Goal: Answer question/provide support: Share knowledge or assist other users

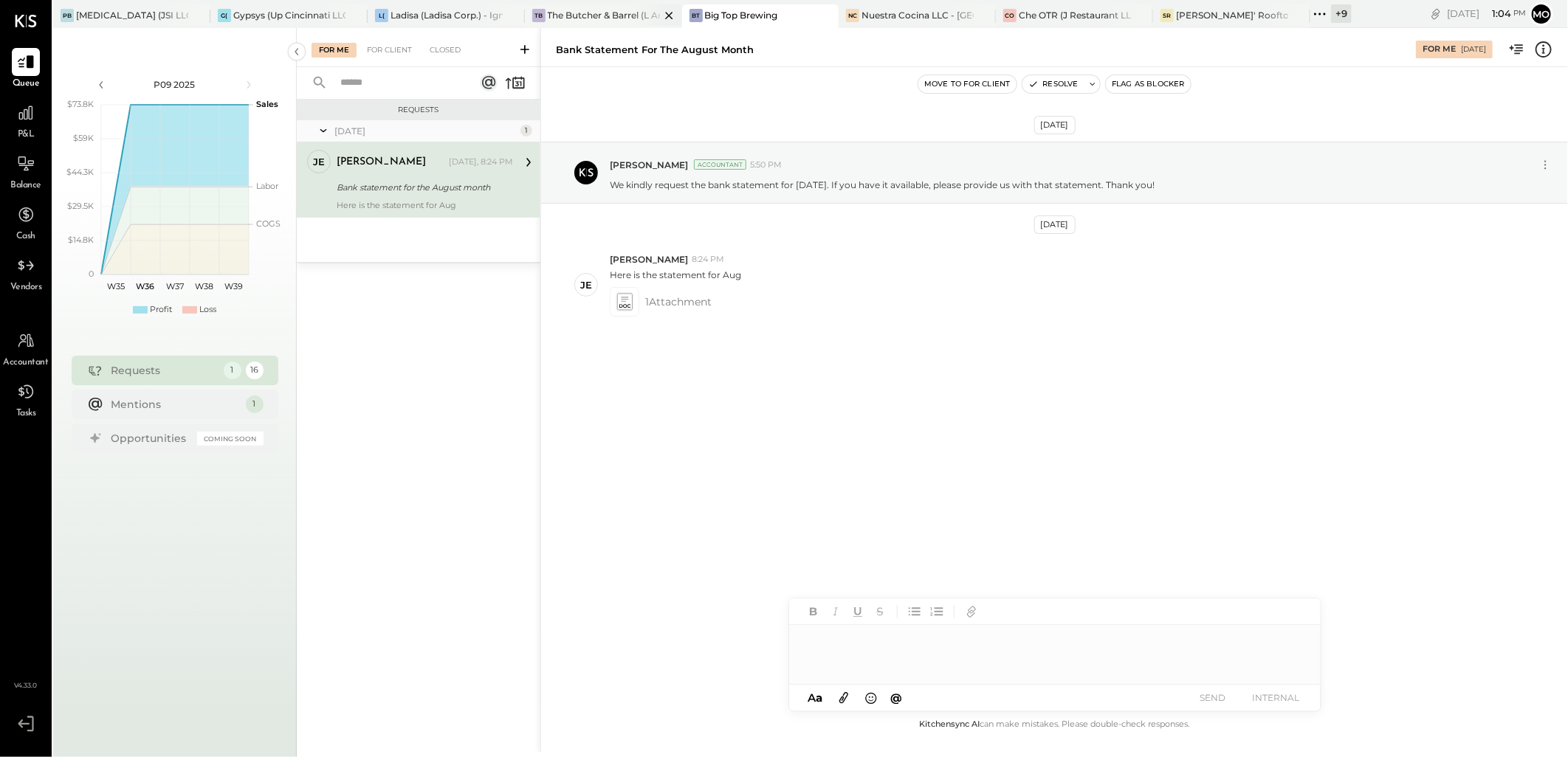
click at [564, 19] on div "The Butcher & Barrel (L Argento LLC) - [GEOGRAPHIC_DATA]" at bounding box center [604, 15] width 112 height 12
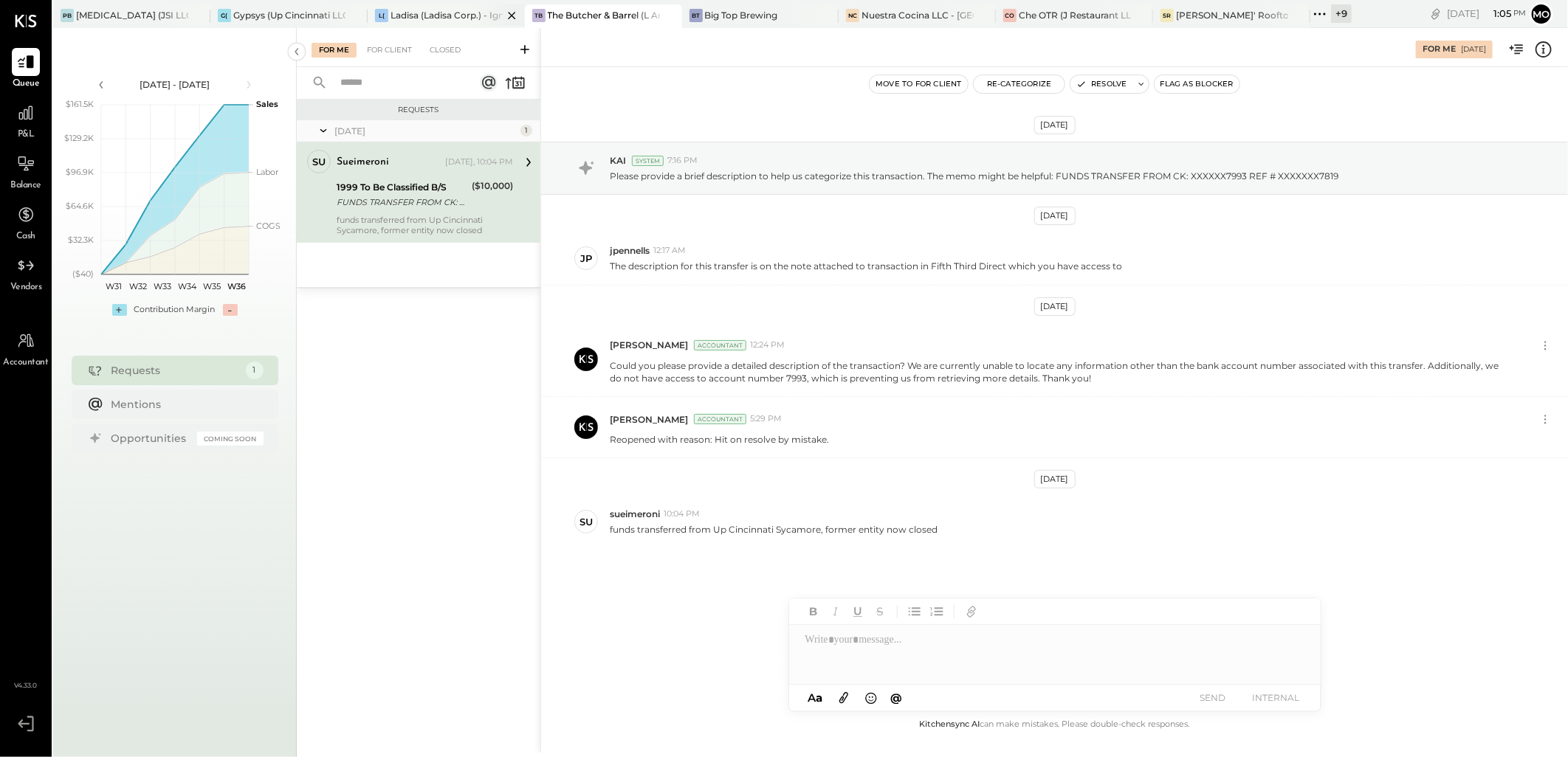
click at [403, 18] on div "Ladisa (Ladisa Corp.) - Ignite" at bounding box center [446, 15] width 112 height 12
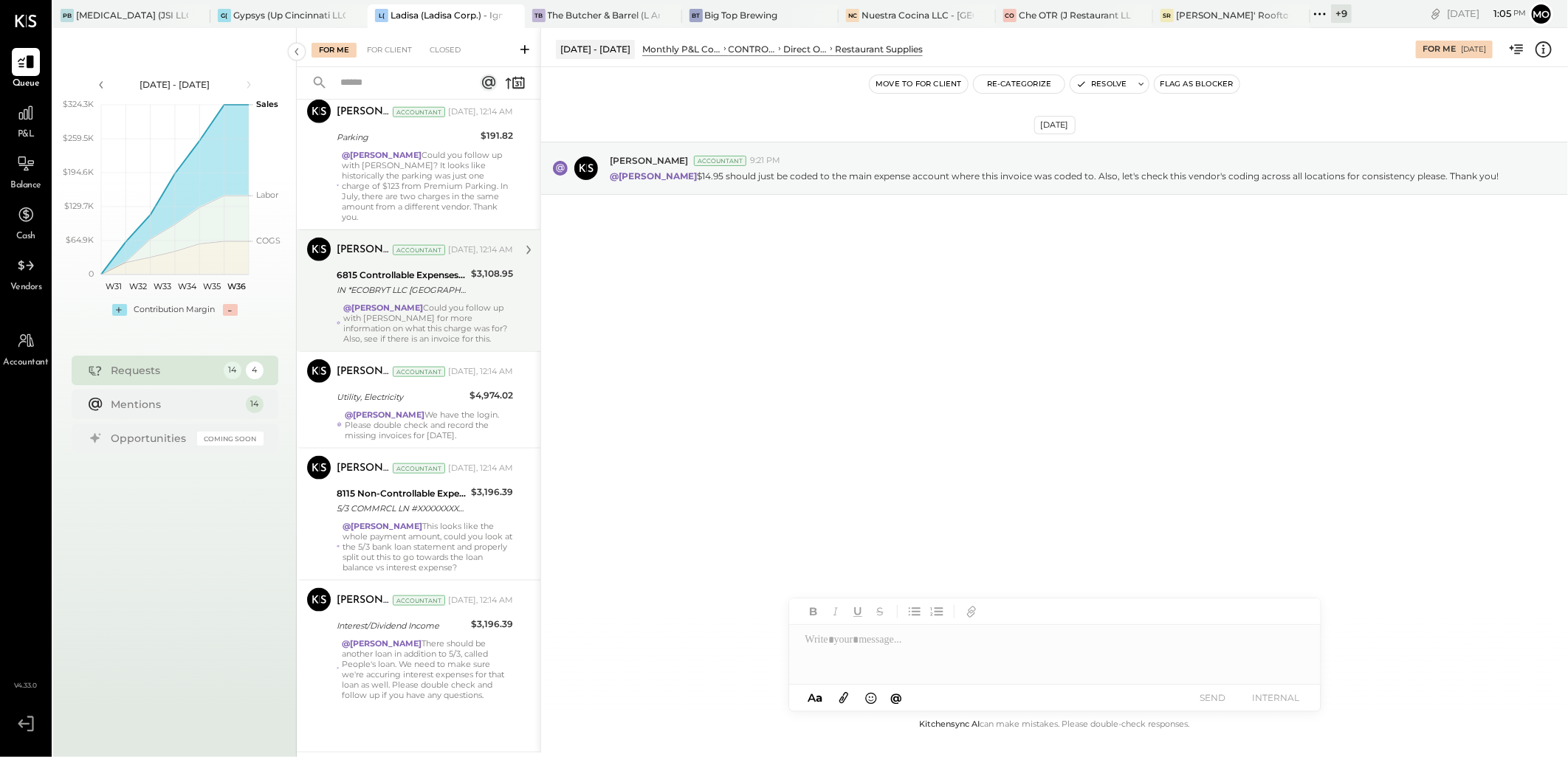
scroll to position [1049, 0]
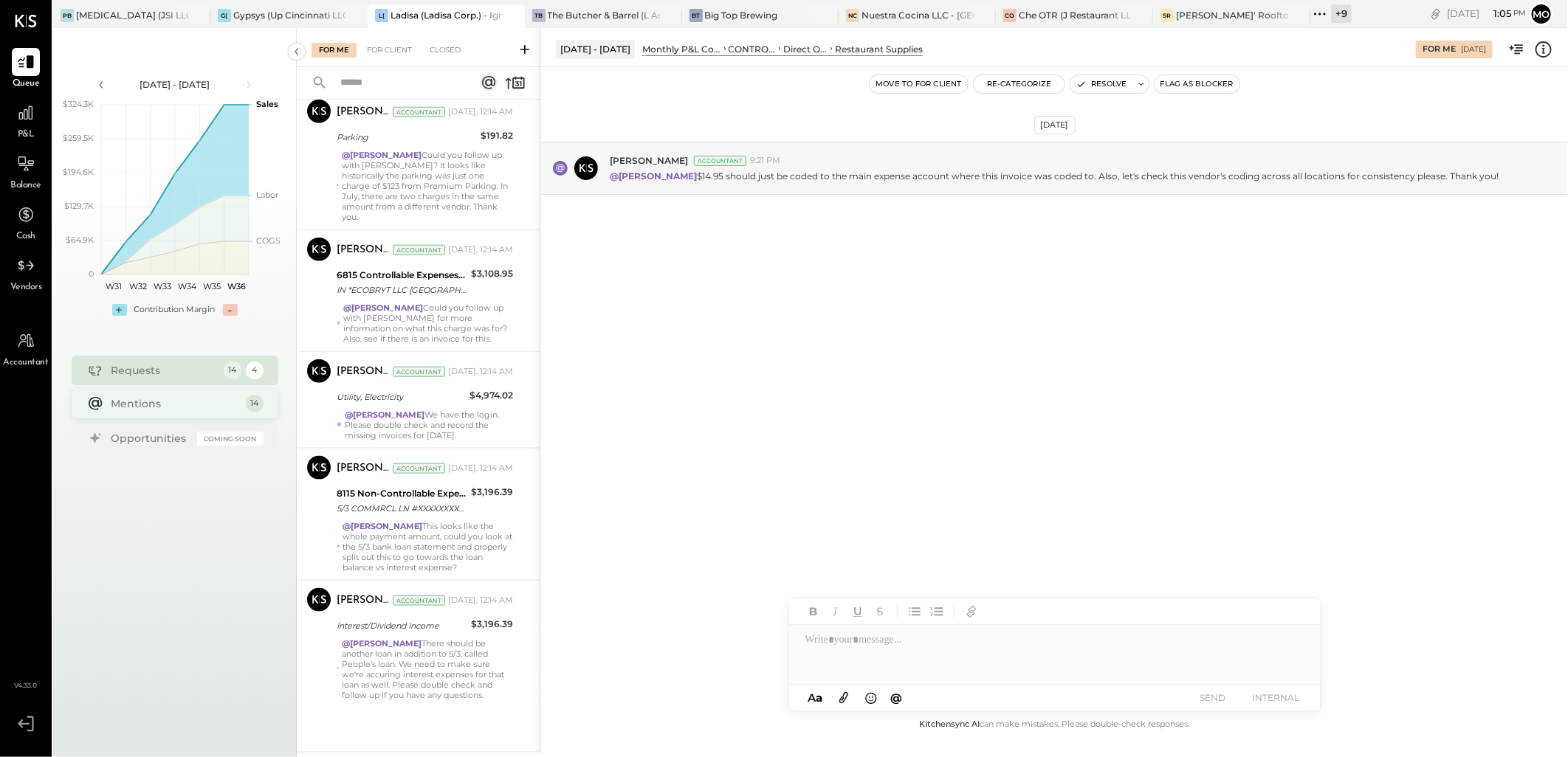
click at [166, 406] on div "Mentions" at bounding box center [175, 403] width 127 height 15
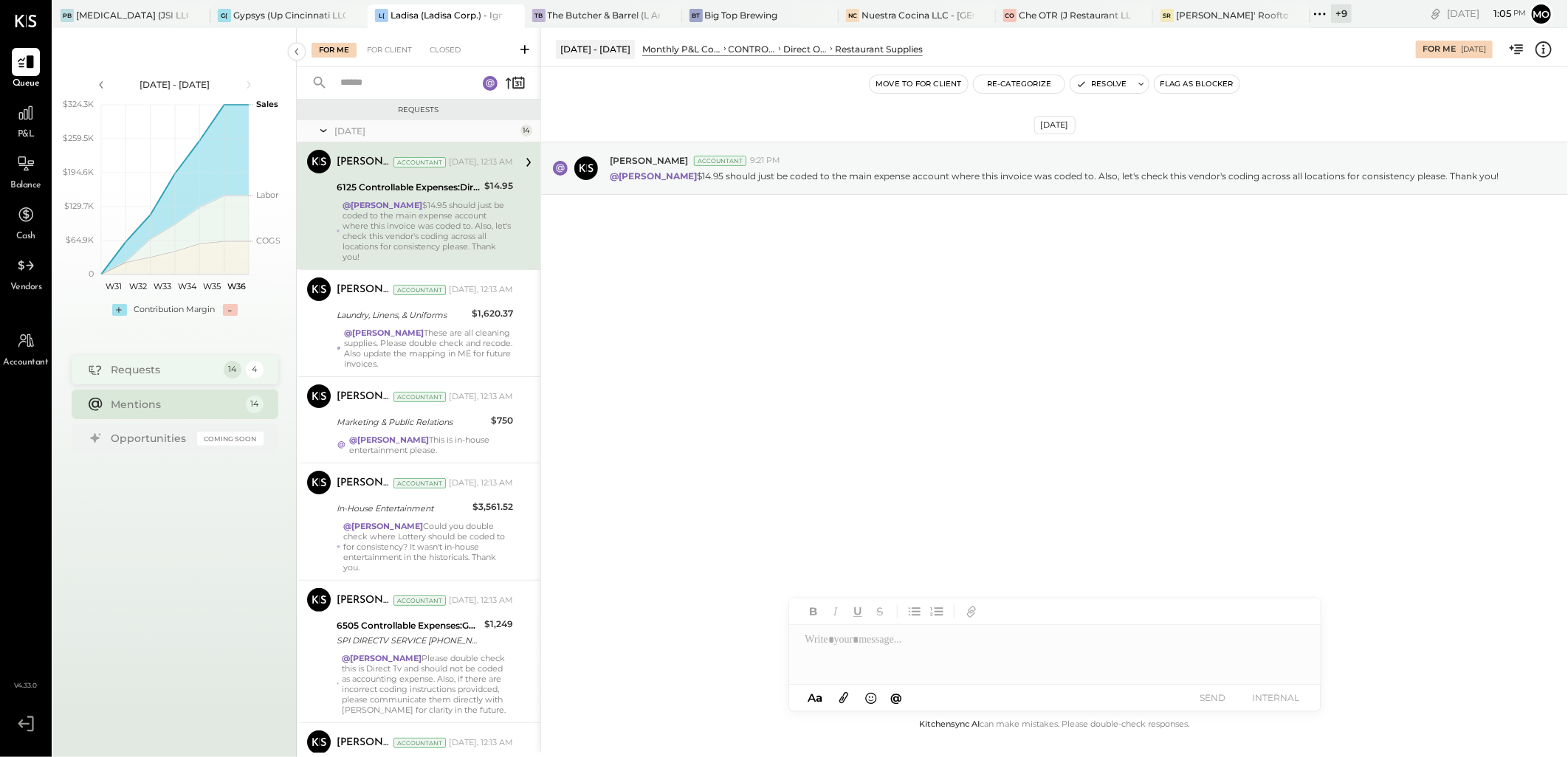
click at [218, 372] on div "Requests 14 4" at bounding box center [175, 370] width 206 height 29
click at [394, 43] on div "For Client" at bounding box center [389, 50] width 60 height 15
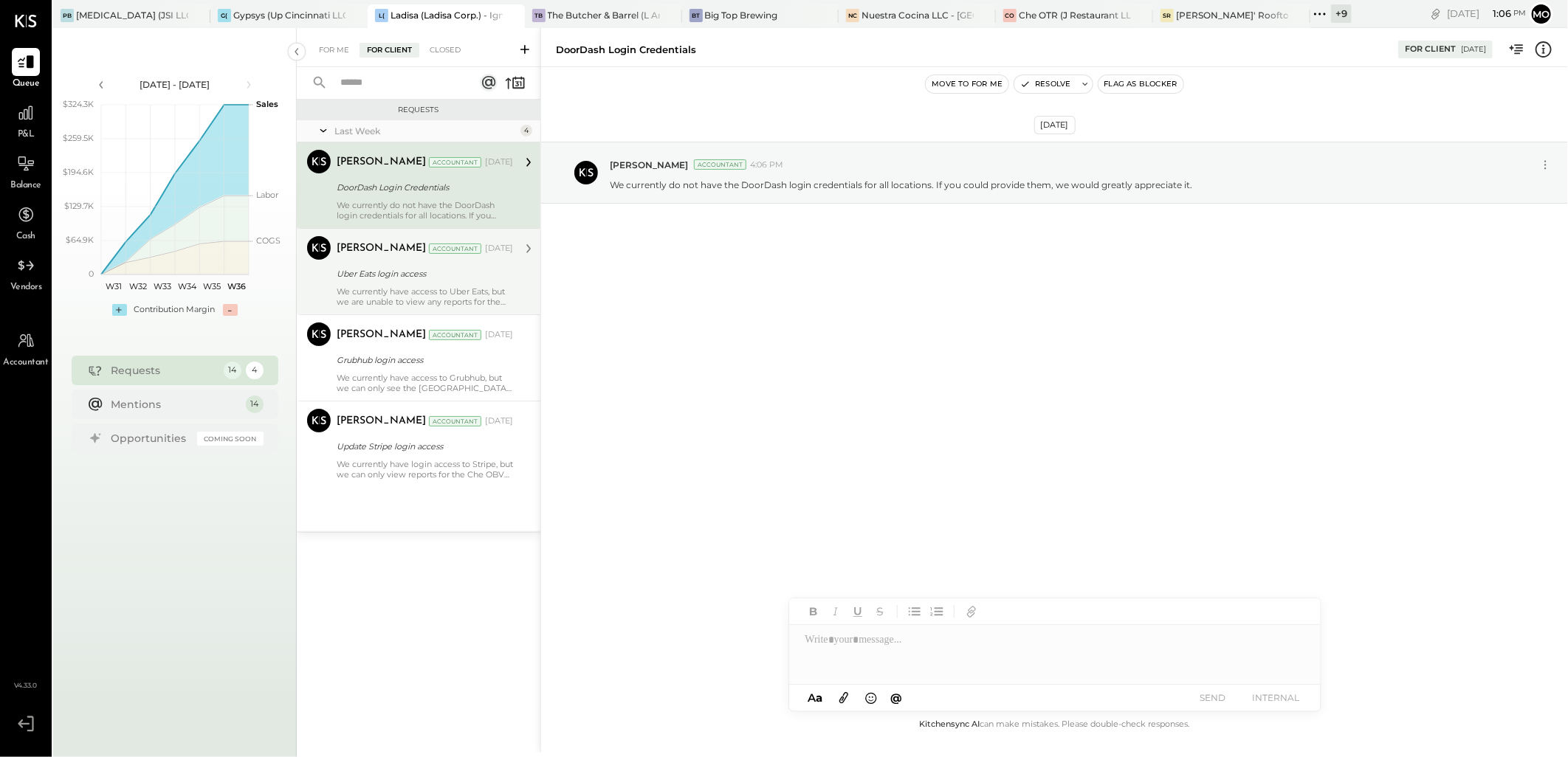
click at [415, 267] on div "Uber Eats login access" at bounding box center [423, 273] width 172 height 15
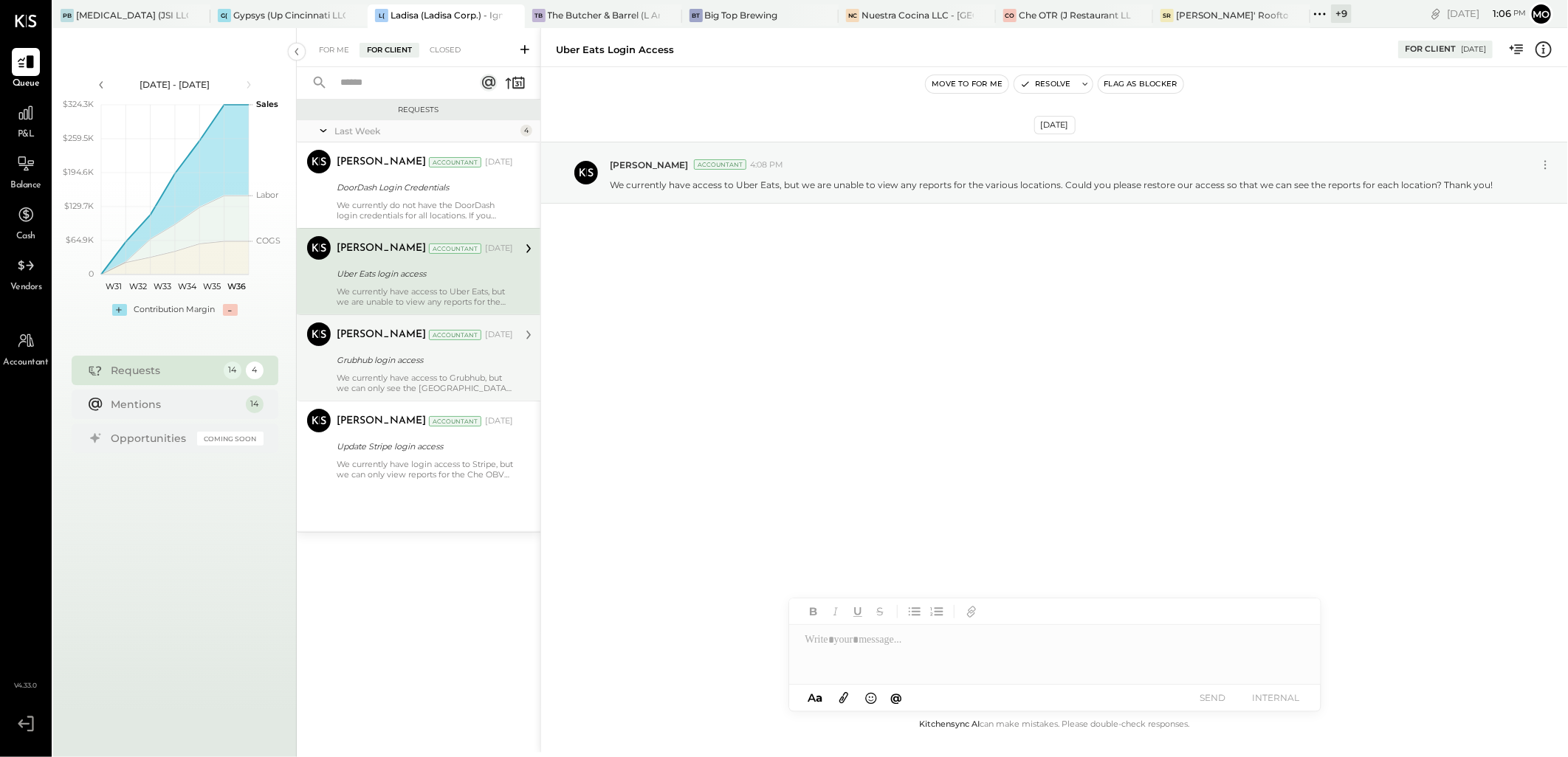
click at [406, 362] on div "Grubhub login access" at bounding box center [423, 360] width 172 height 15
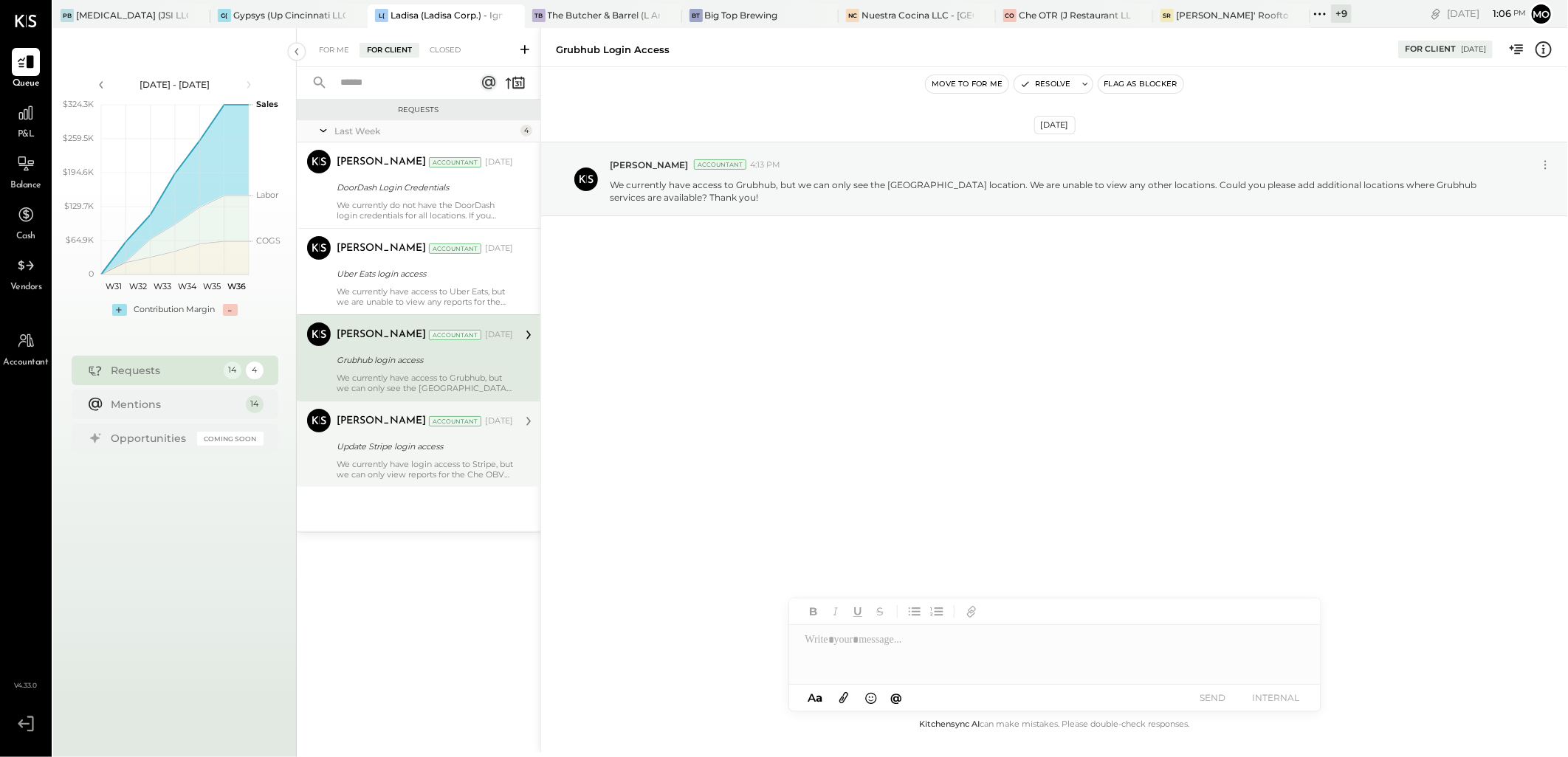
click at [400, 448] on div "Update Stripe login access" at bounding box center [423, 446] width 172 height 15
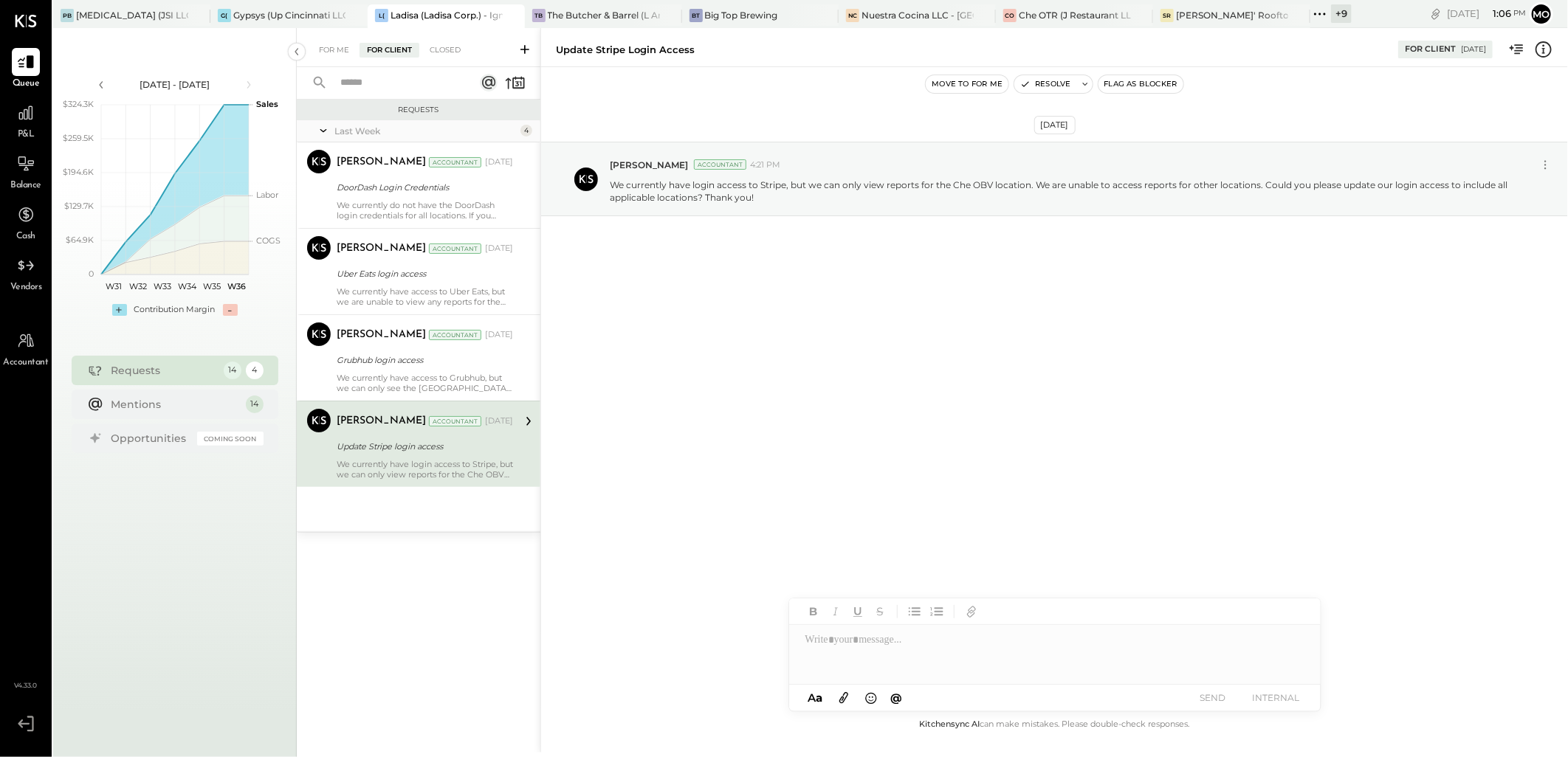
click at [331, 47] on div "For Me" at bounding box center [334, 50] width 45 height 15
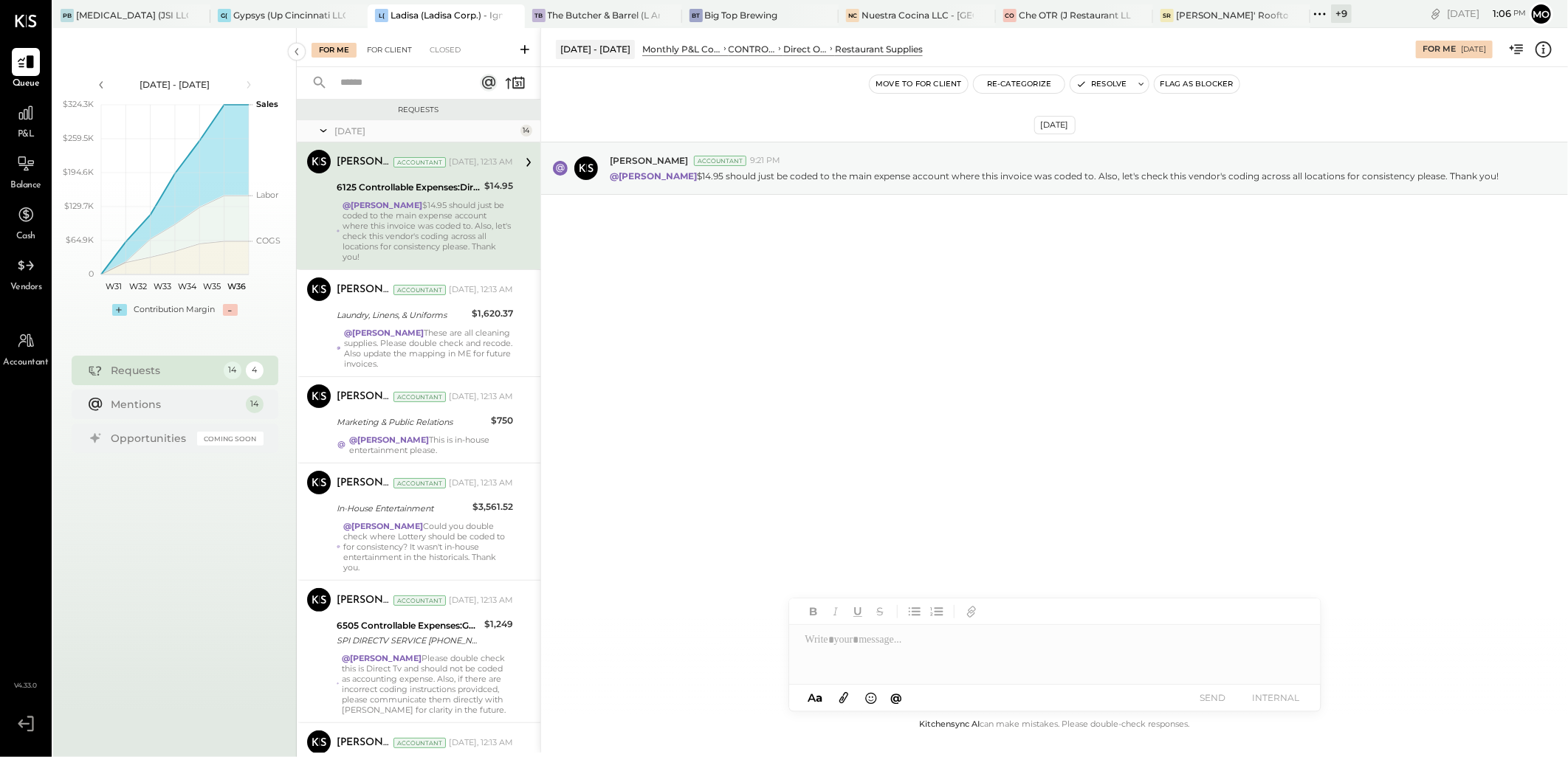
click at [388, 47] on div "For Client" at bounding box center [389, 50] width 60 height 15
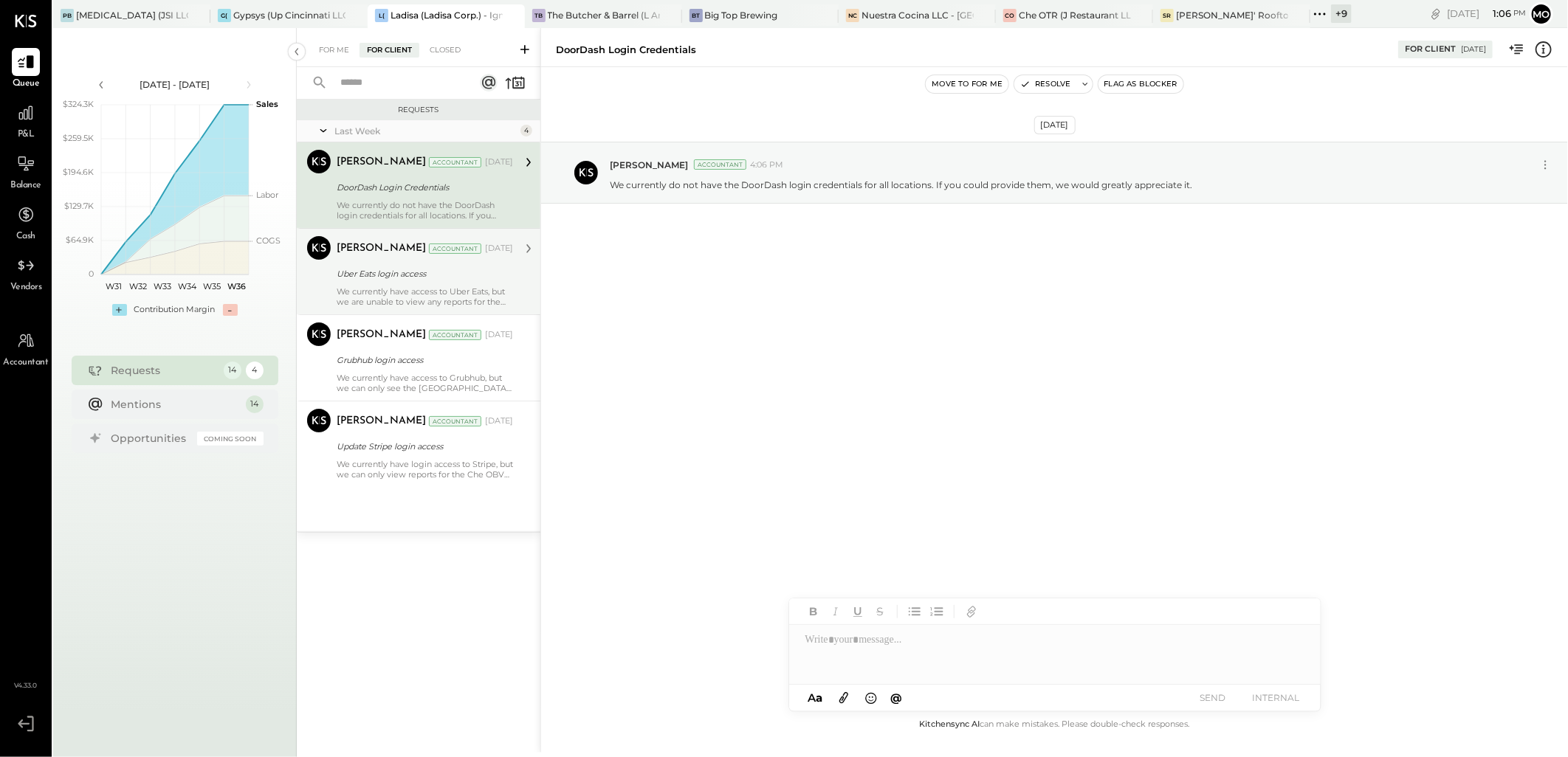
click at [400, 253] on div "[PERSON_NAME]" at bounding box center [381, 248] width 89 height 15
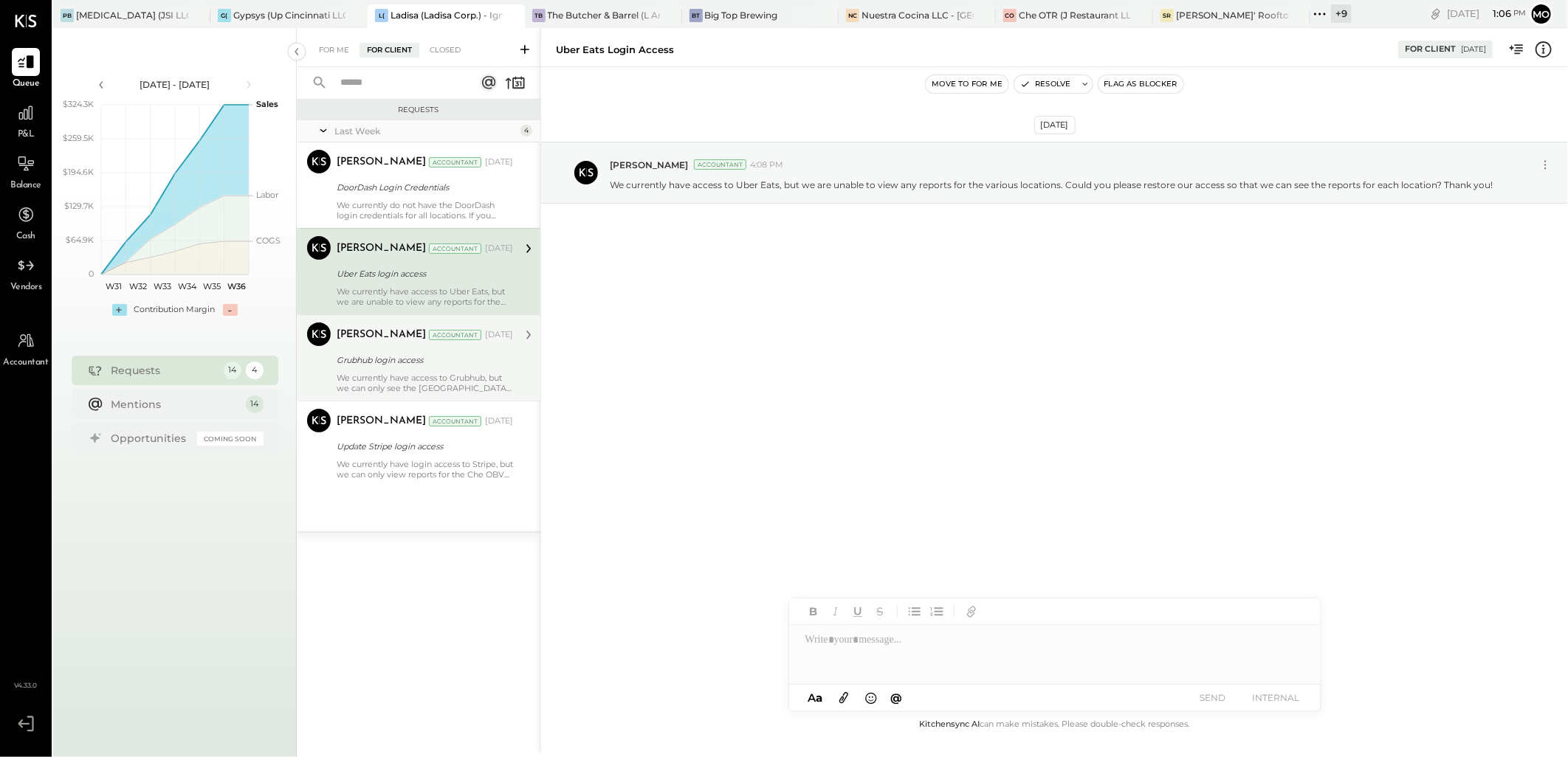
click at [403, 340] on div "[PERSON_NAME]" at bounding box center [381, 334] width 89 height 15
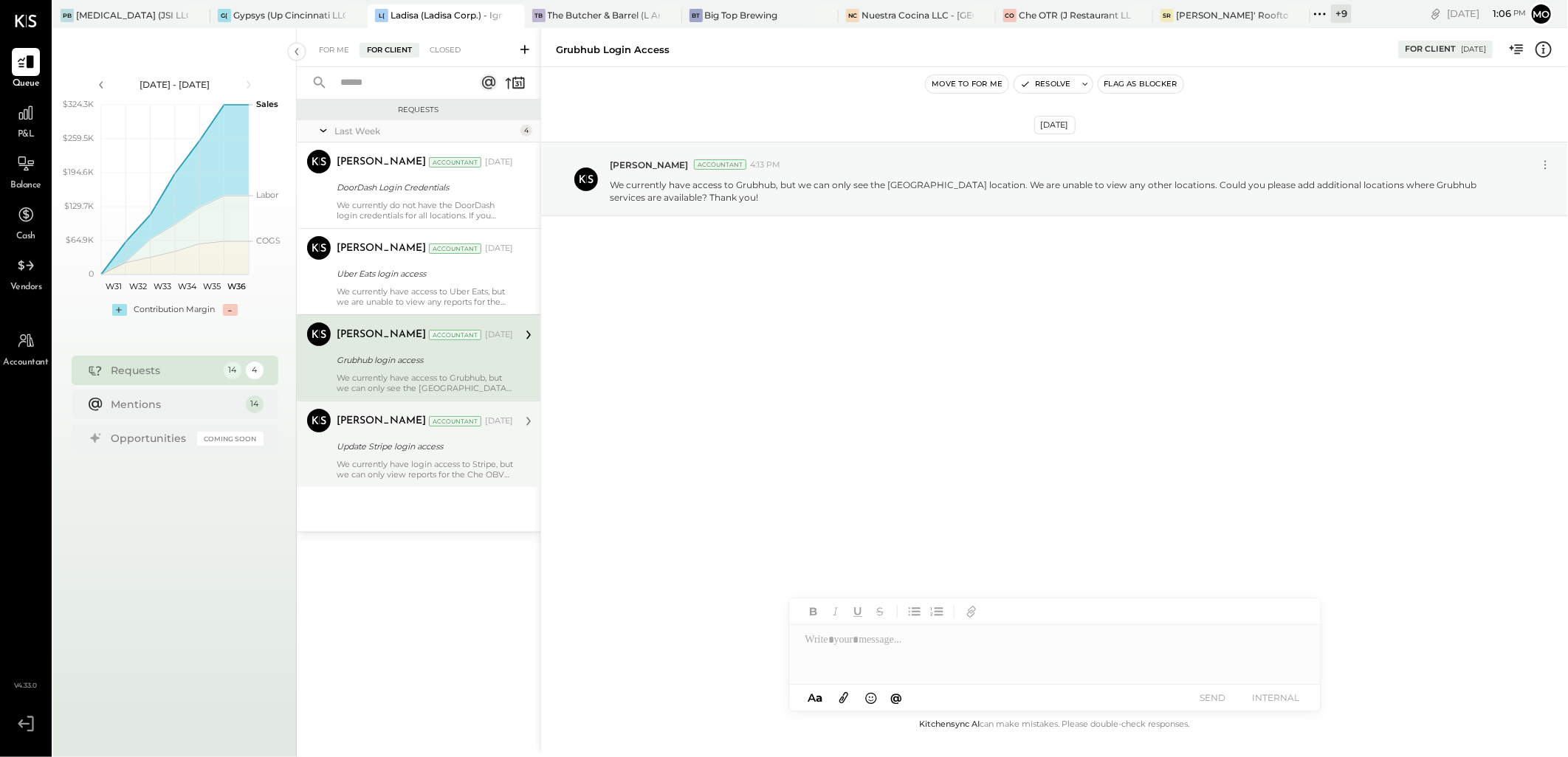
click at [418, 462] on div "We currently have login access to Stripe, but we can only view reports for the …" at bounding box center [424, 469] width 176 height 21
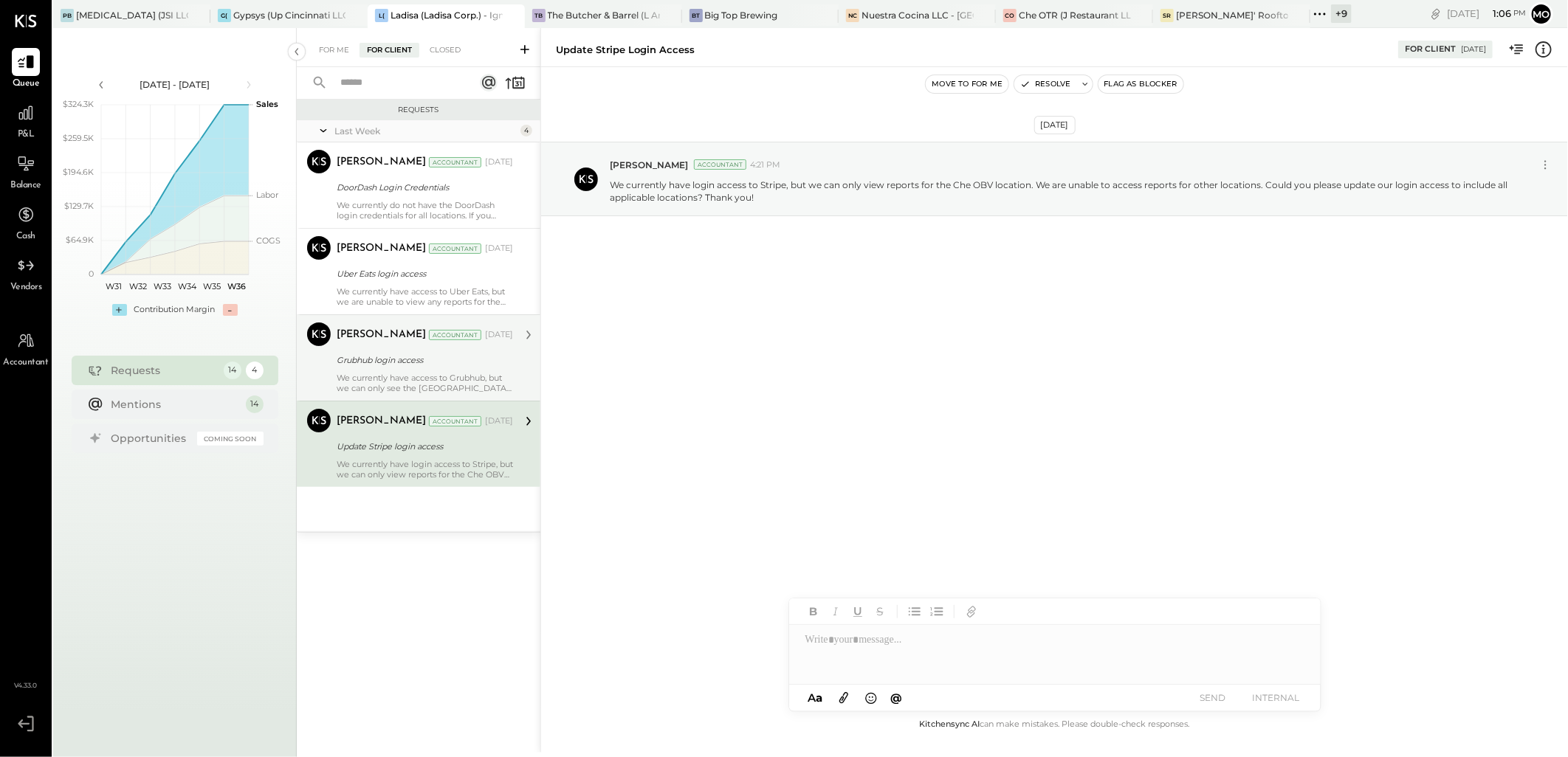
click at [373, 376] on div "We currently have access to Grubhub, but we can only see the [GEOGRAPHIC_DATA] …" at bounding box center [424, 382] width 176 height 21
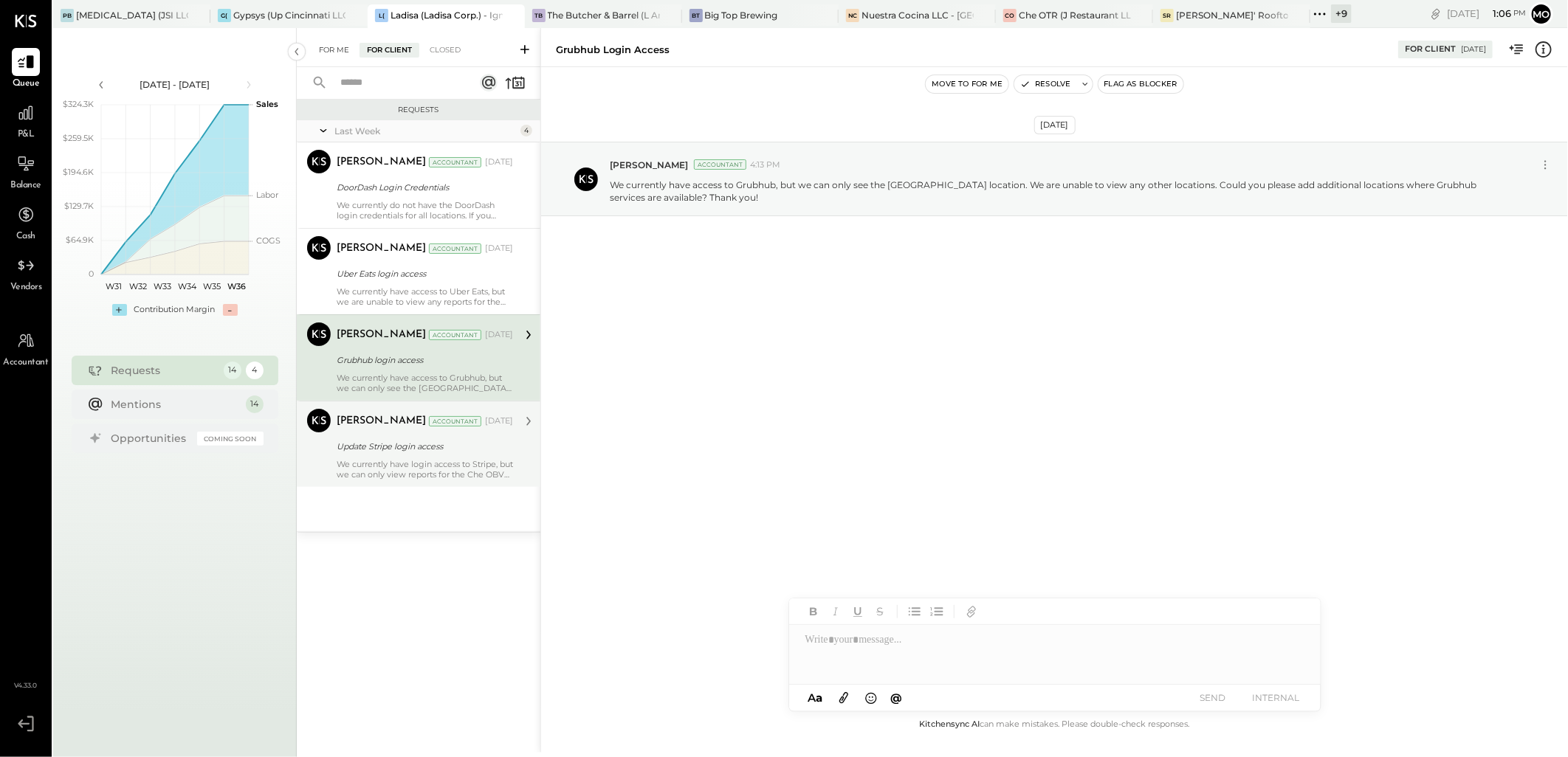
click at [326, 47] on div "For Me" at bounding box center [334, 50] width 45 height 15
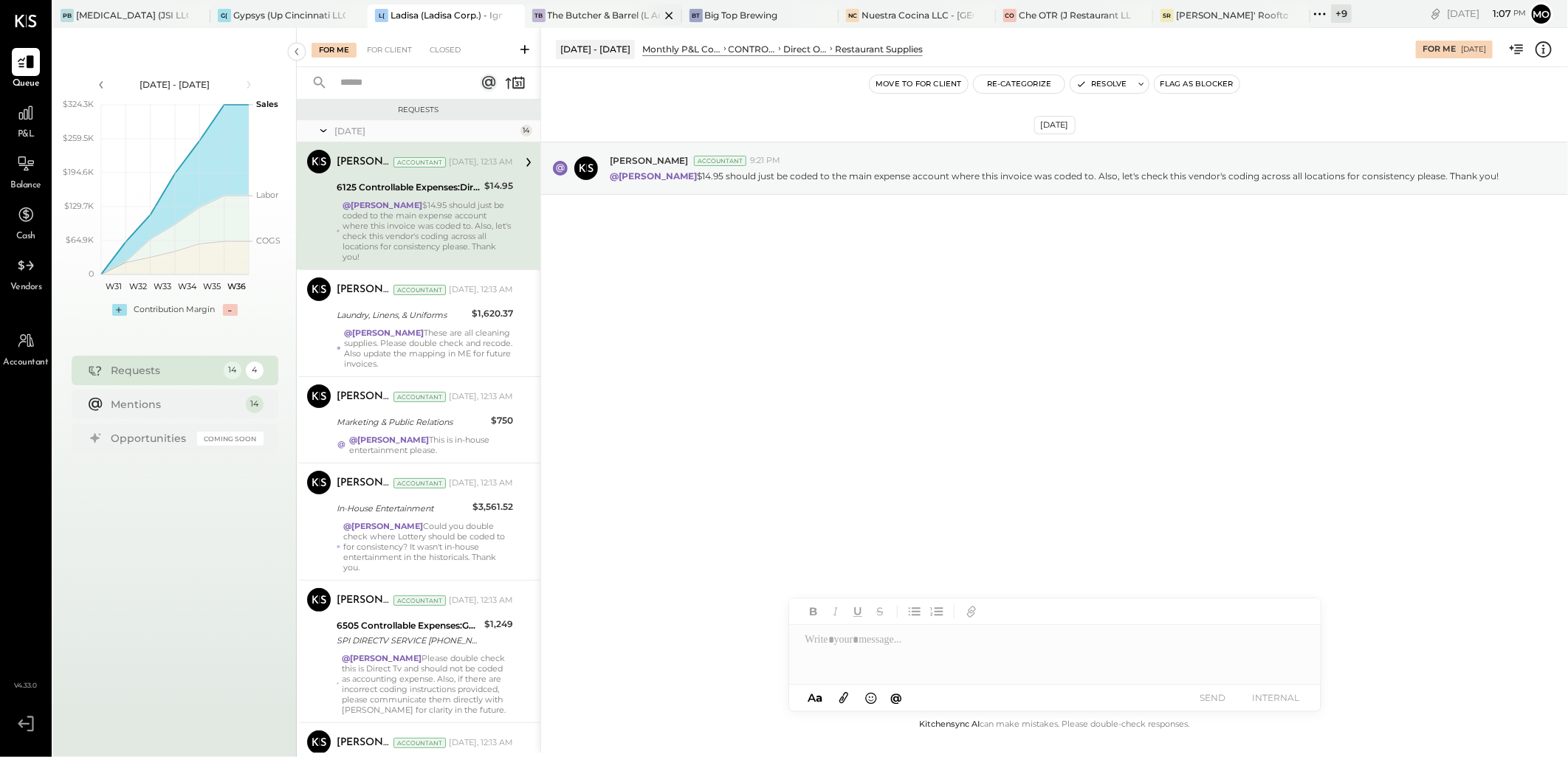
click at [591, 18] on div "The Butcher & Barrel (L Argento LLC) - [GEOGRAPHIC_DATA]" at bounding box center [604, 15] width 112 height 12
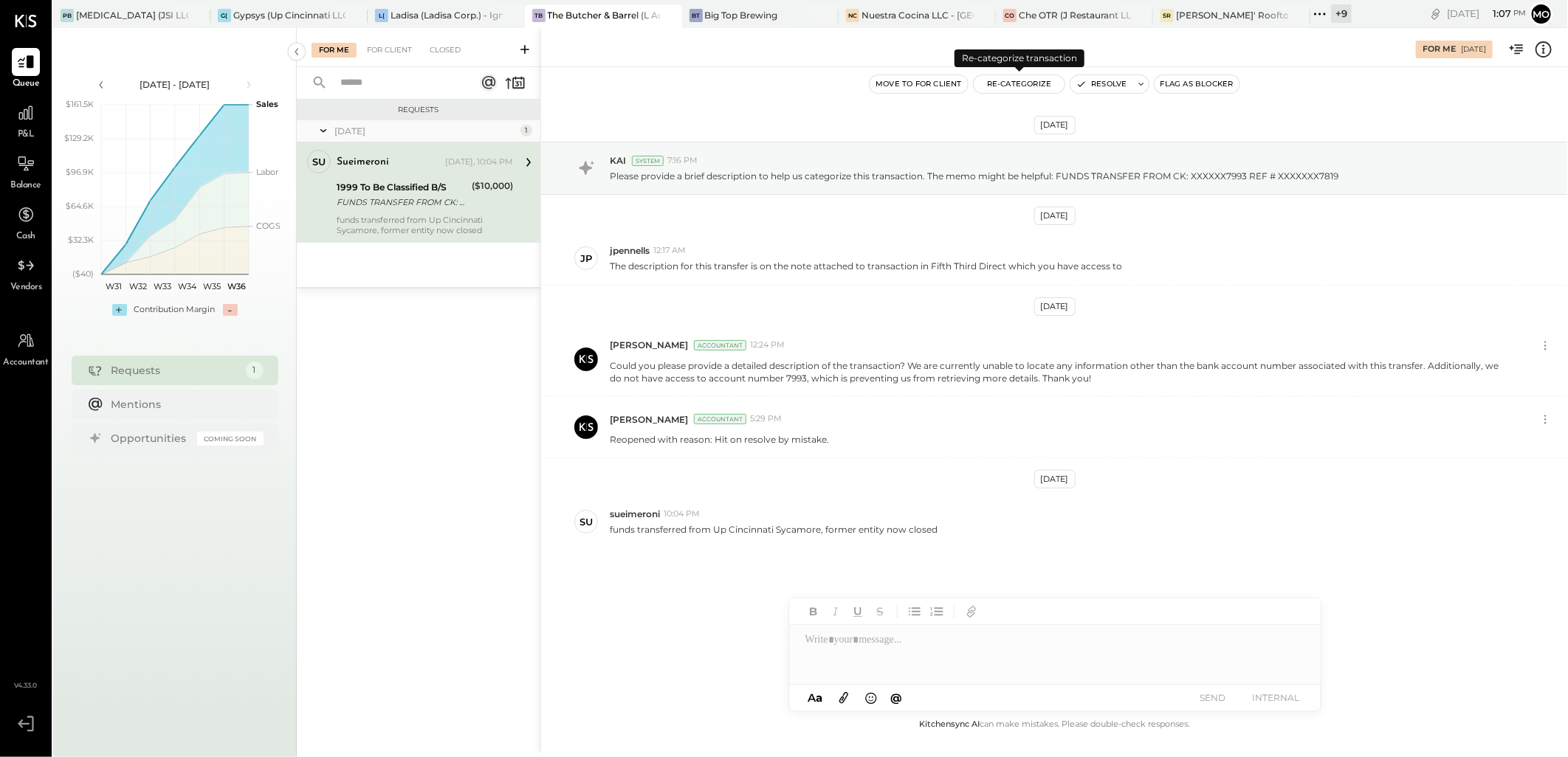
click at [1030, 84] on button "Re-Categorize" at bounding box center [1019, 84] width 92 height 18
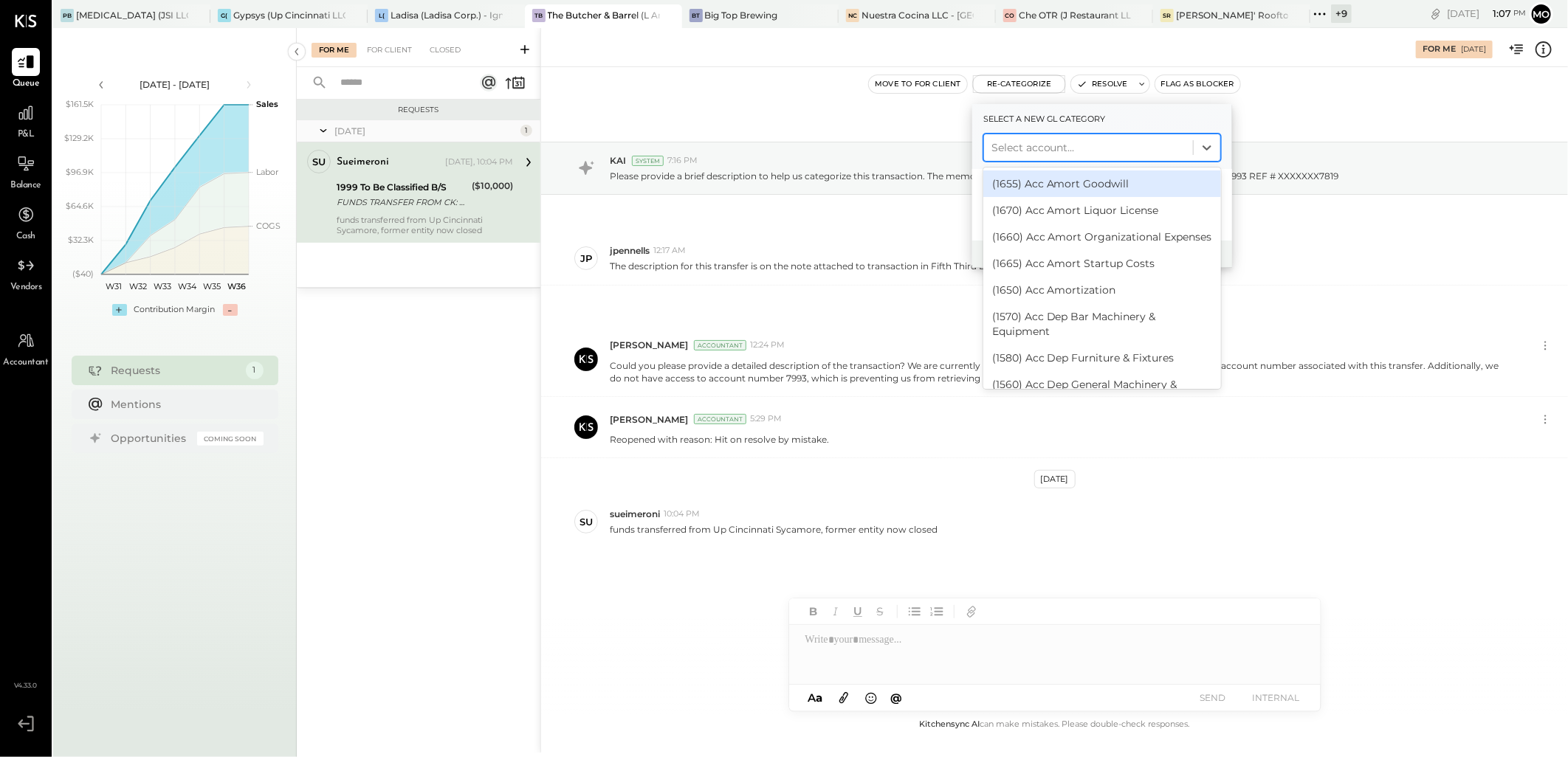
click at [1029, 146] on div at bounding box center [1089, 147] width 194 height 18
type input "***"
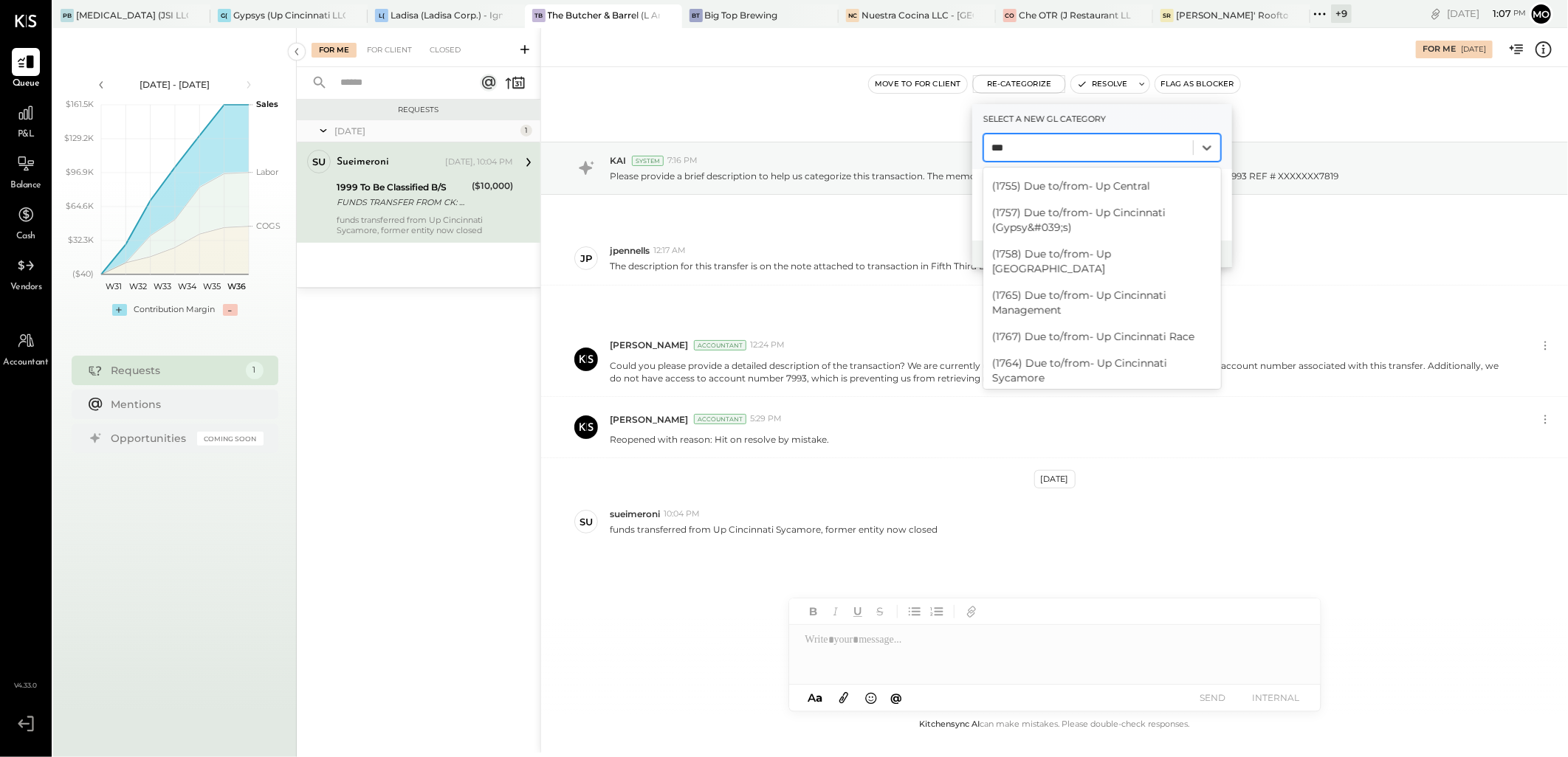
scroll to position [294, 0]
click at [1061, 349] on div "(1764) Due to/from- Up Cincinnati Sycamore" at bounding box center [1102, 369] width 237 height 41
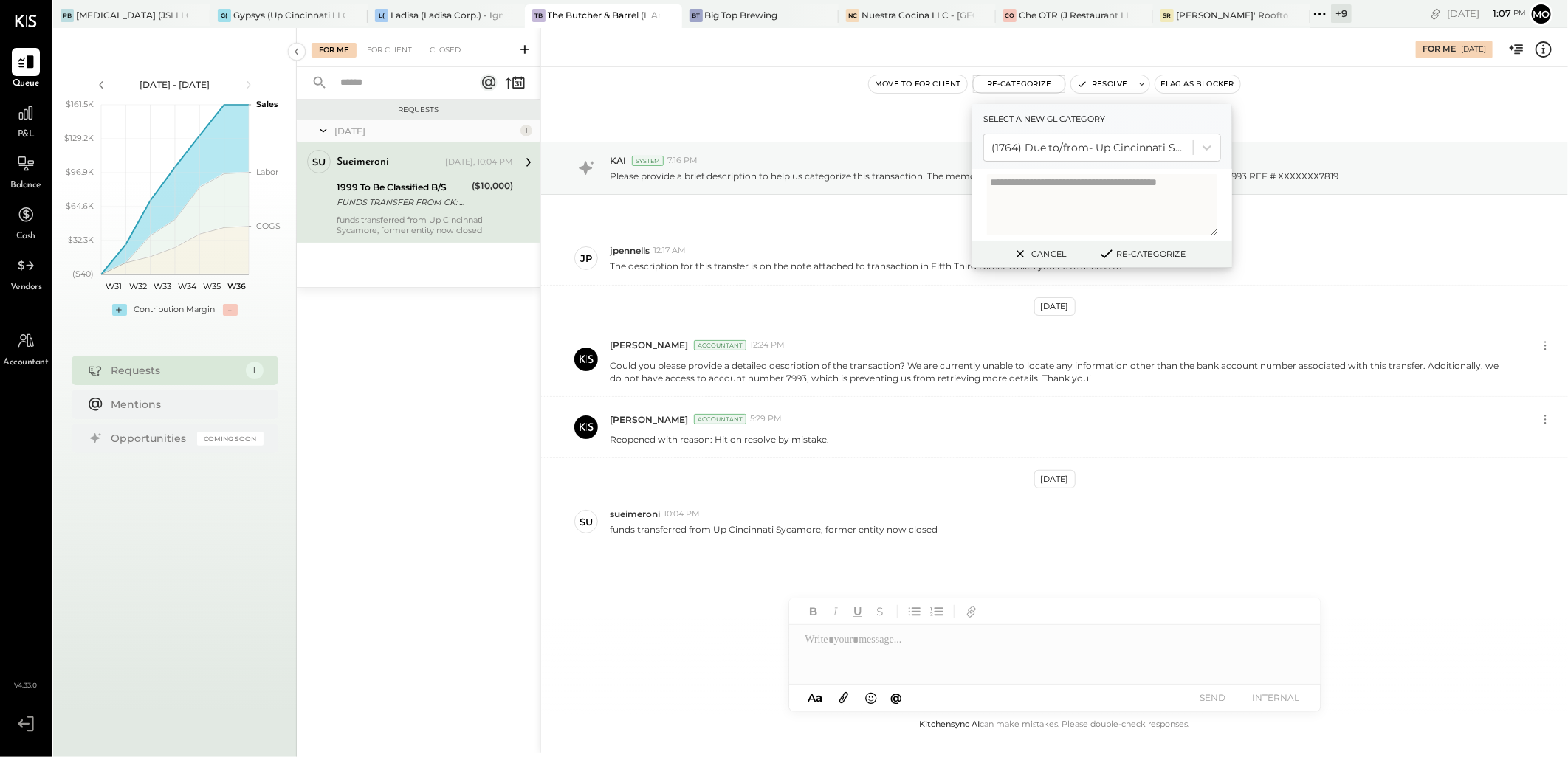
click at [1137, 250] on button "Re-Categorize" at bounding box center [1142, 254] width 98 height 18
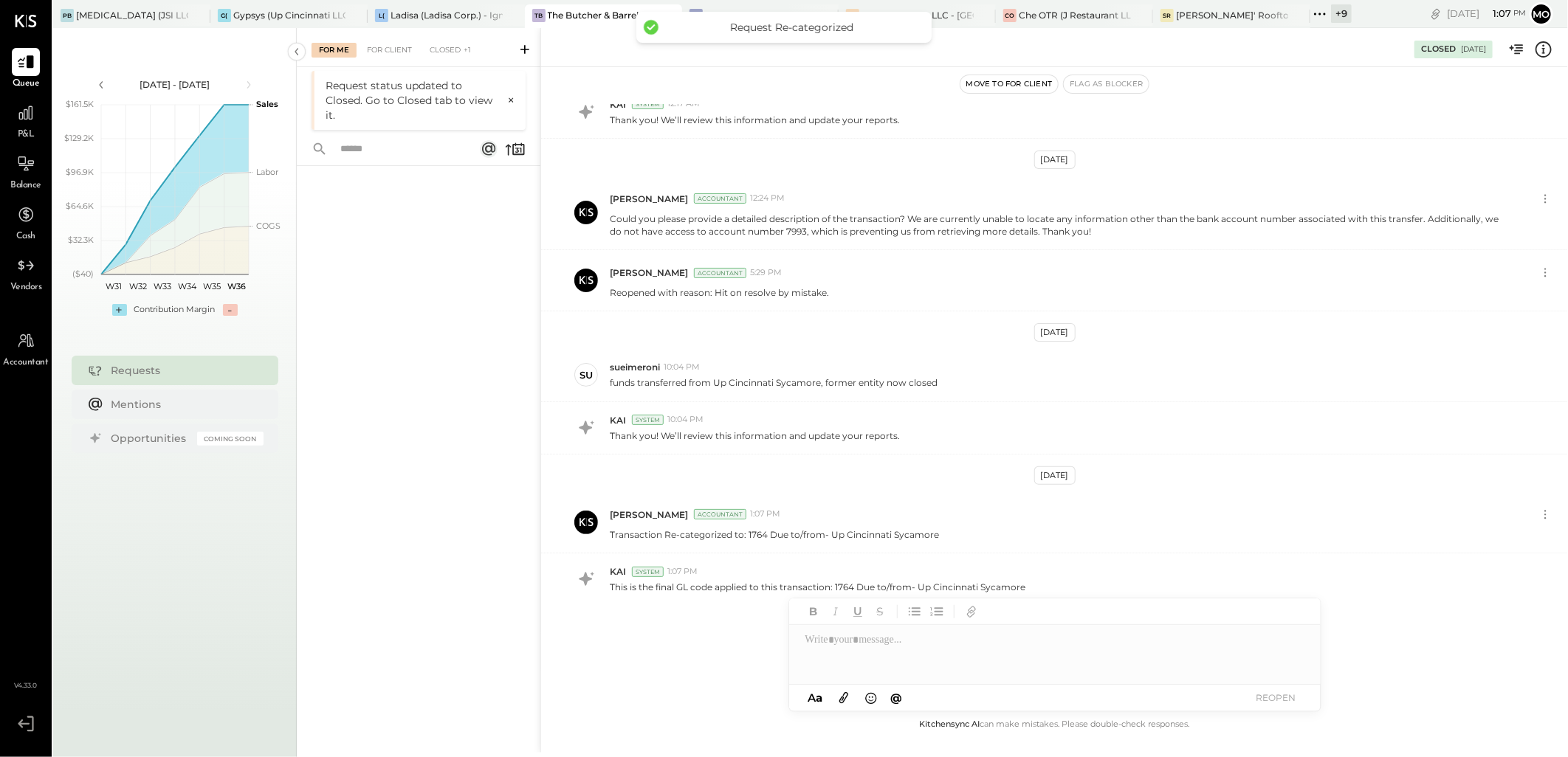
click at [387, 57] on div "For Me For Client Closed +1" at bounding box center [418, 47] width 244 height 39
click at [393, 50] on div "For Client" at bounding box center [389, 50] width 60 height 15
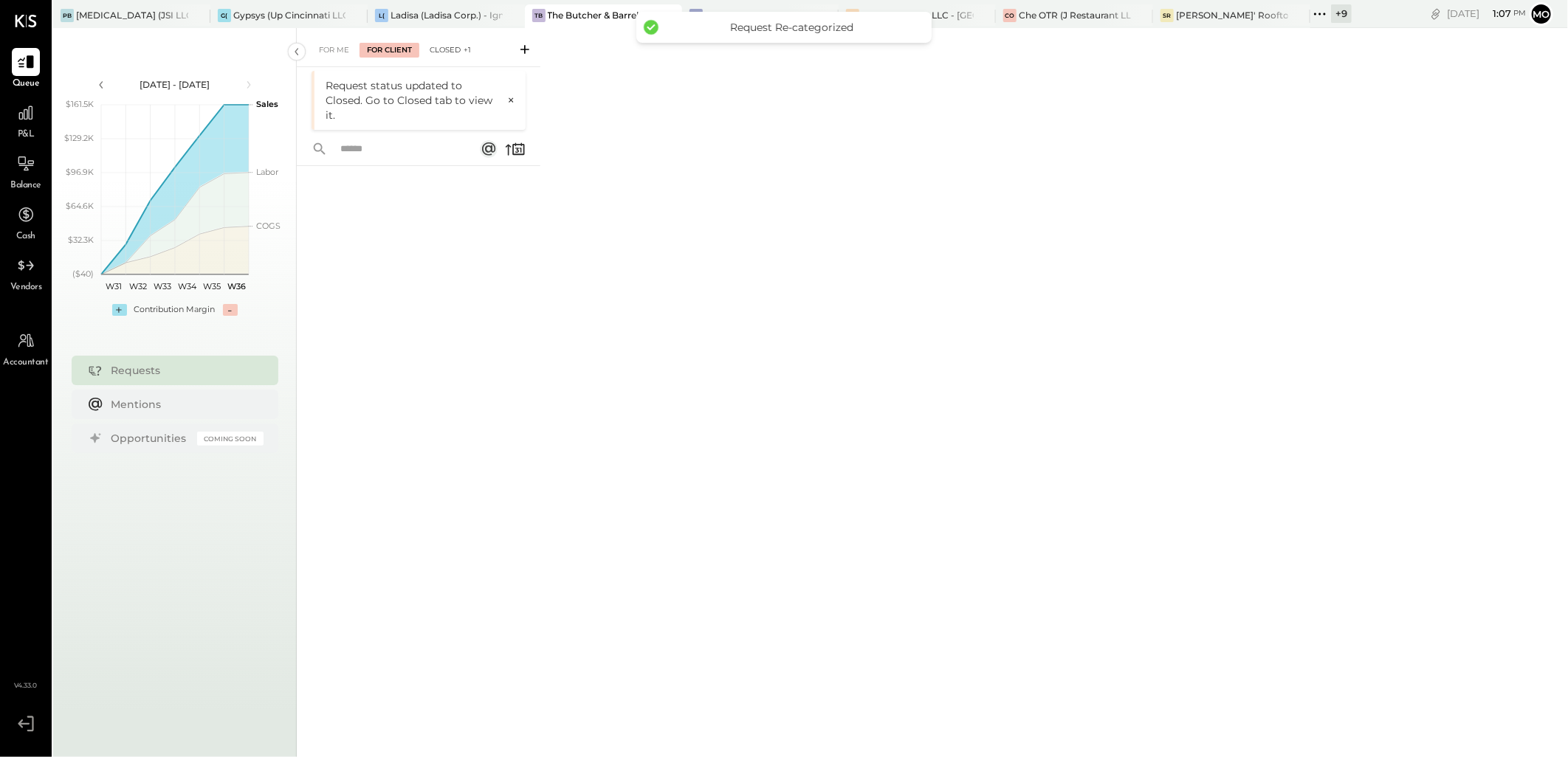
click at [445, 49] on div "Closed +1" at bounding box center [450, 50] width 56 height 15
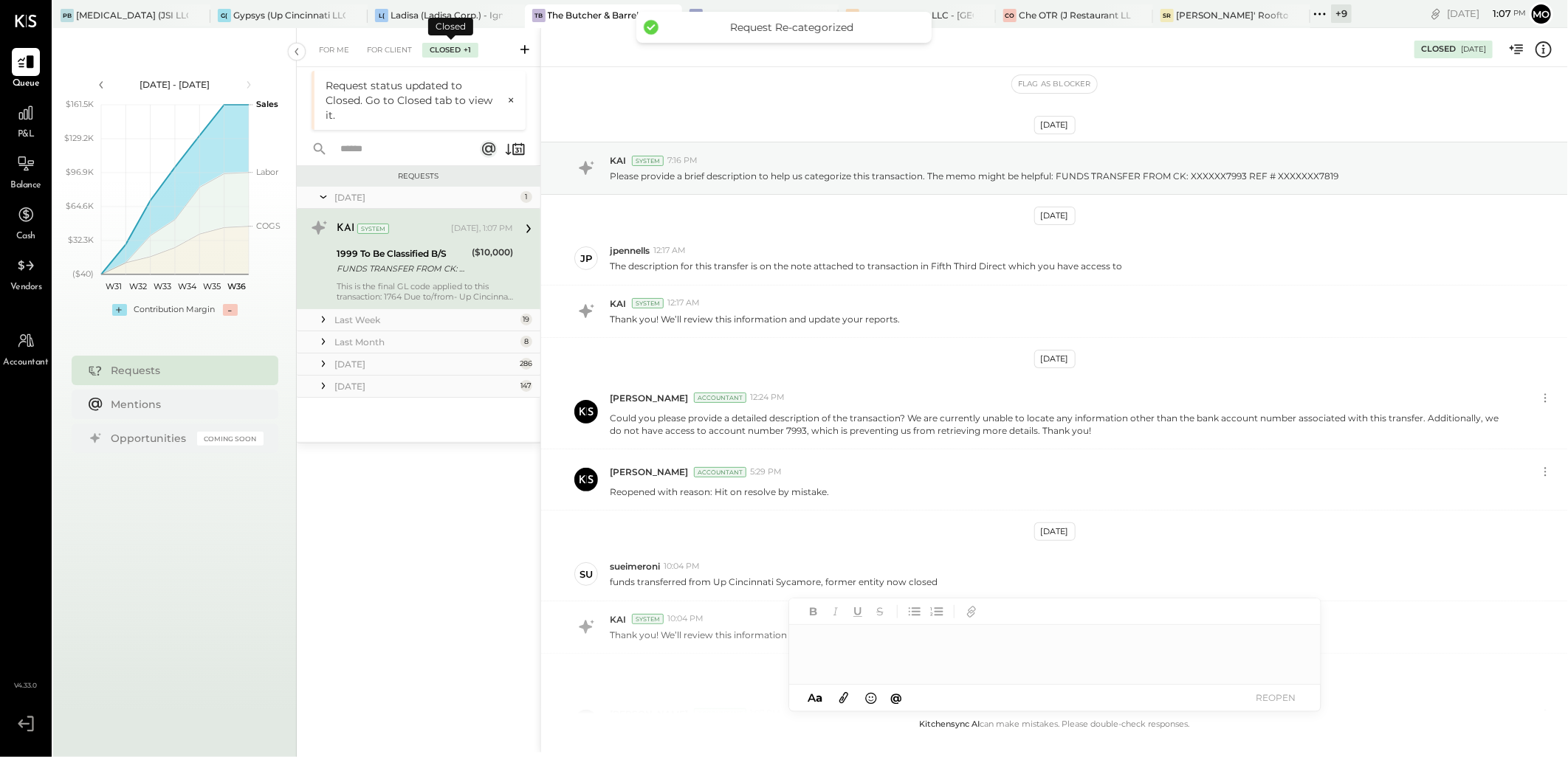
scroll to position [200, 0]
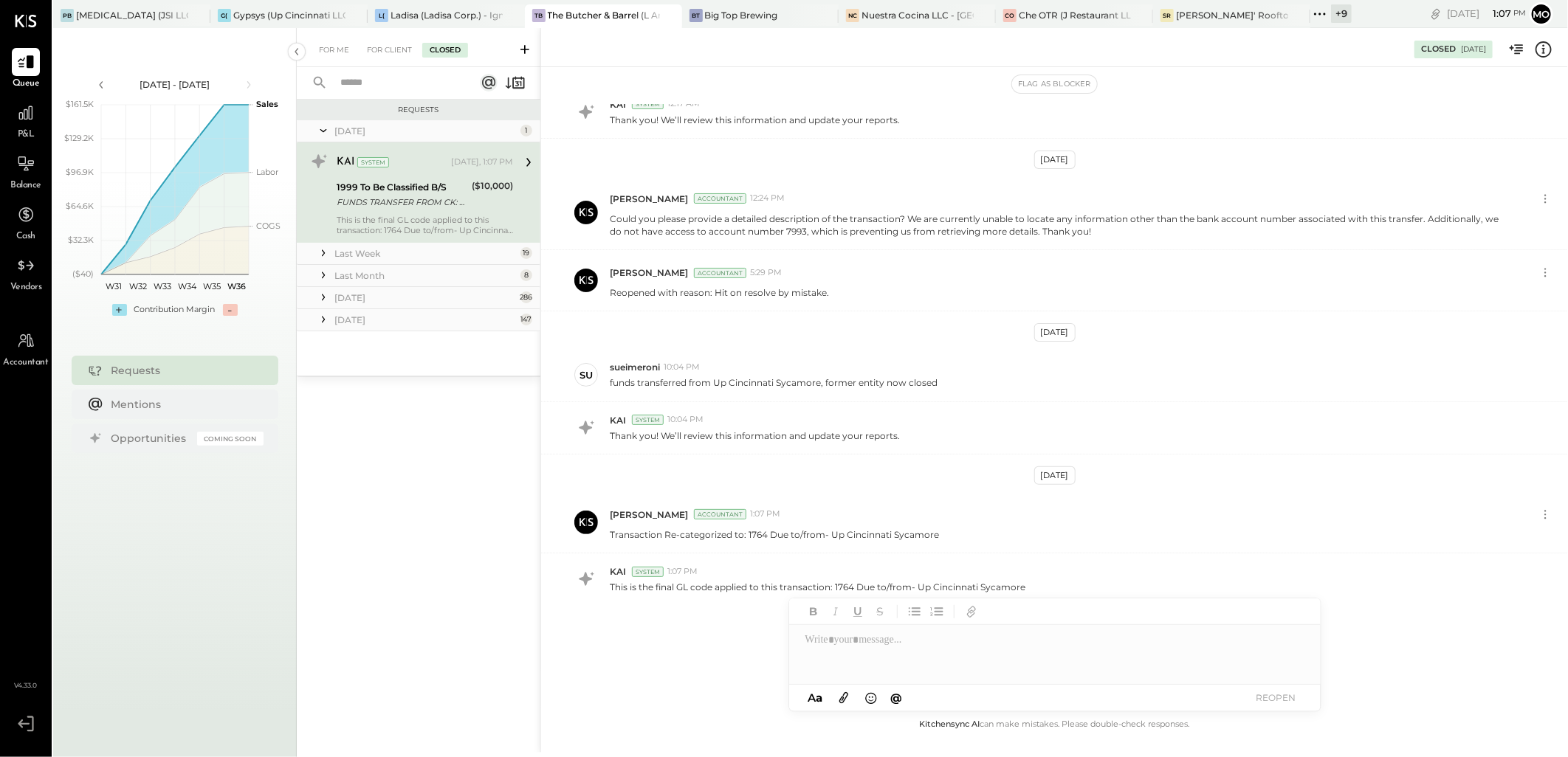
drag, startPoint x: 332, startPoint y: 47, endPoint x: 387, endPoint y: 166, distance: 131.1
click at [332, 47] on div "For Me" at bounding box center [334, 50] width 45 height 15
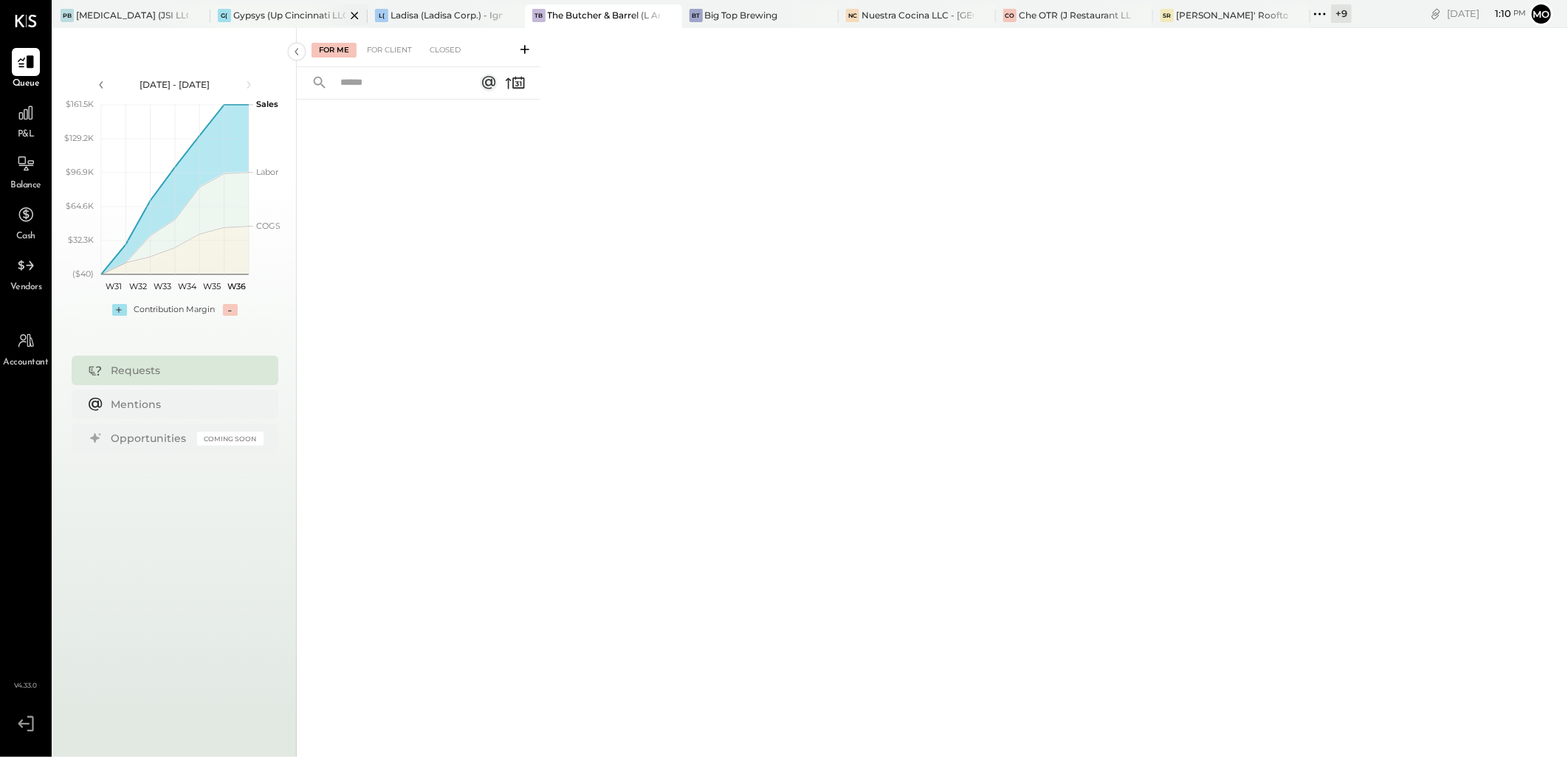
click at [275, 16] on div "Gypsys (Up Cincinnati LLC) - Ignite" at bounding box center [289, 15] width 112 height 12
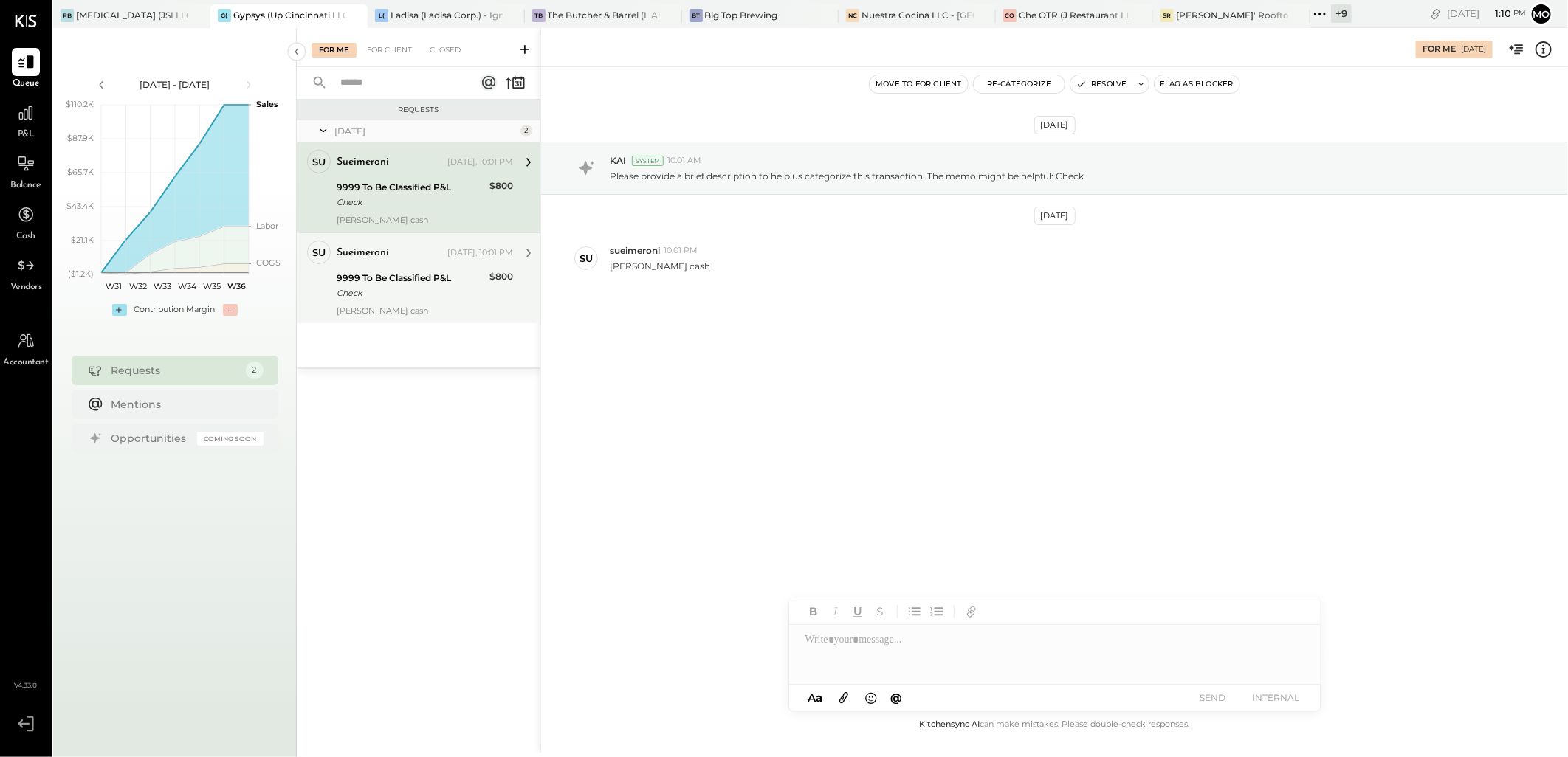
click at [448, 296] on div "Check" at bounding box center [410, 292] width 148 height 15
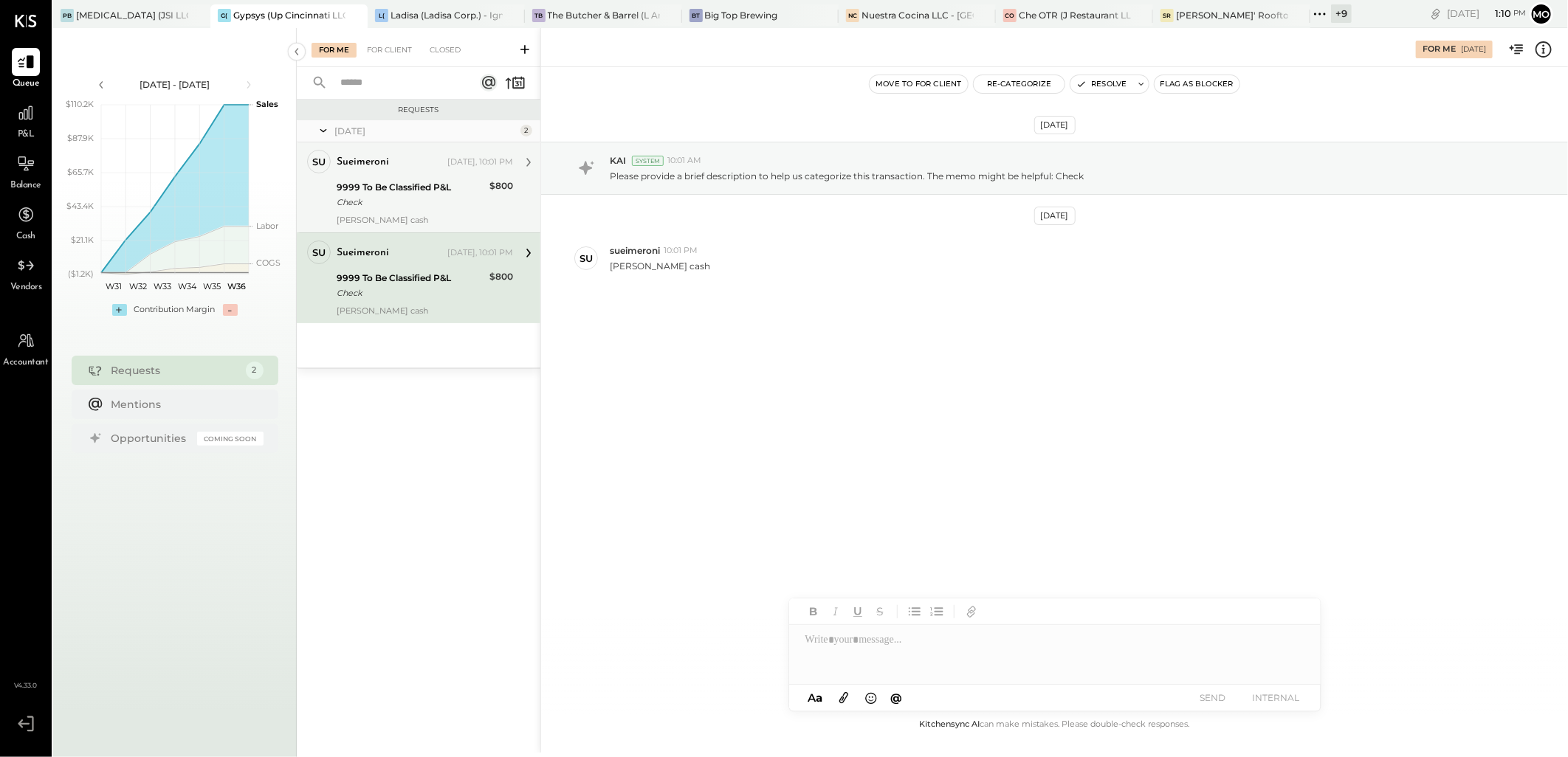
click at [438, 209] on div "Check" at bounding box center [410, 202] width 148 height 15
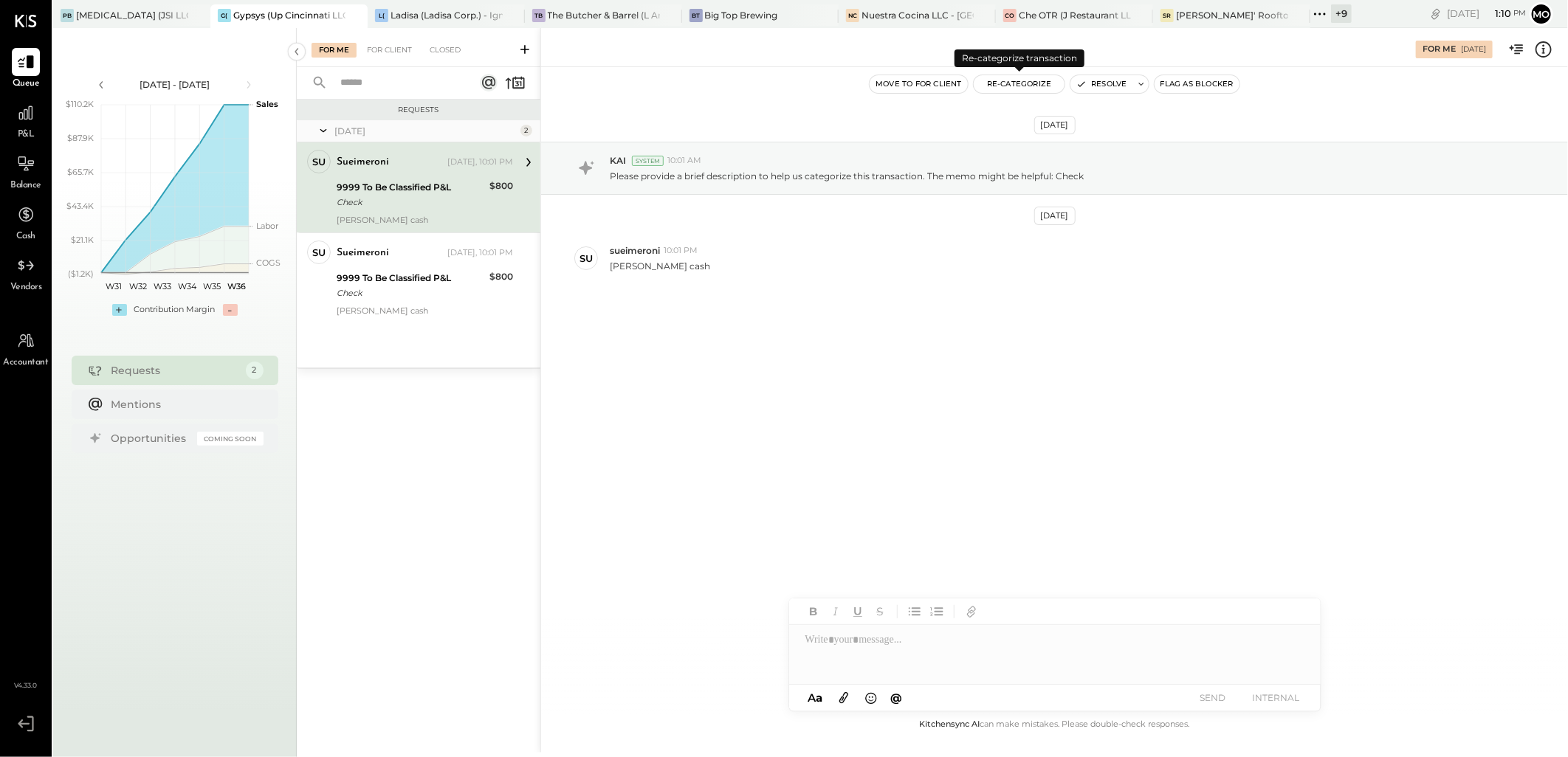
click at [1001, 85] on button "Re-Categorize" at bounding box center [1019, 84] width 92 height 18
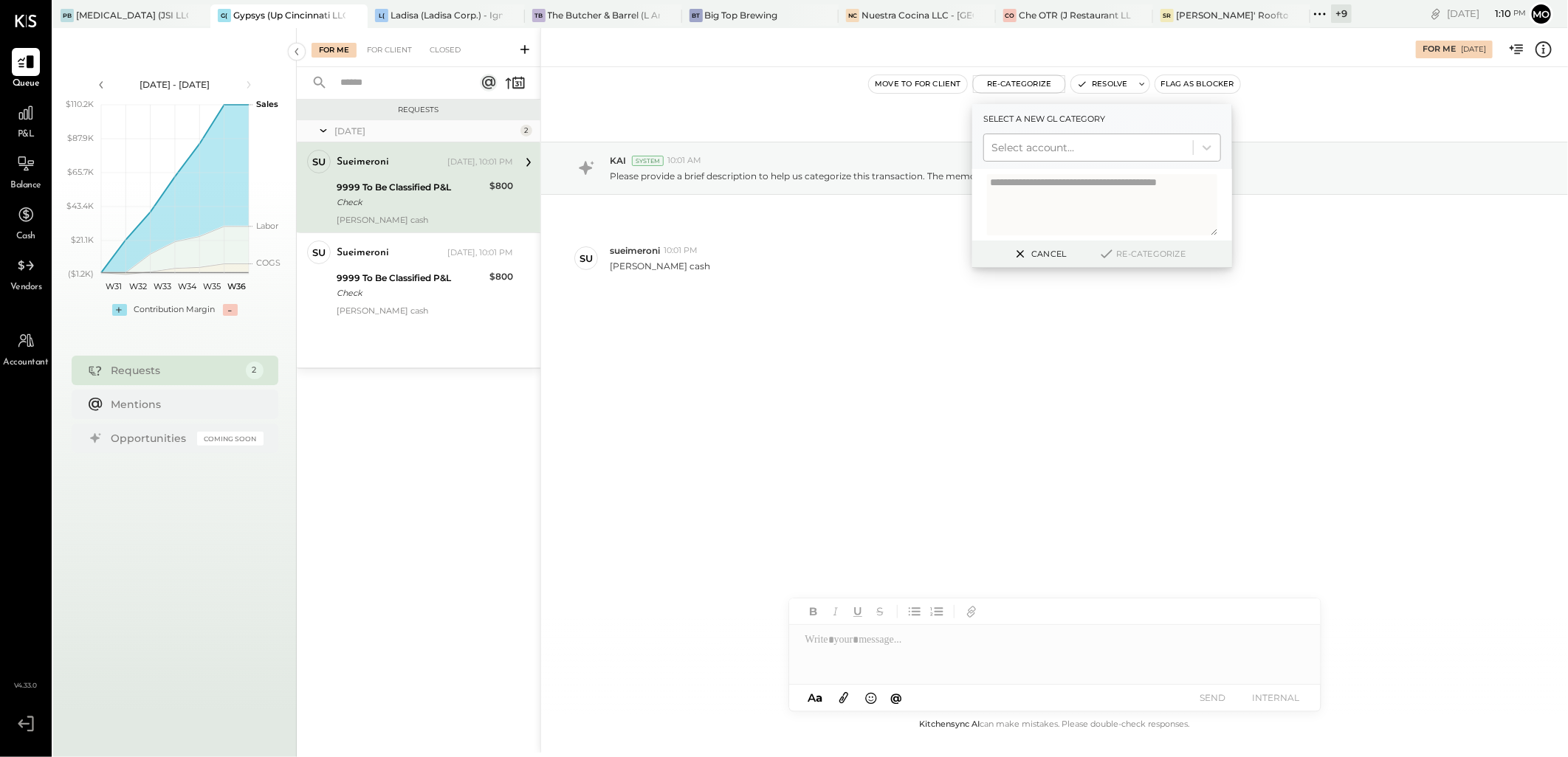
click at [1044, 149] on div at bounding box center [1089, 147] width 194 height 18
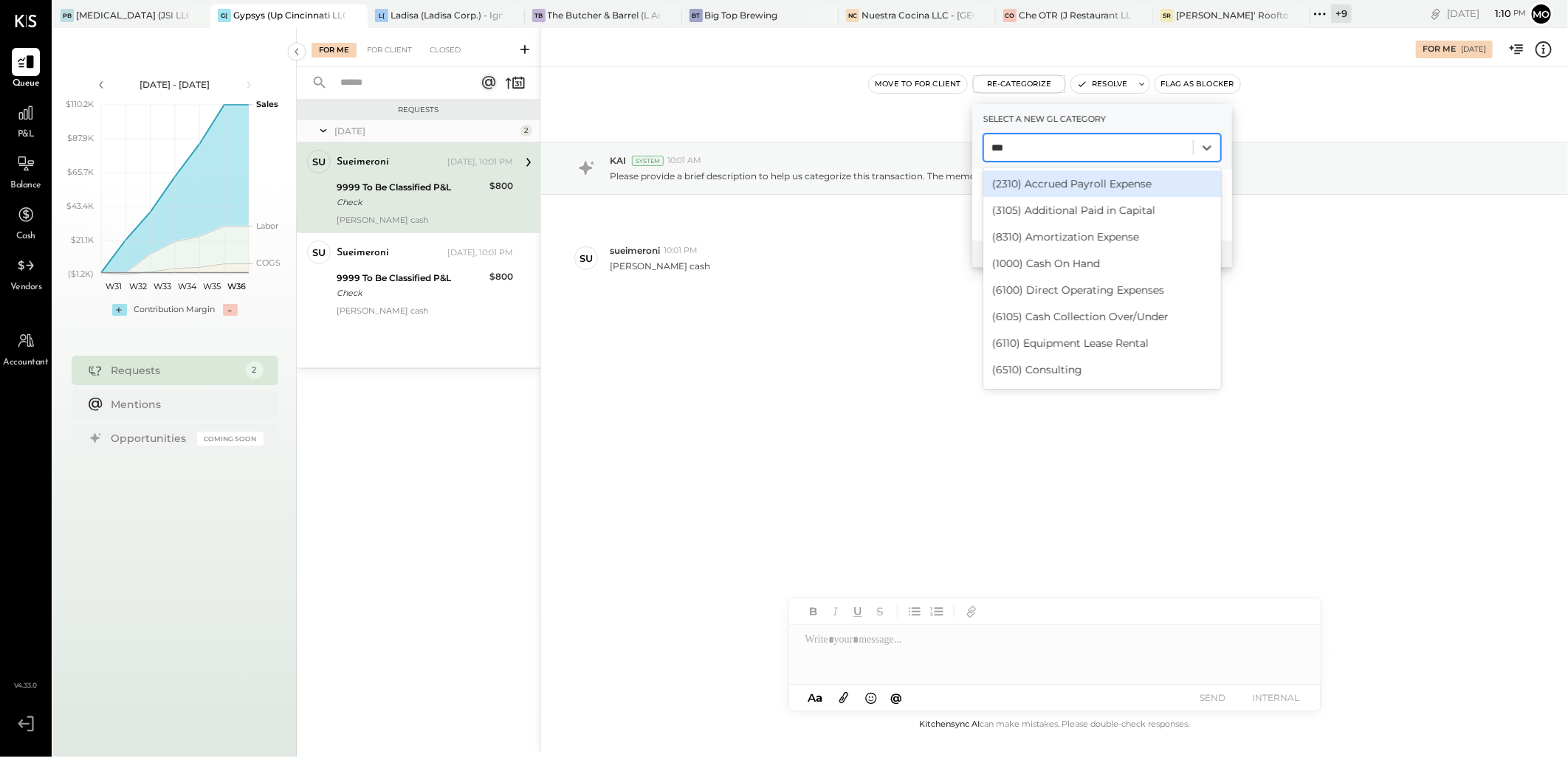
type input "****"
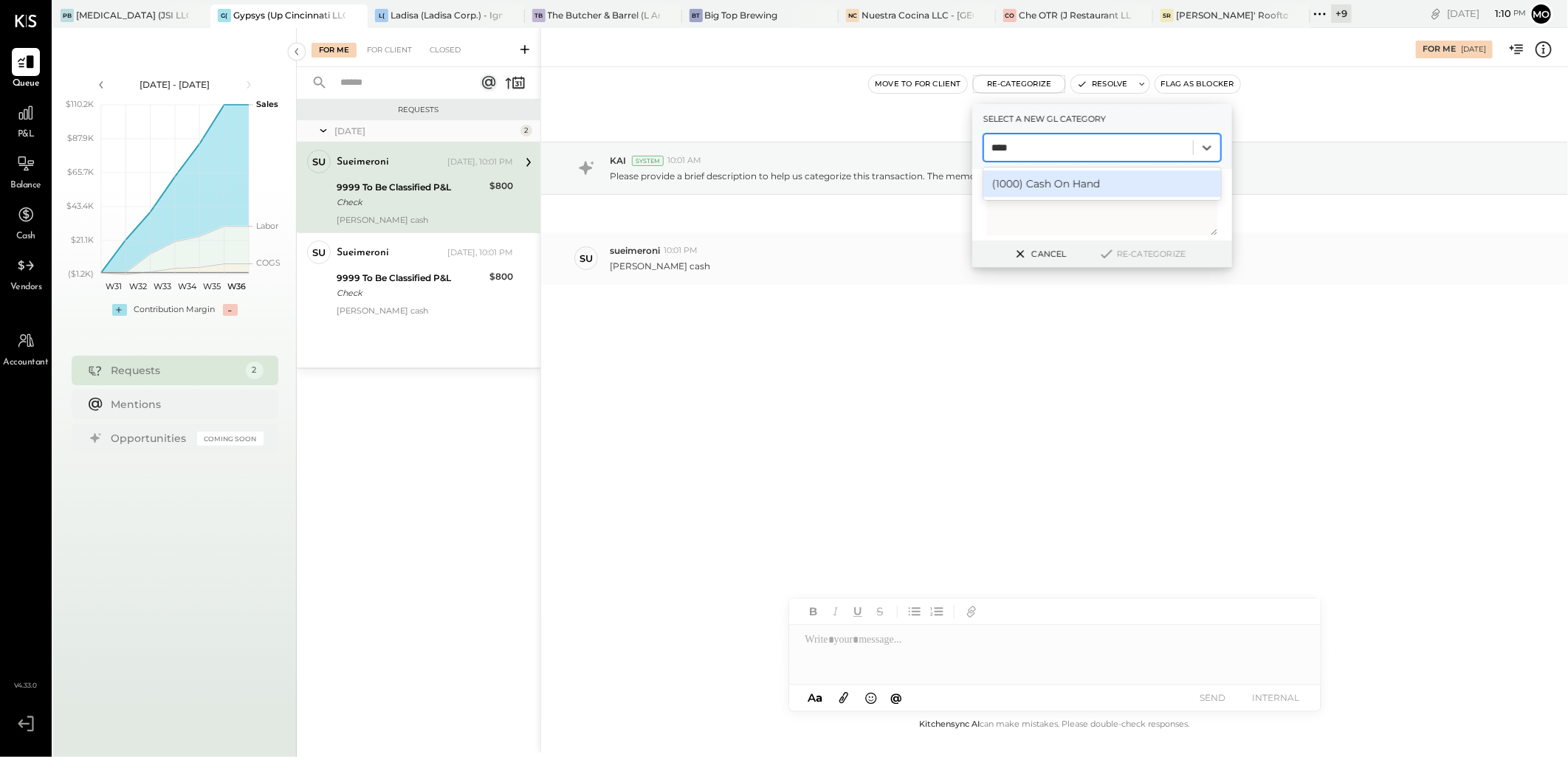
drag, startPoint x: 1044, startPoint y: 188, endPoint x: 1194, endPoint y: 284, distance: 178.1
click at [1044, 188] on div "(1000) Cash On Hand" at bounding box center [1102, 184] width 237 height 26
click at [1145, 251] on button "Re-Categorize" at bounding box center [1142, 254] width 98 height 18
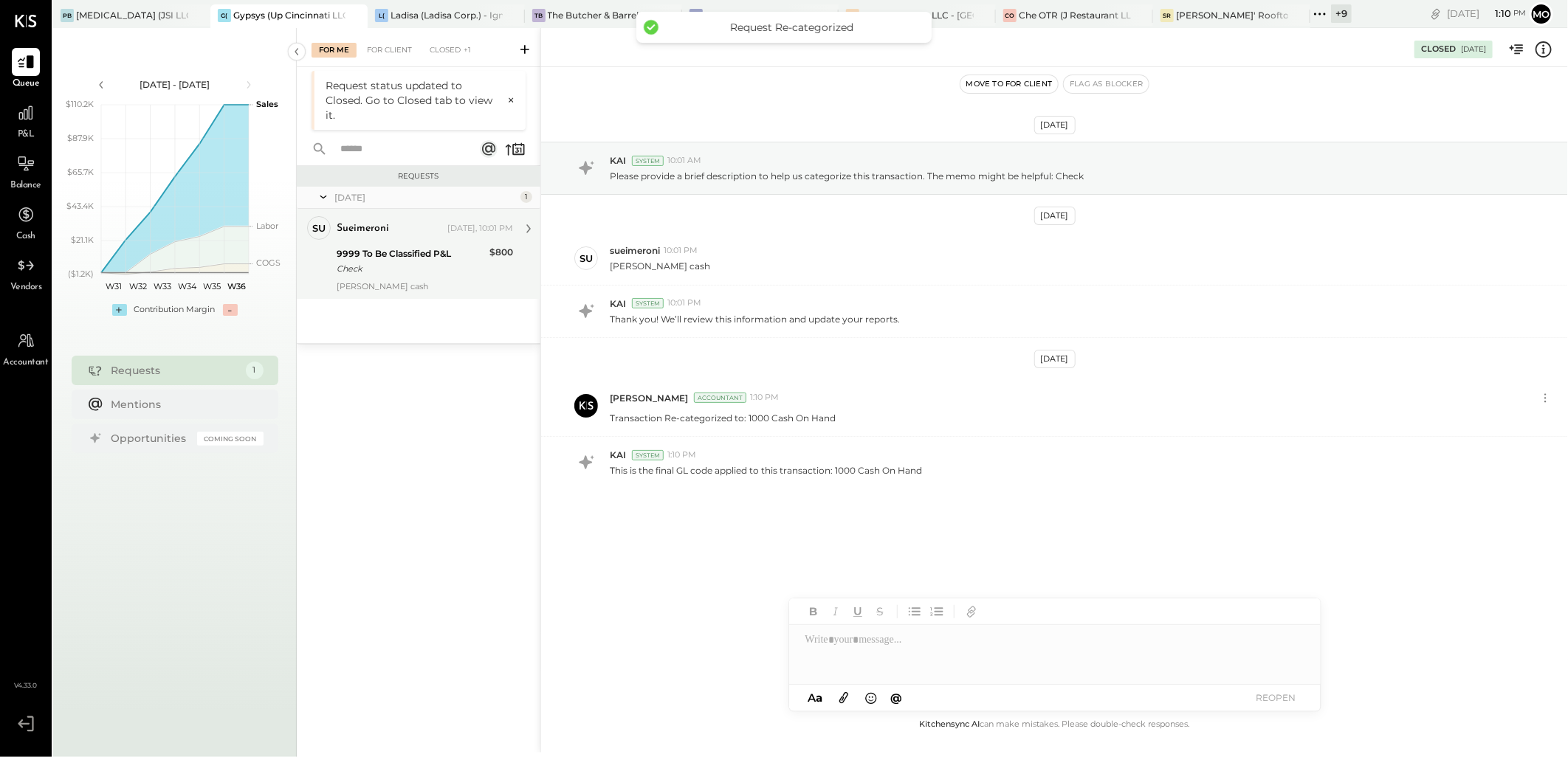
click at [465, 251] on div "9999 To Be Classified P&L" at bounding box center [410, 254] width 148 height 15
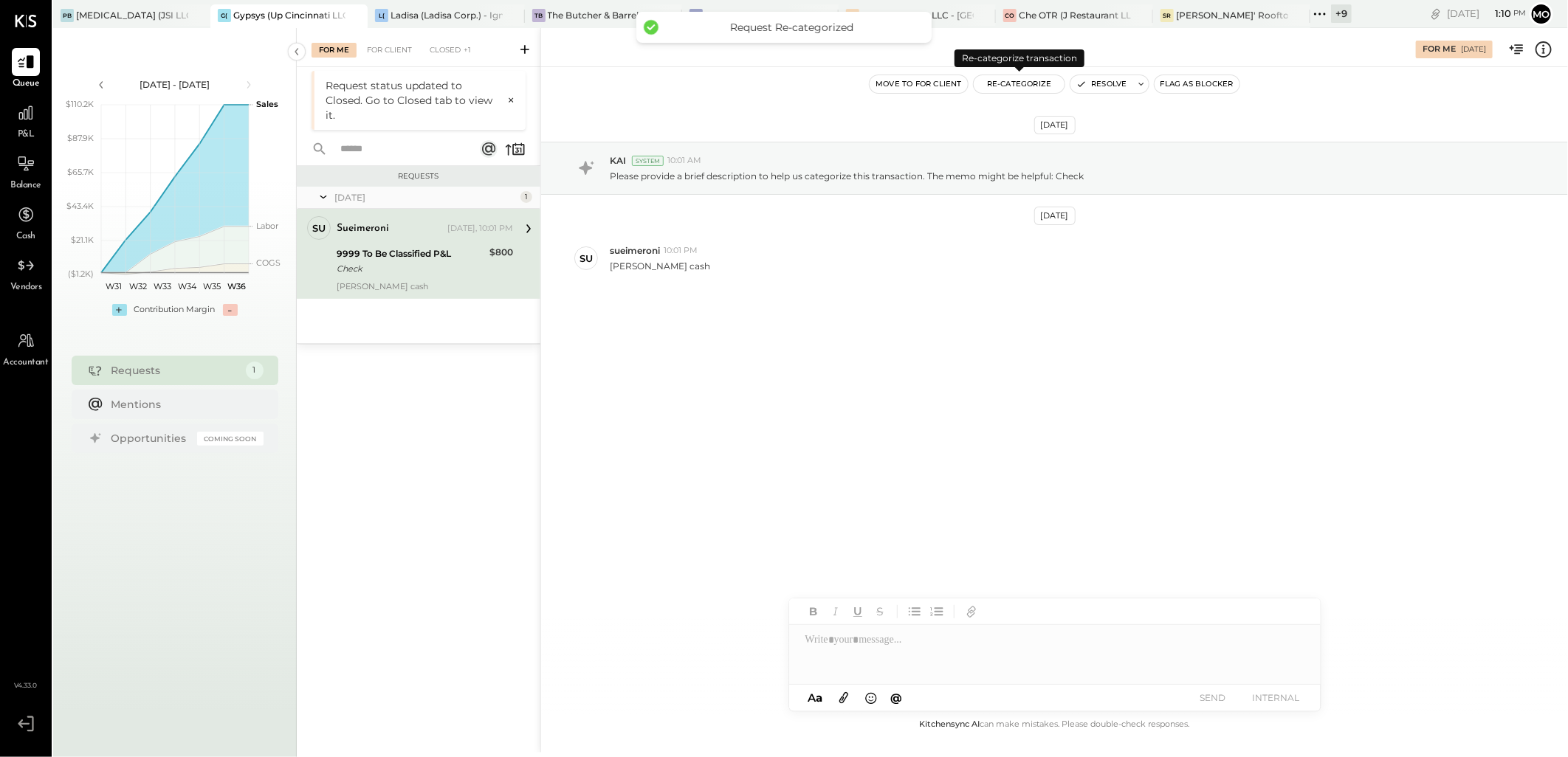
click at [1014, 85] on button "Re-Categorize" at bounding box center [1019, 84] width 92 height 18
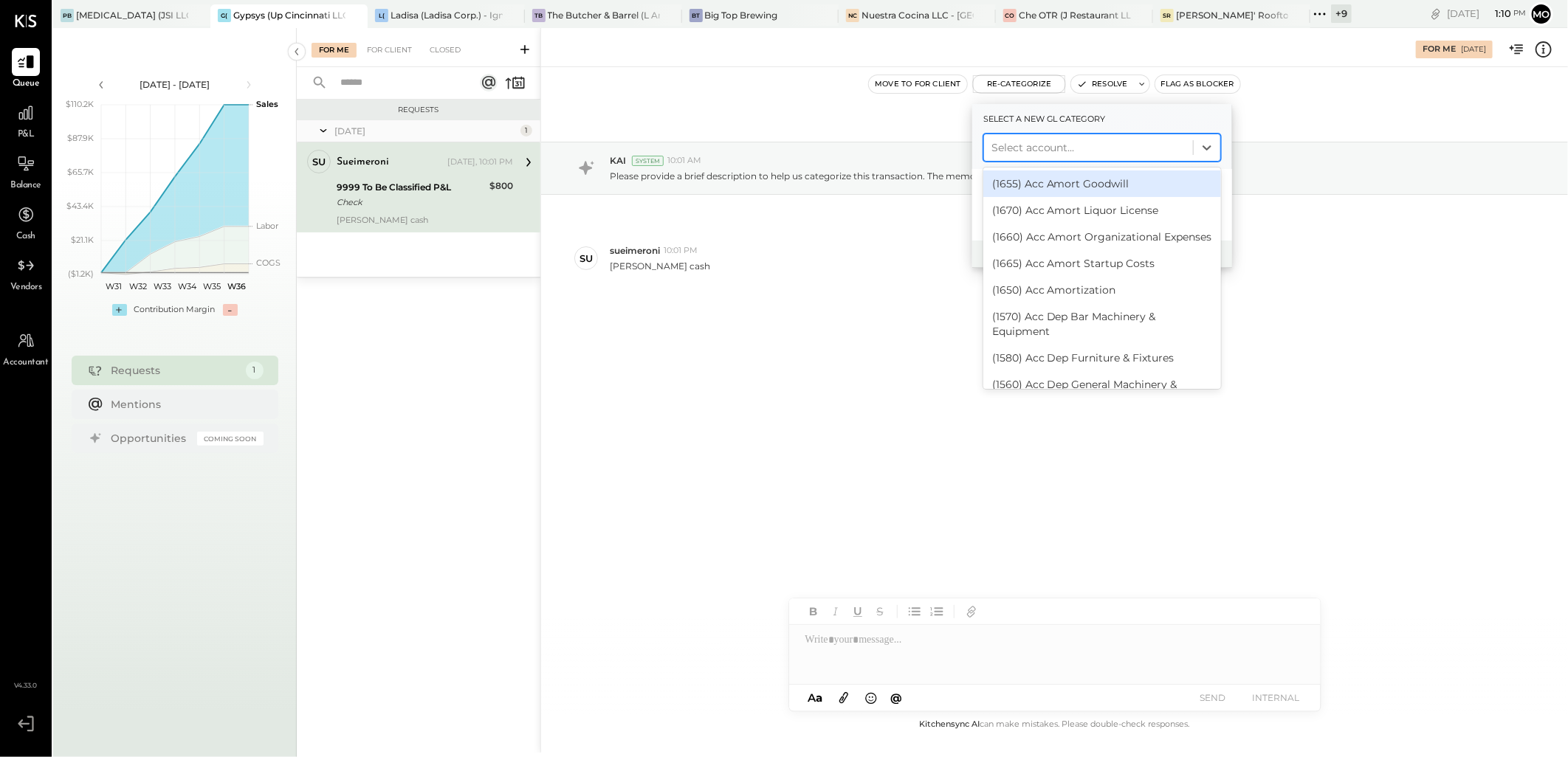
click at [1019, 144] on div at bounding box center [1089, 147] width 194 height 18
type input "****"
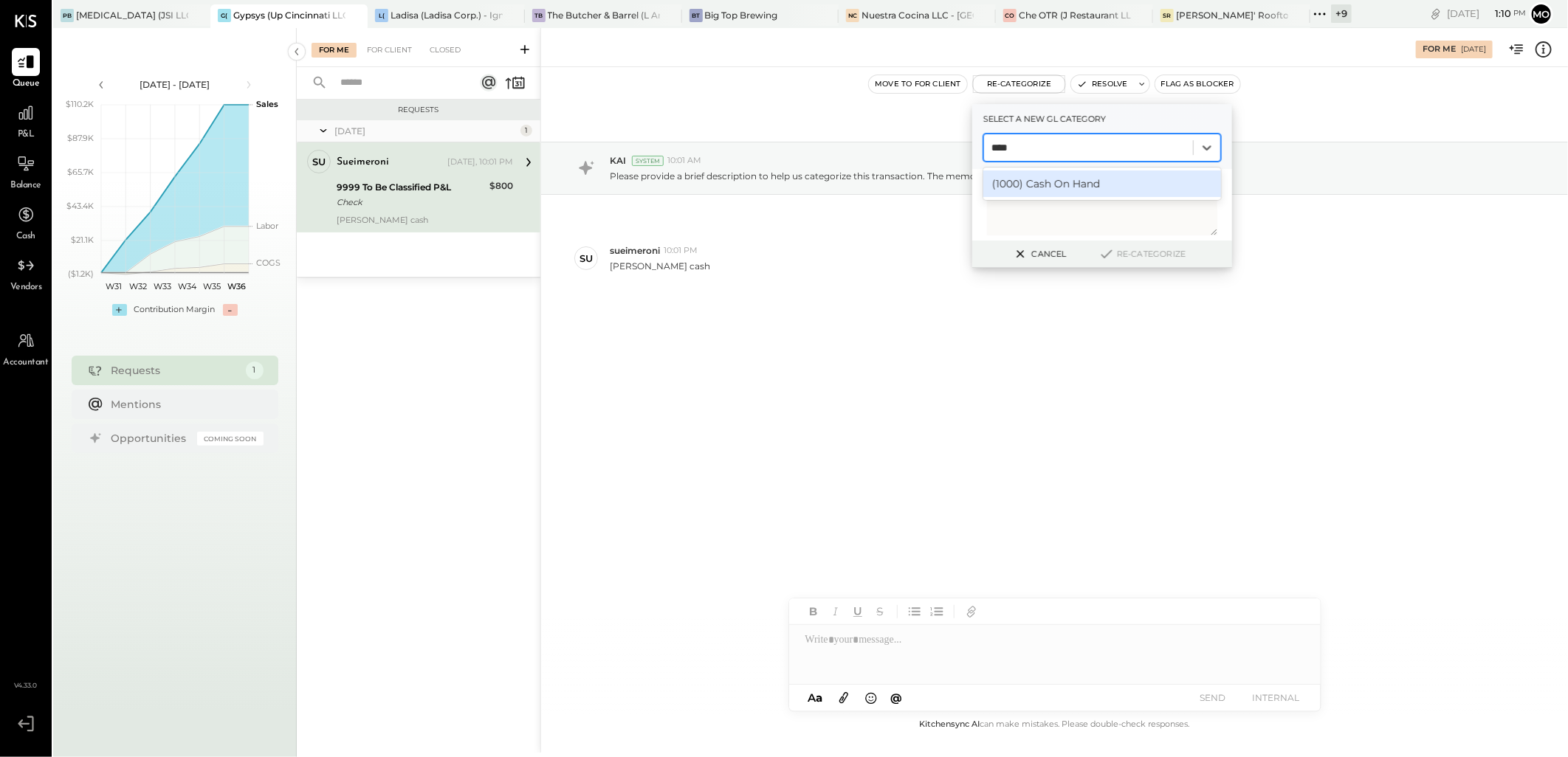
click at [1041, 195] on div "(1000) Cash On Hand" at bounding box center [1102, 184] width 237 height 26
drag, startPoint x: 1154, startPoint y: 259, endPoint x: 1220, endPoint y: 300, distance: 77.7
click at [1153, 259] on button "Re-Categorize" at bounding box center [1142, 254] width 98 height 18
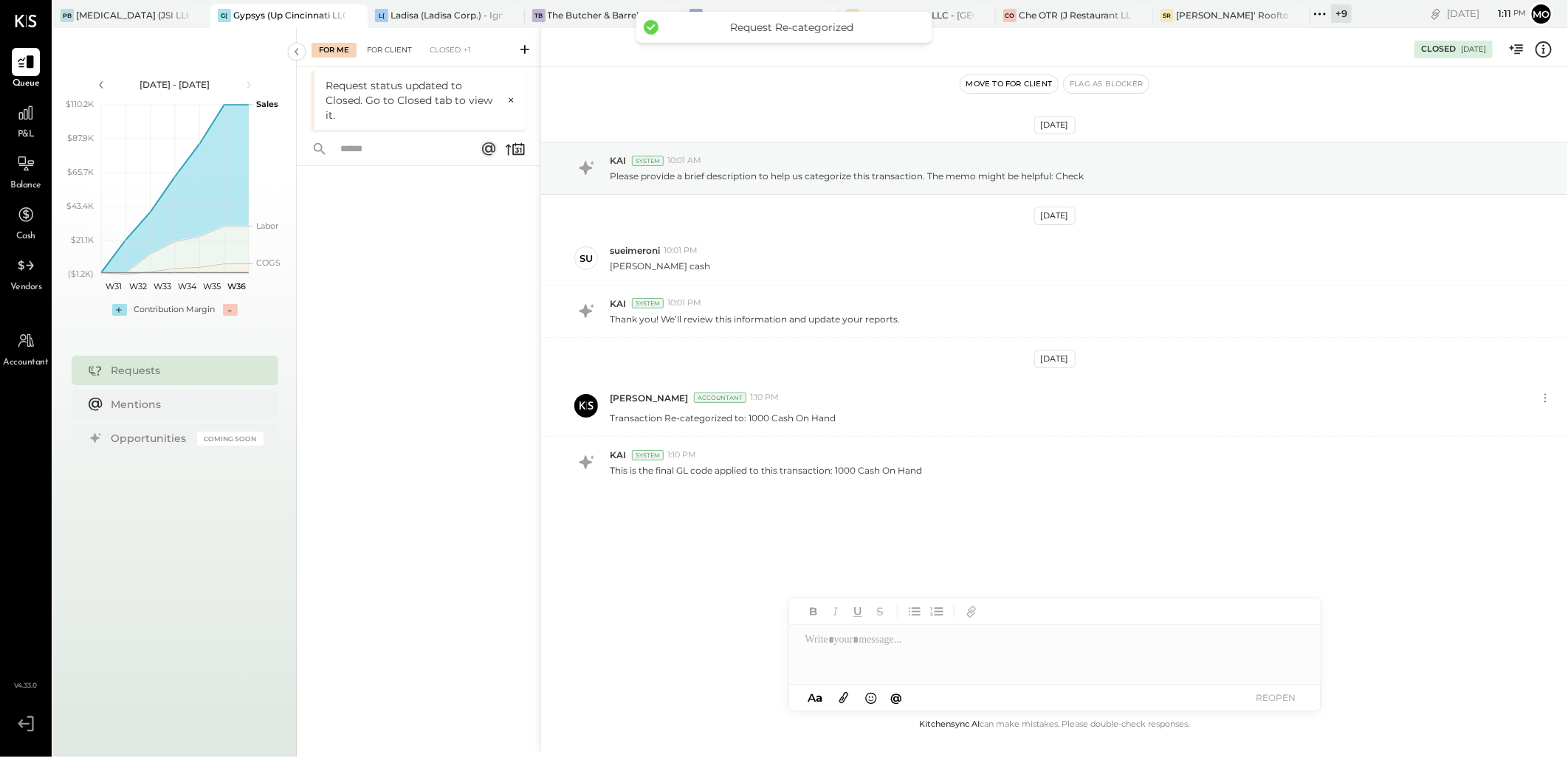
click at [386, 50] on div "For Client" at bounding box center [389, 50] width 60 height 15
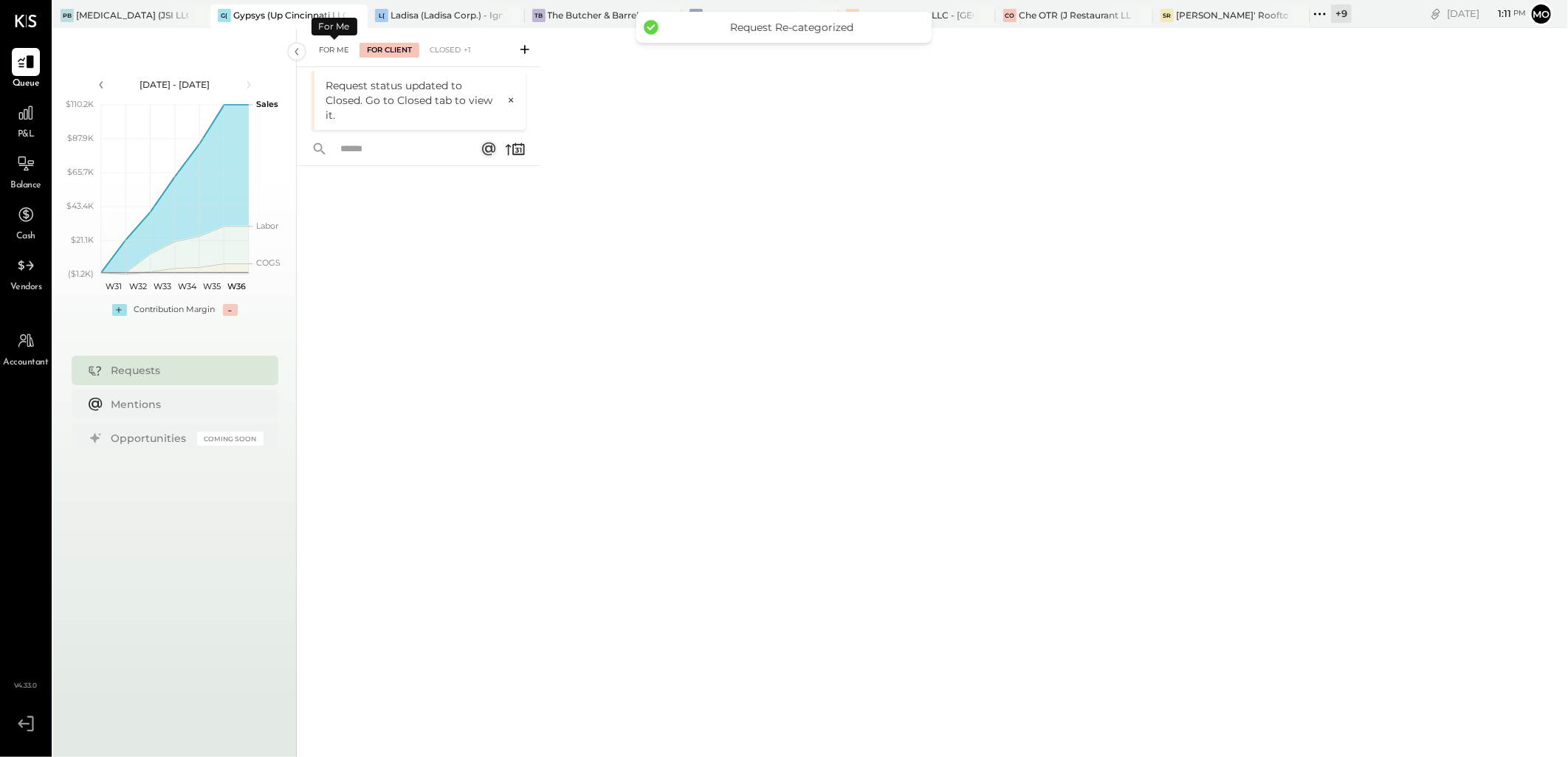
click at [336, 53] on div "For Me" at bounding box center [334, 50] width 45 height 15
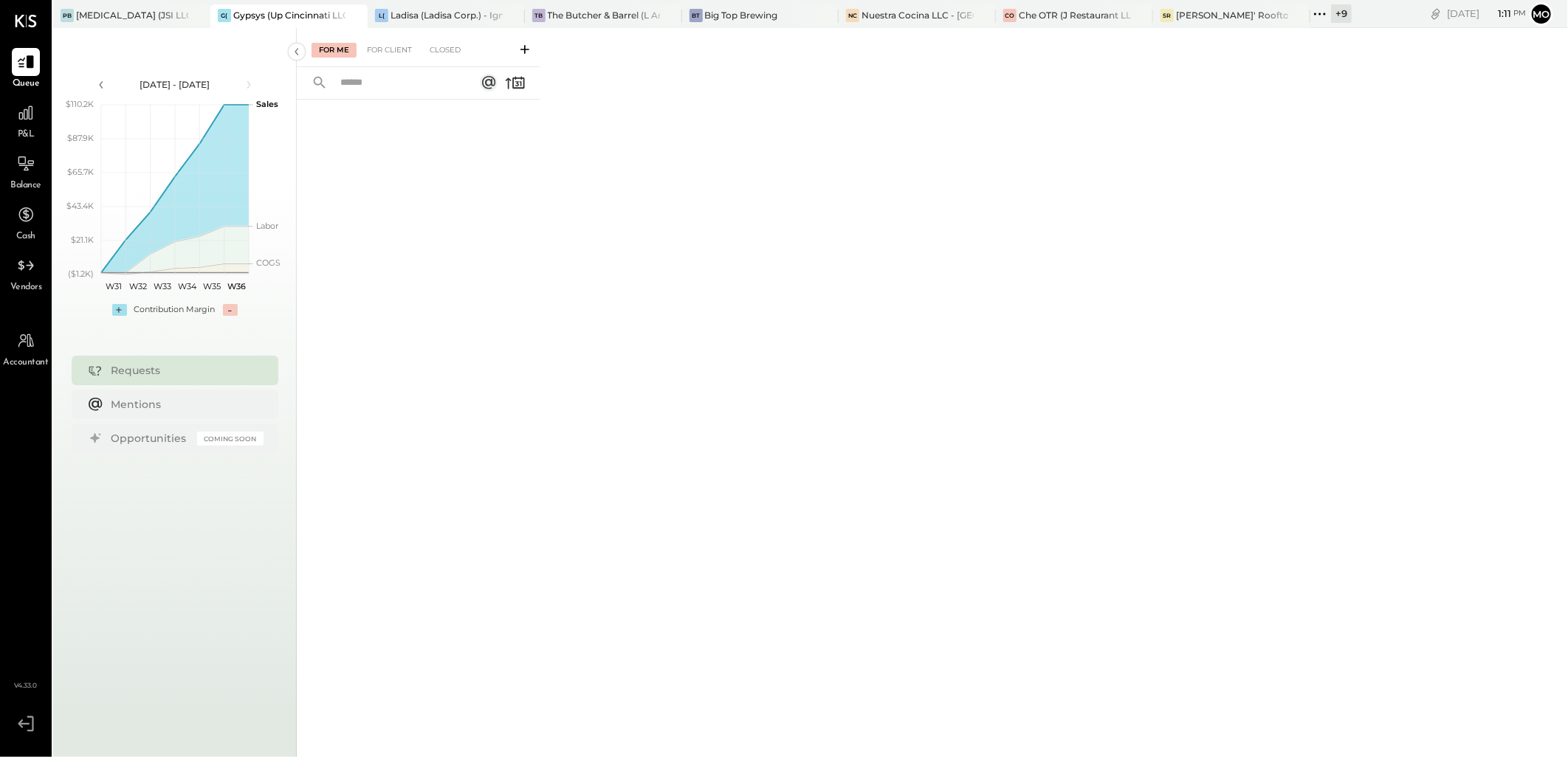
click at [1207, 28] on div "For Me For Client Closed" at bounding box center [932, 390] width 1271 height 724
click at [1204, 19] on div "[PERSON_NAME]' Rooftop - Ignite" at bounding box center [1231, 15] width 112 height 12
click at [394, 43] on div "For Client" at bounding box center [389, 50] width 60 height 15
click at [445, 50] on div "Closed" at bounding box center [445, 50] width 46 height 15
click at [1319, 13] on icon at bounding box center [1319, 13] width 2 height 2
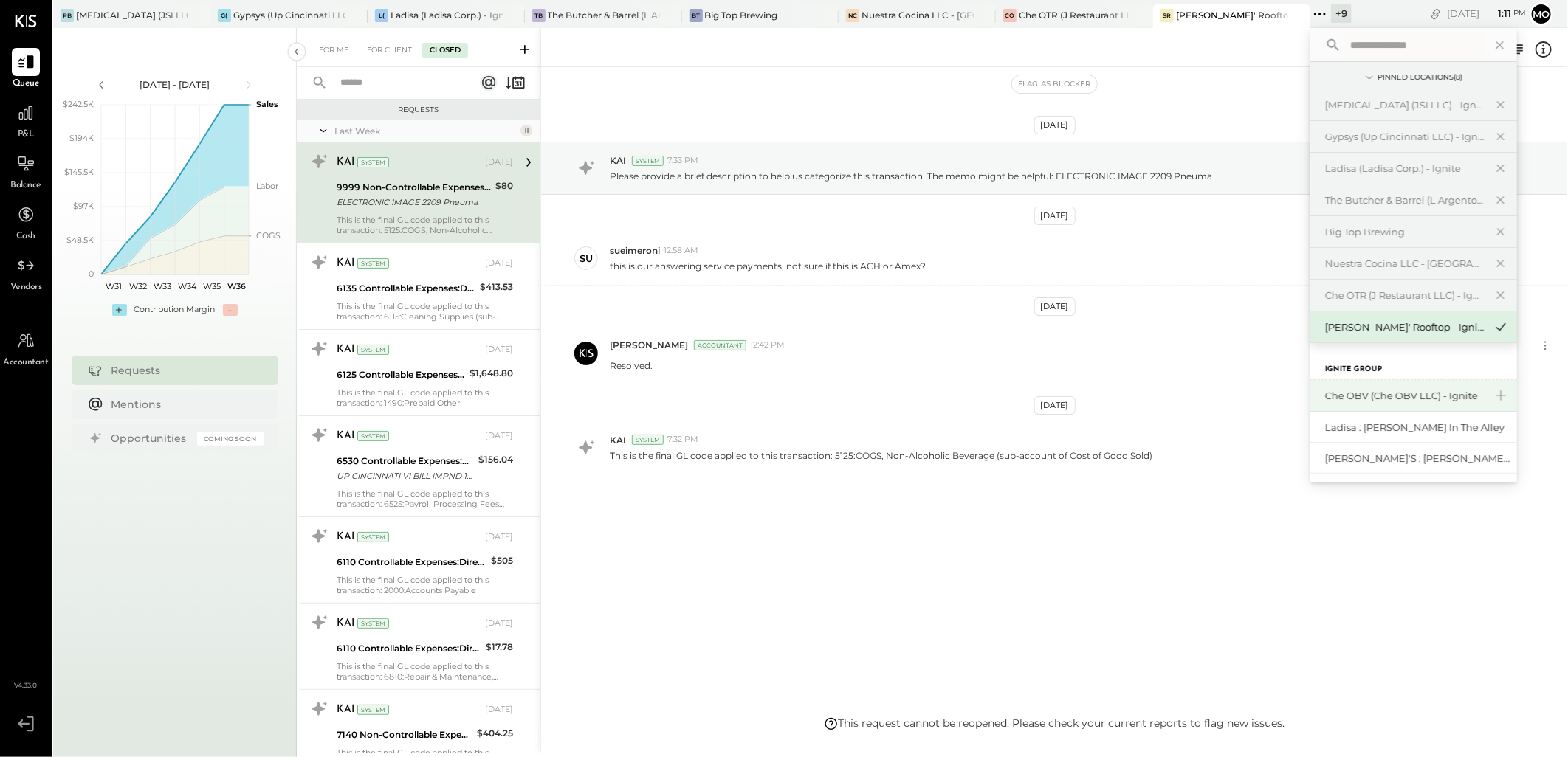
click at [1389, 391] on div "Che OBV (Che OBV LLC) - Ignite" at bounding box center [1404, 396] width 159 height 14
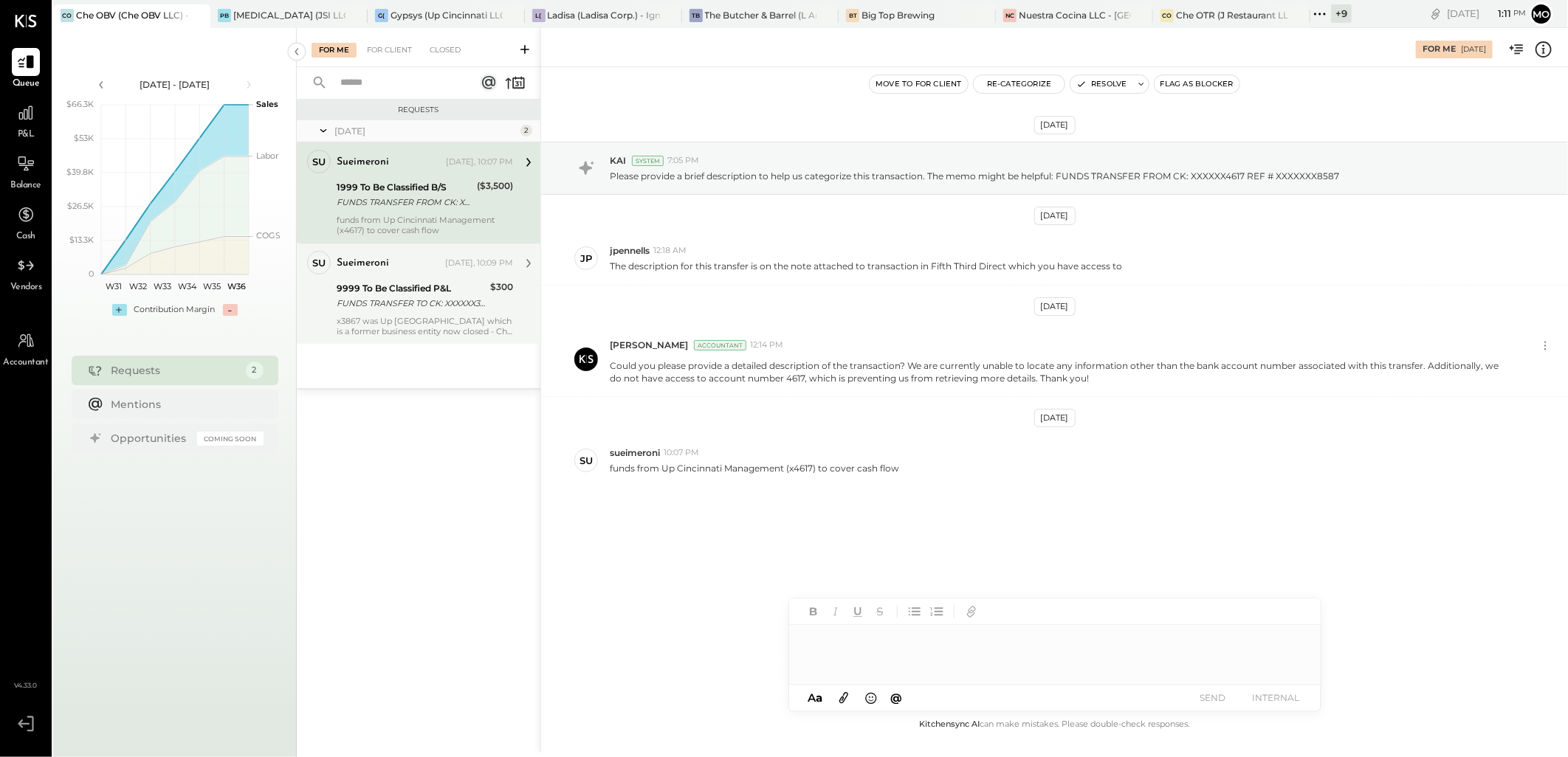
click at [411, 316] on div "x3867 was Up [GEOGRAPHIC_DATA] which is a former business entity now closed - C…" at bounding box center [424, 326] width 176 height 21
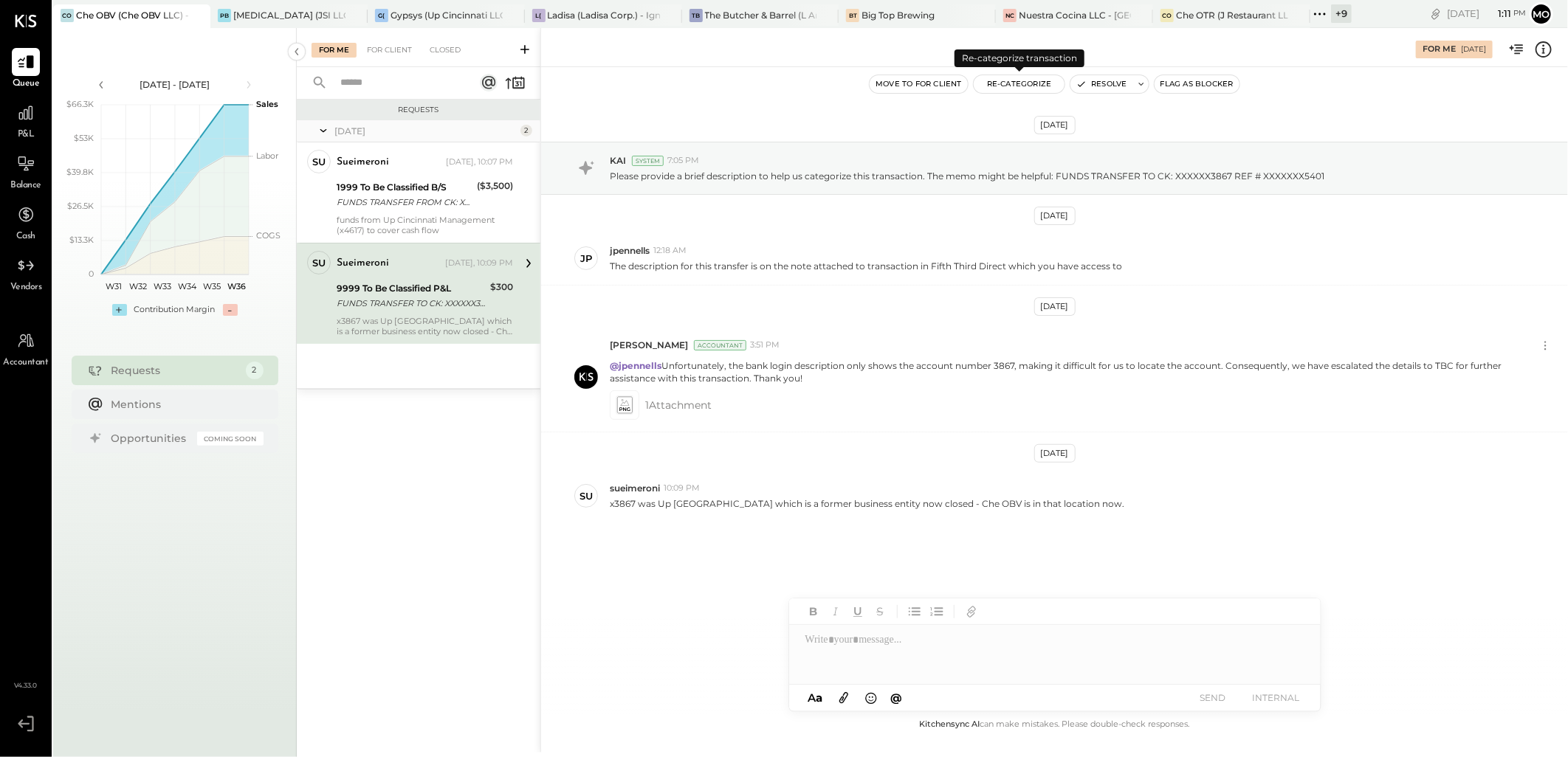
click at [1017, 78] on button "Re-Categorize" at bounding box center [1019, 84] width 92 height 18
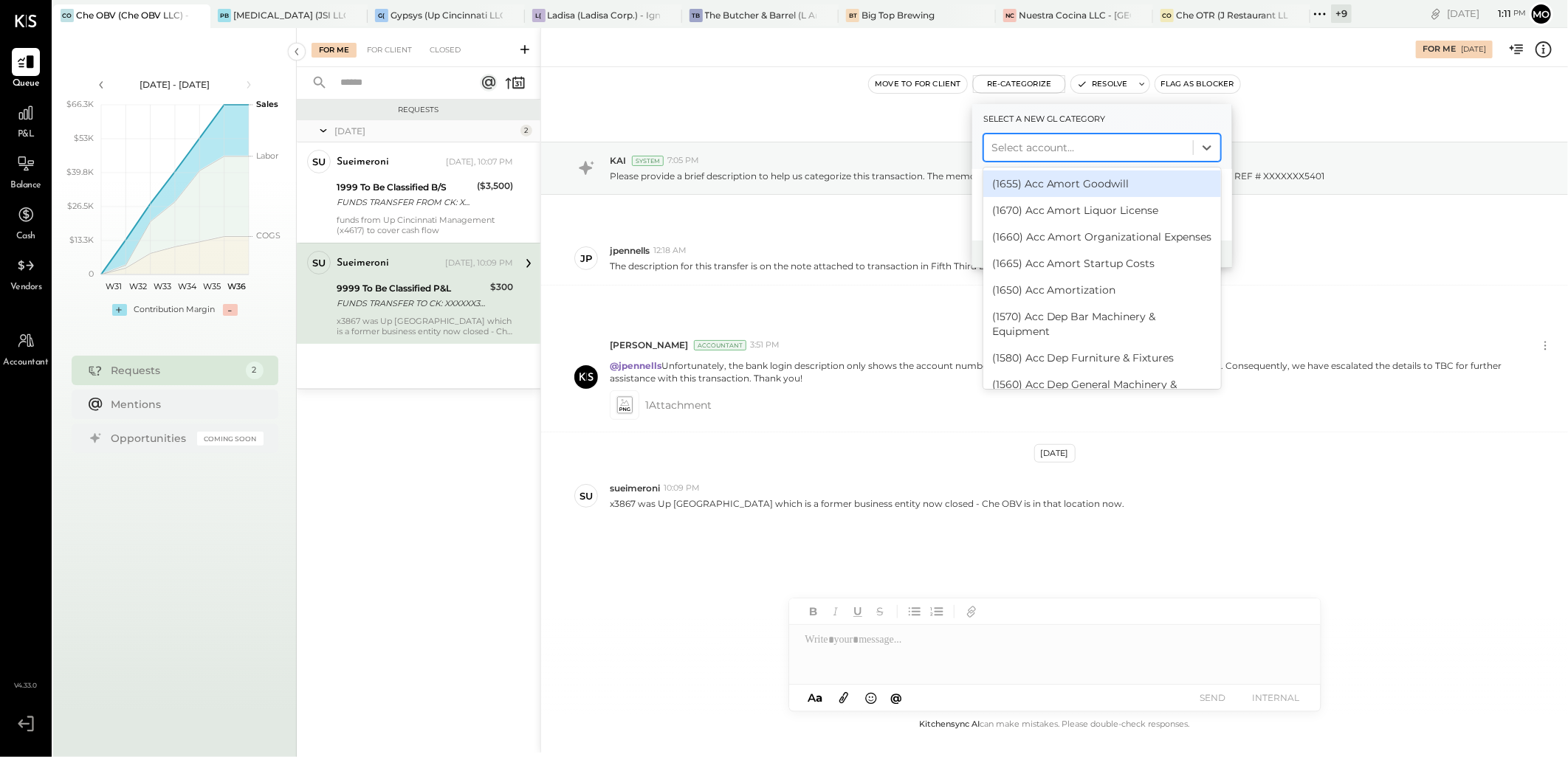
click at [1039, 145] on div at bounding box center [1089, 147] width 194 height 18
type input "***"
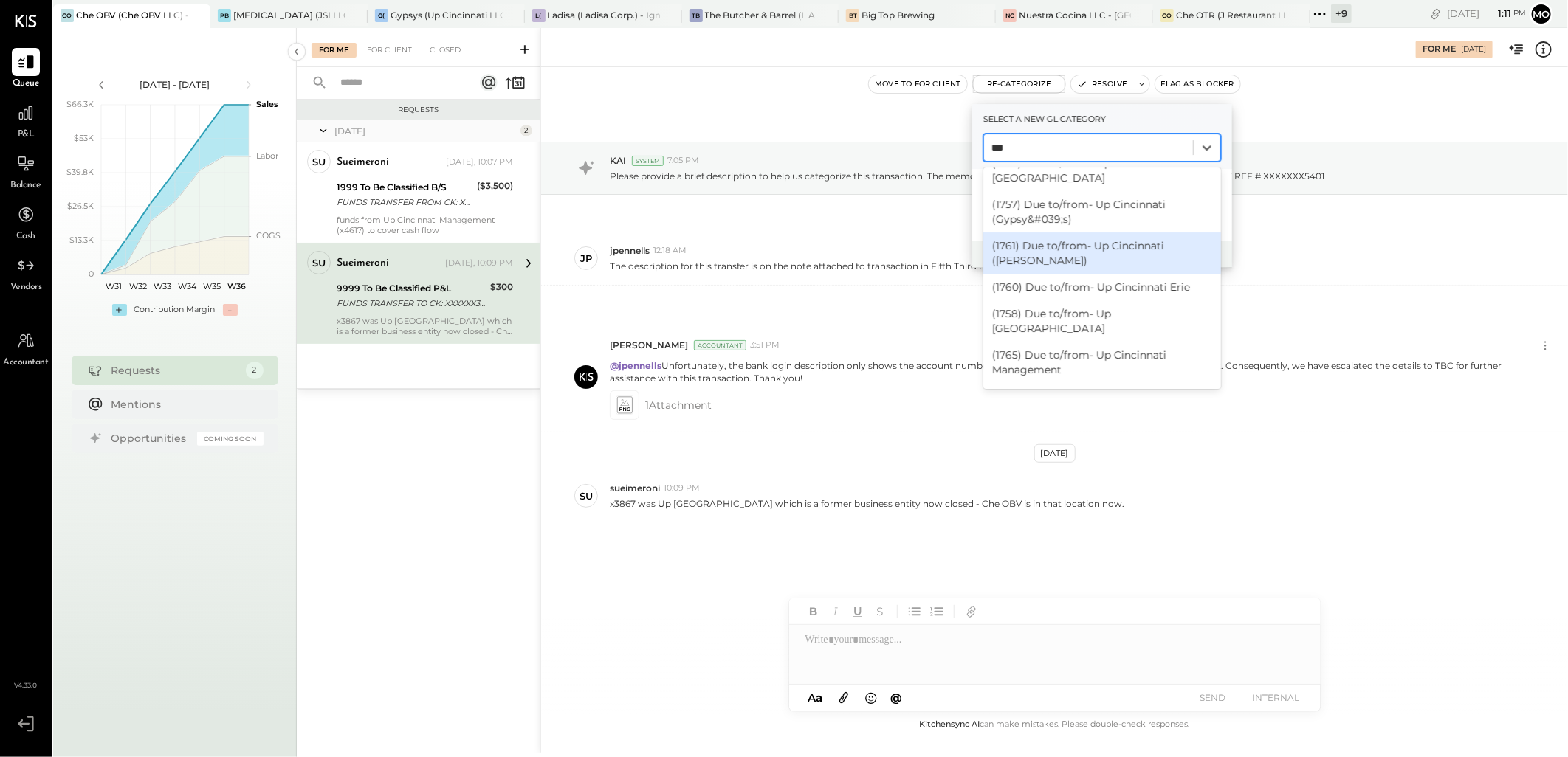
scroll to position [388, 0]
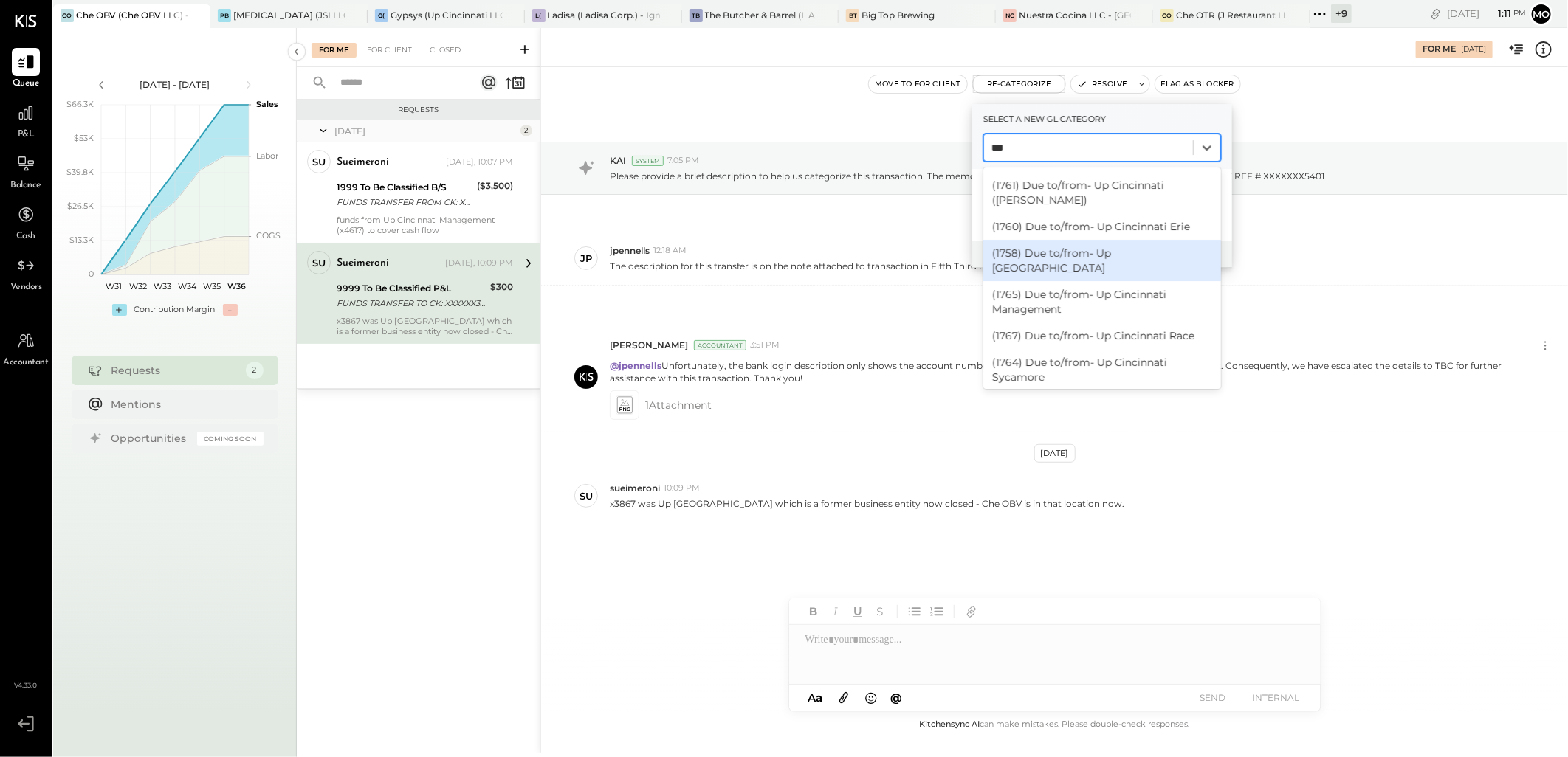
click at [1122, 240] on div "(1758) Due to/from- Up [GEOGRAPHIC_DATA]" at bounding box center [1102, 260] width 237 height 41
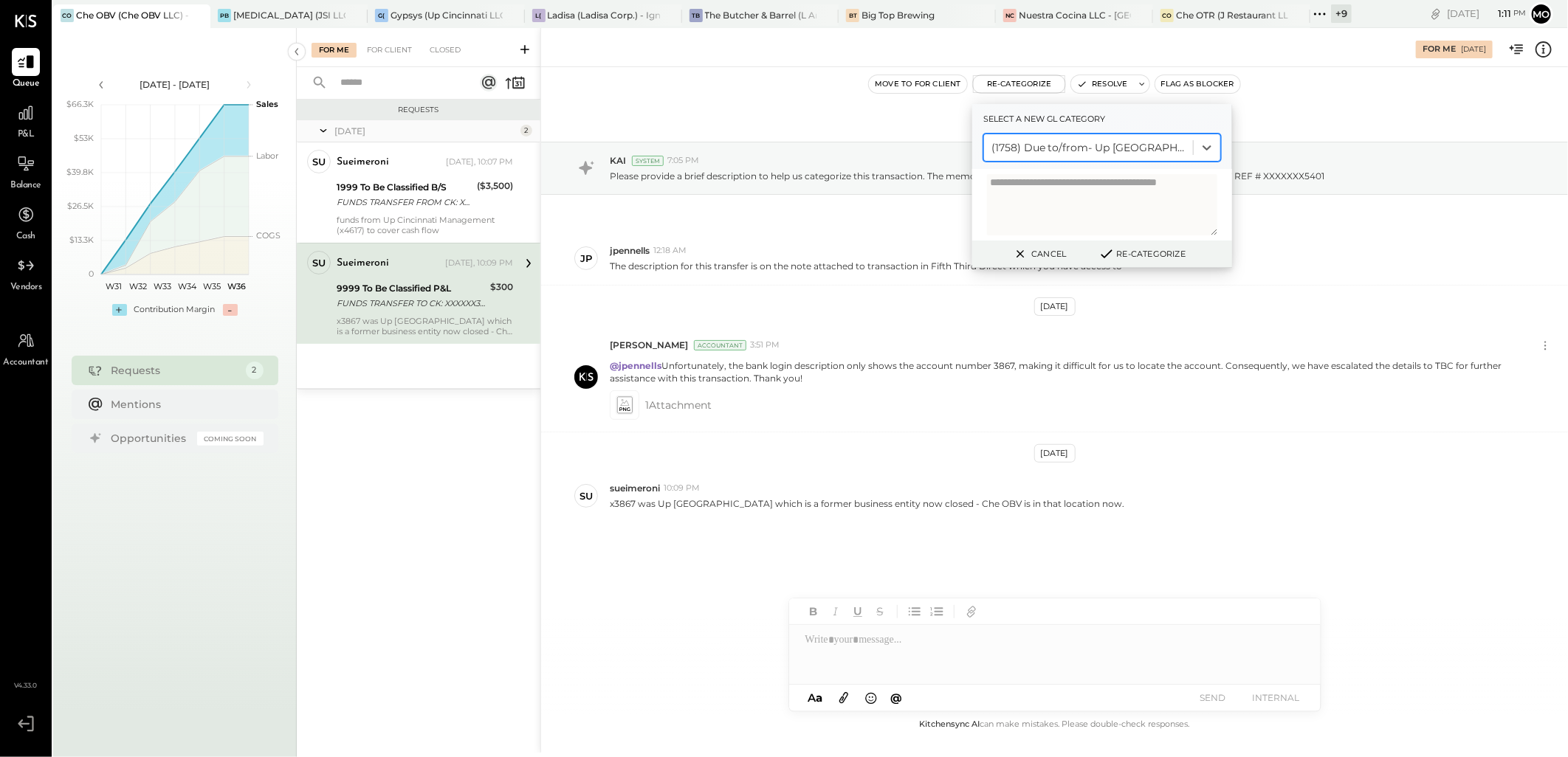
click at [1145, 254] on button "Re-Categorize" at bounding box center [1142, 254] width 98 height 18
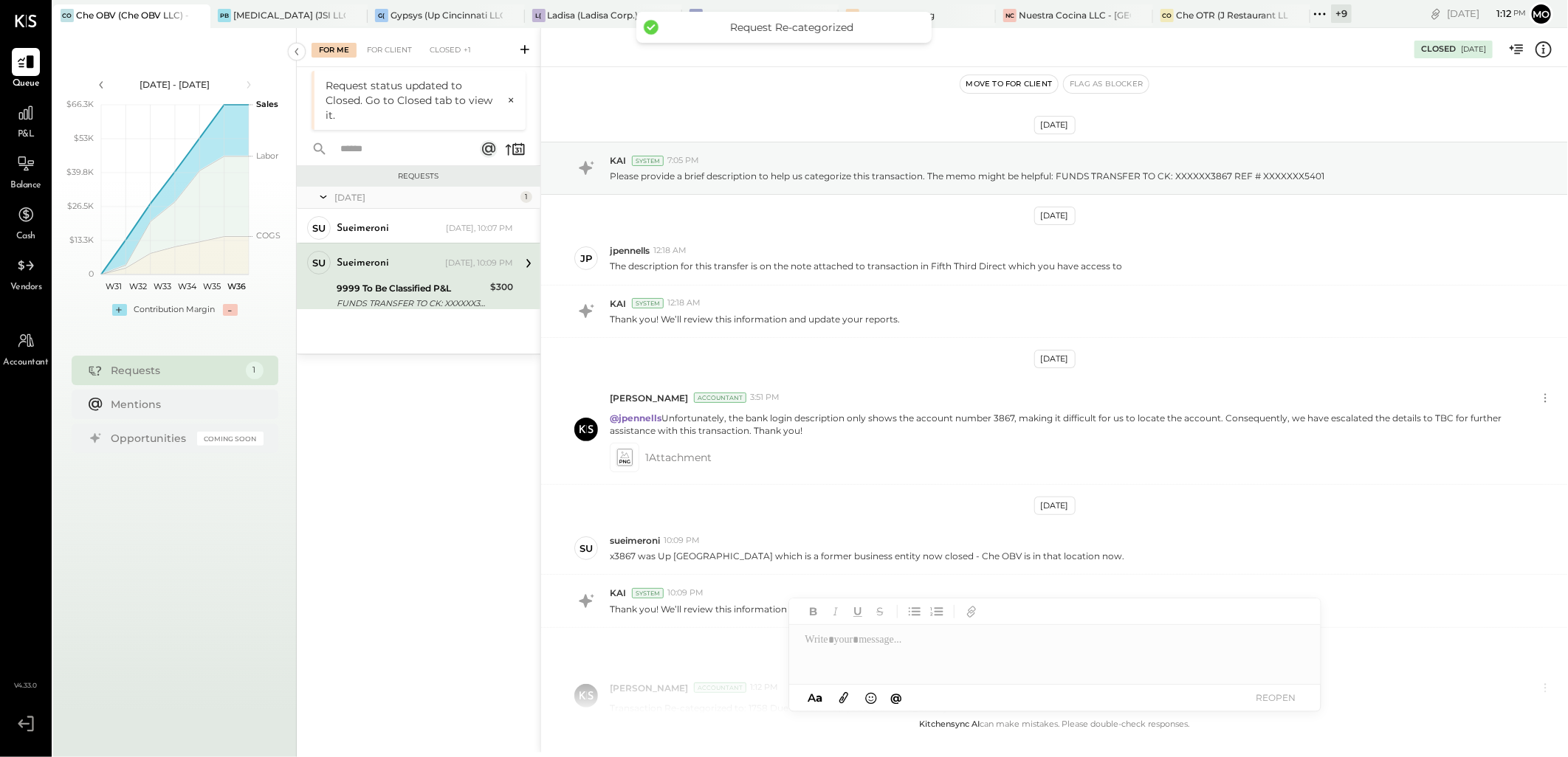
scroll to position [174, 0]
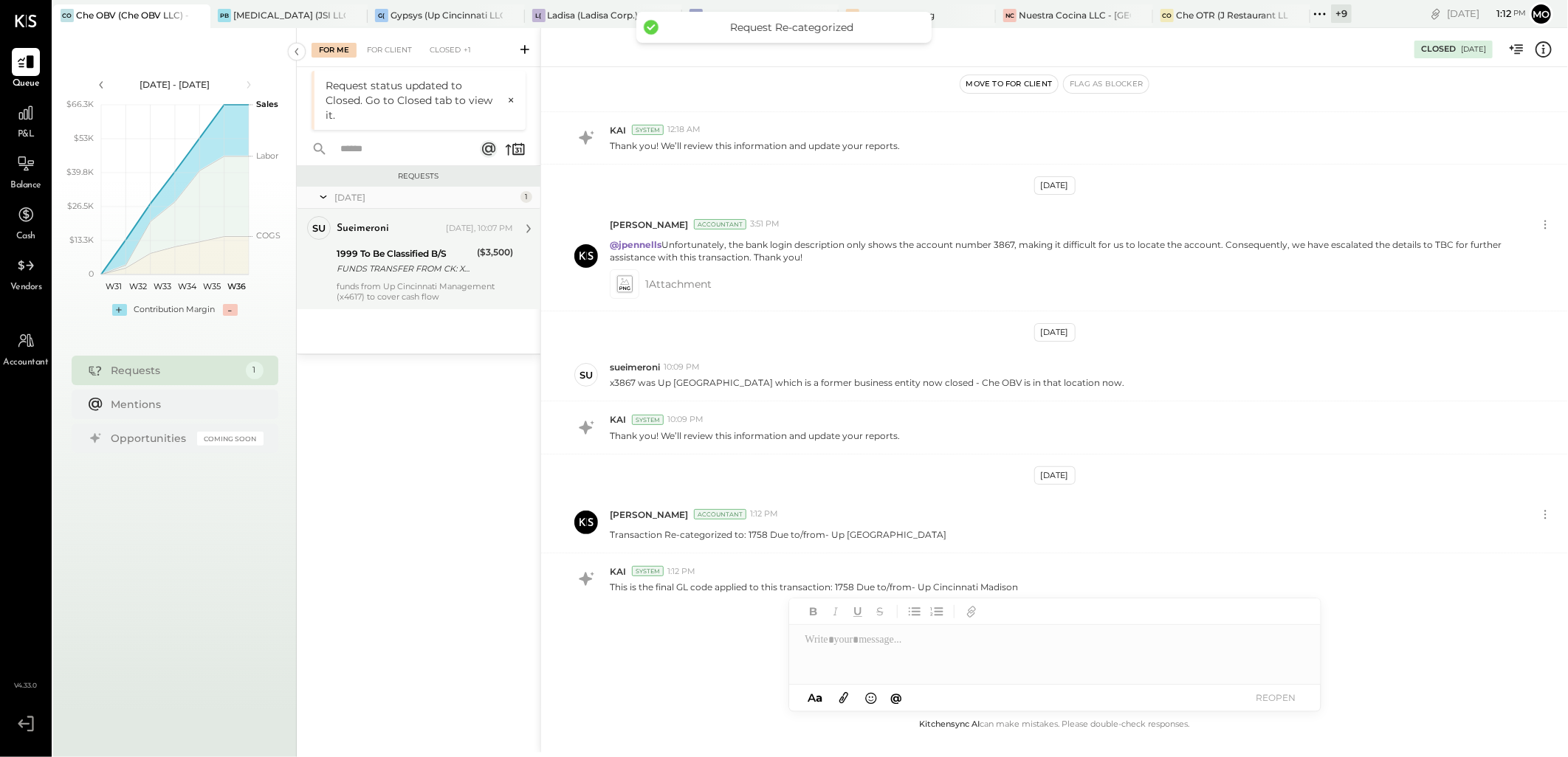
click at [426, 286] on div "funds from Up Cincinnati Management (x4617) to cover cash flow" at bounding box center [424, 291] width 176 height 21
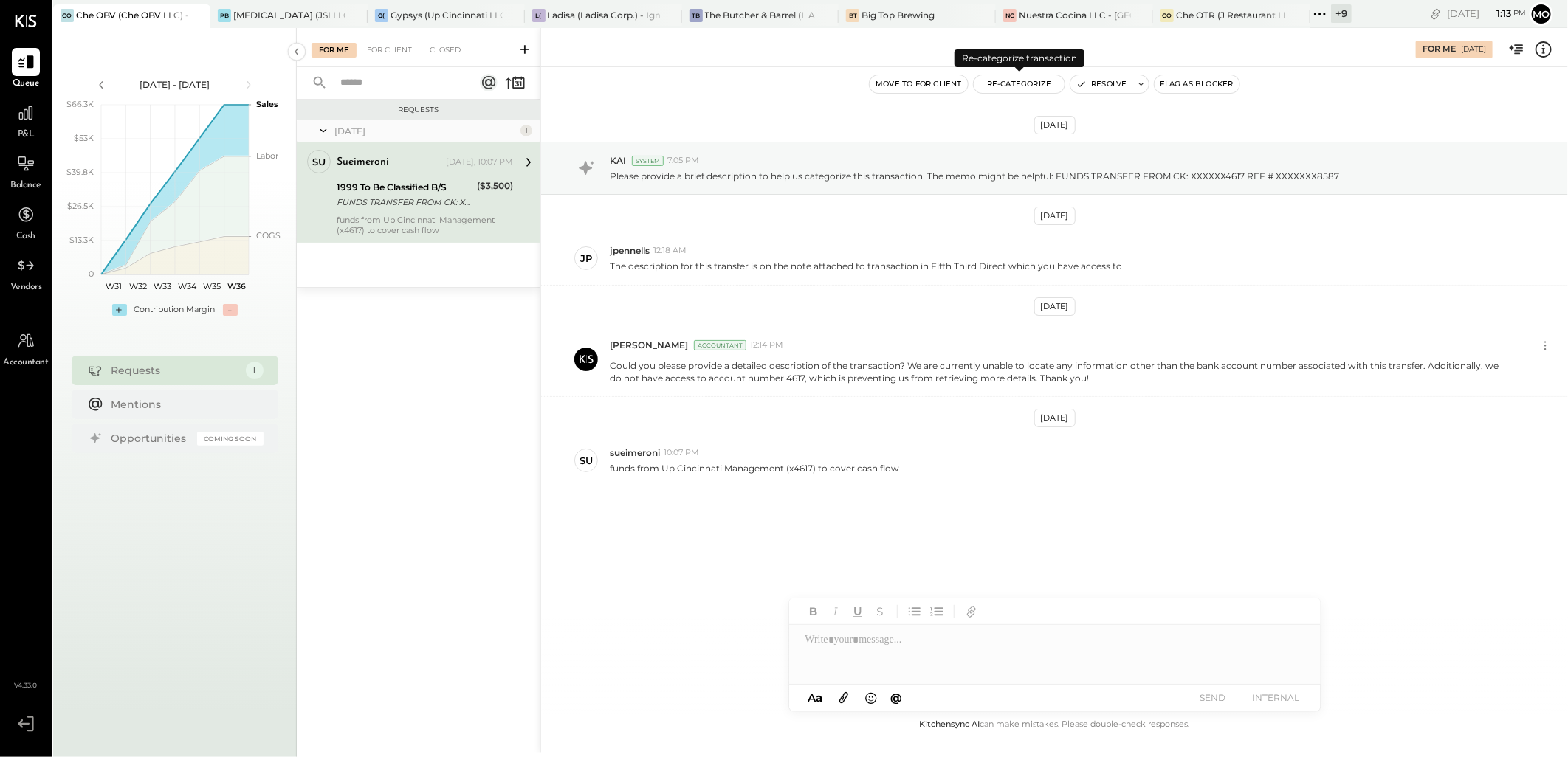
click at [1024, 82] on button "Re-Categorize" at bounding box center [1019, 84] width 92 height 18
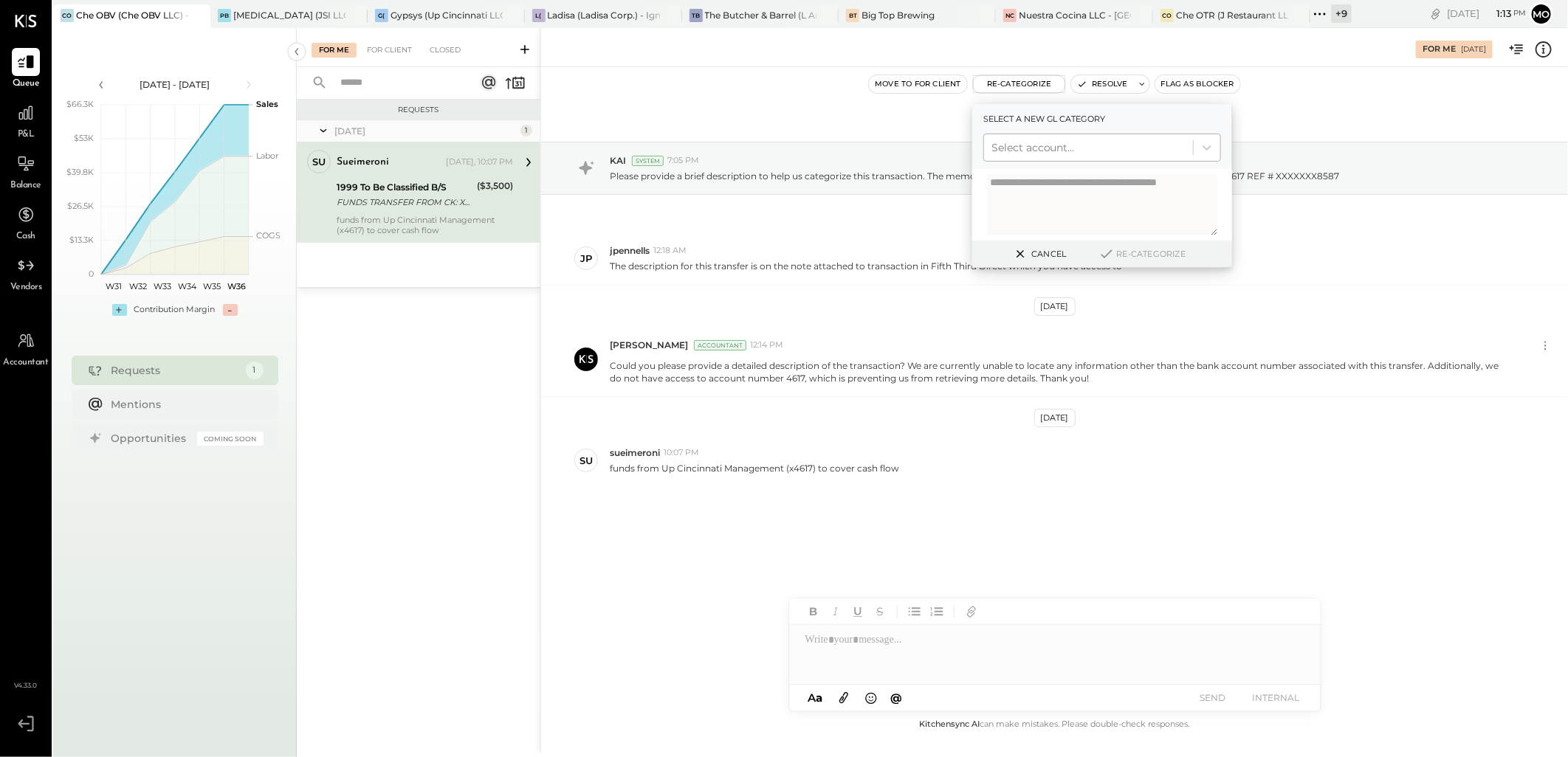
click at [1009, 144] on div at bounding box center [1089, 147] width 194 height 18
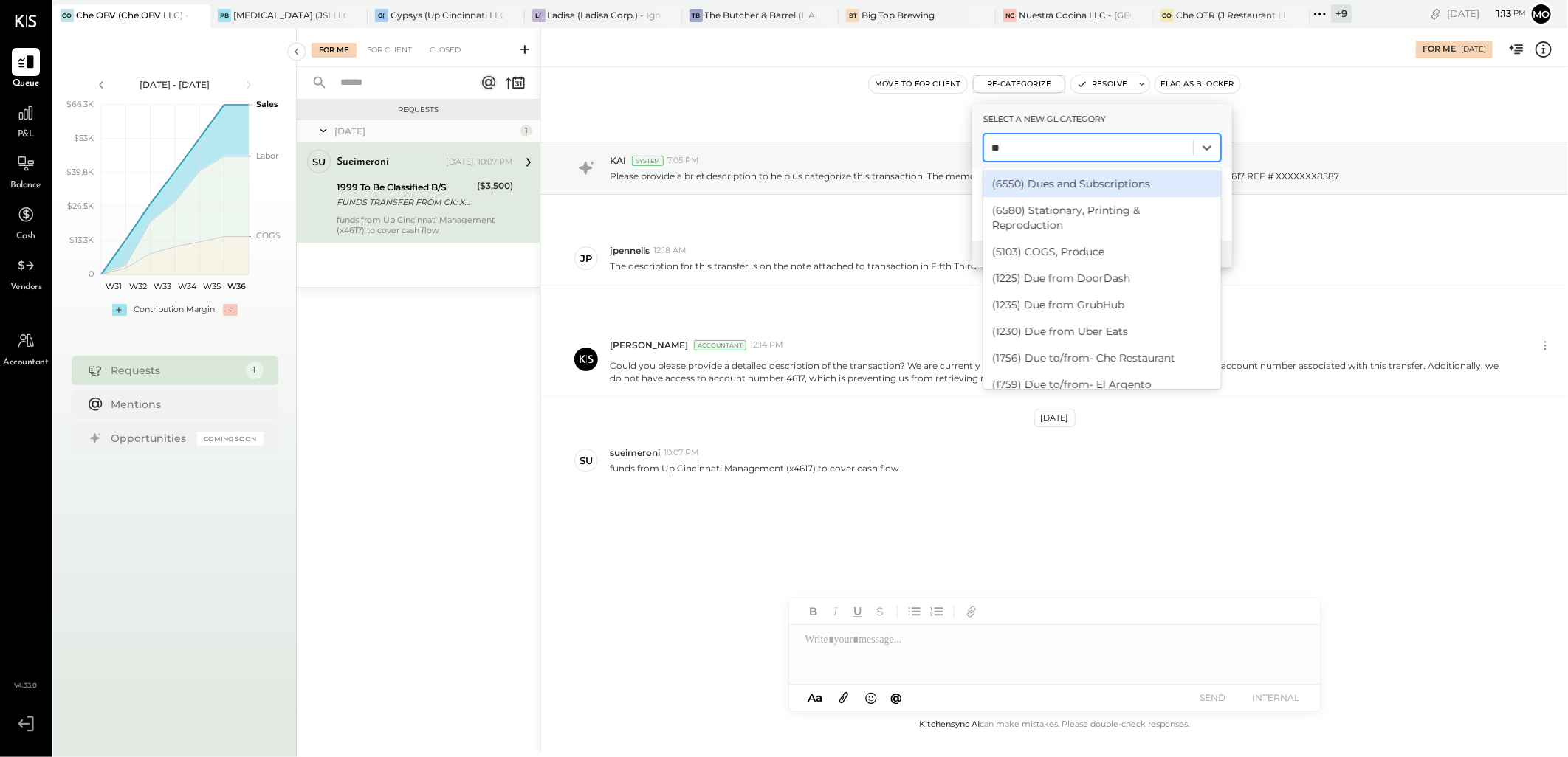
type input "***"
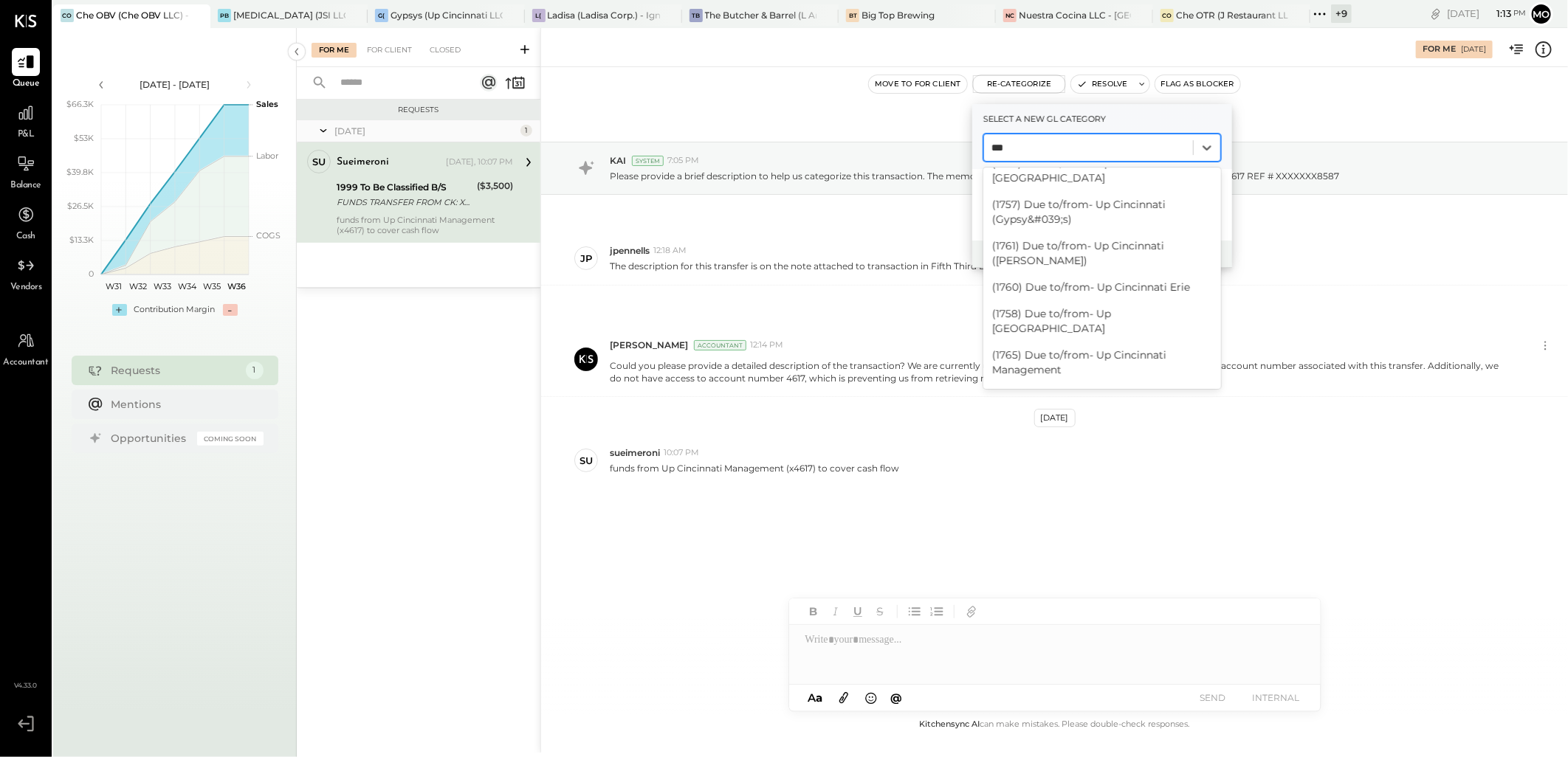
scroll to position [388, 0]
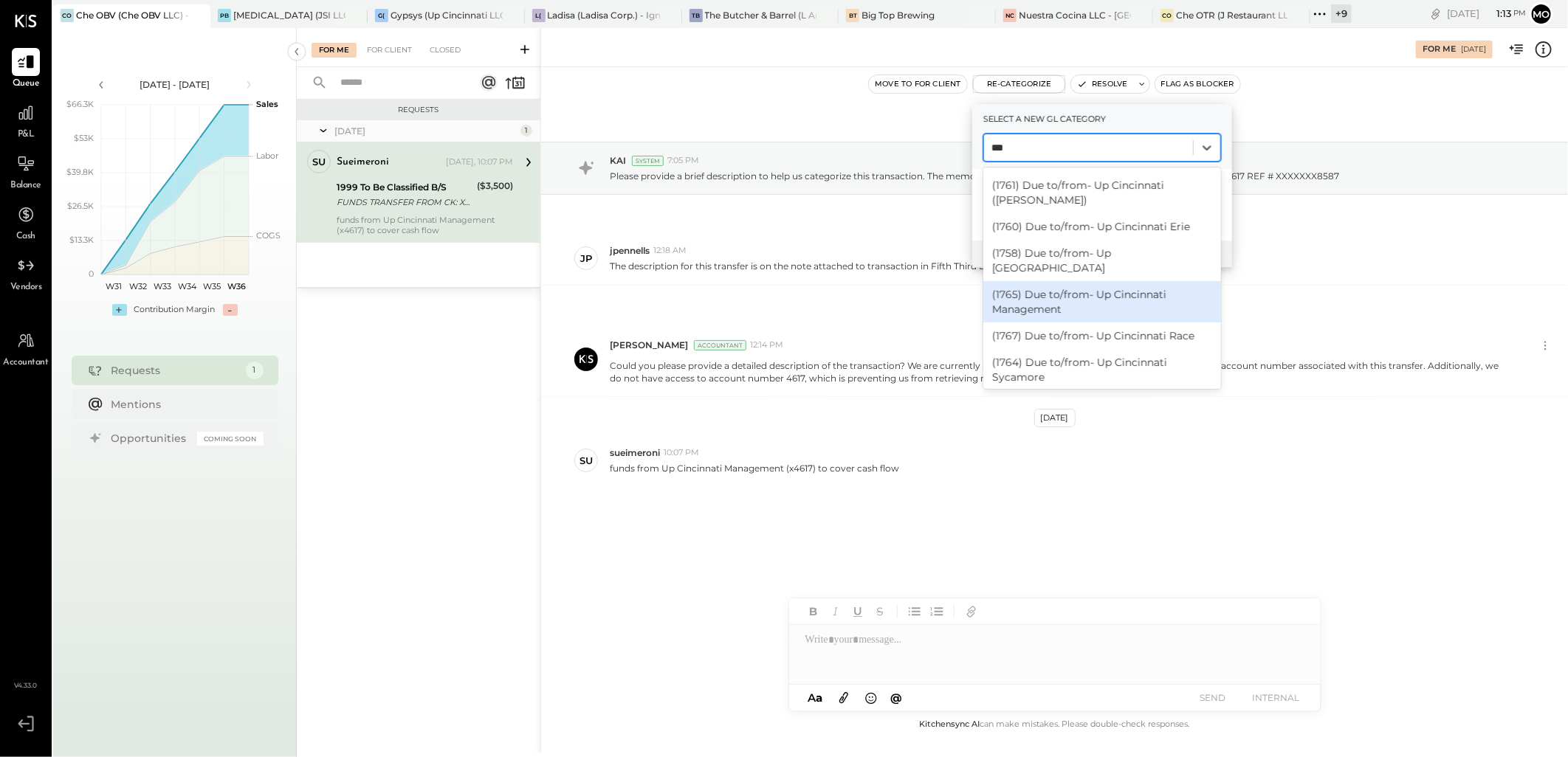
click at [1089, 281] on div "(1765) Due to/from- Up Cincinnati Management" at bounding box center [1102, 301] width 237 height 41
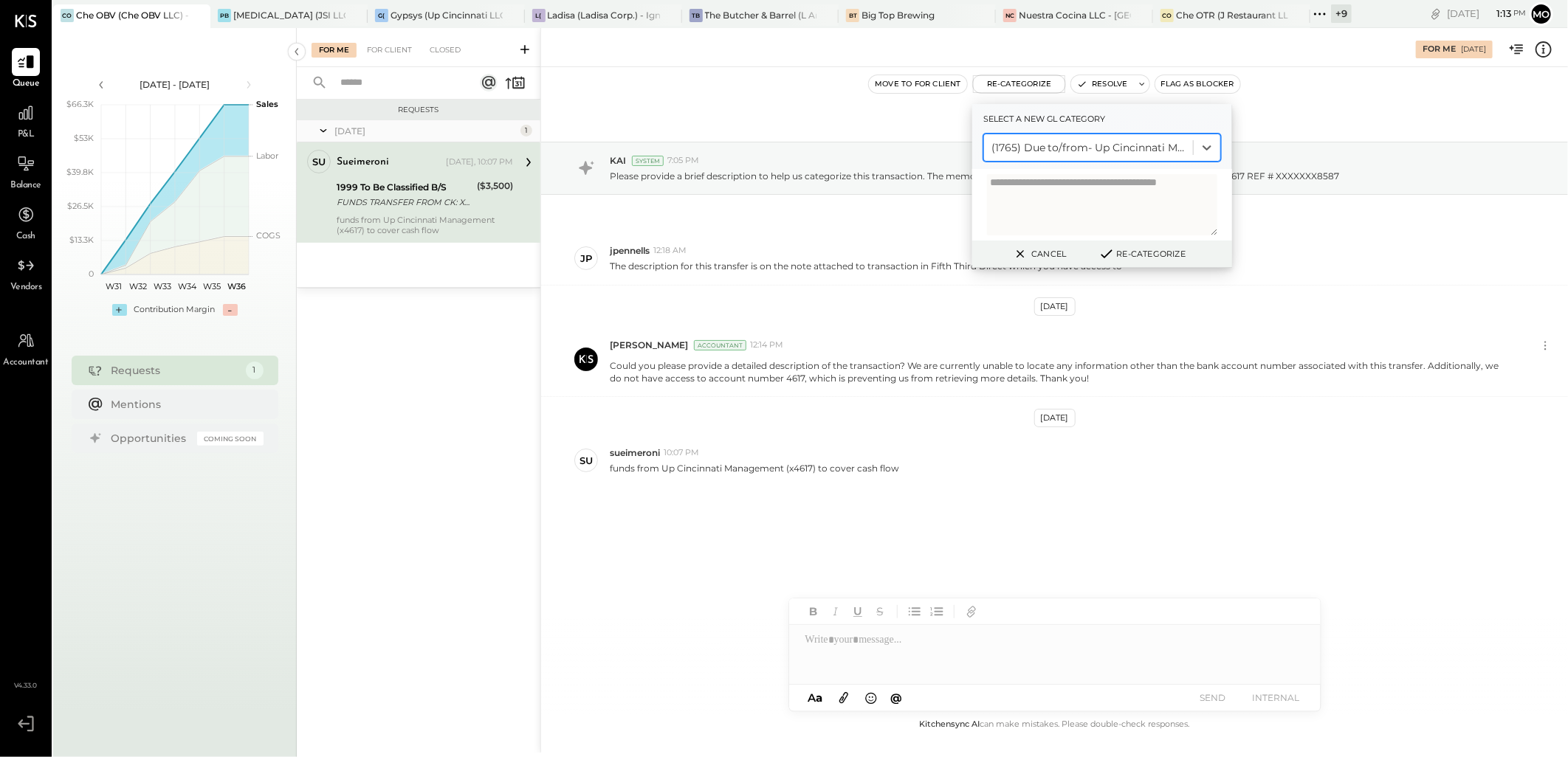
click at [1141, 251] on button "Re-Categorize" at bounding box center [1142, 254] width 98 height 18
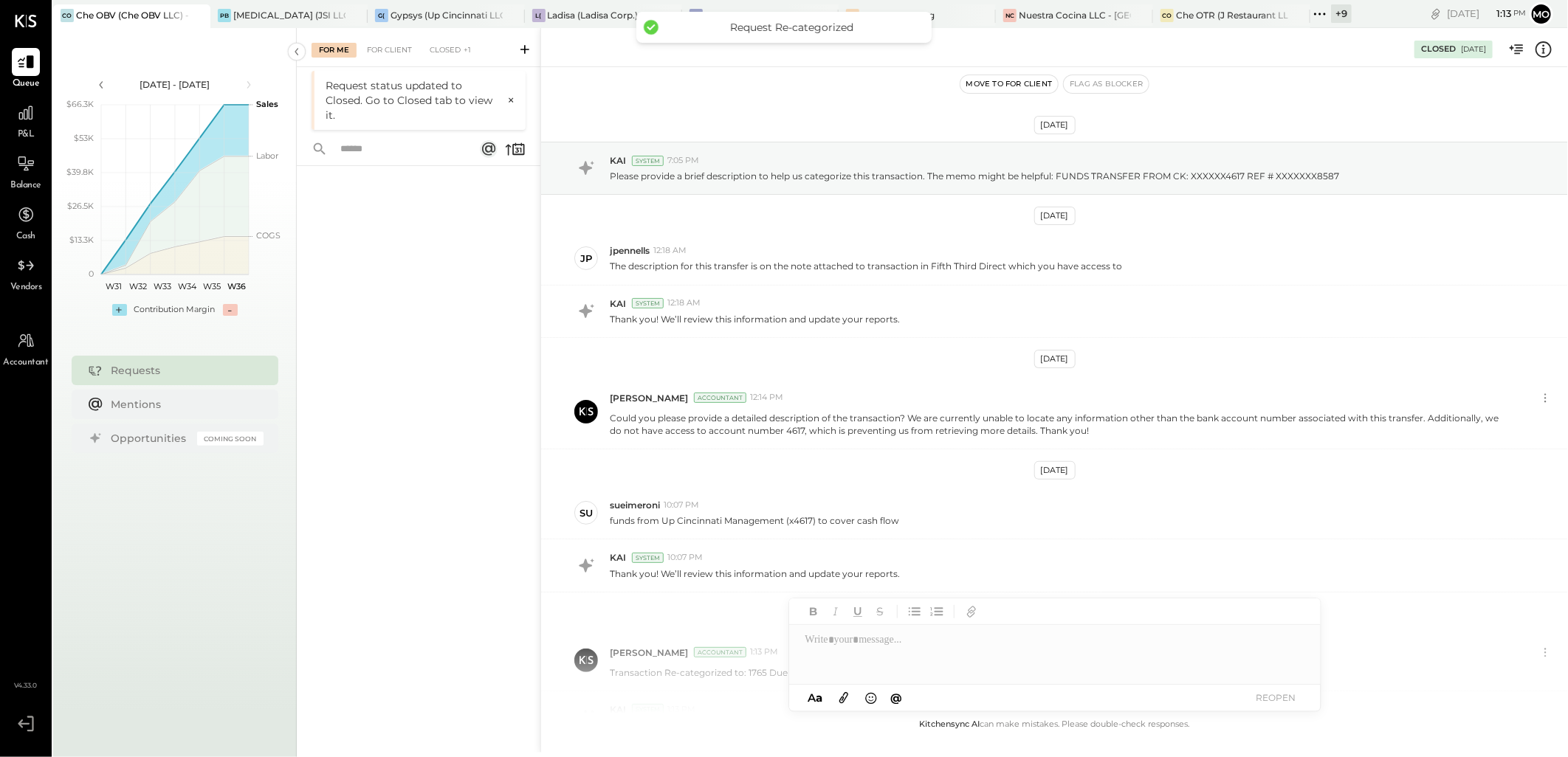
scroll to position [138, 0]
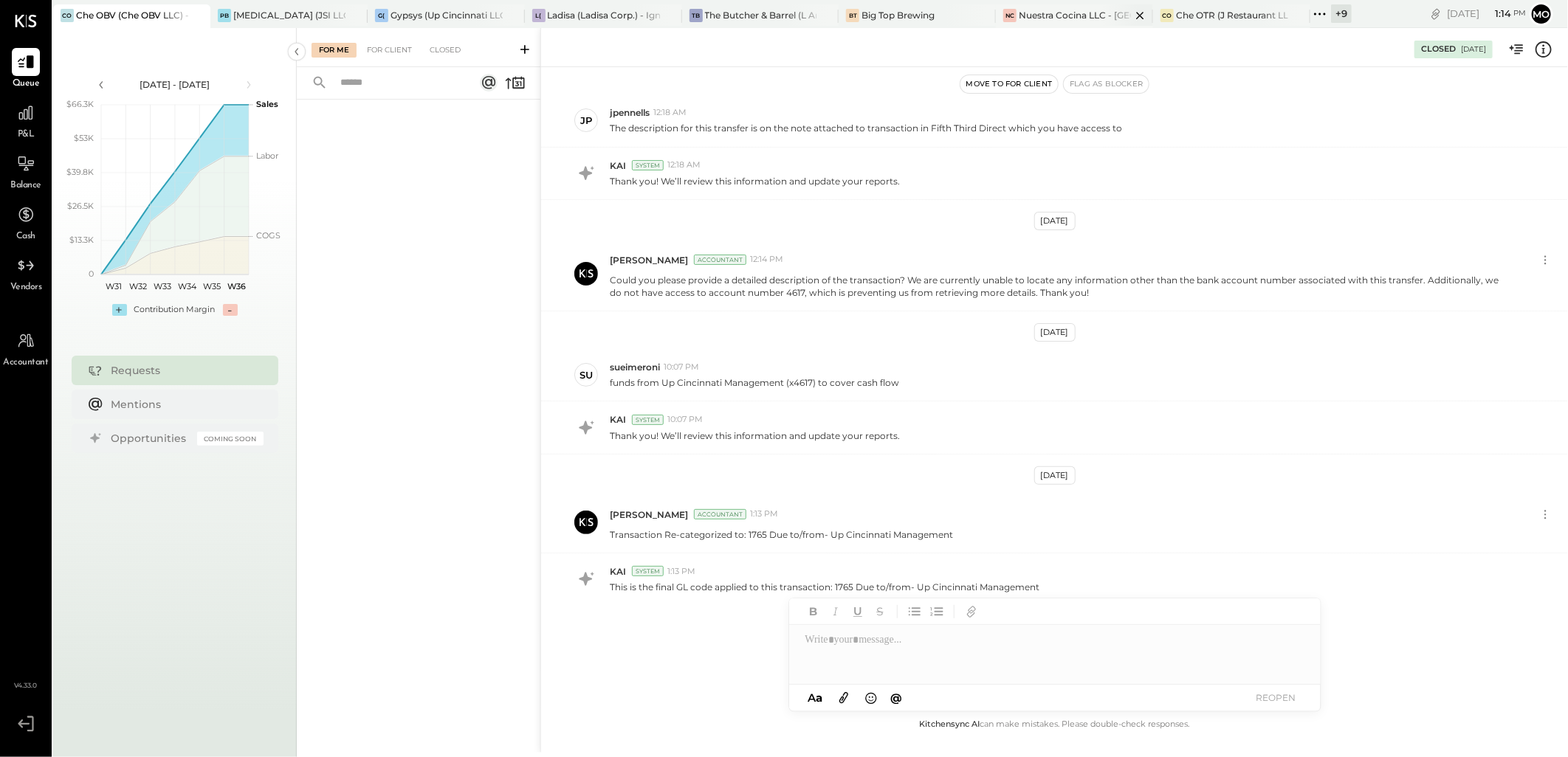
click at [1054, 19] on div "Nuestra Cocina LLC - [GEOGRAPHIC_DATA]" at bounding box center [1075, 15] width 112 height 12
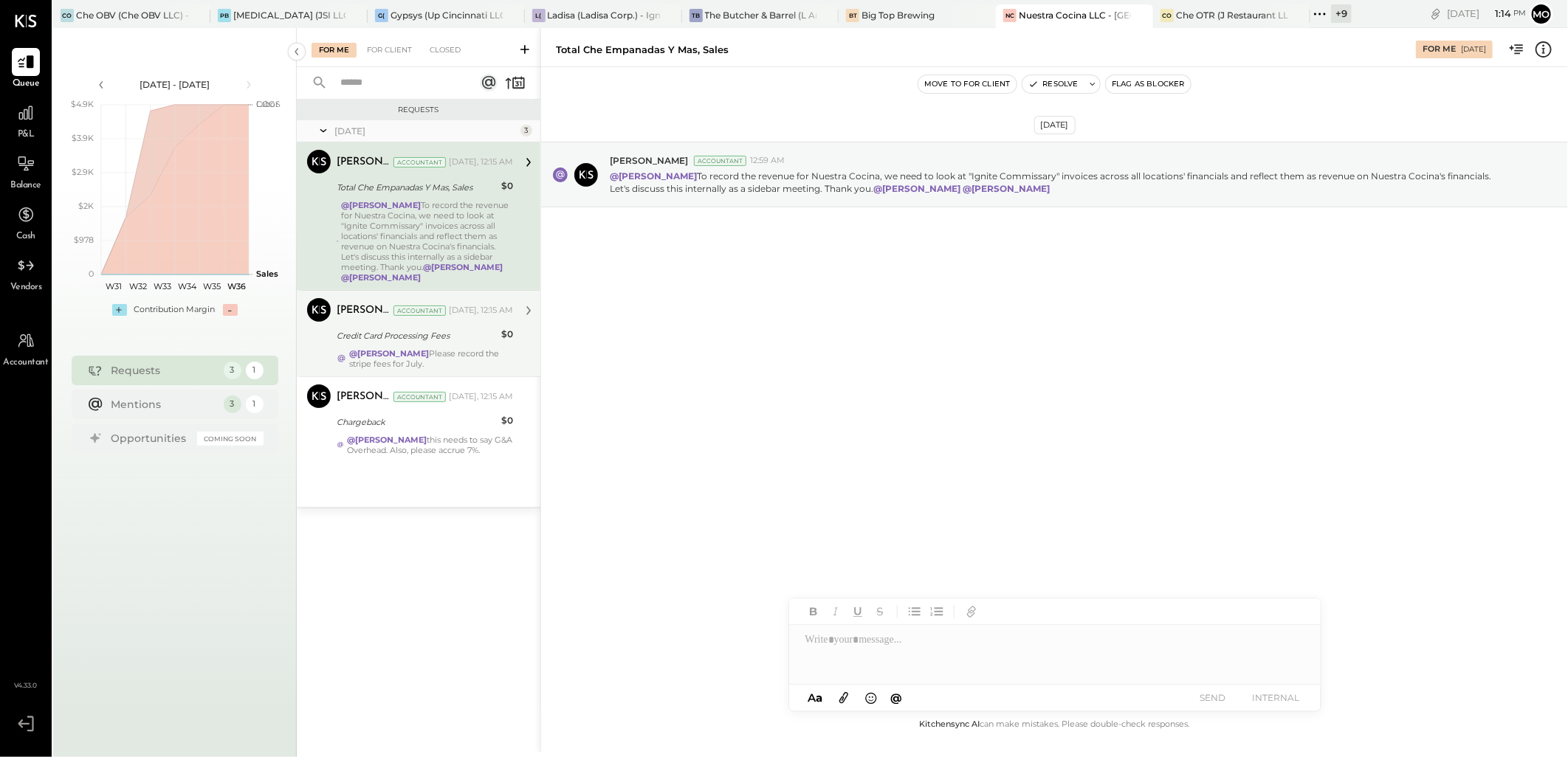
click at [459, 335] on div "Credit Card Processing Fees" at bounding box center [417, 335] width 160 height 15
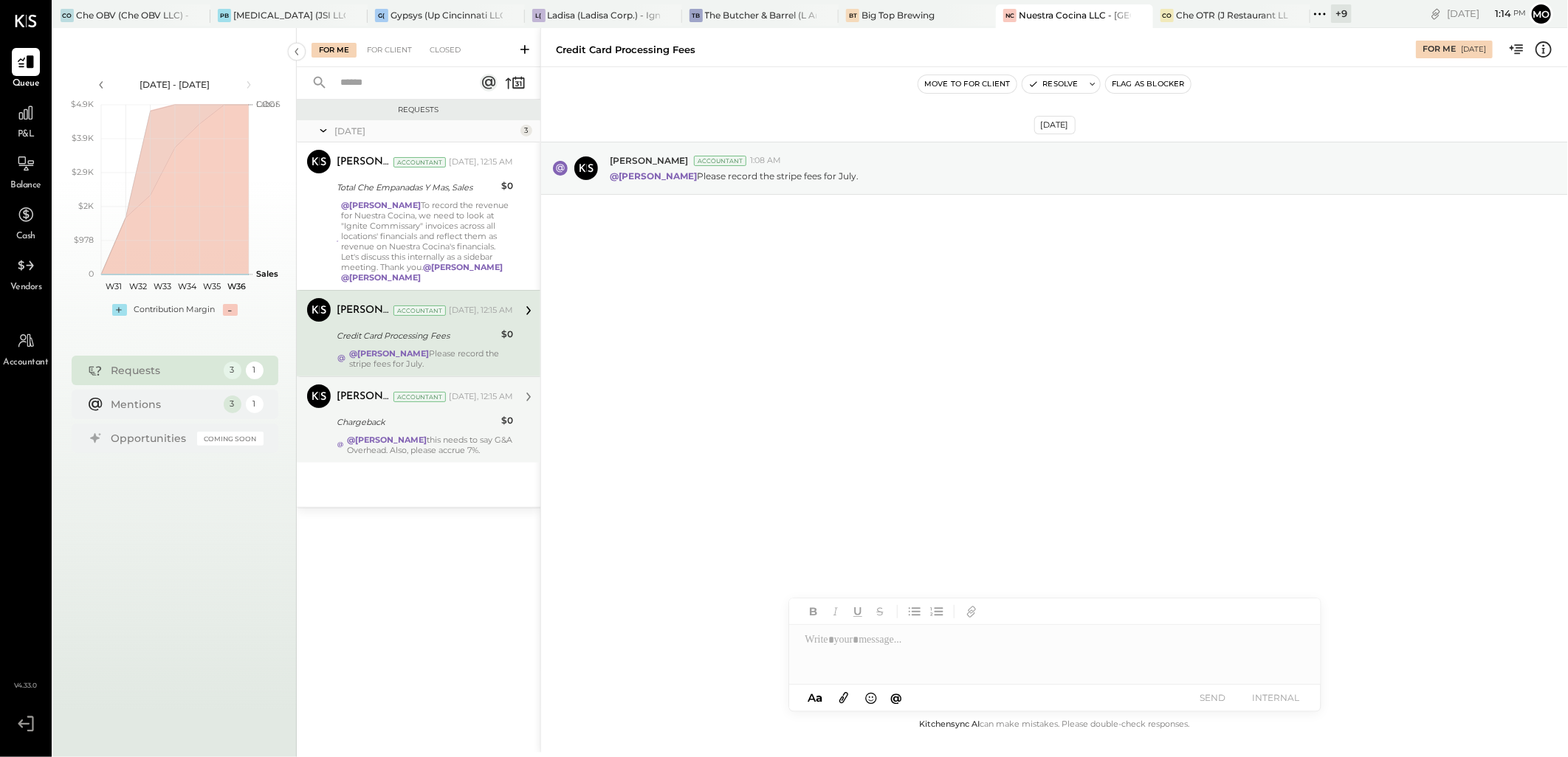
click at [476, 427] on div "Chargeback" at bounding box center [417, 422] width 160 height 15
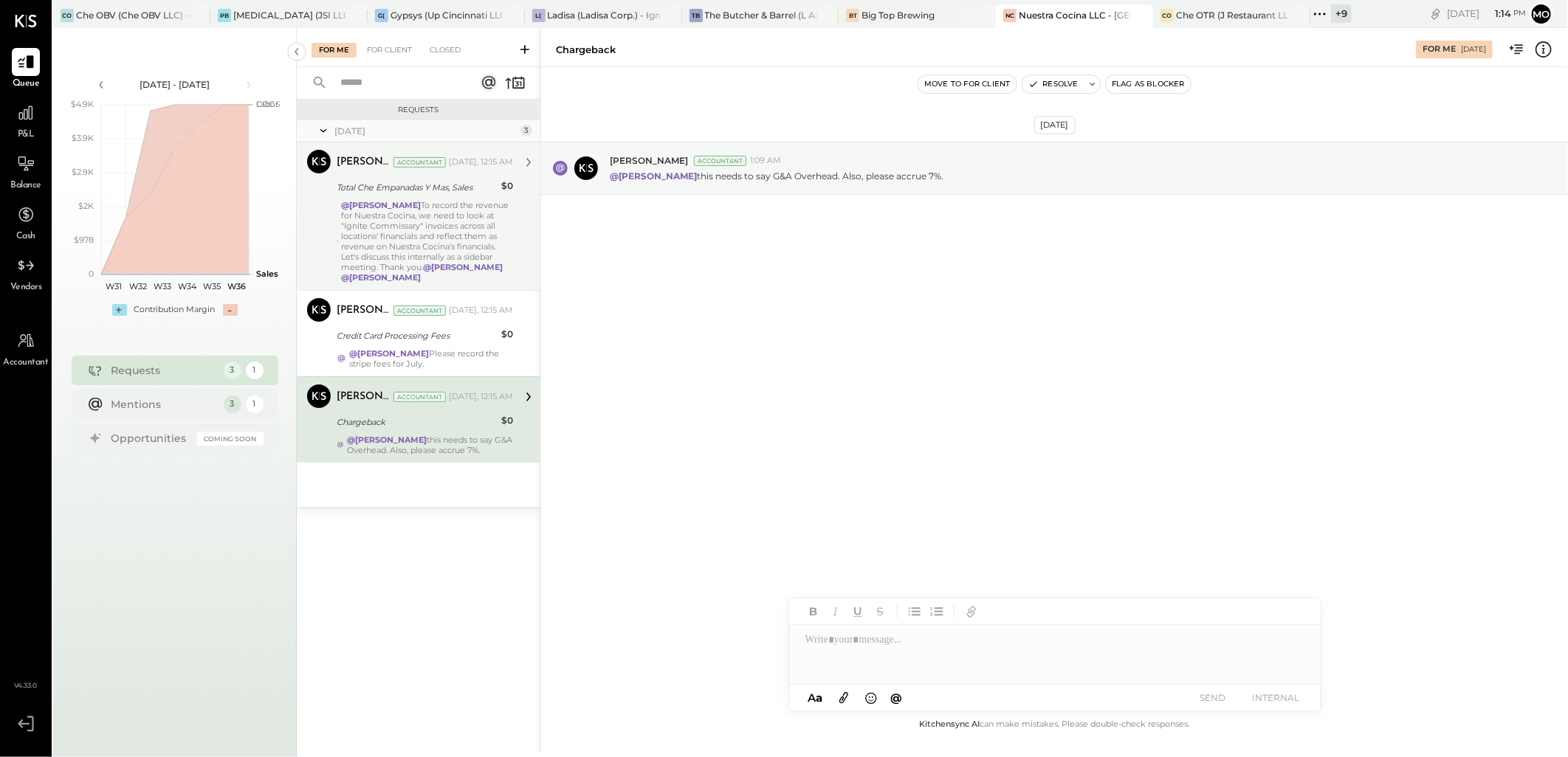
click at [462, 244] on div "@Mohammadsalkin Ansari To record the revenue for Nuestra Cocina, we need to loo…" at bounding box center [427, 241] width 171 height 83
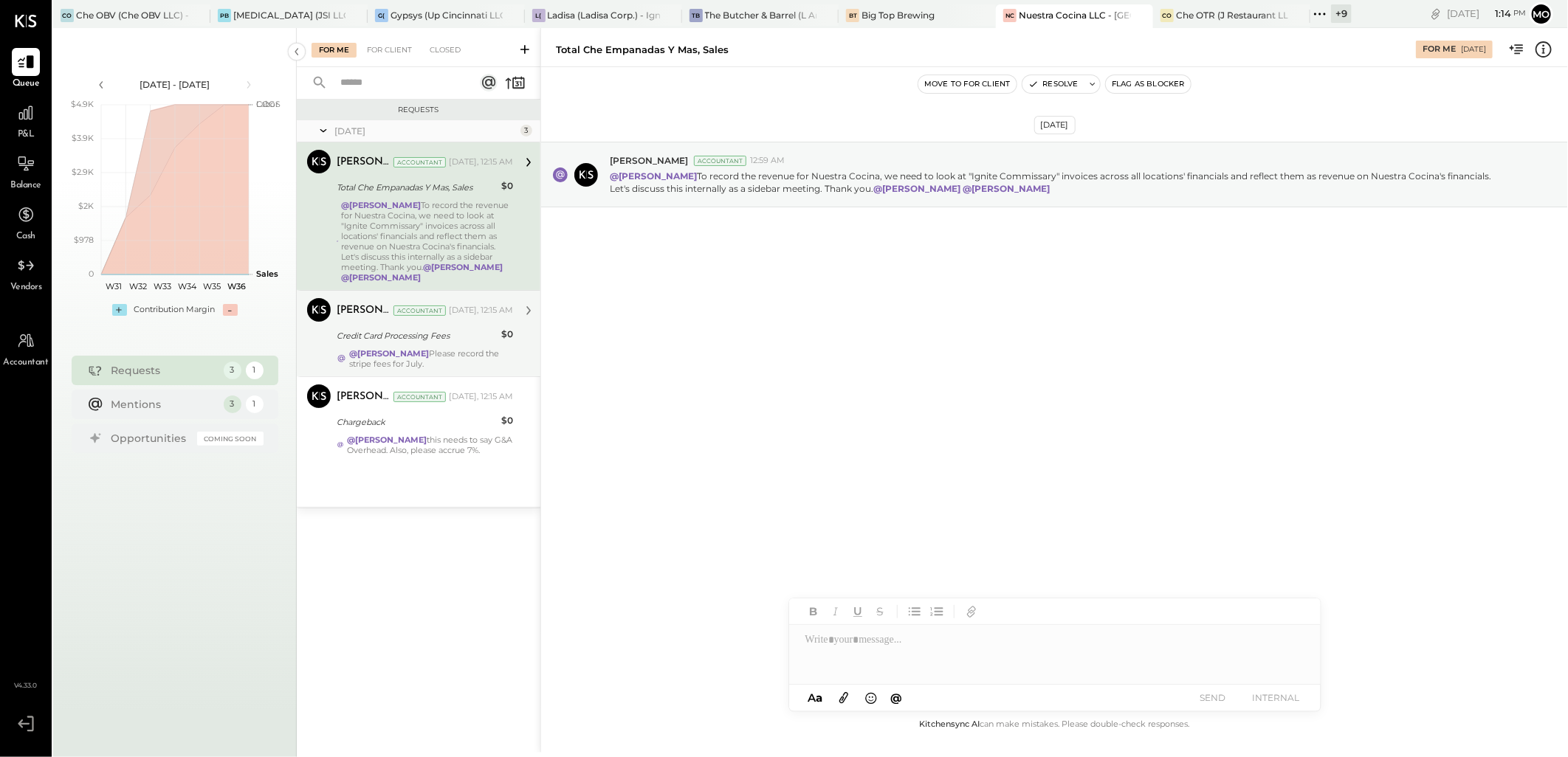
click at [483, 347] on div "[PERSON_NAME] Accountant [DATE], 12:15 AM Credit Card Processing Fees $0 @[PERS…" at bounding box center [424, 333] width 176 height 71
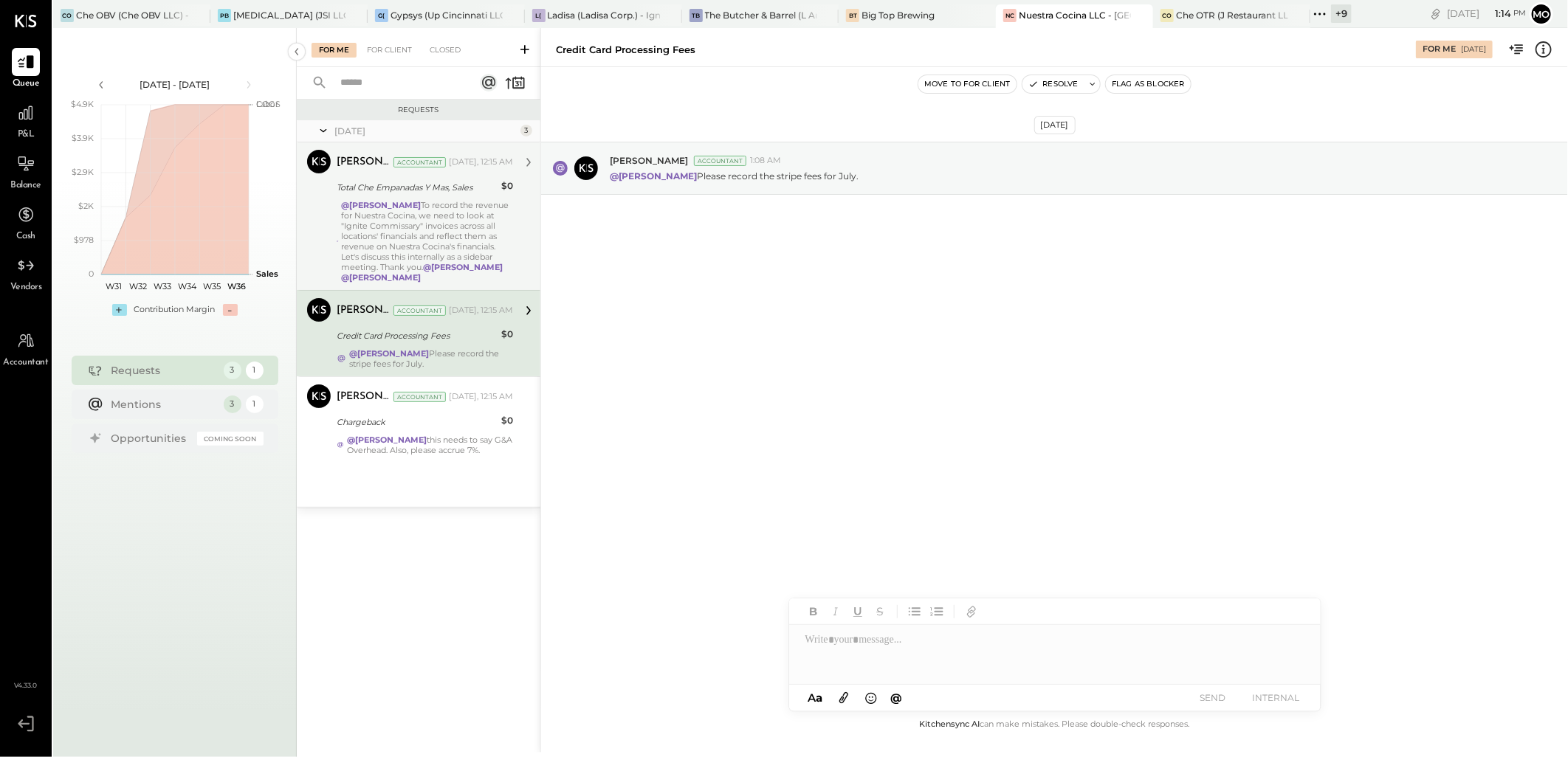
click at [381, 40] on div "For Me For Client Closed" at bounding box center [418, 47] width 244 height 39
click at [389, 44] on div "For Client" at bounding box center [389, 50] width 60 height 15
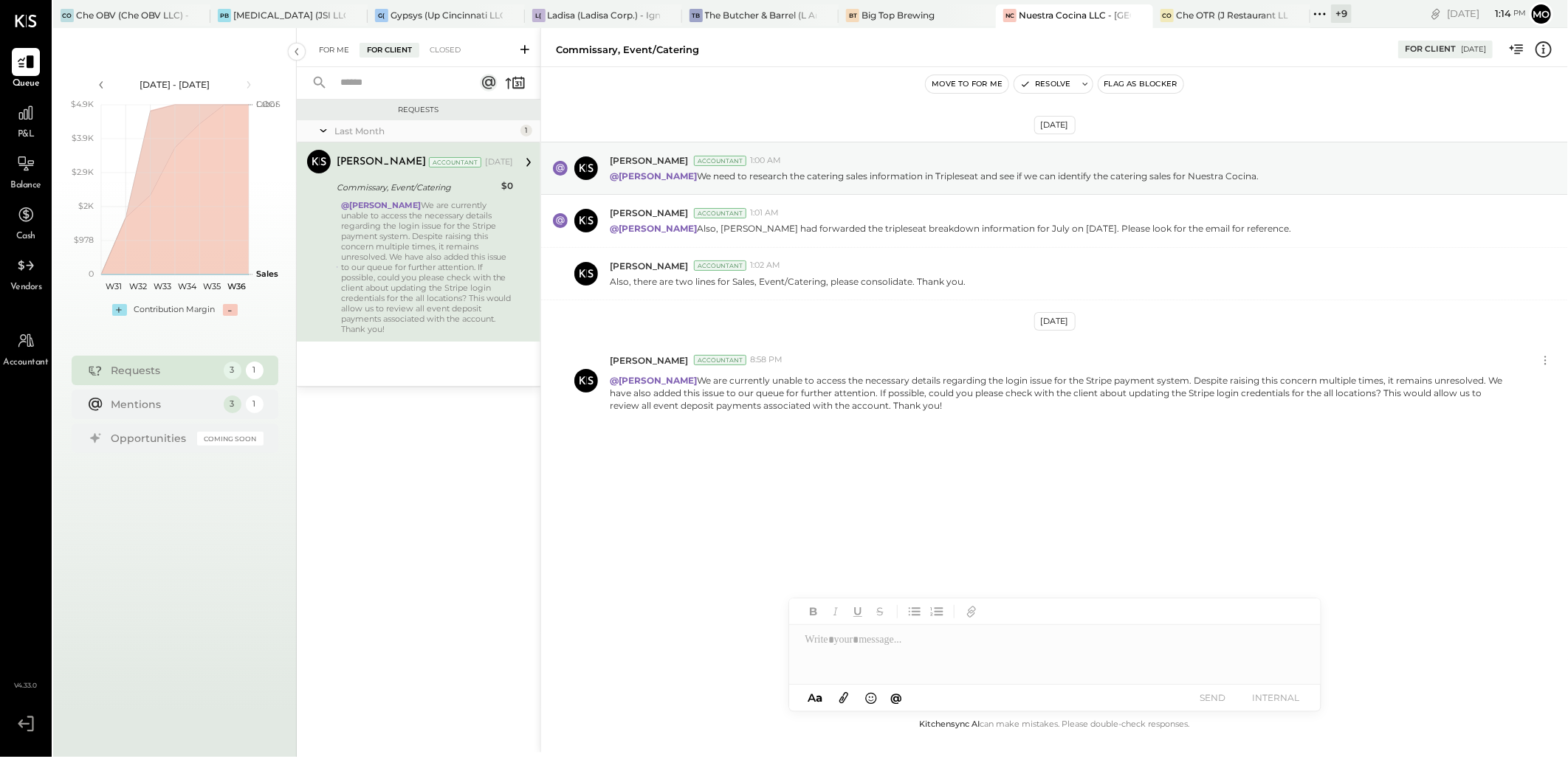
click at [327, 50] on div "For Me" at bounding box center [334, 50] width 45 height 15
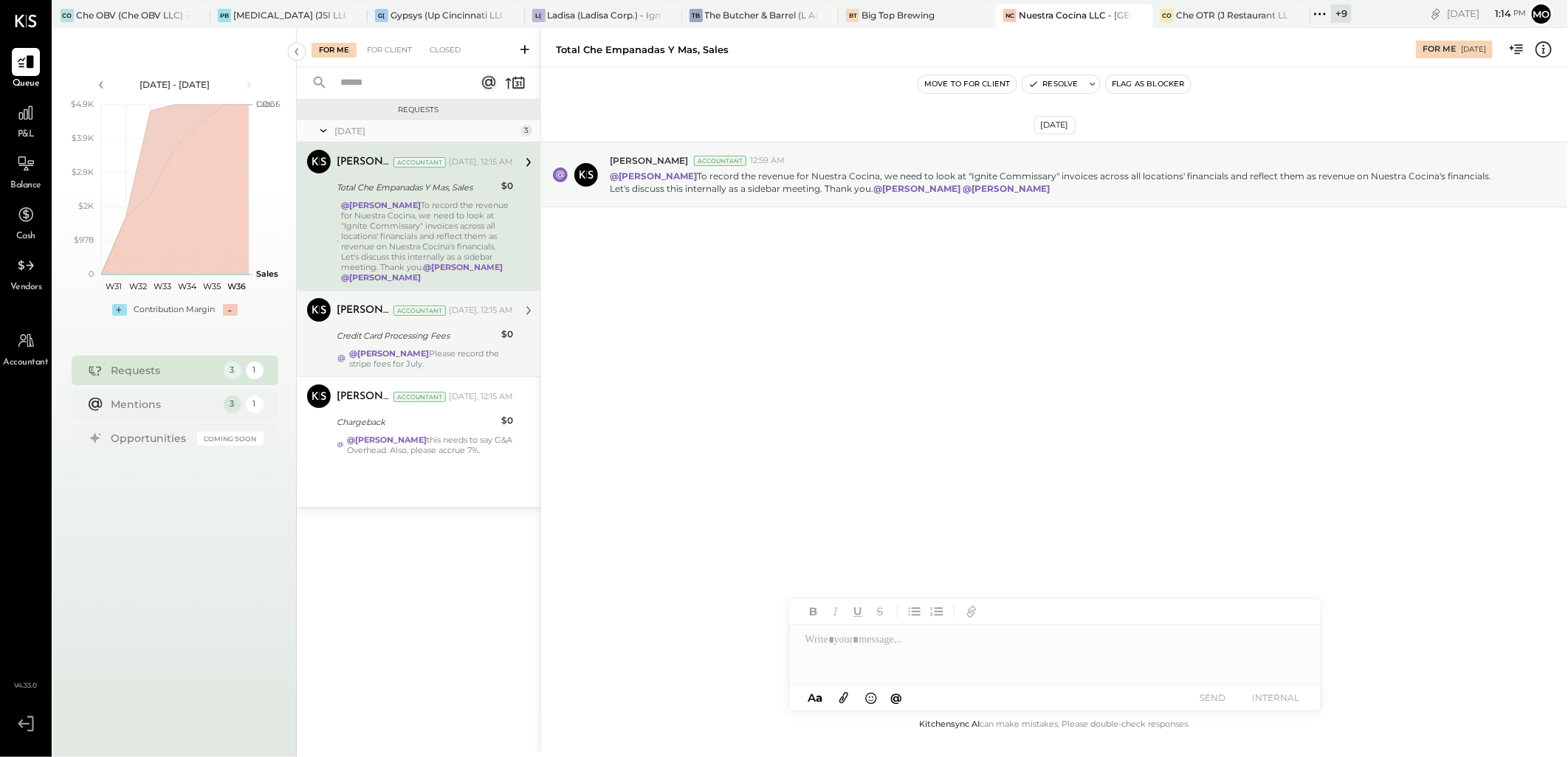
click at [417, 328] on div "Credit Card Processing Fees" at bounding box center [417, 335] width 160 height 15
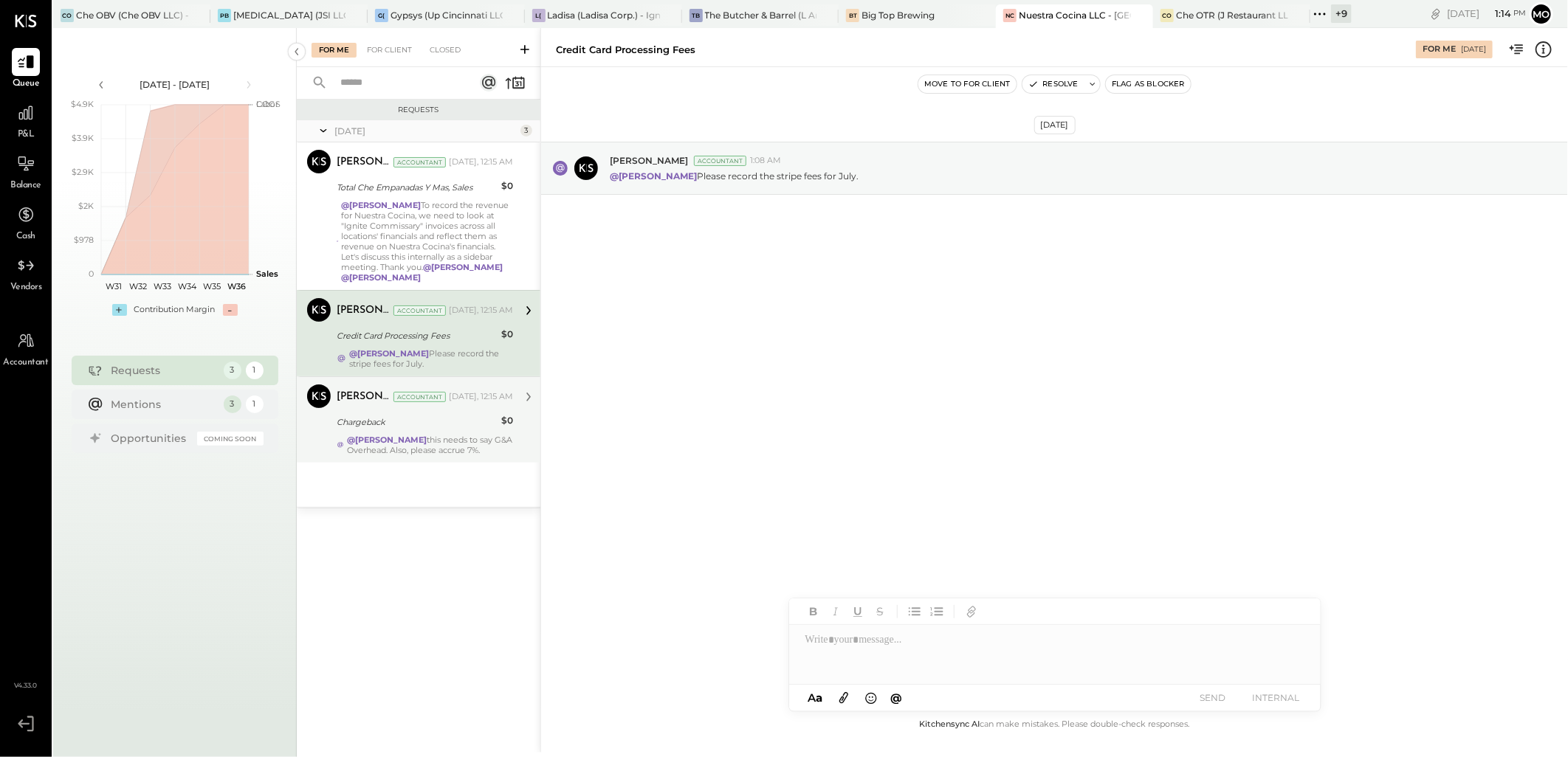
click at [427, 435] on strong "@[PERSON_NAME]" at bounding box center [386, 439] width 80 height 10
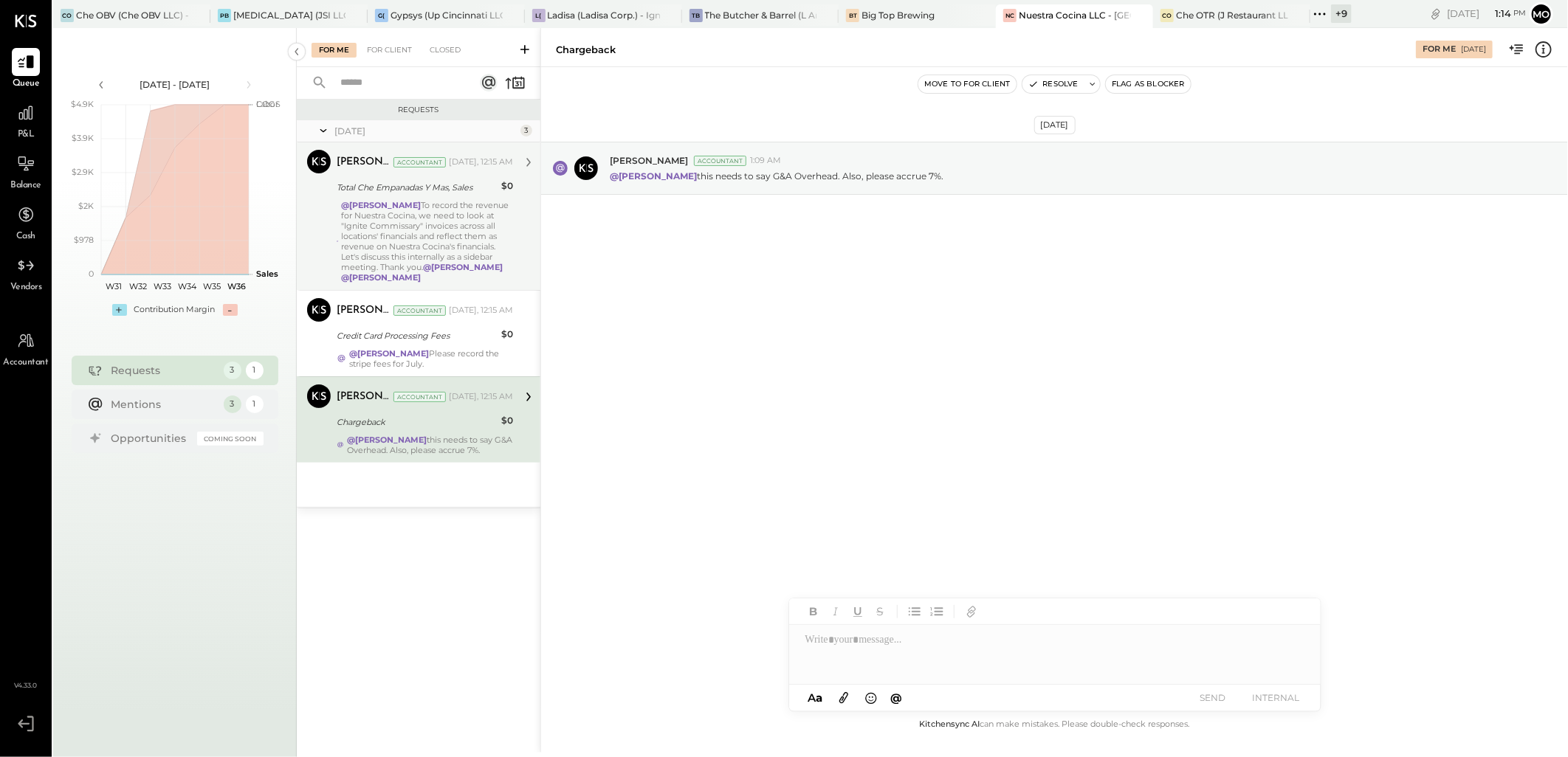
click at [428, 219] on div "@Mohammadsalkin Ansari To record the revenue for Nuestra Cocina, we need to loo…" at bounding box center [427, 241] width 171 height 83
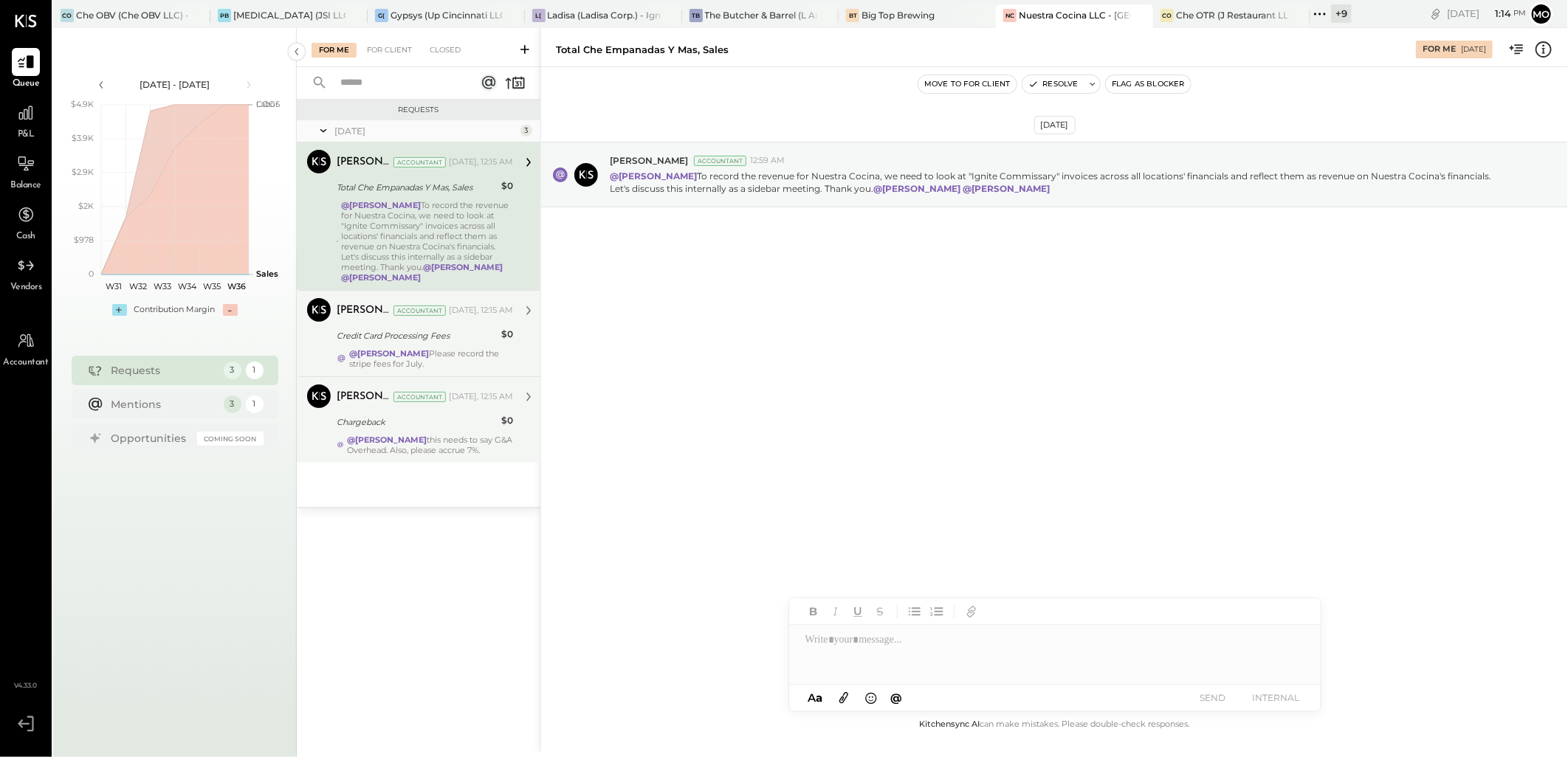
click at [465, 338] on div "Credit Card Processing Fees" at bounding box center [417, 335] width 160 height 15
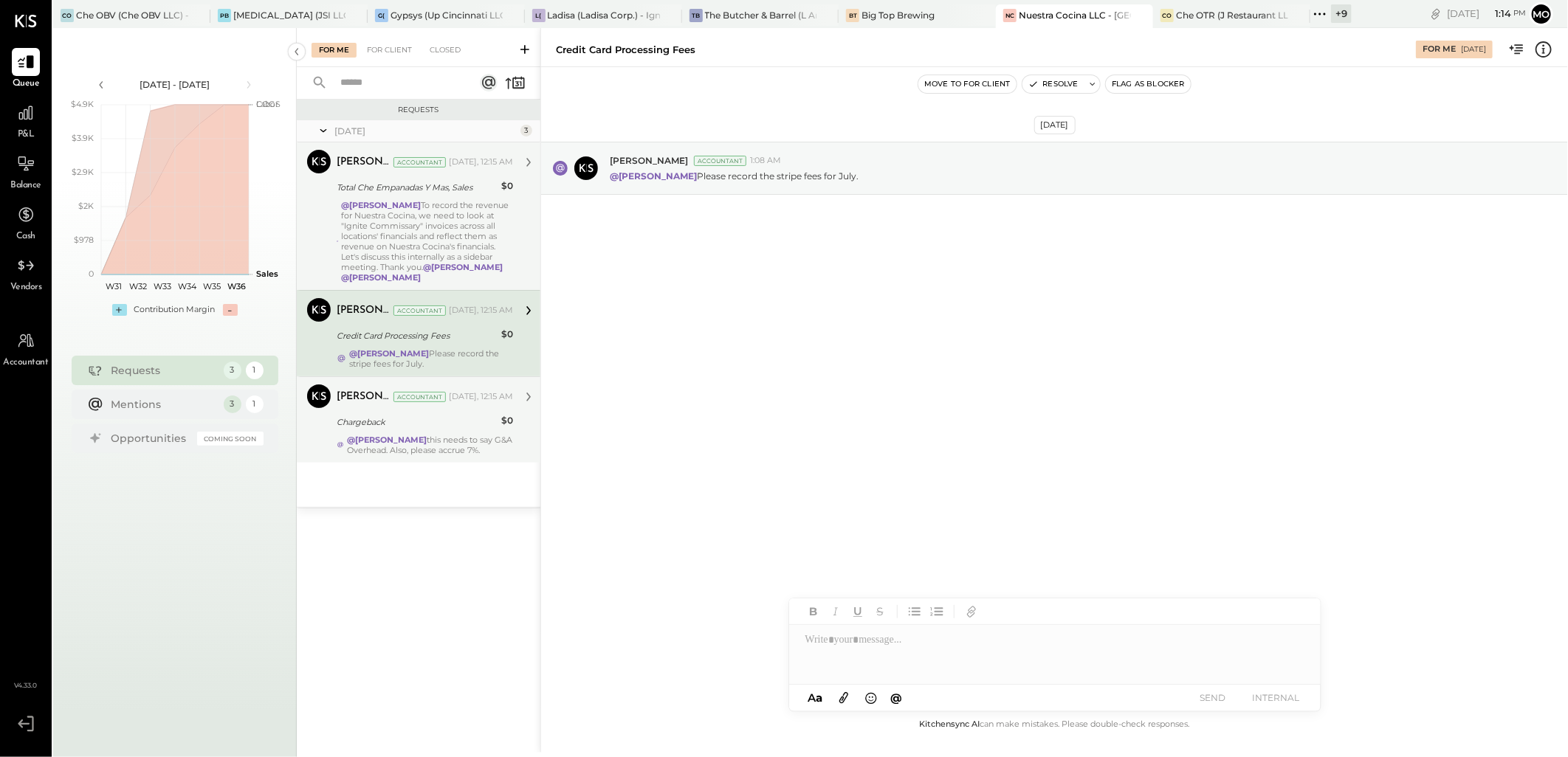
click at [432, 412] on div "[PERSON_NAME] Accountant [DATE], 12:15 AM Chargeback $0 @[PERSON_NAME] this nee…" at bounding box center [424, 420] width 176 height 71
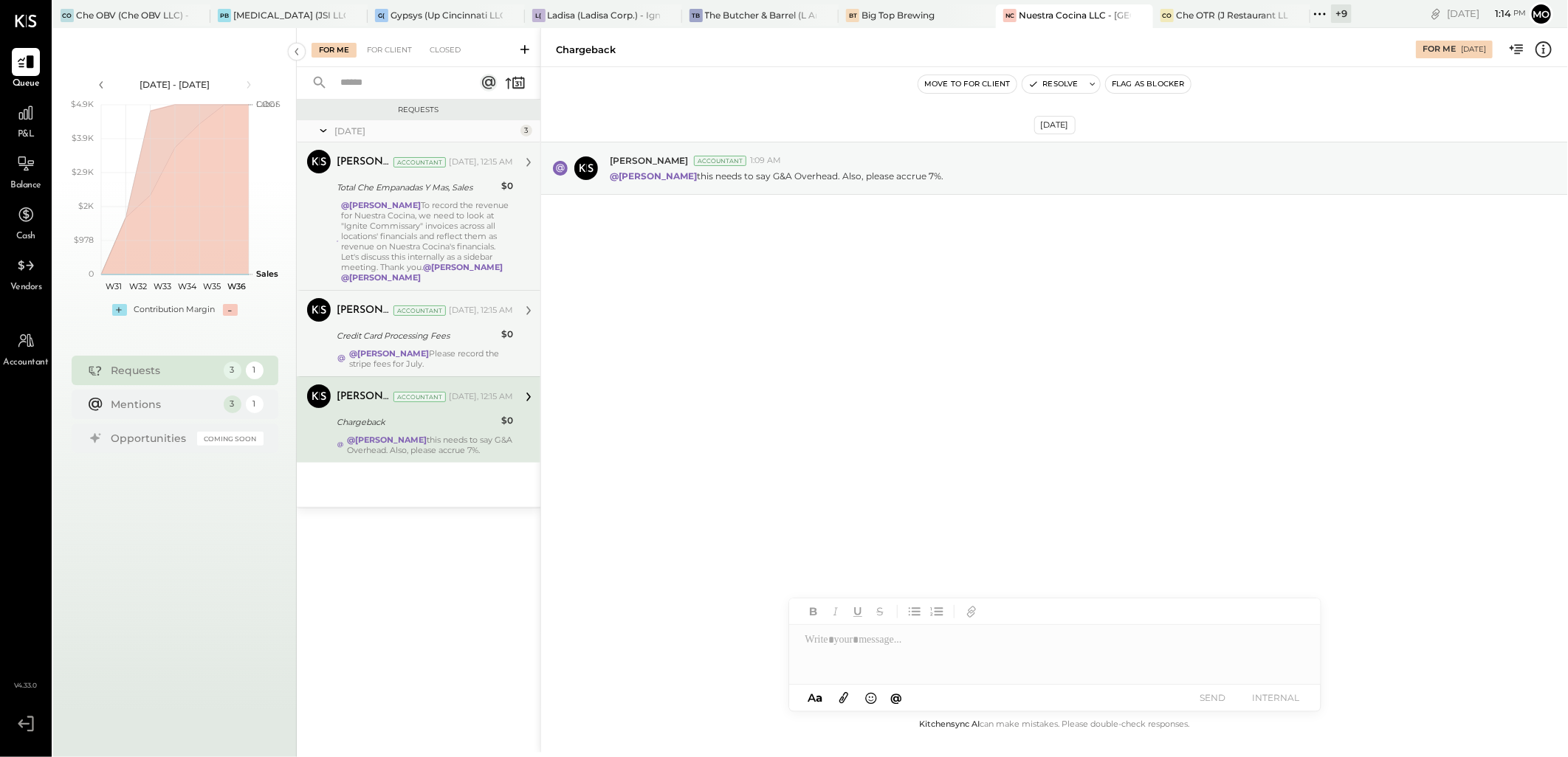
click at [507, 350] on div "@Mohammadsalkin Ansari Please record the stripe fees for July." at bounding box center [431, 358] width 164 height 21
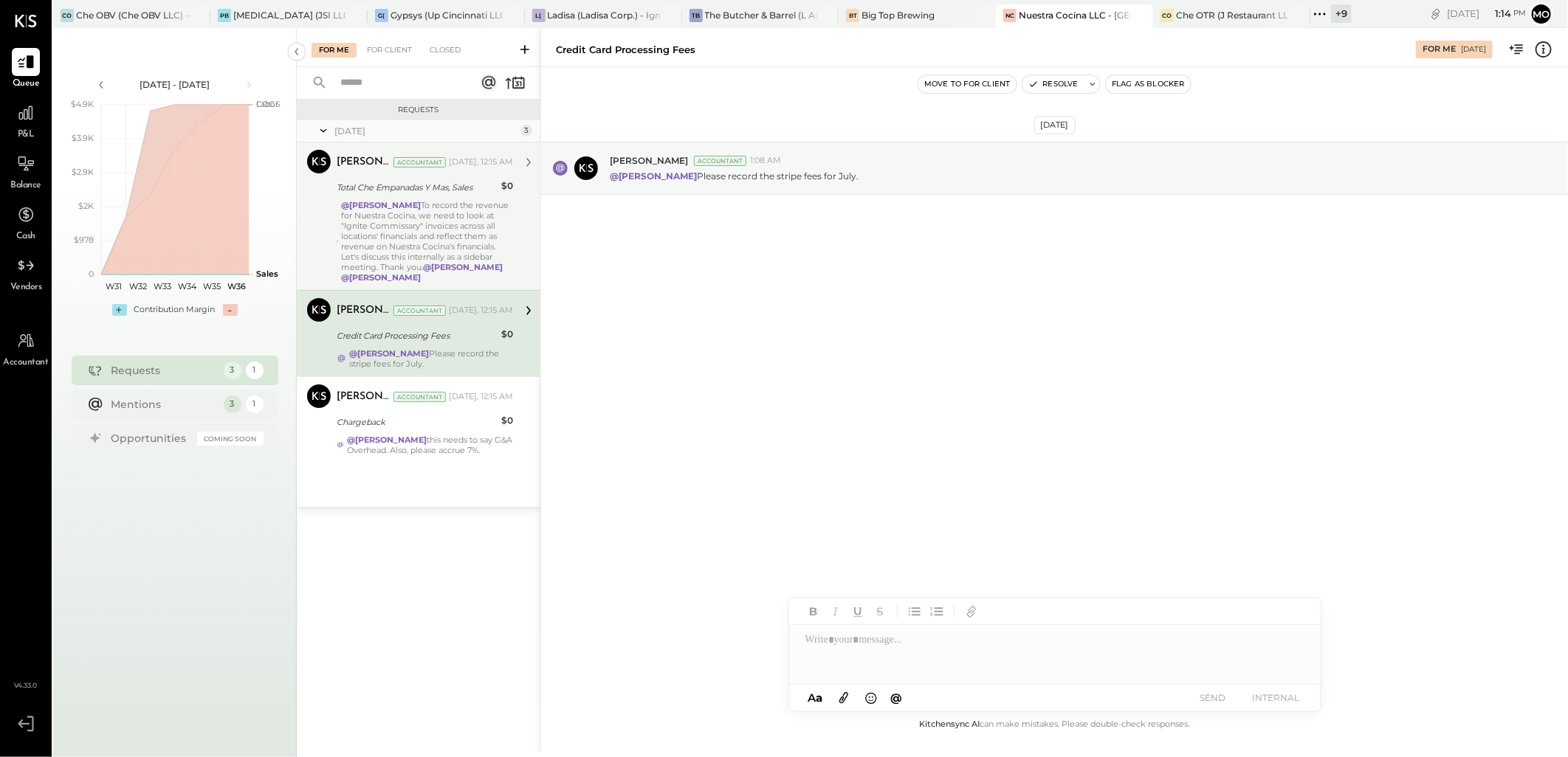
click at [469, 249] on div "@Mohammadsalkin Ansari To record the revenue for Nuestra Cocina, we need to loo…" at bounding box center [427, 241] width 171 height 83
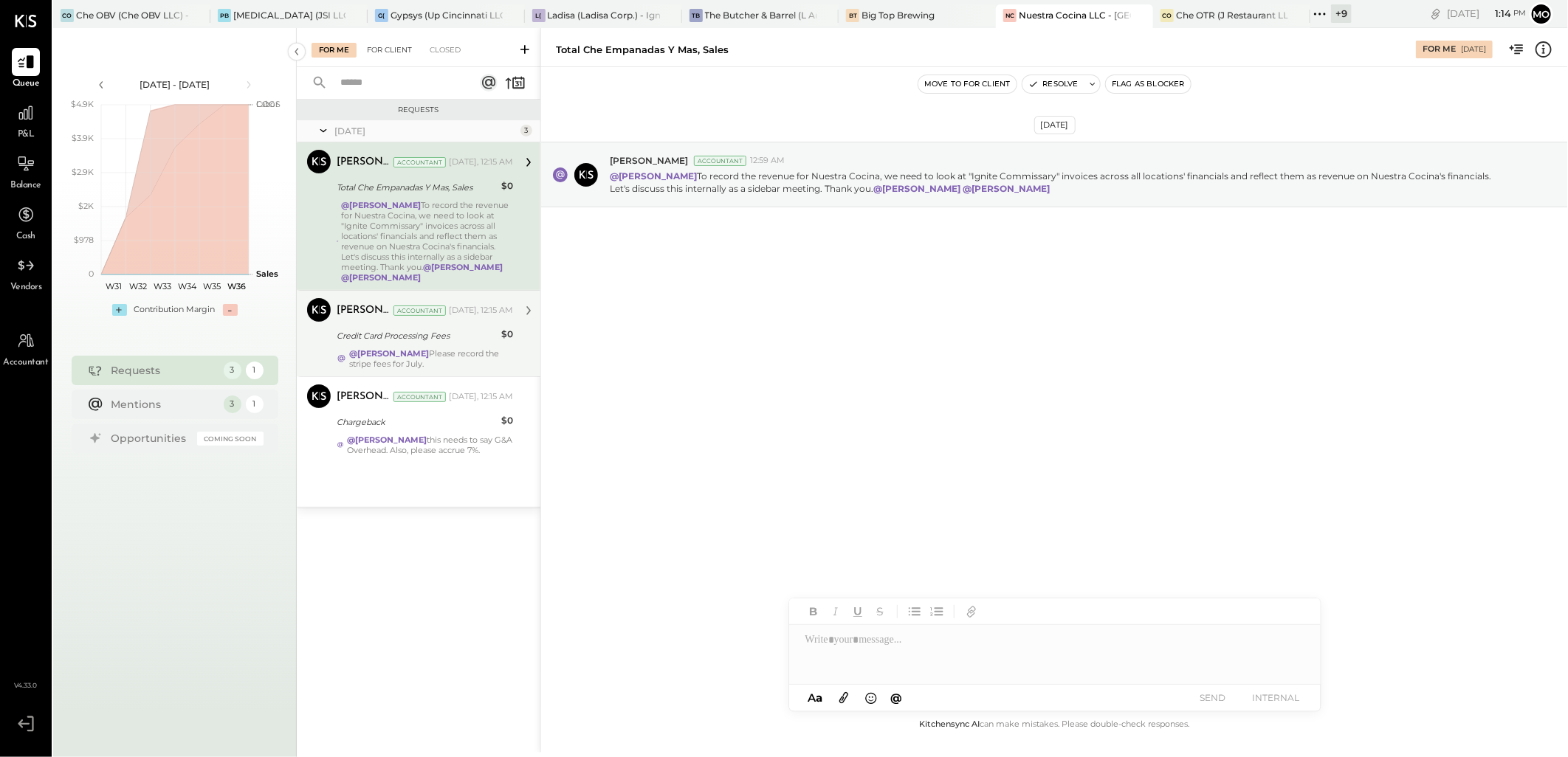
click at [374, 43] on div "For Client" at bounding box center [389, 50] width 60 height 15
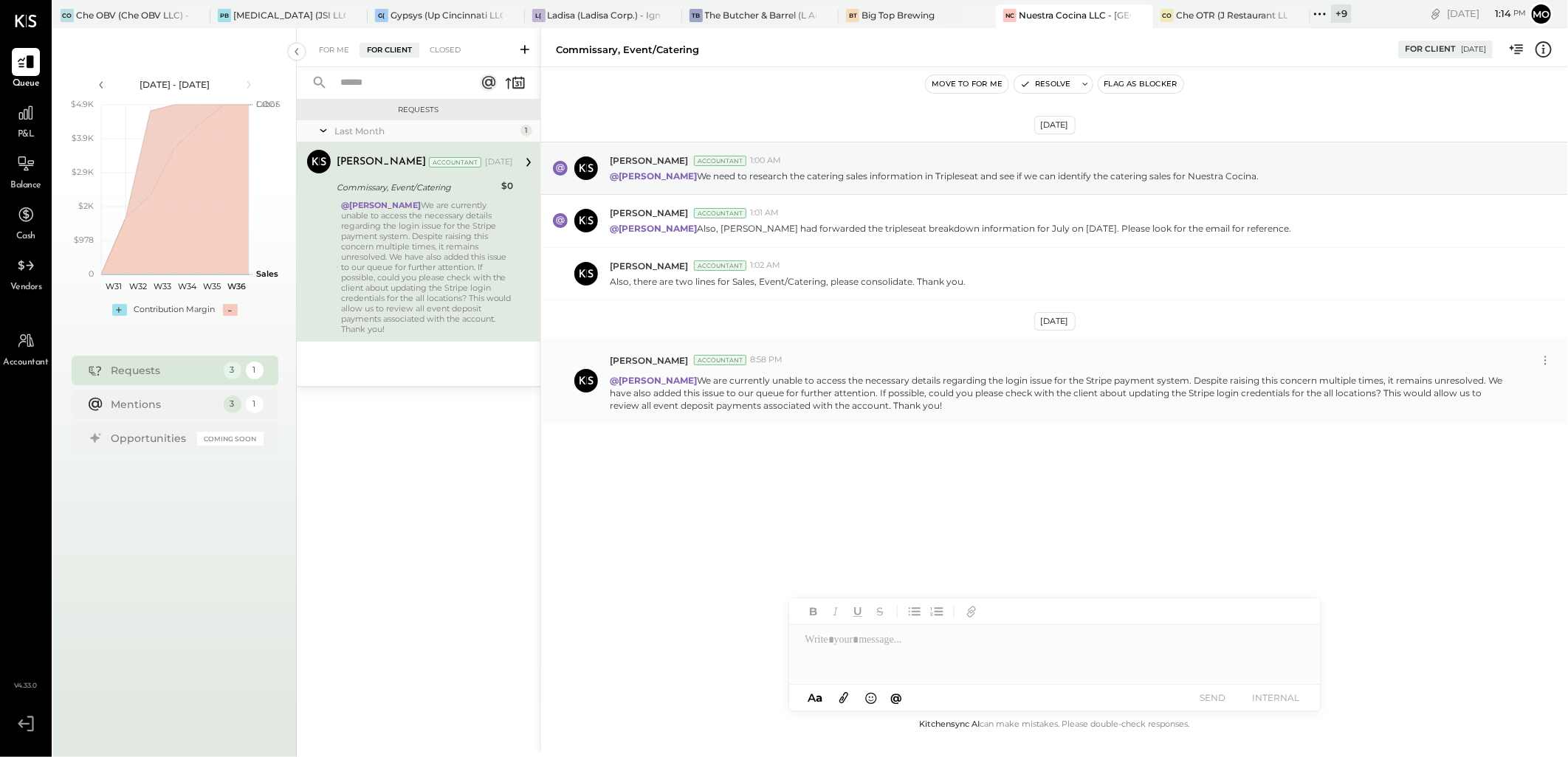
drag, startPoint x: 677, startPoint y: 379, endPoint x: 922, endPoint y: 406, distance: 246.5
click at [922, 406] on p "@[PERSON_NAME] We are currently unable to access the necessary details regardin…" at bounding box center [1059, 392] width 899 height 38
copy p "We are currently unable to access the necessary details regarding the login iss…"
click at [319, 53] on div "For Me" at bounding box center [334, 50] width 45 height 15
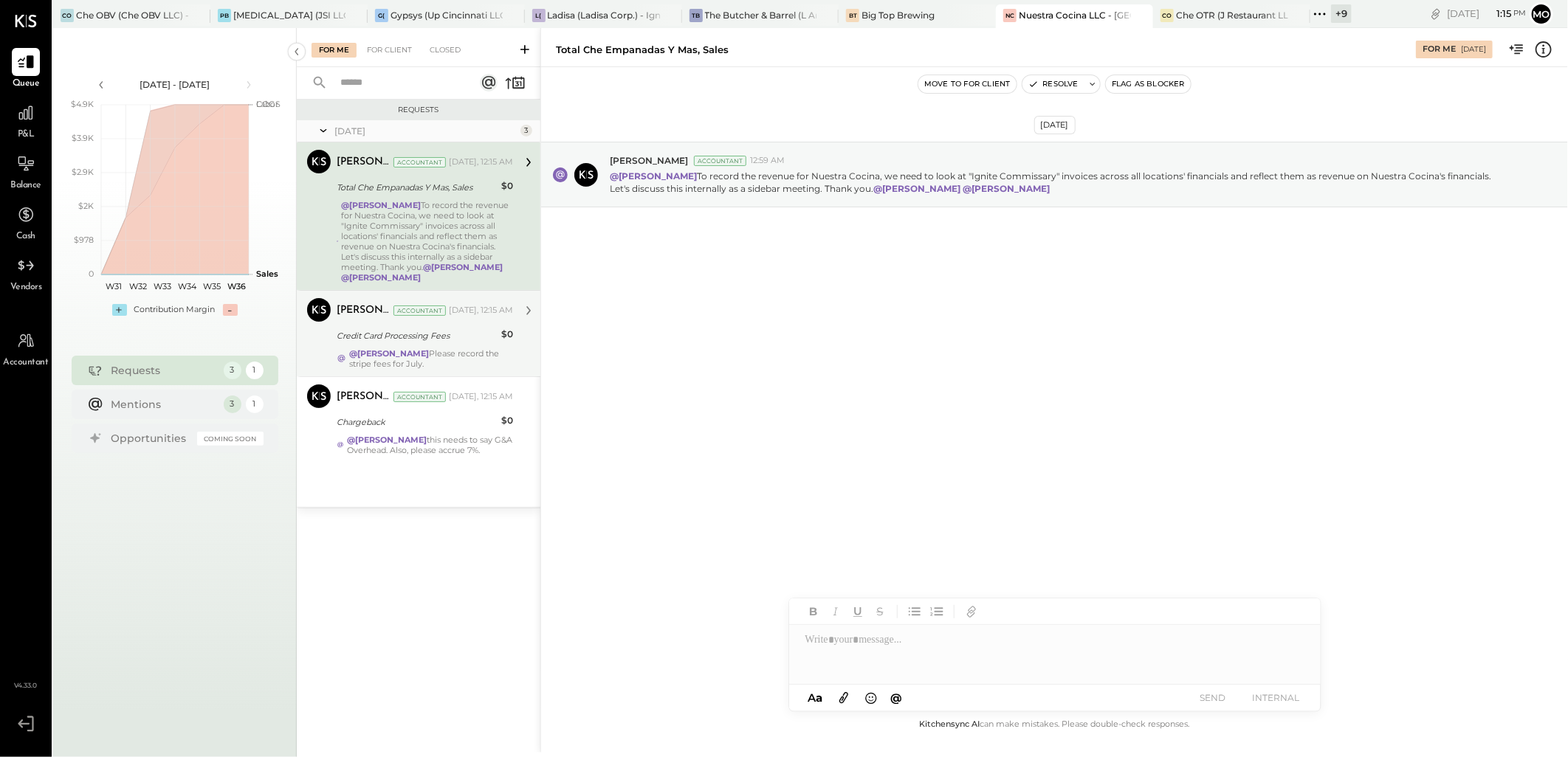
click at [435, 341] on div "Credit Card Processing Fees" at bounding box center [417, 335] width 160 height 15
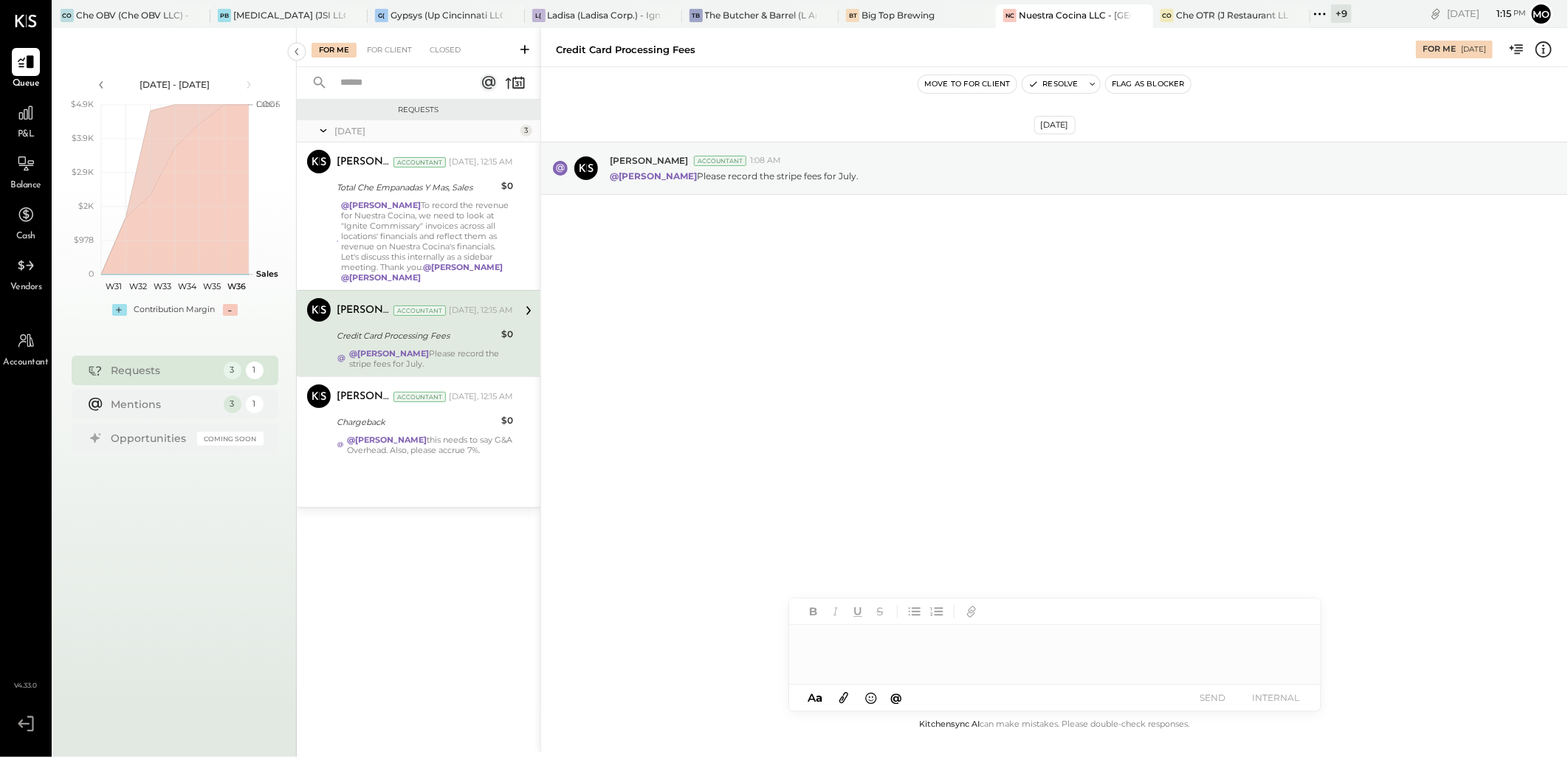
click at [850, 638] on div at bounding box center [1054, 655] width 531 height 59
type input "****"
click at [899, 617] on span "[PERSON_NAME]" at bounding box center [930, 623] width 116 height 14
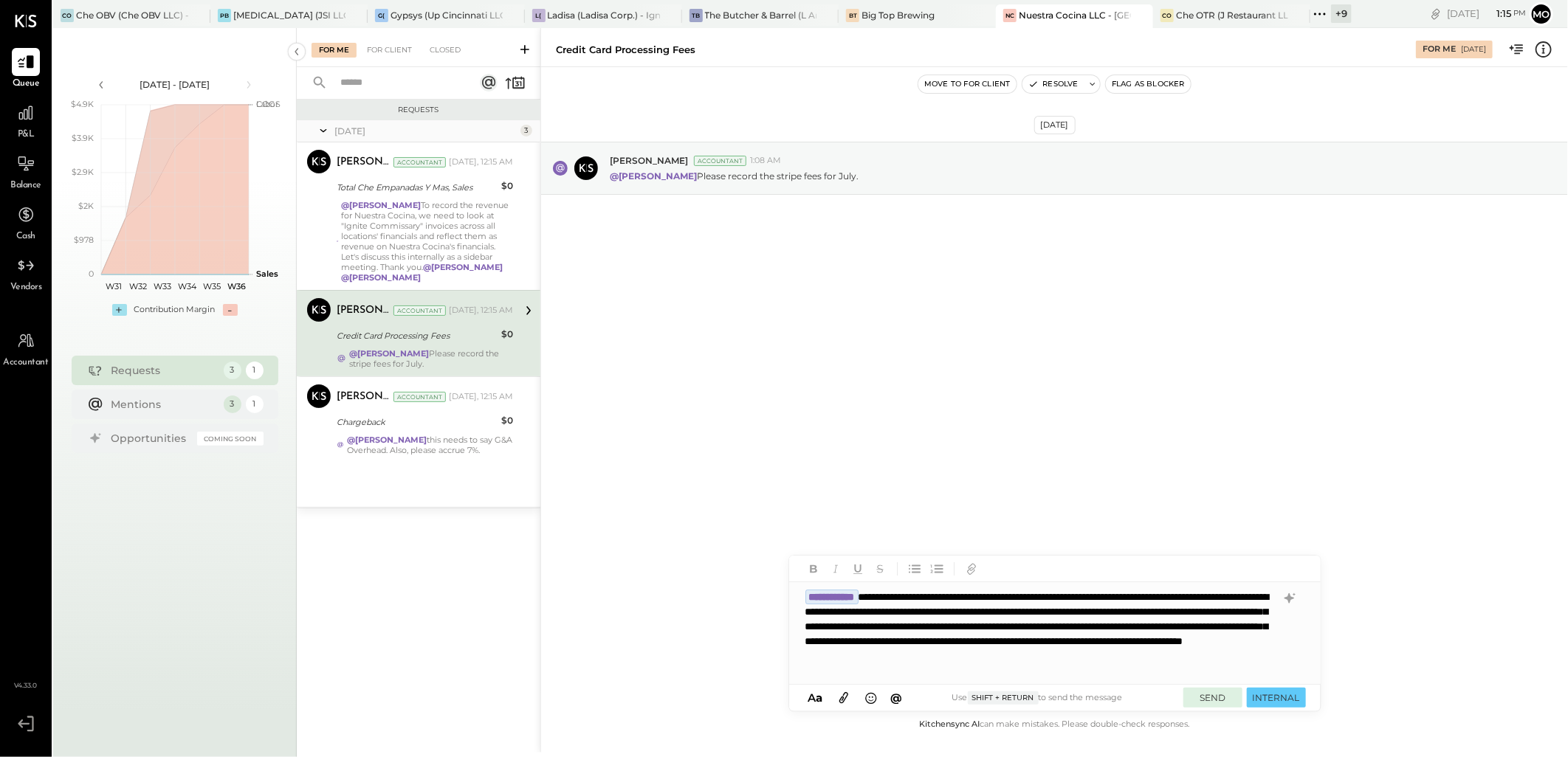
click at [1212, 691] on button "SEND" at bounding box center [1213, 698] width 59 height 20
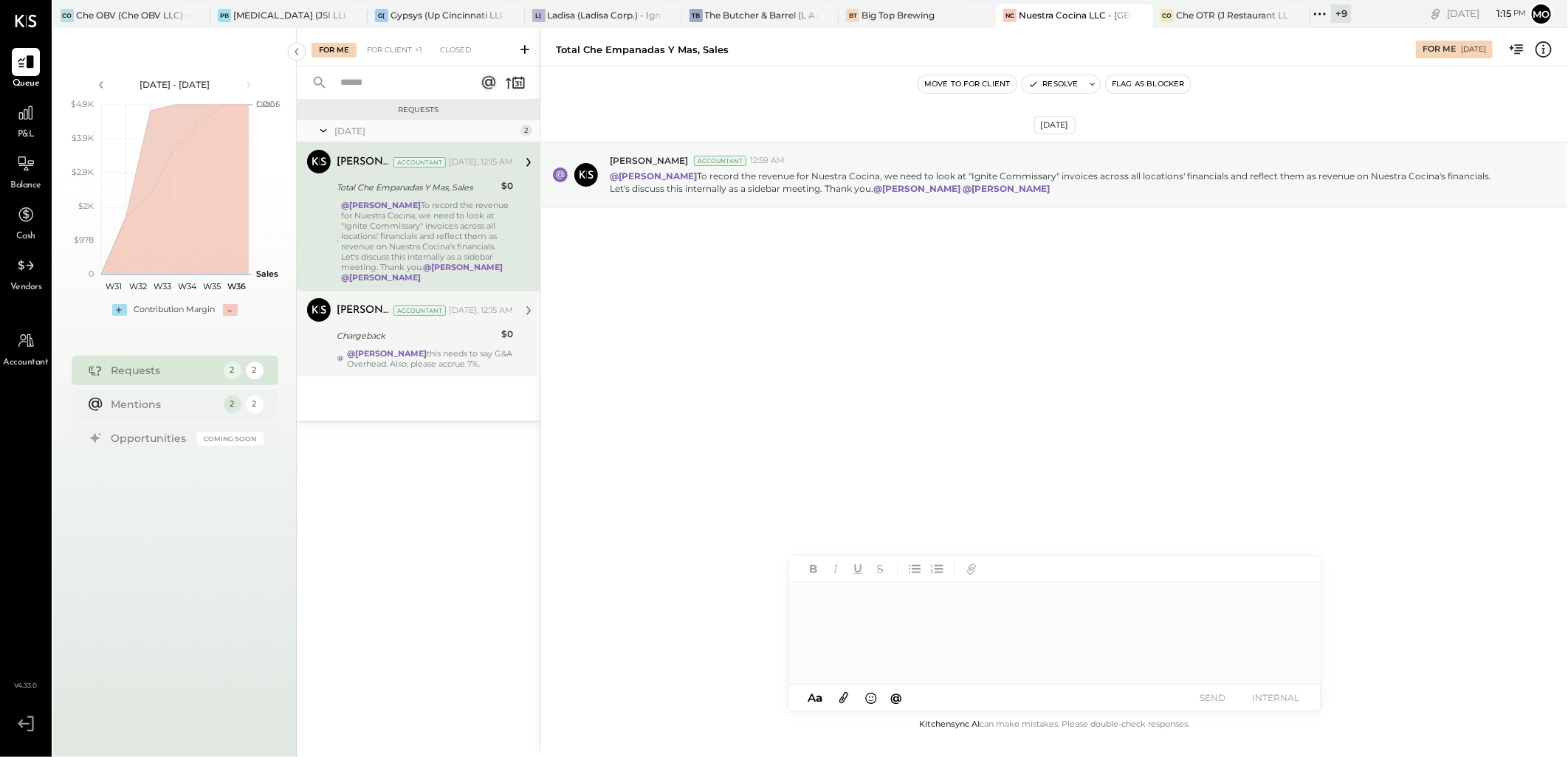
click at [417, 332] on div "Chargeback" at bounding box center [417, 335] width 160 height 15
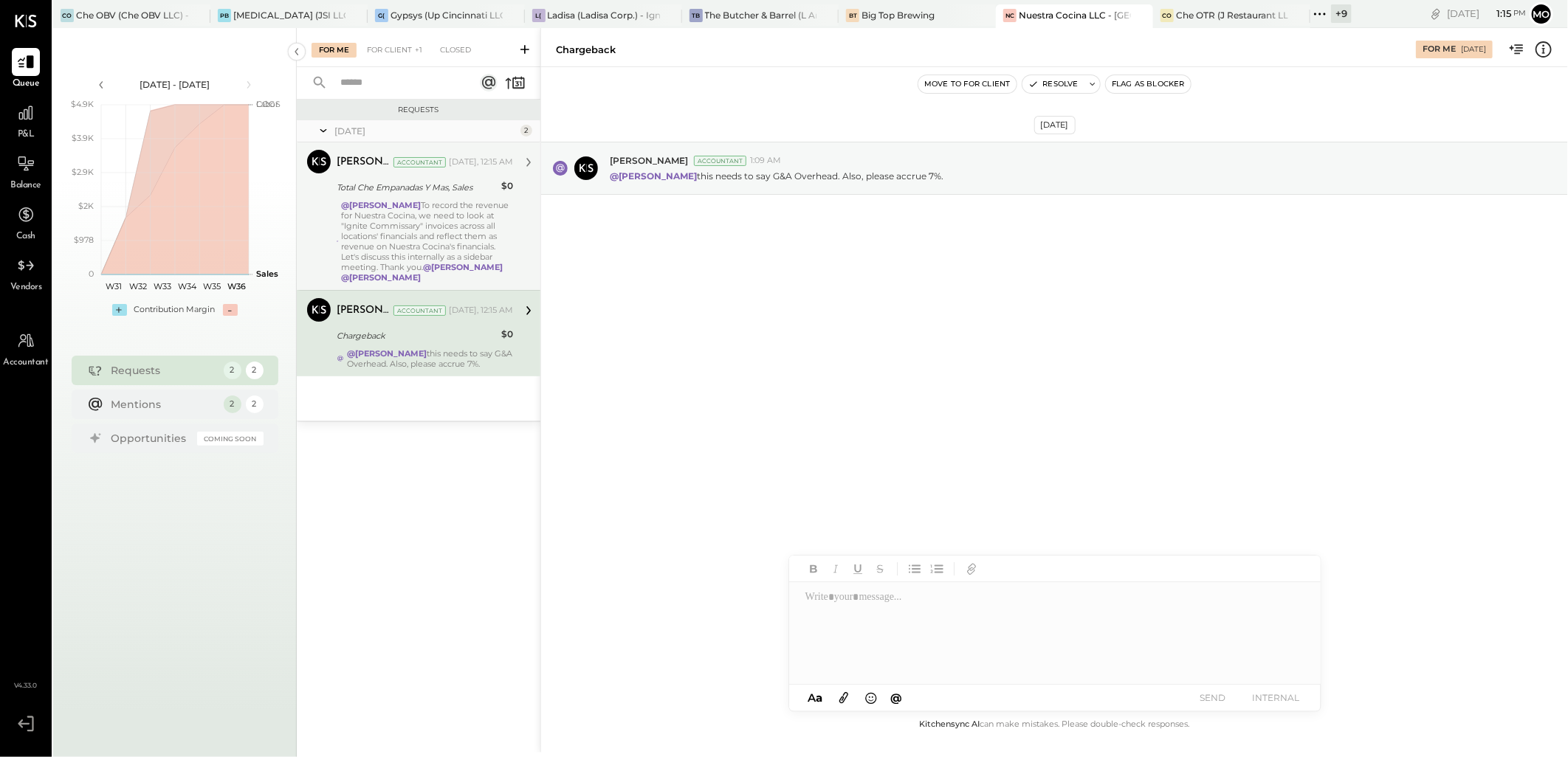
click at [470, 225] on div "@Mohammadsalkin Ansari To record the revenue for Nuestra Cocina, we need to loo…" at bounding box center [427, 241] width 171 height 83
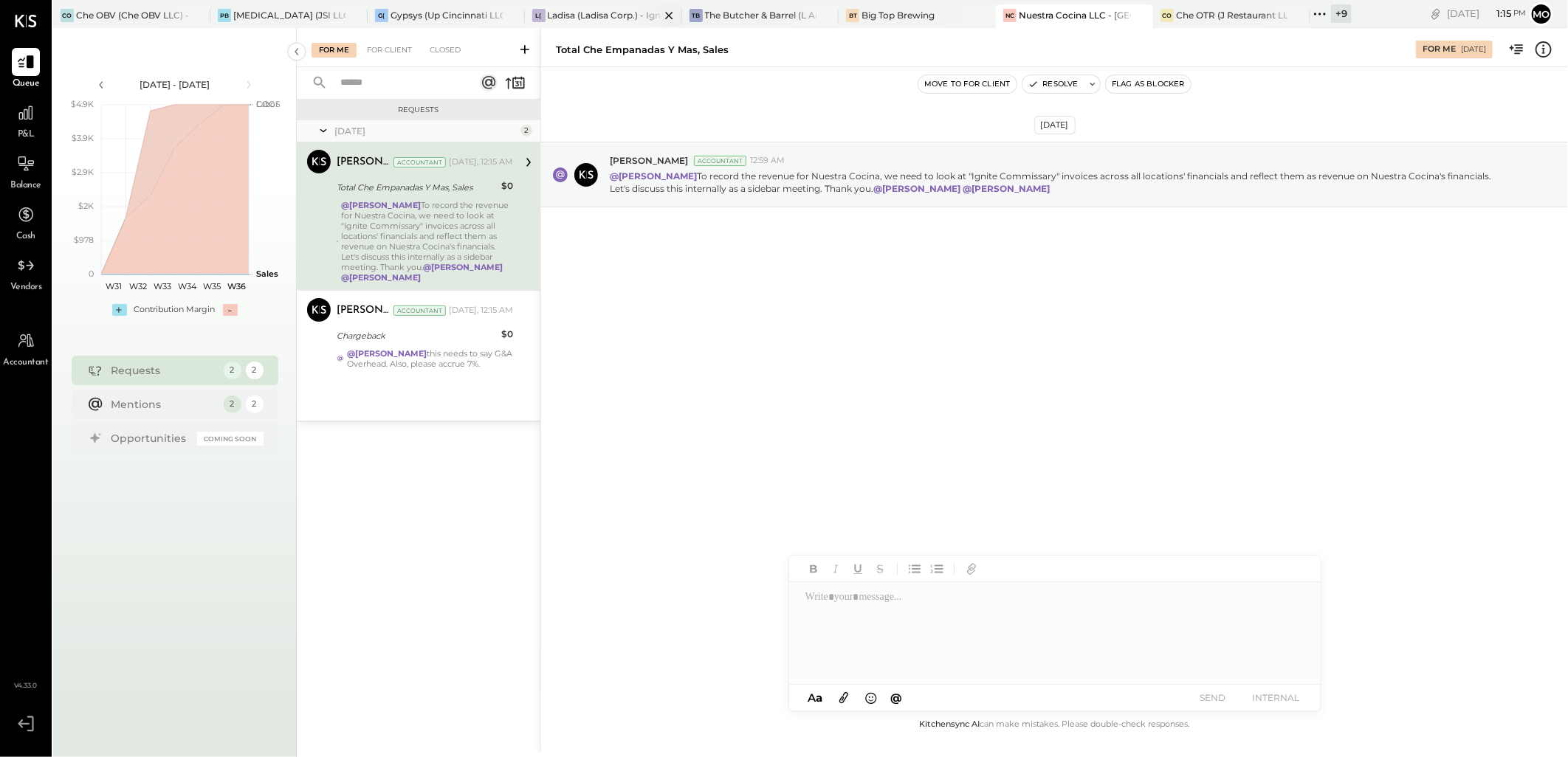
click at [576, 12] on div "Ladisa (Ladisa Corp.) - Ignite" at bounding box center [604, 15] width 112 height 12
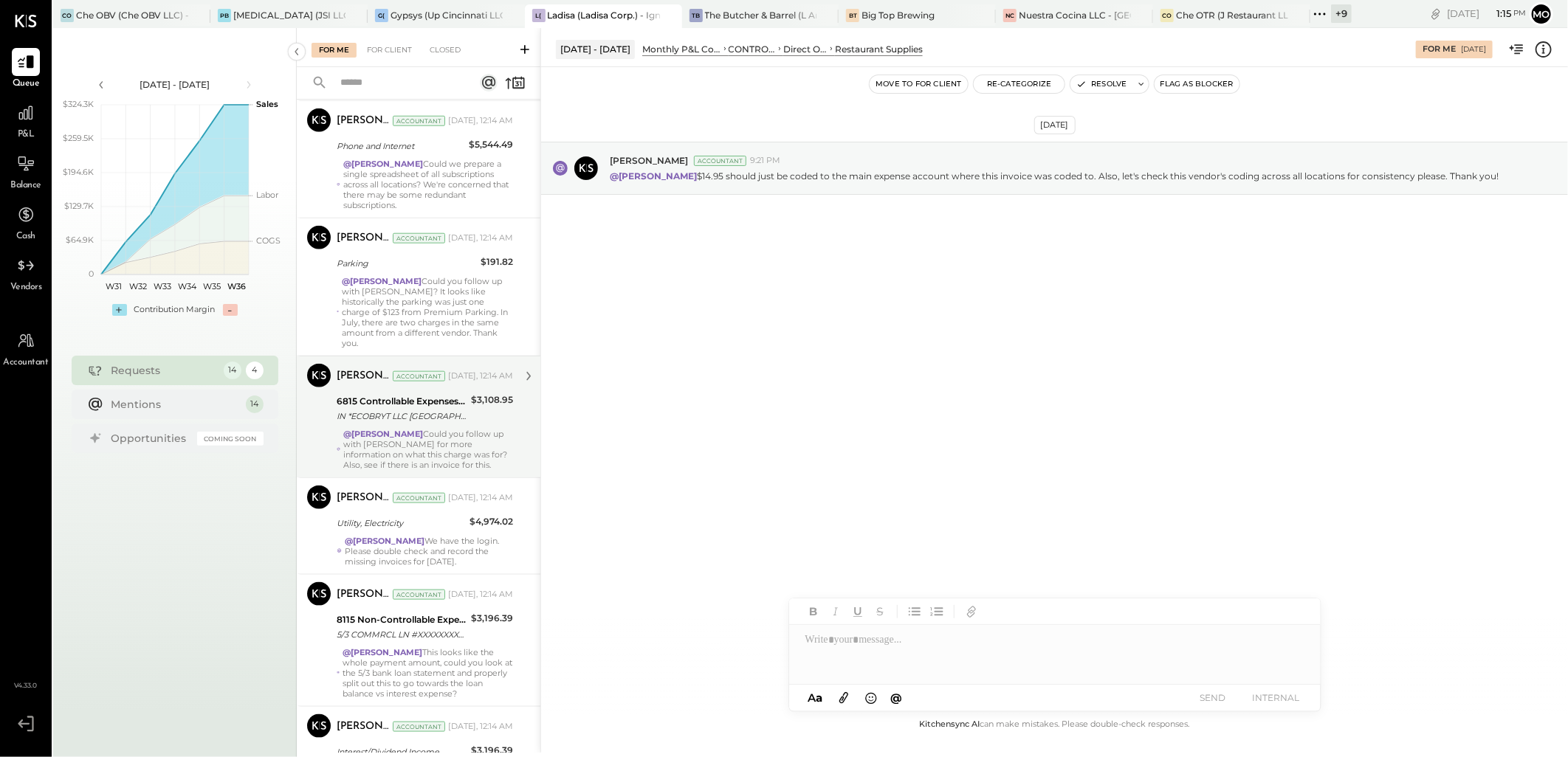
scroll to position [1049, 0]
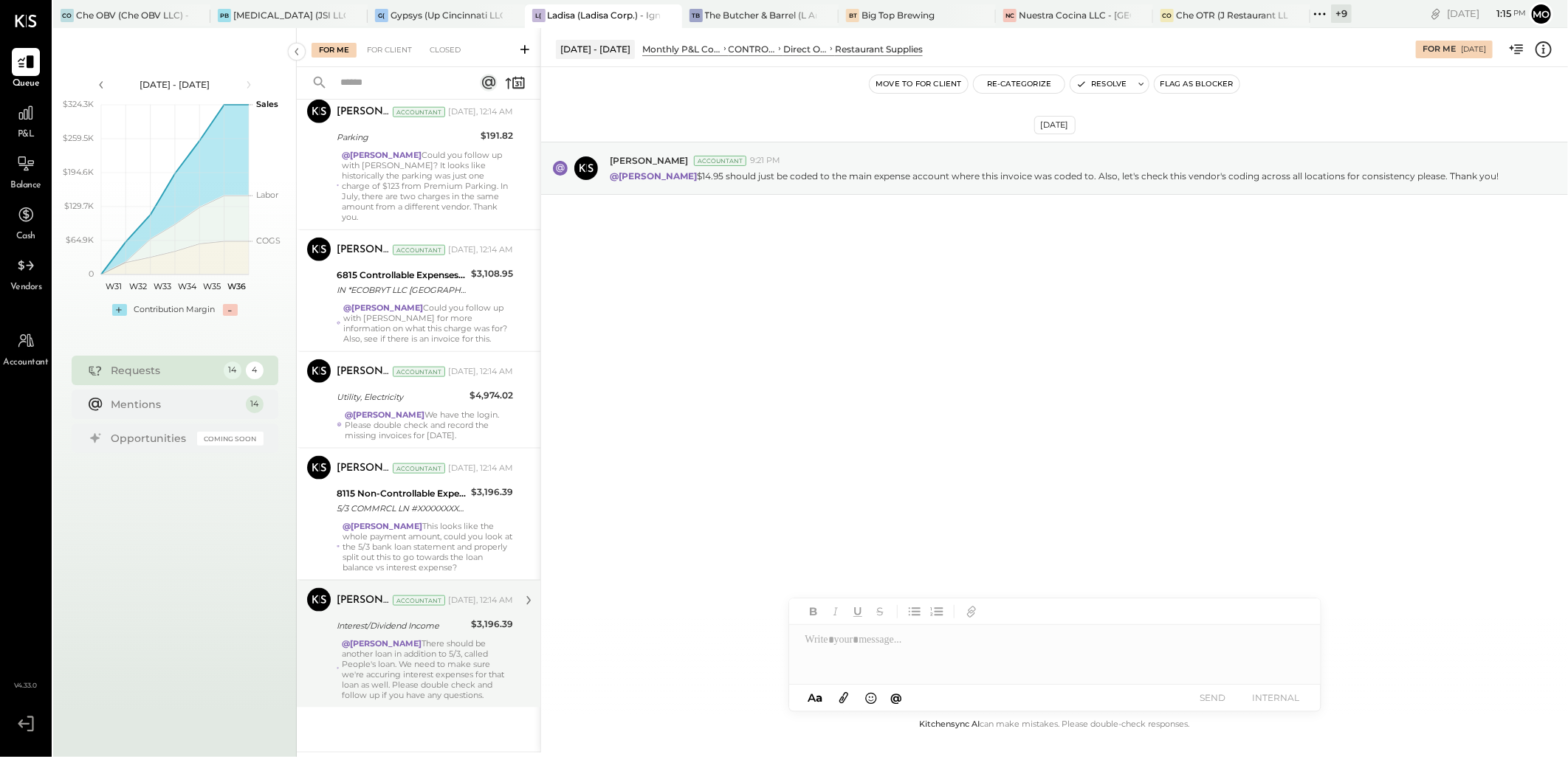
drag, startPoint x: 433, startPoint y: 638, endPoint x: 511, endPoint y: 620, distance: 80.0
click at [421, 638] on strong "@[PERSON_NAME]" at bounding box center [381, 643] width 80 height 10
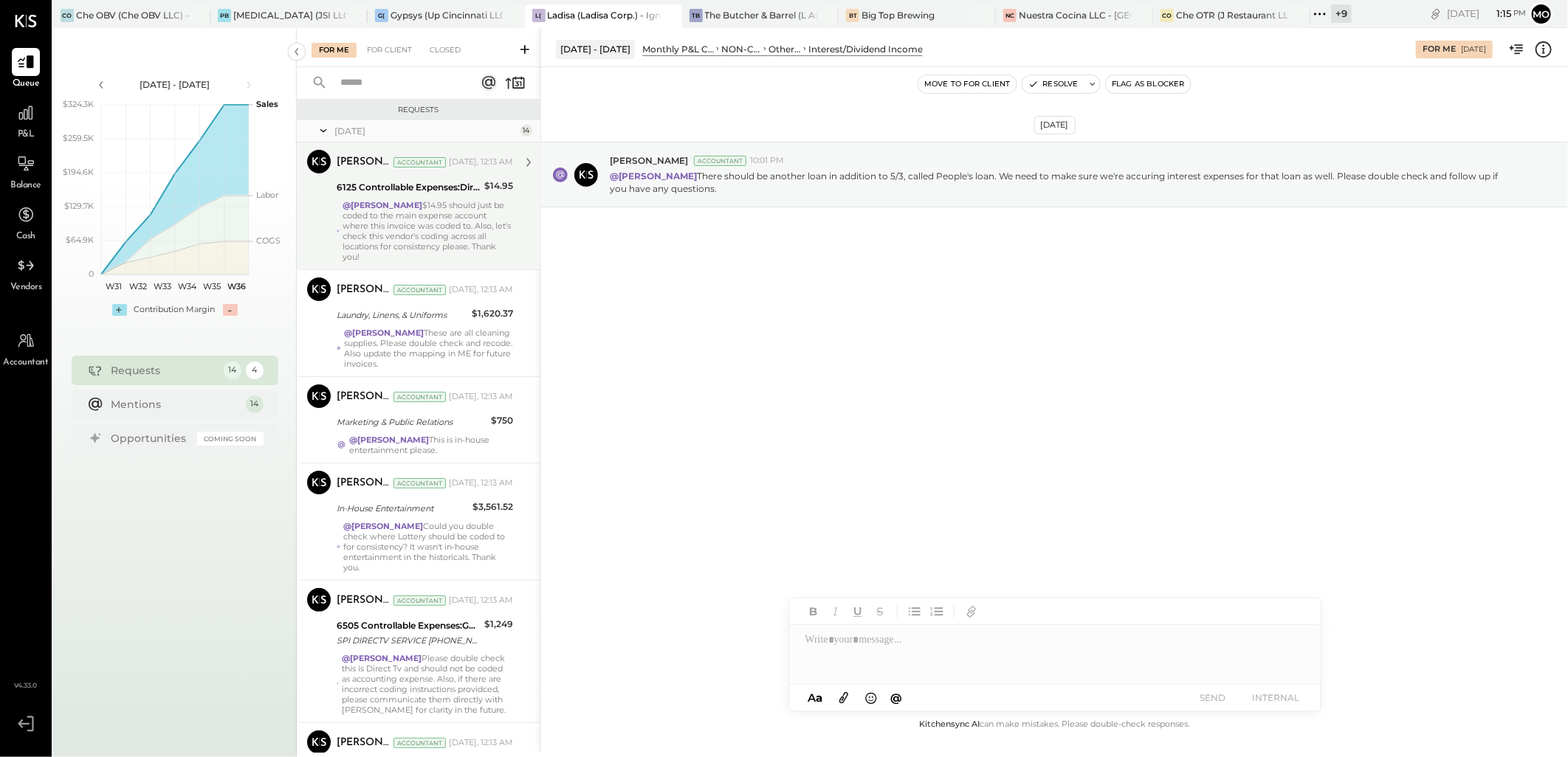
click at [411, 205] on strong "@[PERSON_NAME]" at bounding box center [382, 205] width 80 height 10
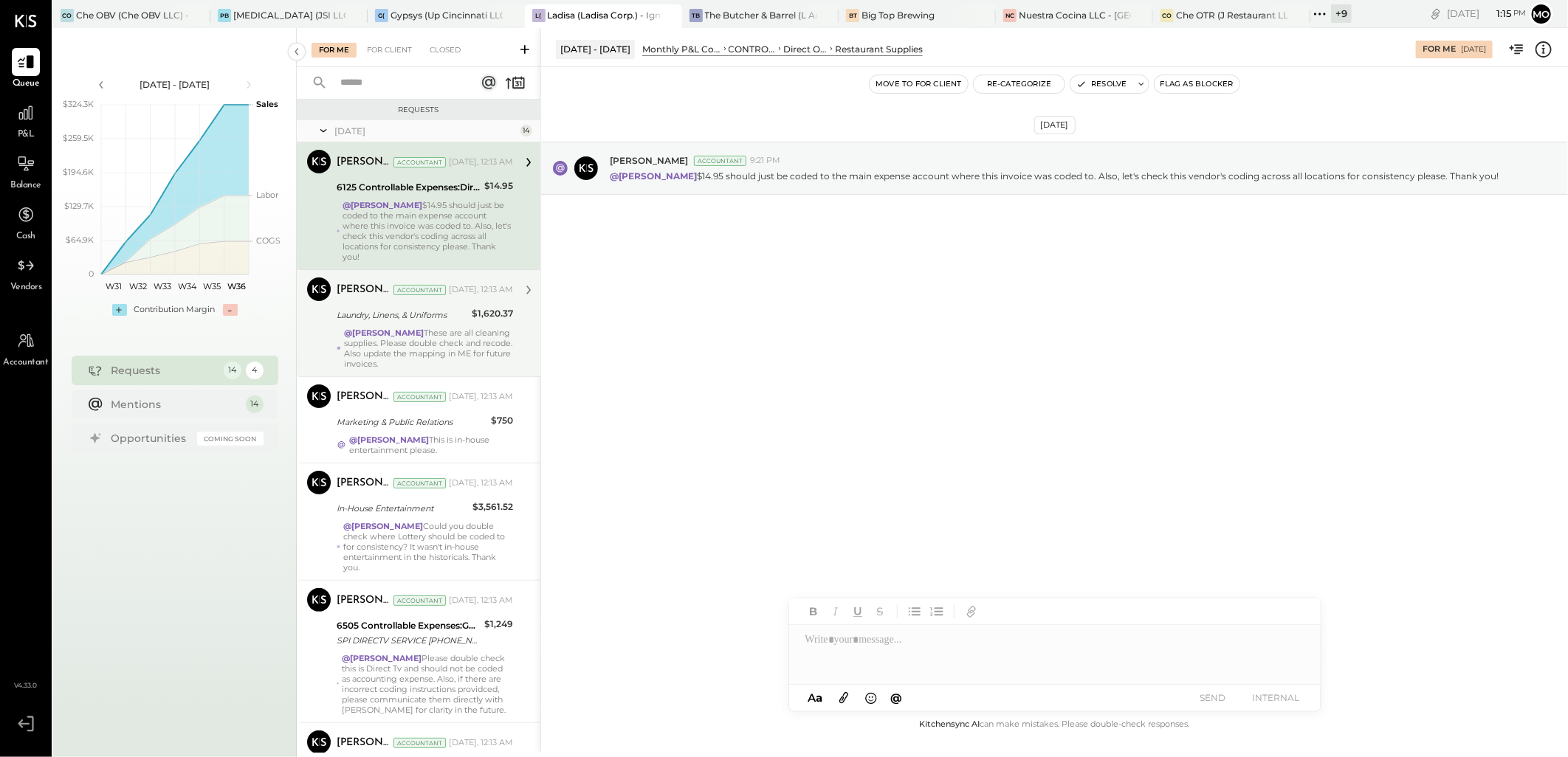
click at [431, 311] on div "Laundry, Linens, & Uniforms" at bounding box center [402, 315] width 130 height 15
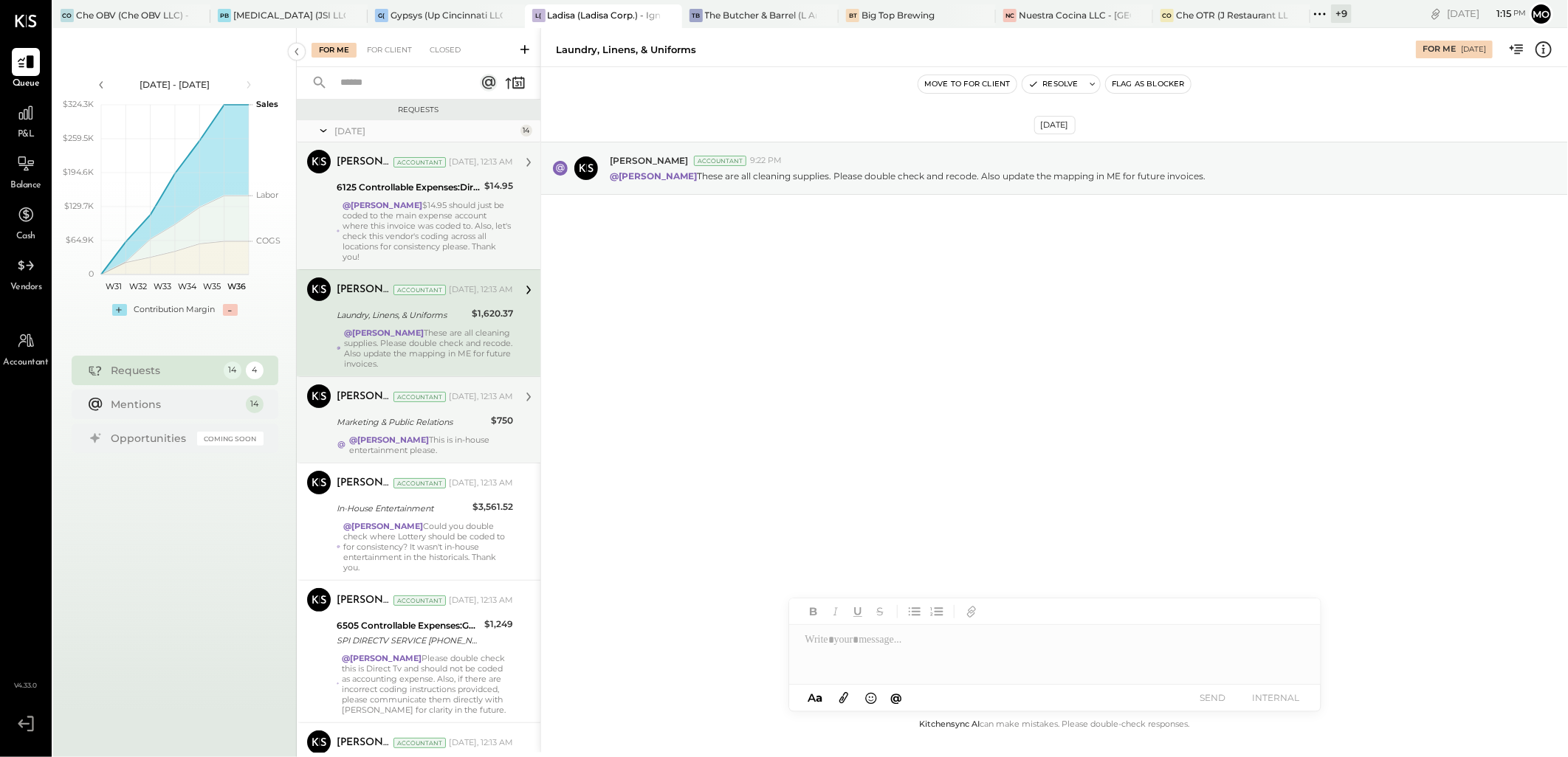
click at [433, 422] on div "Marketing & Public Relations" at bounding box center [411, 422] width 150 height 15
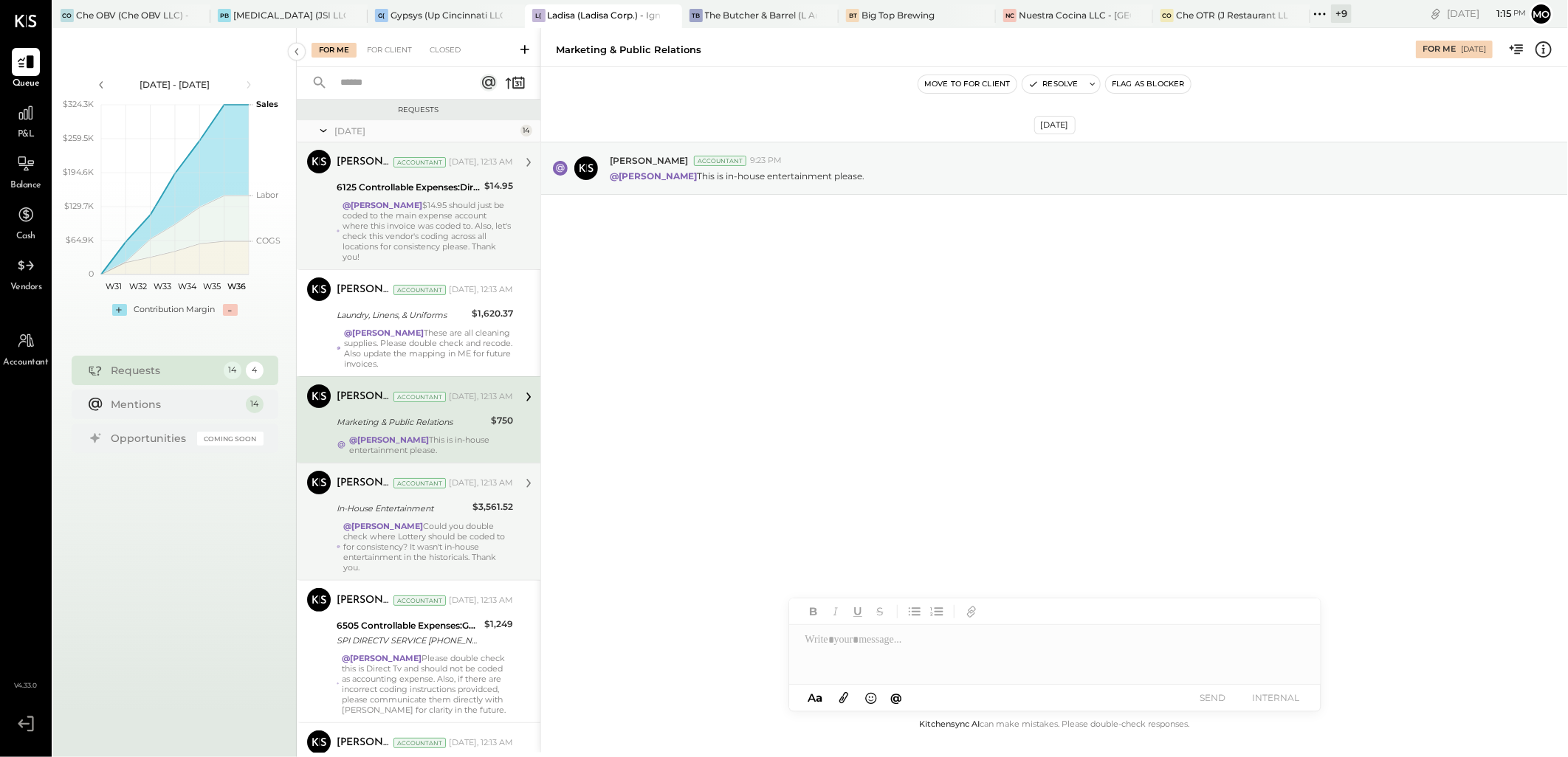
click at [439, 490] on div "[PERSON_NAME] Accountant [DATE], 12:13 AM" at bounding box center [424, 483] width 176 height 21
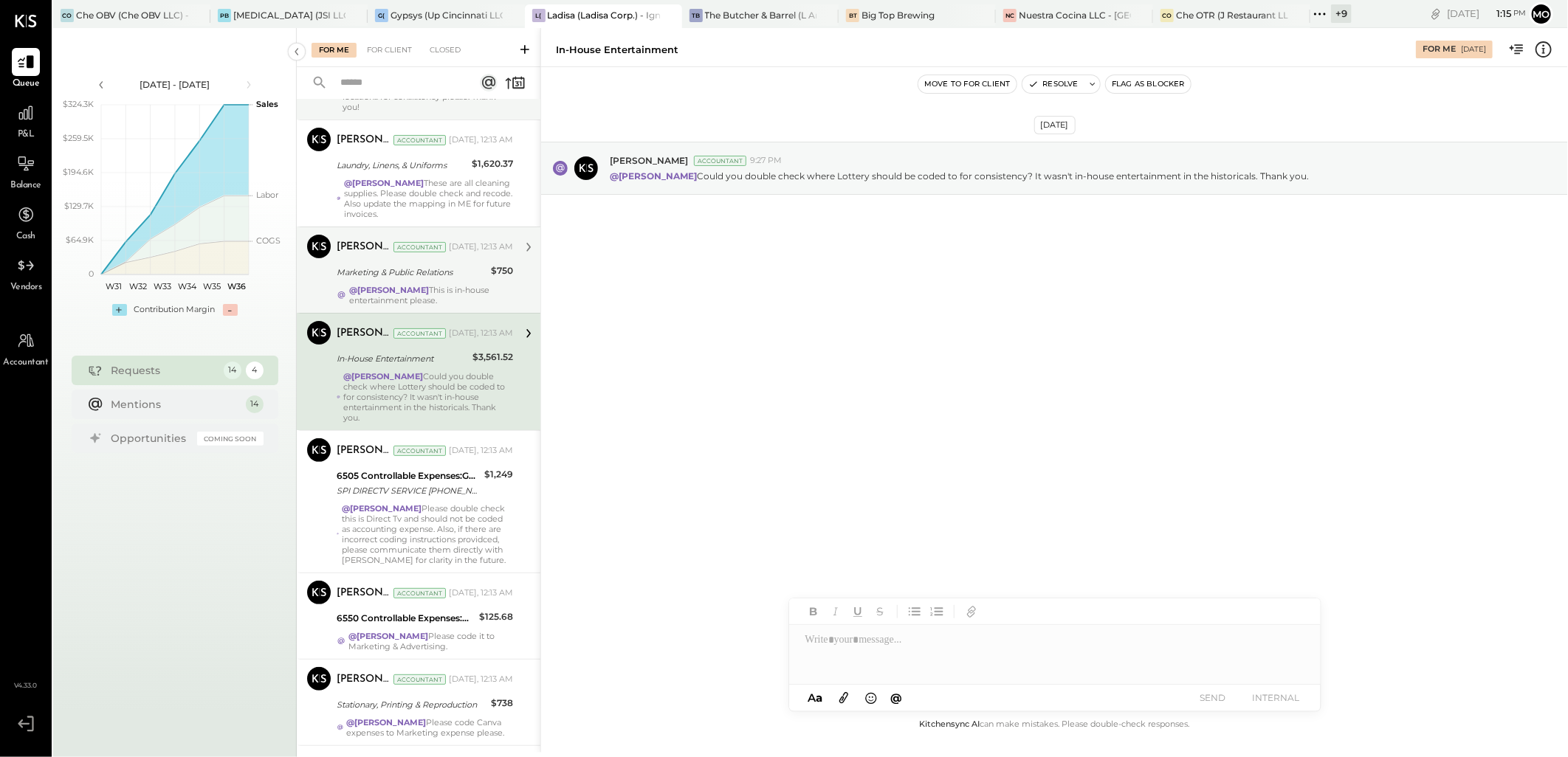
scroll to position [327, 0]
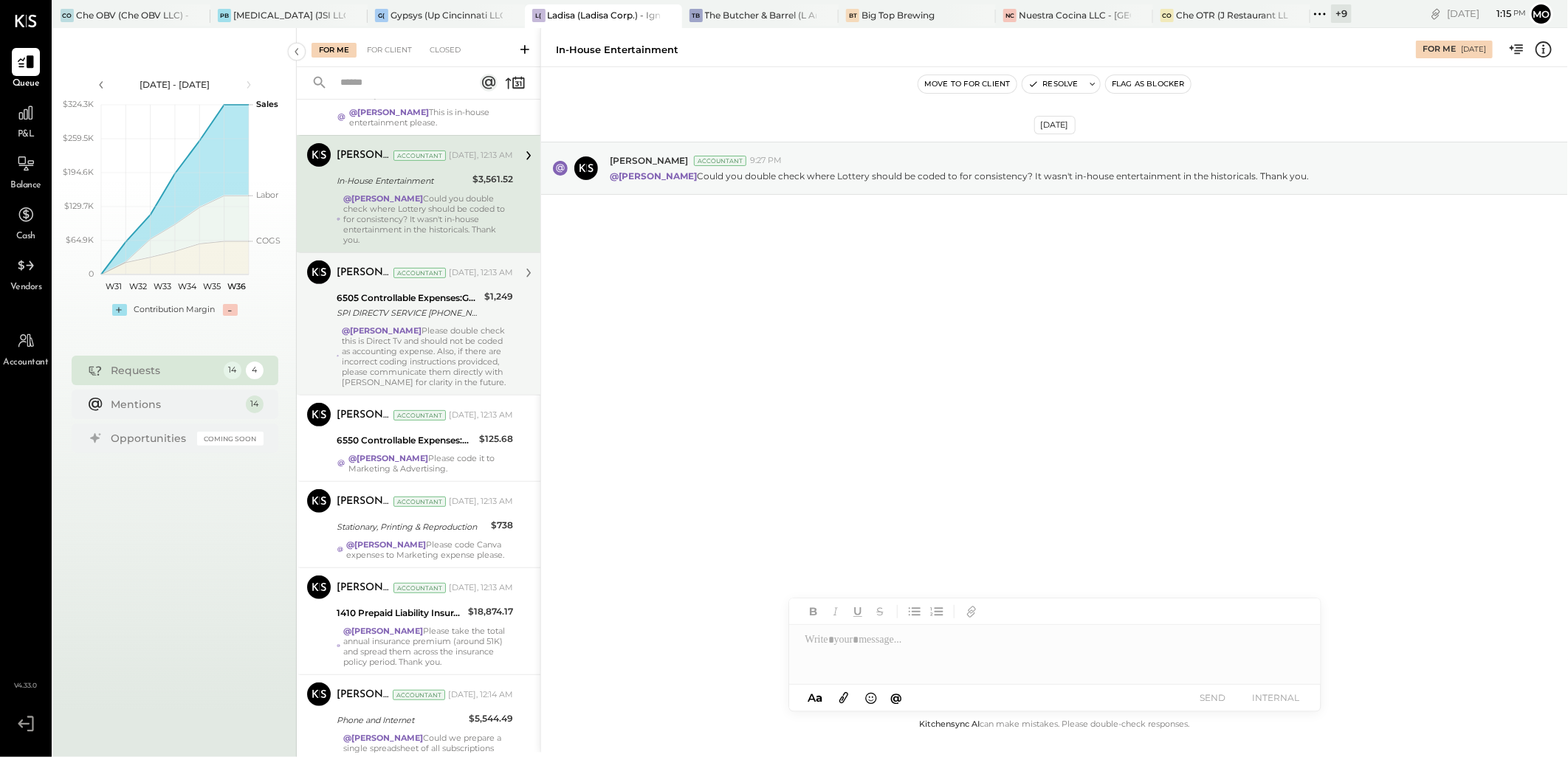
click at [424, 344] on div "@[PERSON_NAME] Please double check this is Direct Tv and should not be coded as…" at bounding box center [427, 357] width 171 height 62
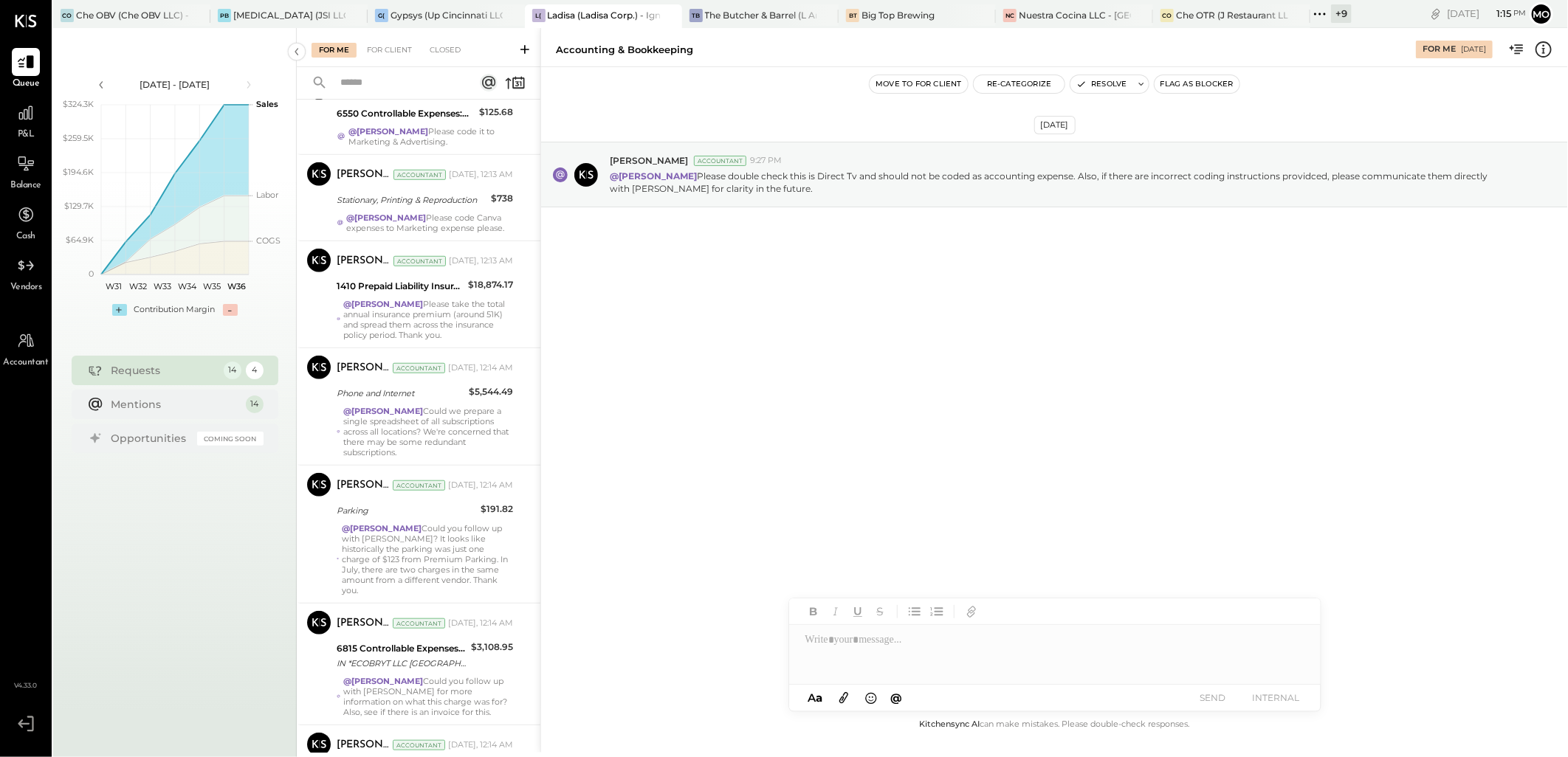
scroll to position [655, 0]
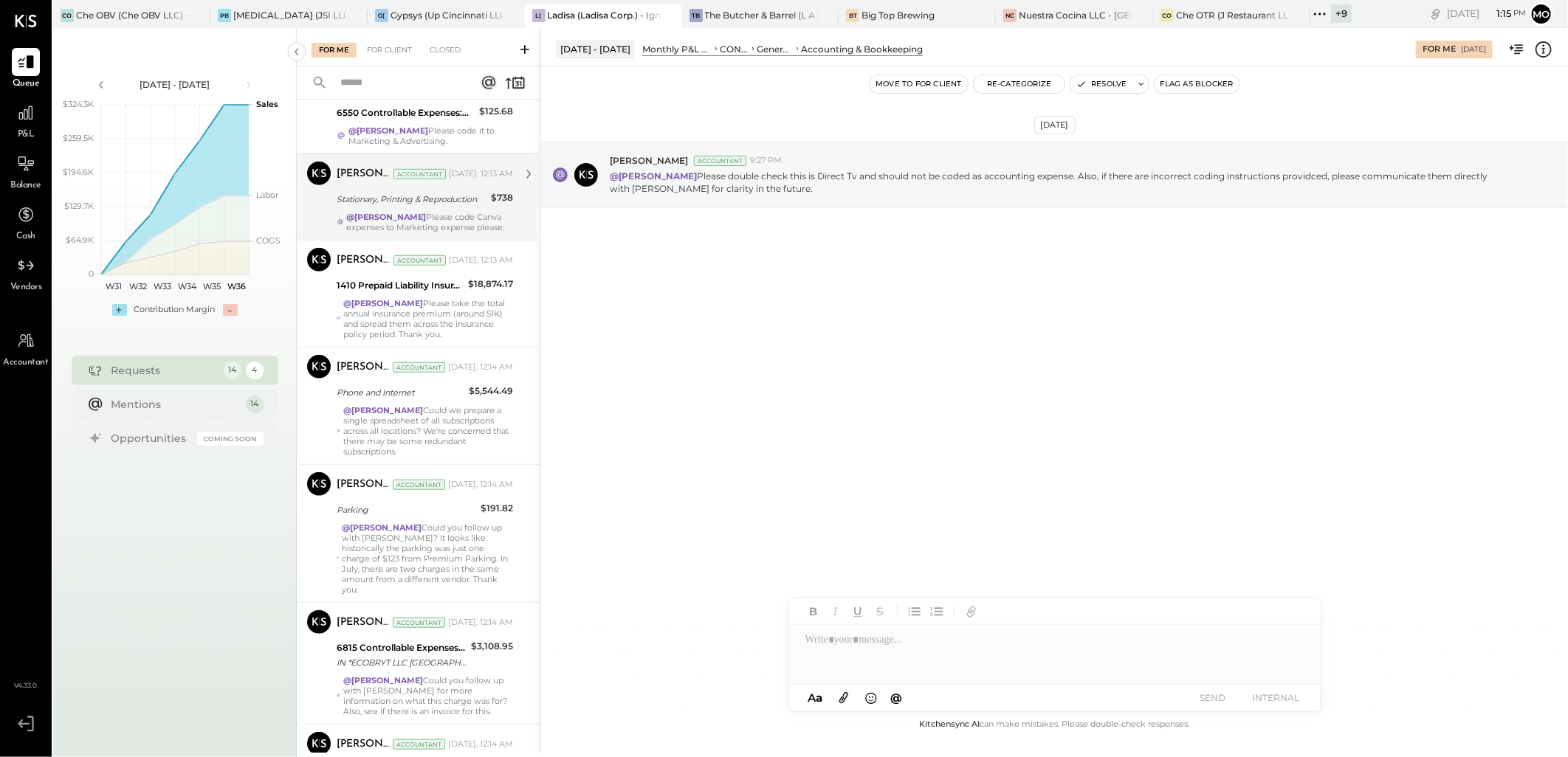
click at [426, 206] on div "Stationary, Printing & Reproduction" at bounding box center [411, 199] width 150 height 15
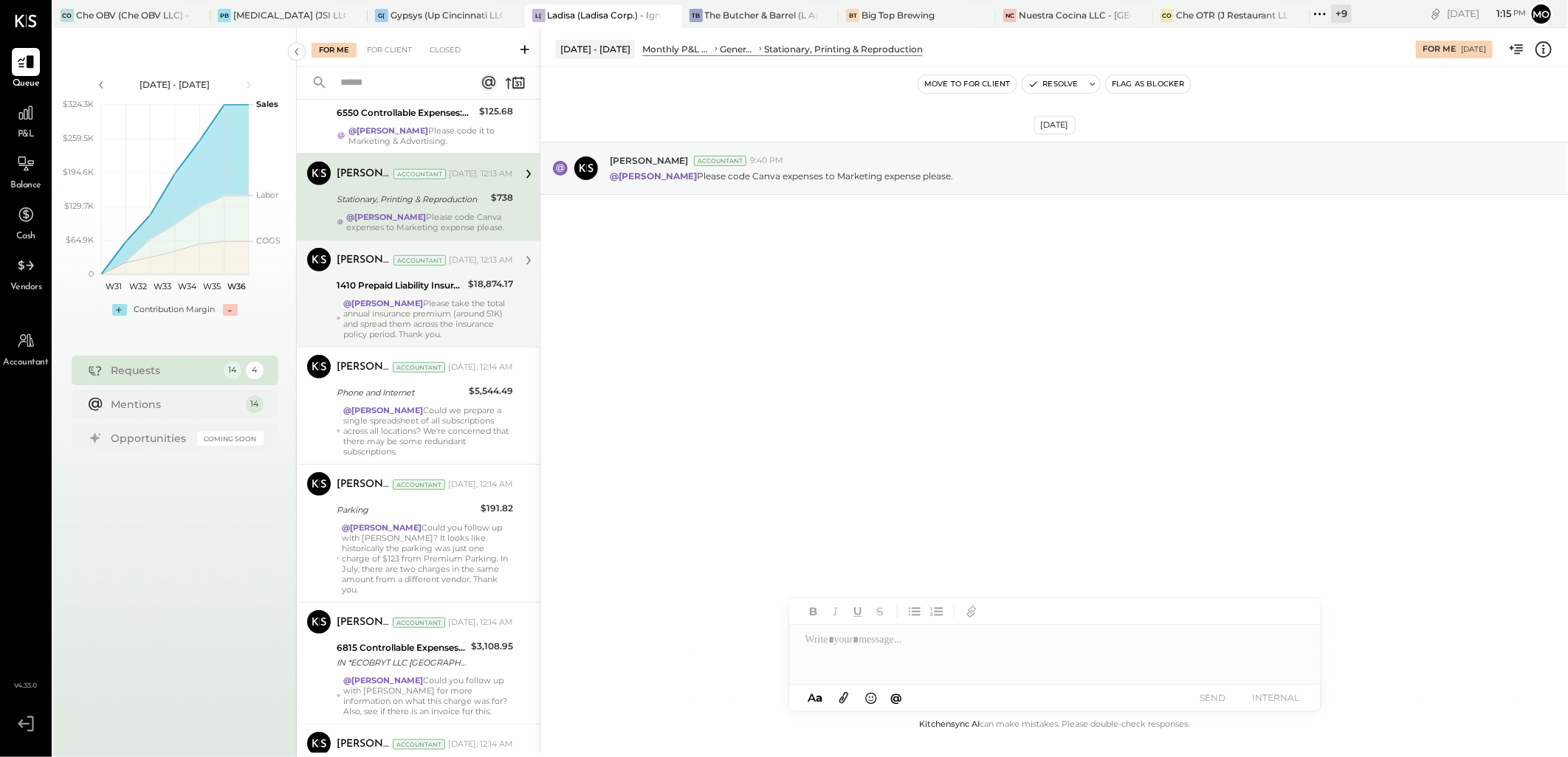
click at [423, 309] on strong "@[PERSON_NAME]" at bounding box center [382, 302] width 80 height 10
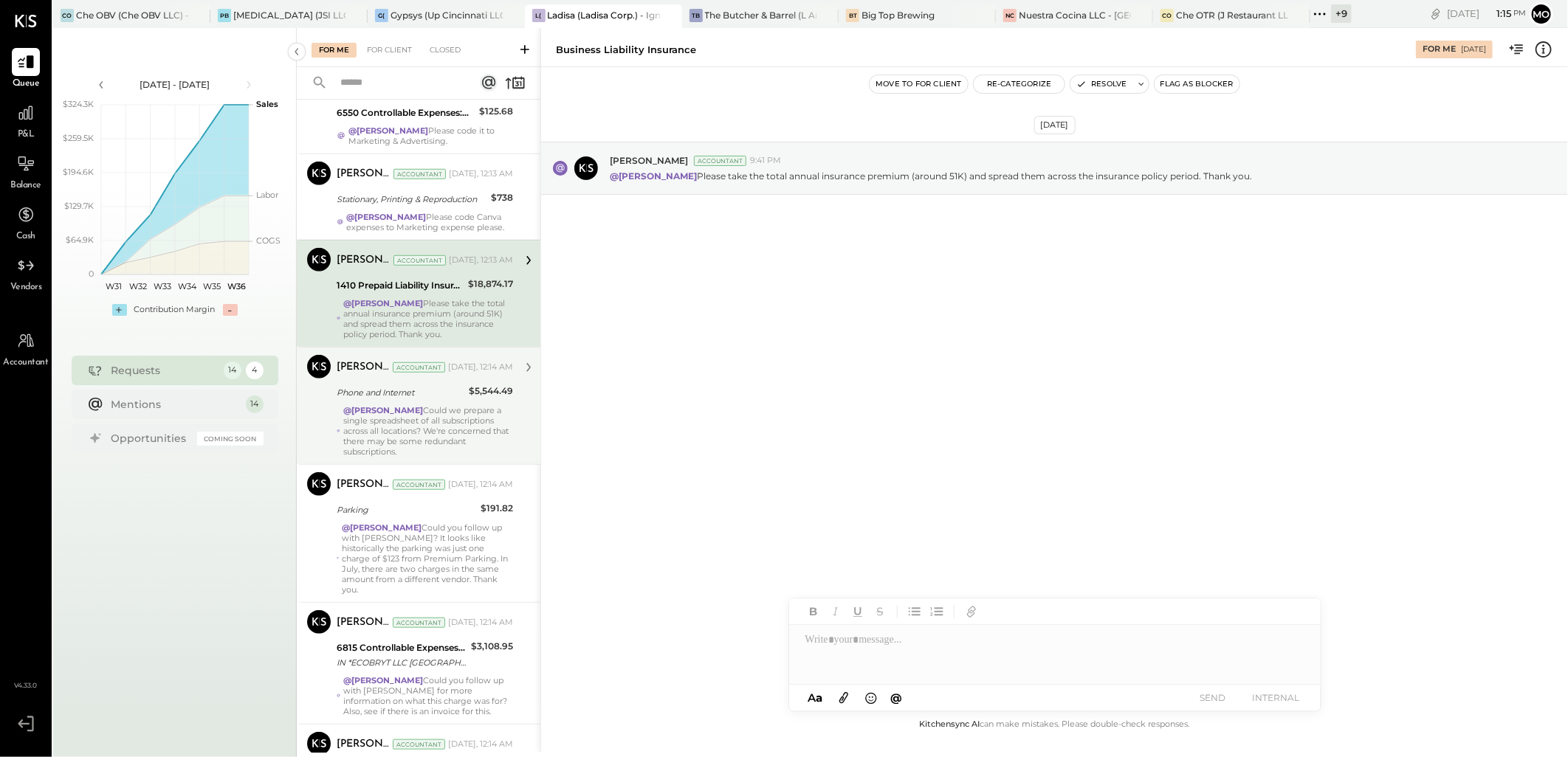
click at [448, 373] on div "[DATE], 12:14 AM" at bounding box center [480, 367] width 65 height 12
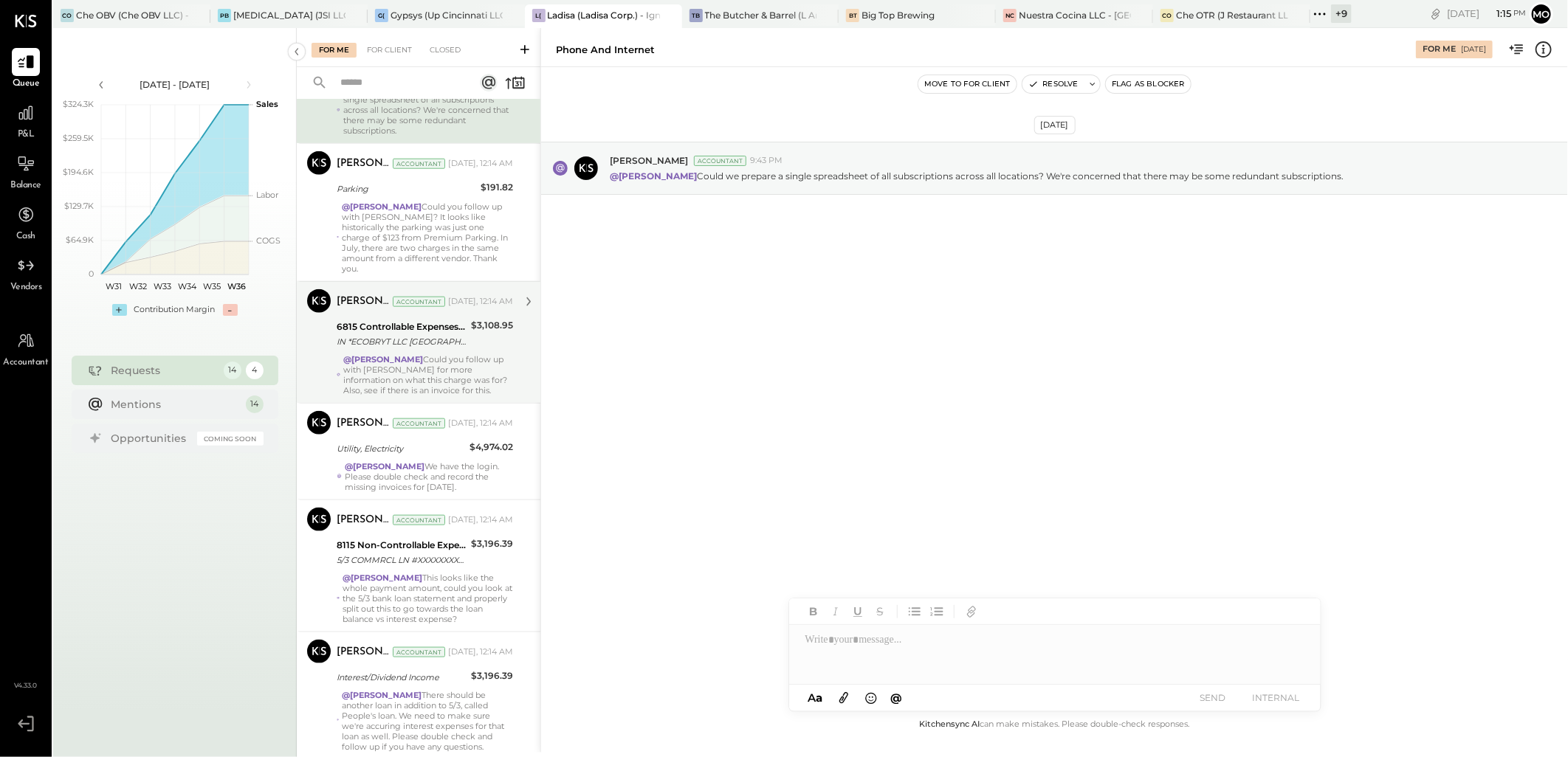
scroll to position [983, 0]
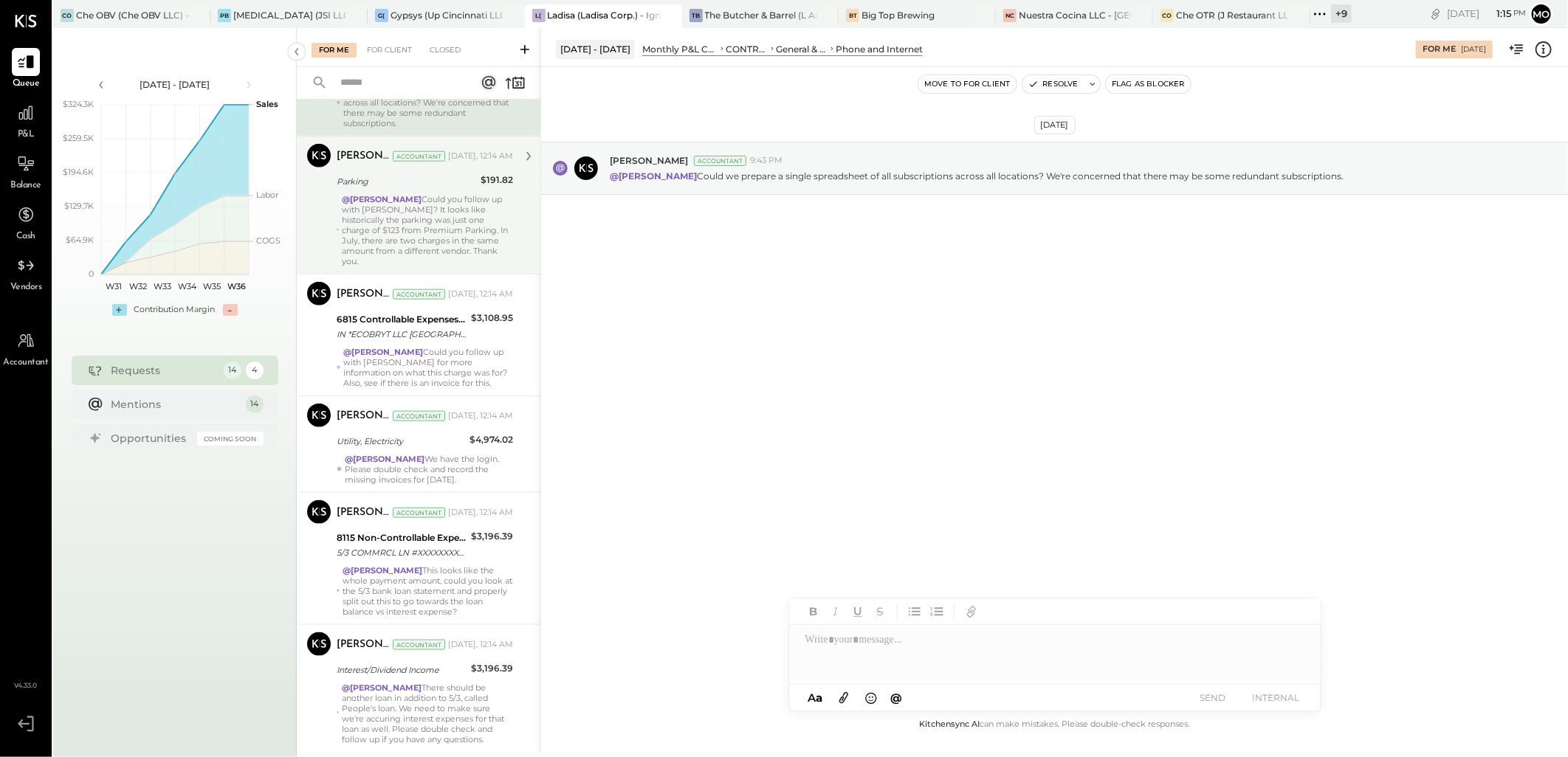
click at [429, 260] on div "@[PERSON_NAME] Could you follow up with [PERSON_NAME]? It looks like historical…" at bounding box center [427, 230] width 171 height 72
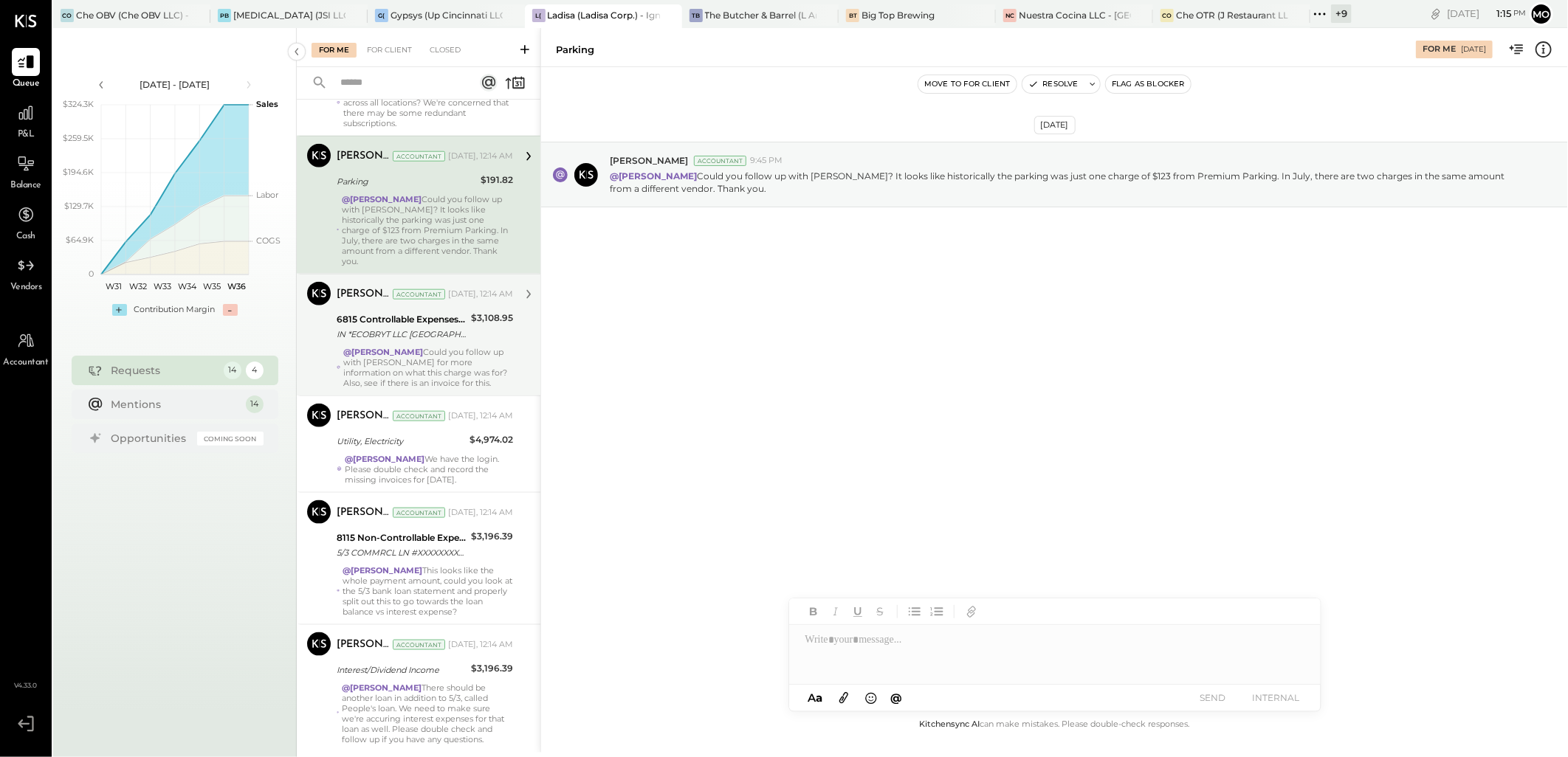
click at [438, 343] on div "6815 Controllable Expenses:Repairs & Maintenance:Repair & Maintenance, Facility…" at bounding box center [401, 327] width 130 height 33
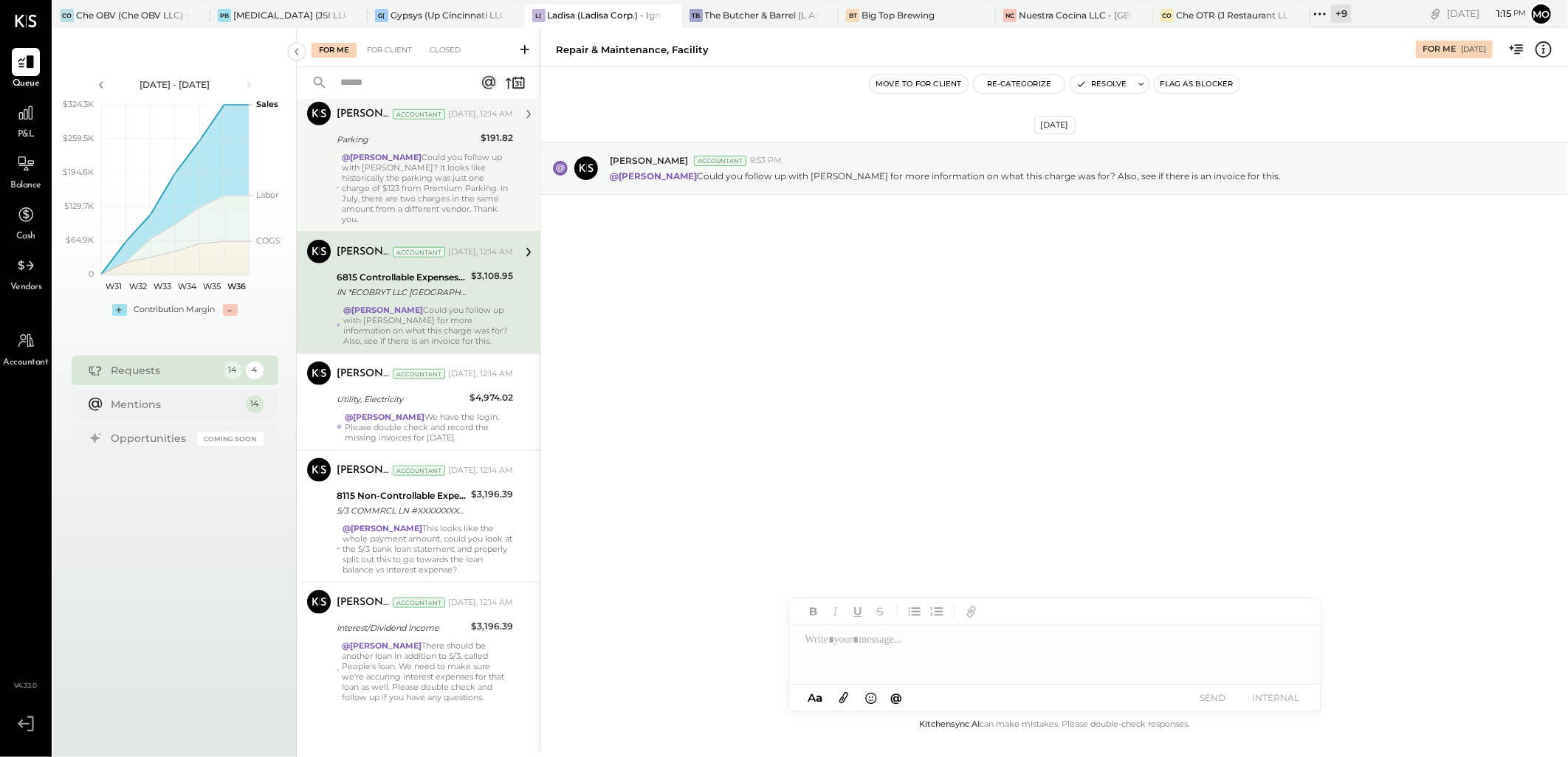
scroll to position [1049, 0]
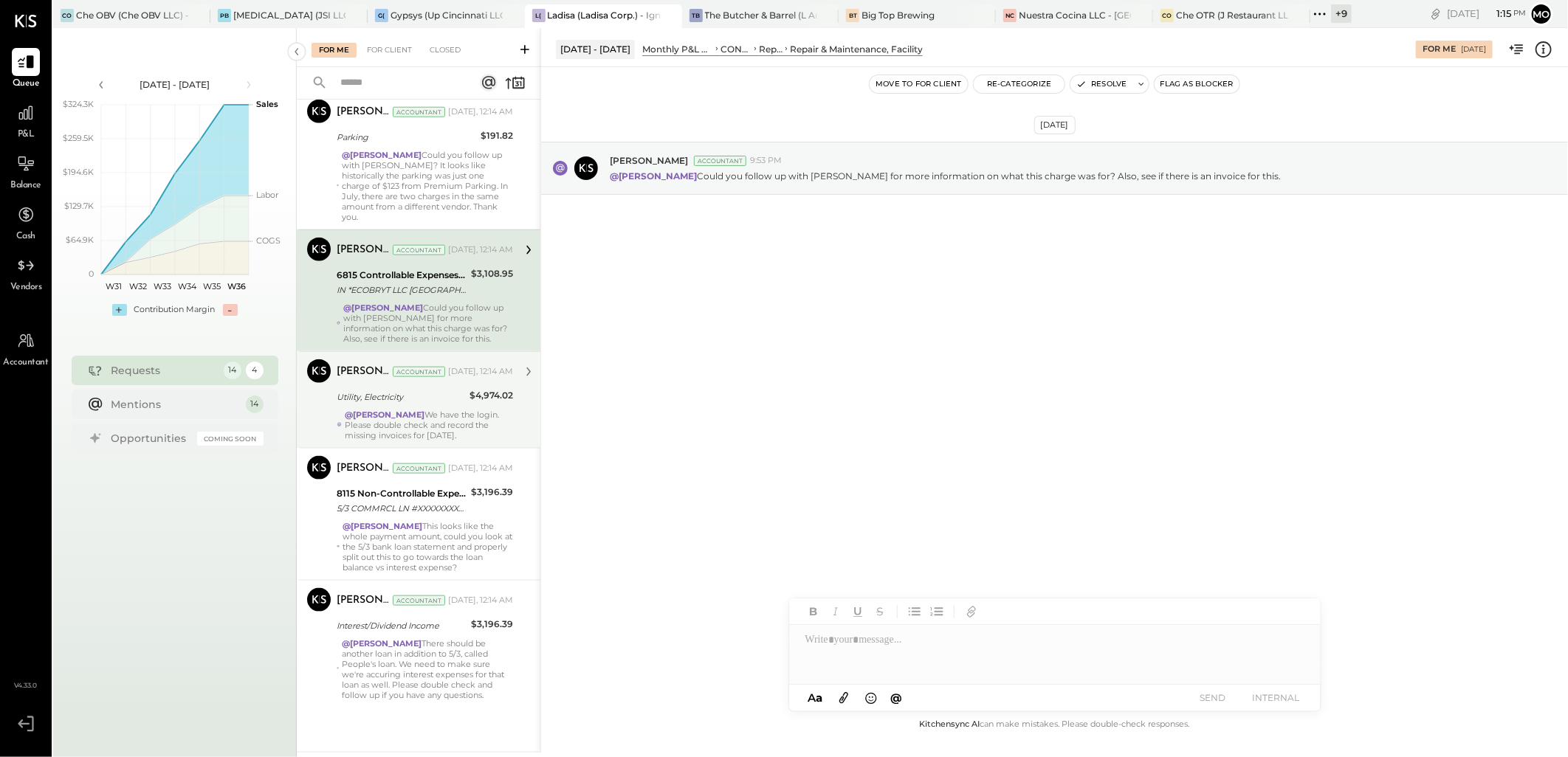
click at [452, 385] on div "[PERSON_NAME] Accountant [DATE], 12:14 AM Utility, Electricity $4,974.02 @[PERS…" at bounding box center [424, 399] width 176 height 81
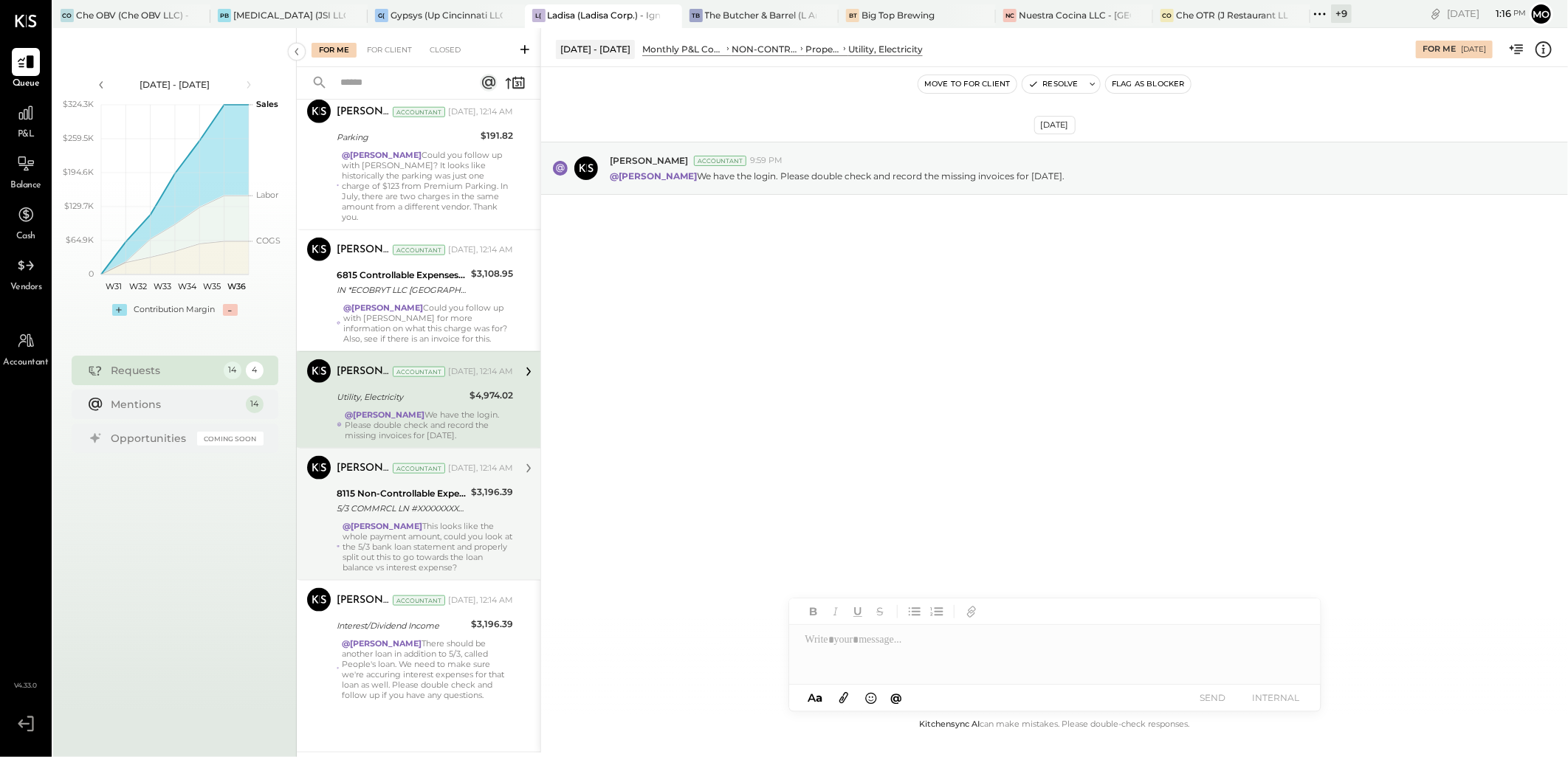
click at [458, 503] on div "5/3 COMMRCL LN #XXXXXXXXXXX0026 PAID BY AUTO BILLPAYER" at bounding box center [401, 508] width 130 height 15
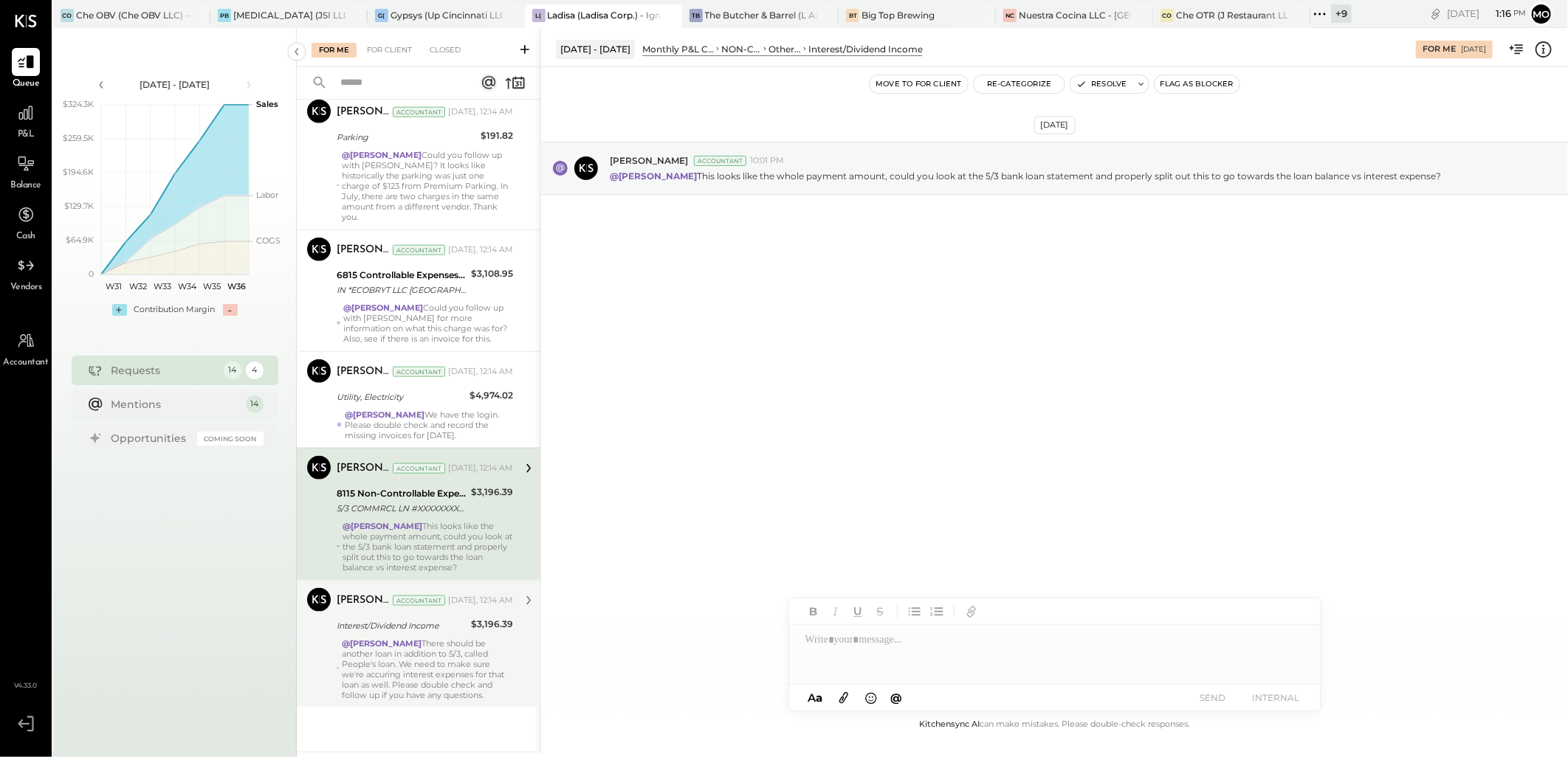
click at [483, 629] on div "$3,196.39" at bounding box center [492, 624] width 42 height 15
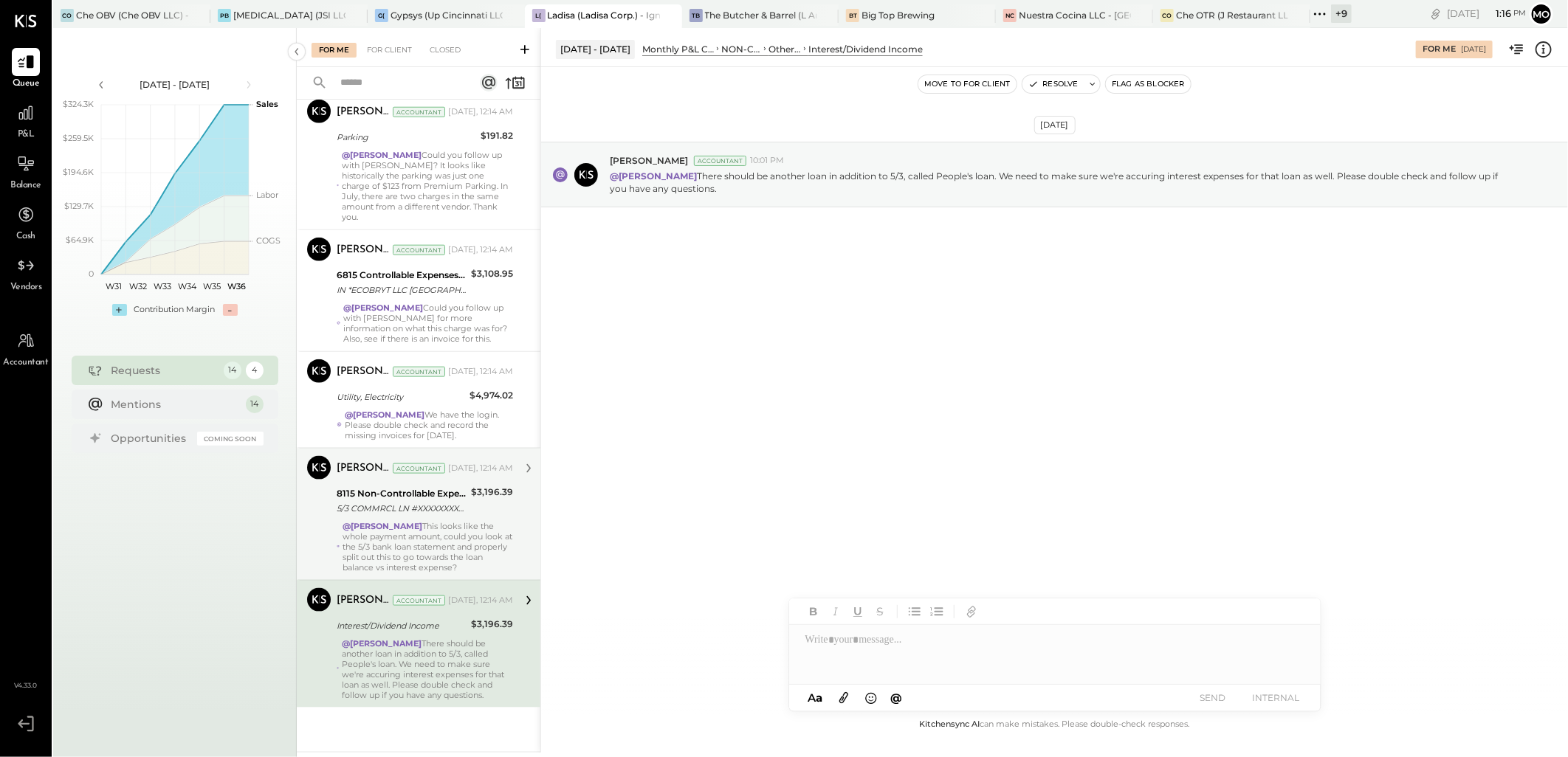
click at [447, 547] on div "@[PERSON_NAME] This looks like the whole payment amount, could you look at the …" at bounding box center [427, 547] width 171 height 52
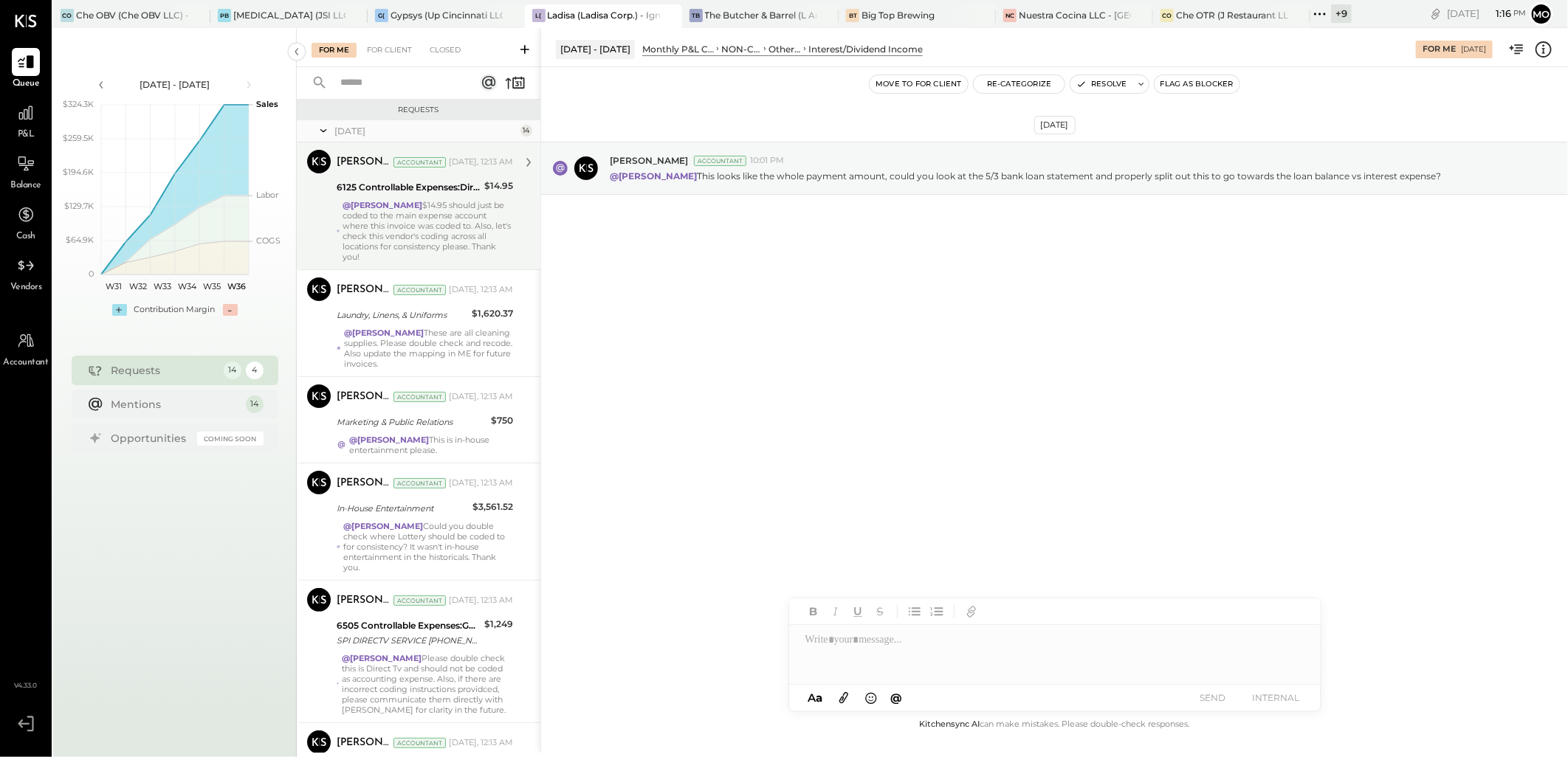
click at [1317, 12] on icon at bounding box center [1320, 14] width 19 height 19
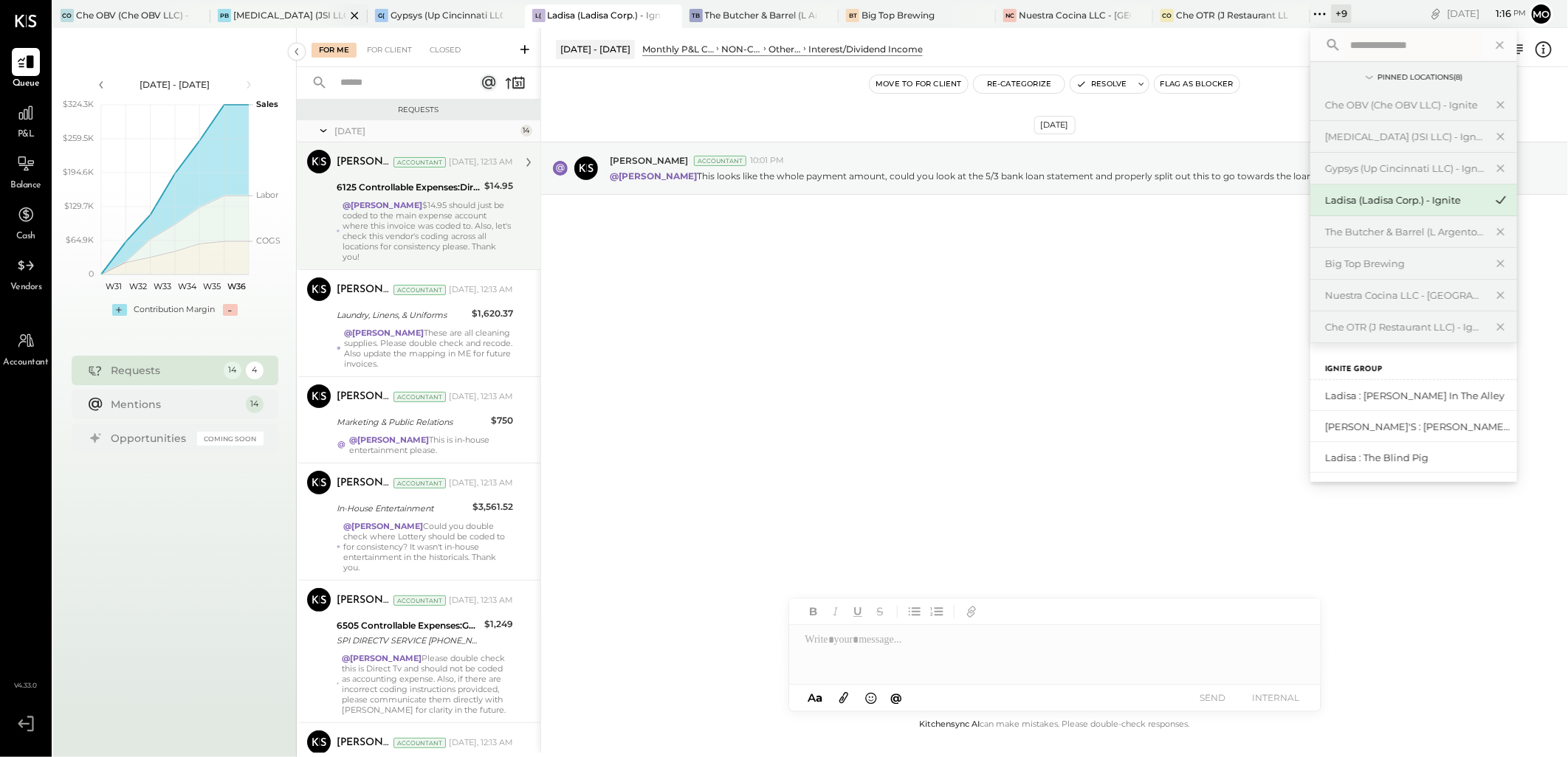
click at [249, 12] on div "[MEDICAL_DATA] (JSI LLC) - Ignite" at bounding box center [289, 15] width 112 height 12
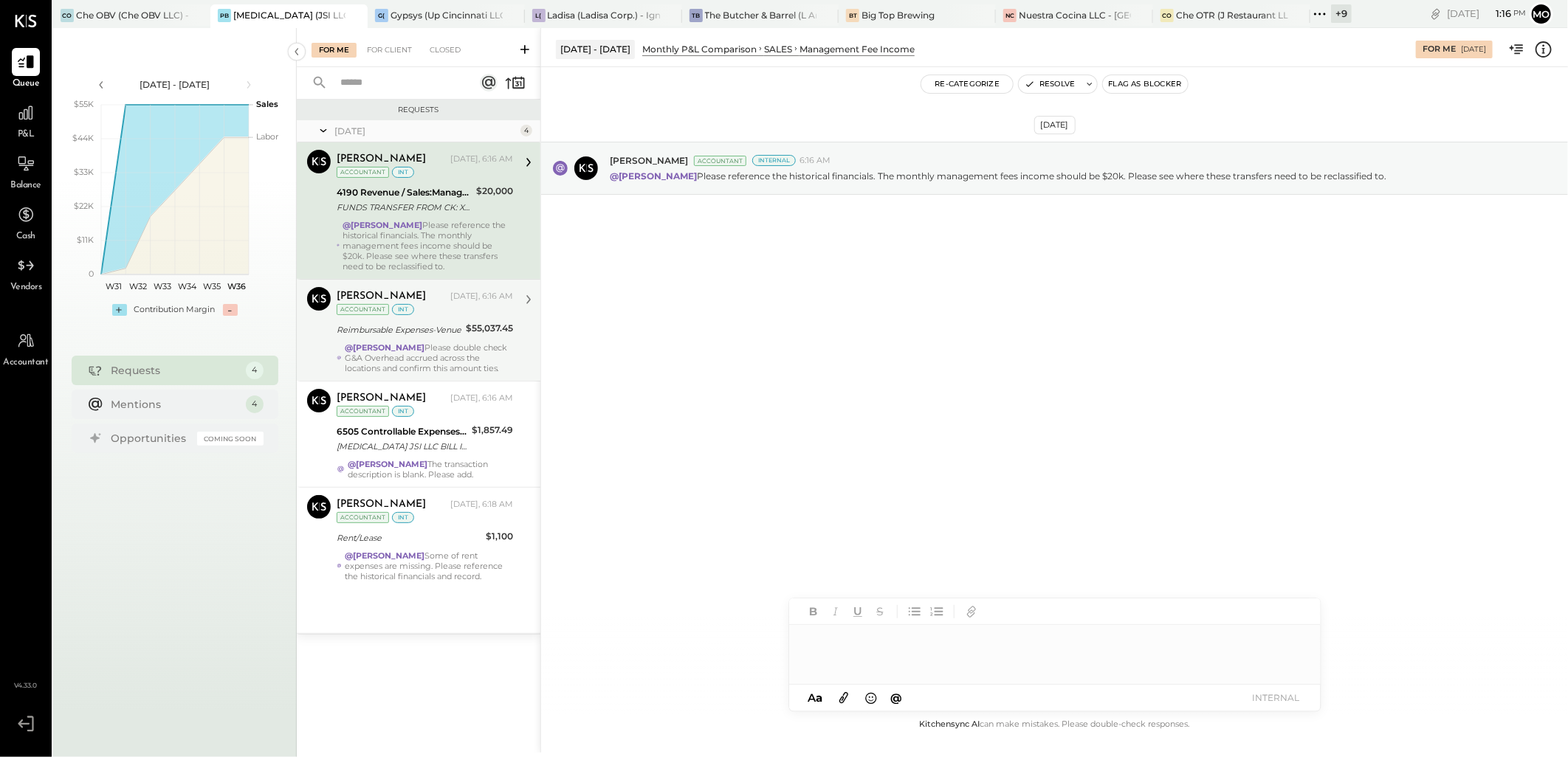
click at [479, 342] on div "@Mohammadsalkin Ansari Please double check G&A Overhead accrued across the loca…" at bounding box center [428, 358] width 168 height 31
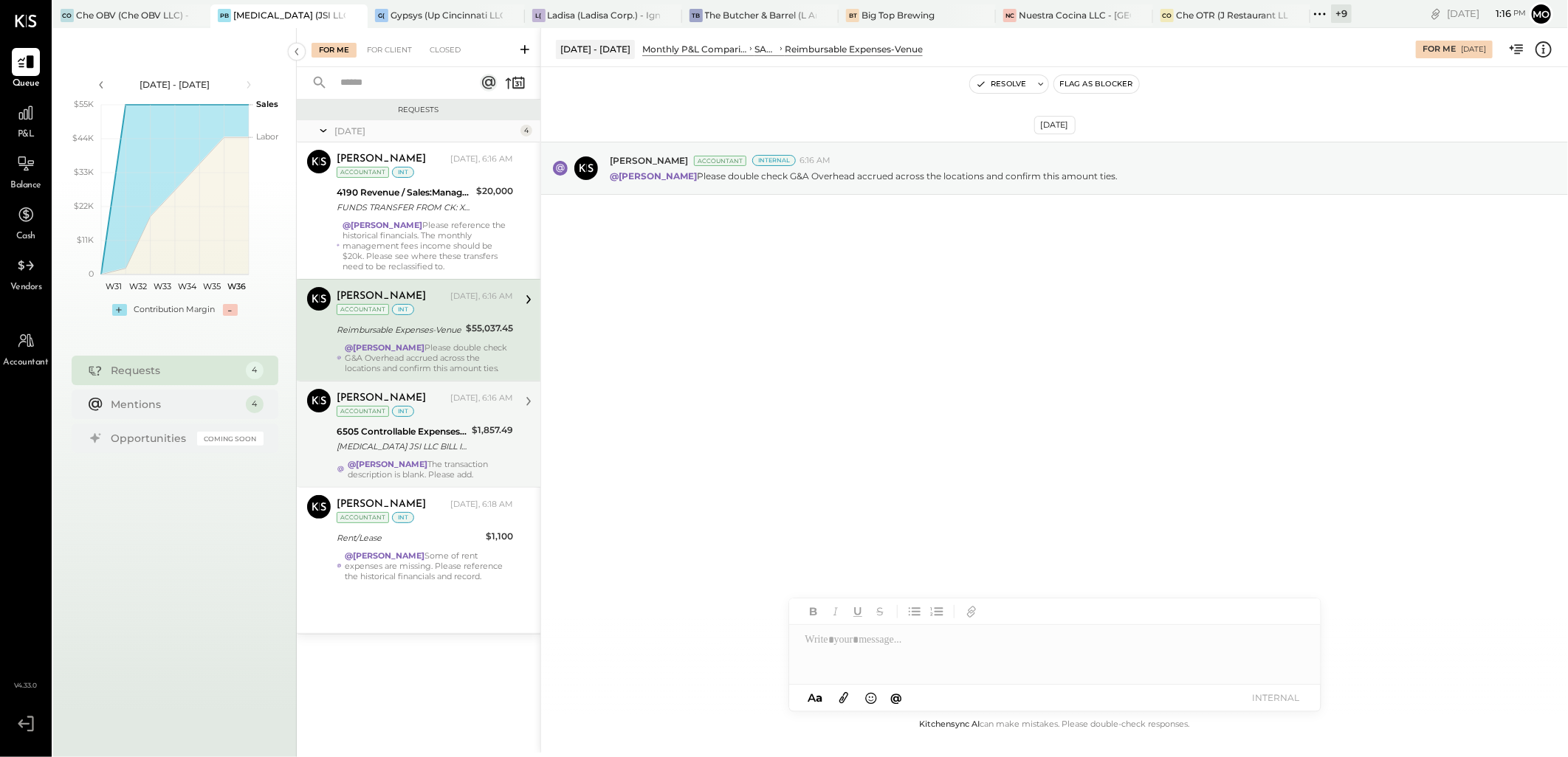
click at [431, 439] on div "6505 Controllable Expenses:General & Administrative Expenses:Accounting & Bookk…" at bounding box center [402, 431] width 130 height 15
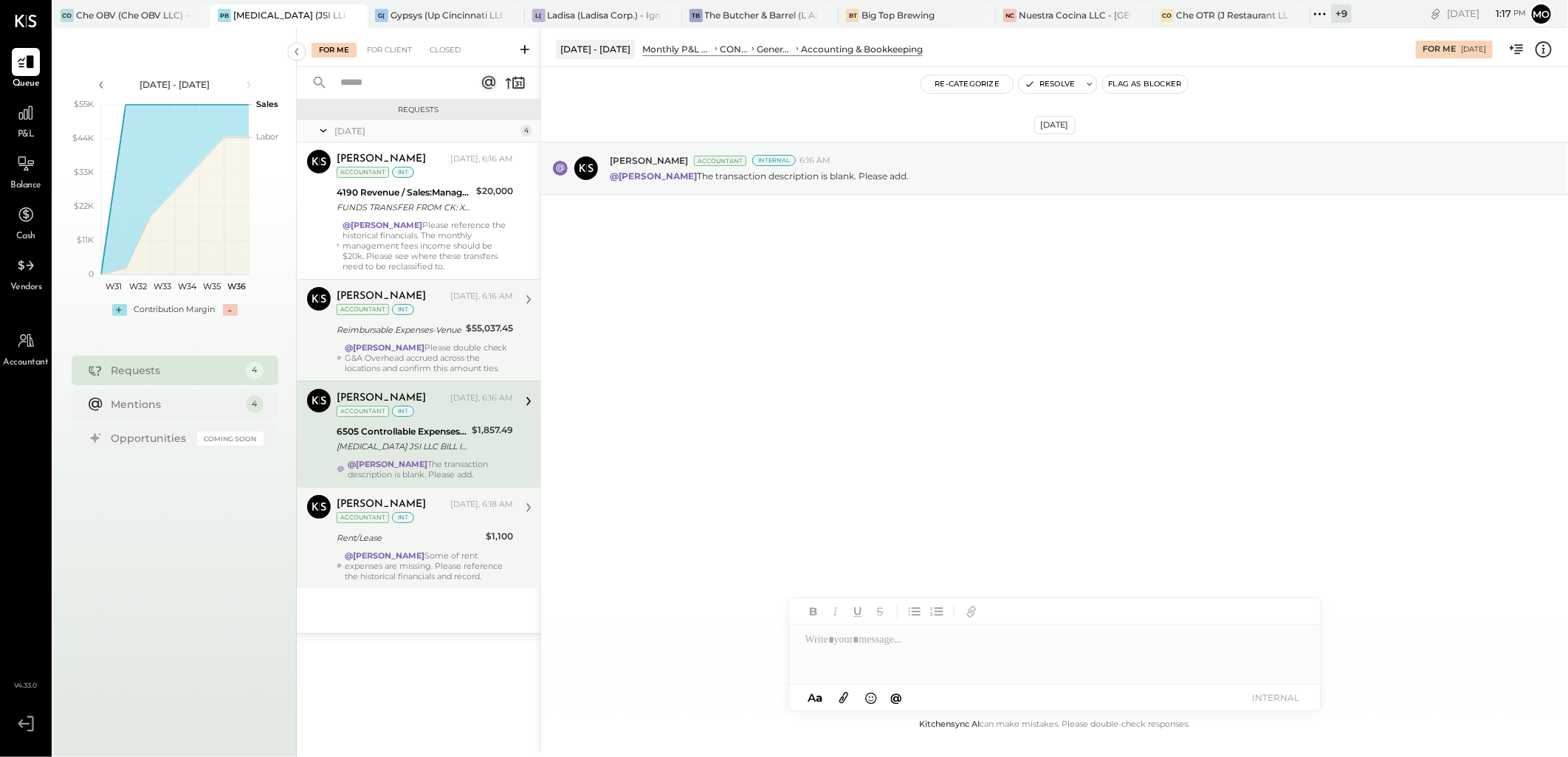
click at [463, 569] on div "[PERSON_NAME] [DATE], 6:18 AM Accountant int Rent/Lease $1,100 @[PERSON_NAME] S…" at bounding box center [424, 538] width 176 height 86
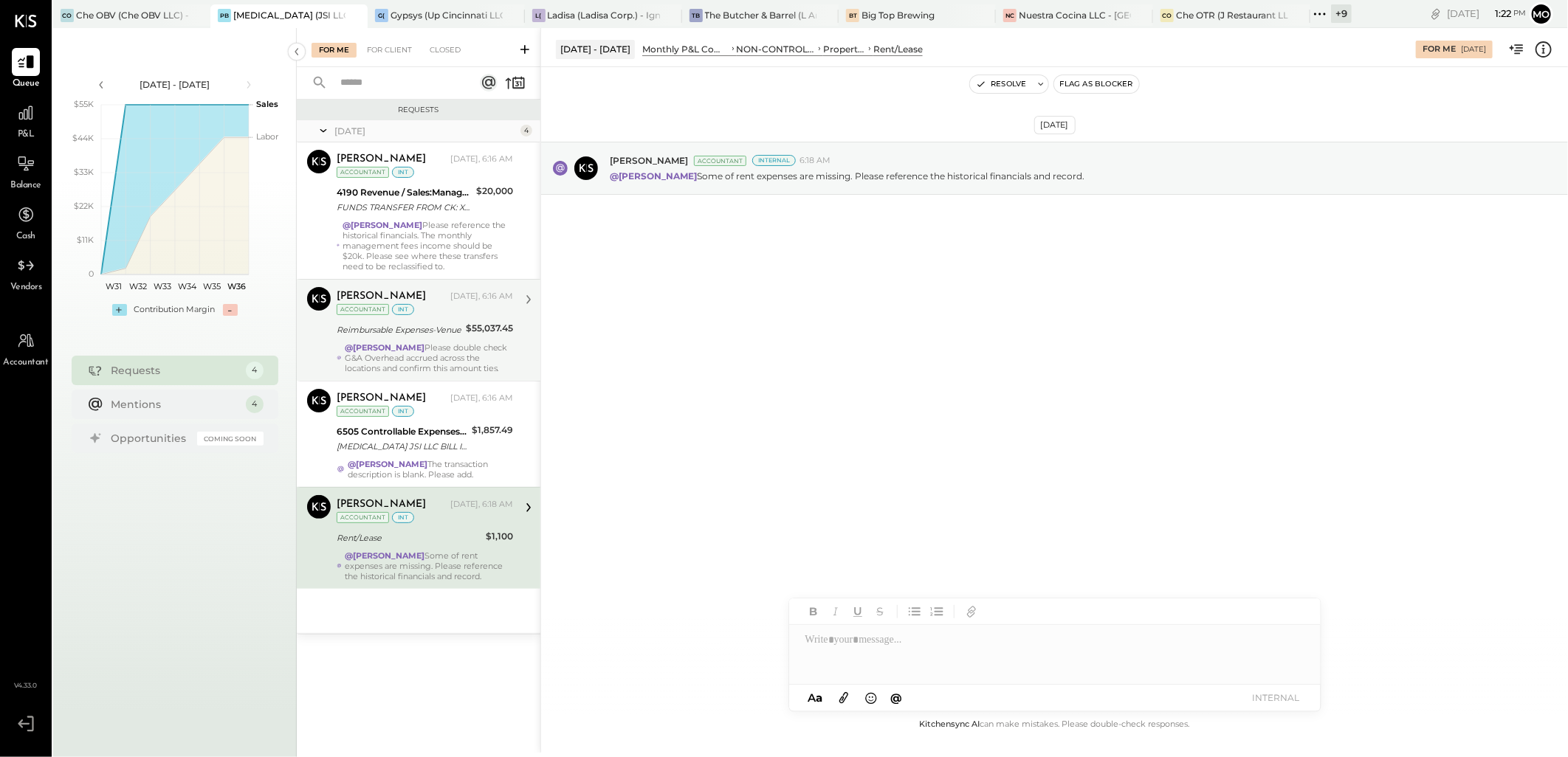
drag, startPoint x: 446, startPoint y: 451, endPoint x: 618, endPoint y: 480, distance: 174.4
click at [446, 451] on div "[MEDICAL_DATA] JSI LLC BILL IMPND 147-3460402 [MEDICAL_DATA] JSI LLC 071725 [UR…" at bounding box center [402, 446] width 130 height 15
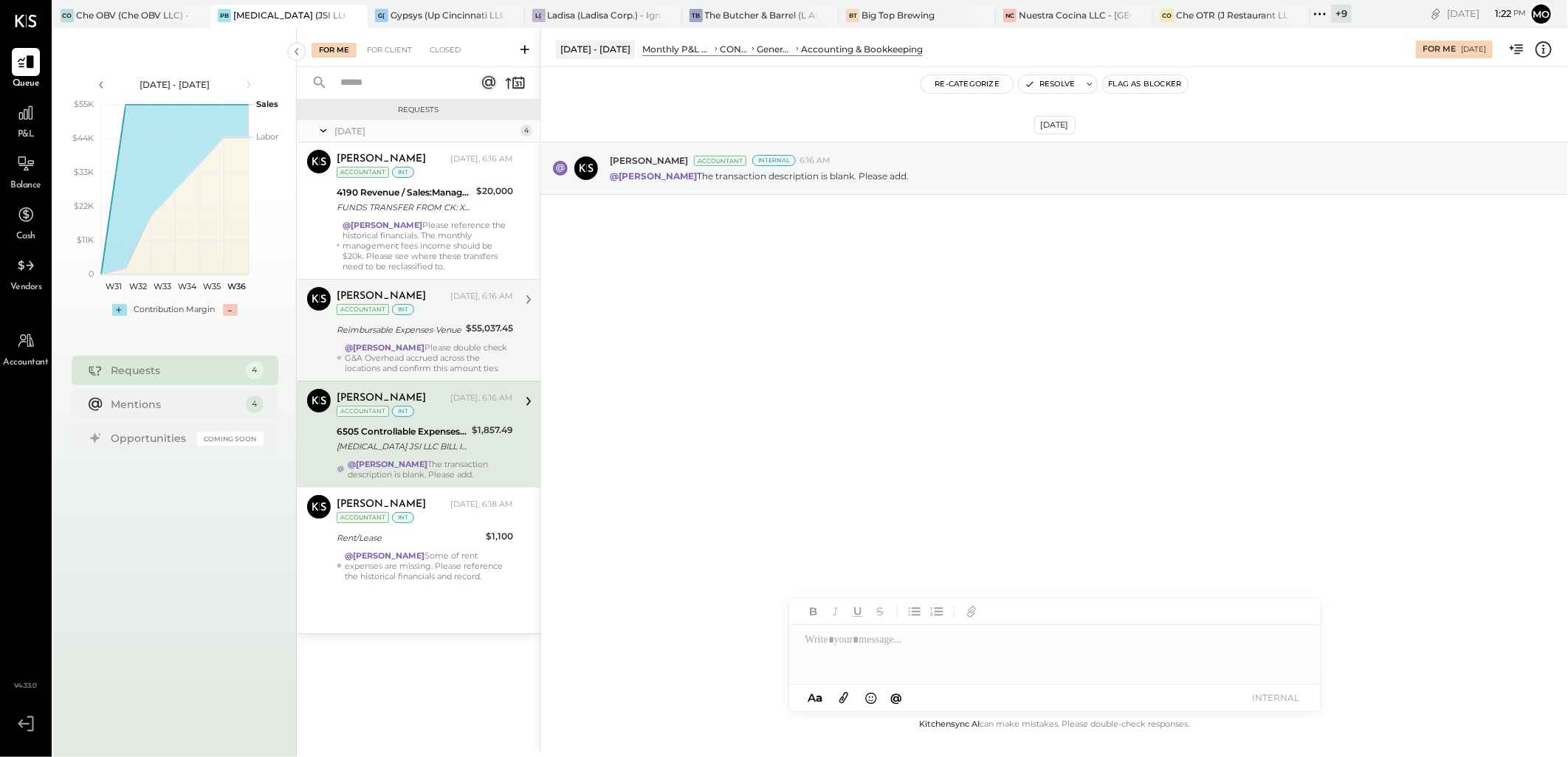
click at [846, 645] on div at bounding box center [1054, 655] width 531 height 59
type input "****"
click at [916, 618] on span "[PERSON_NAME]" at bounding box center [930, 623] width 116 height 14
click at [1014, 633] on div "**********" at bounding box center [1054, 655] width 531 height 59
click at [1132, 638] on div "**********" at bounding box center [1054, 655] width 531 height 59
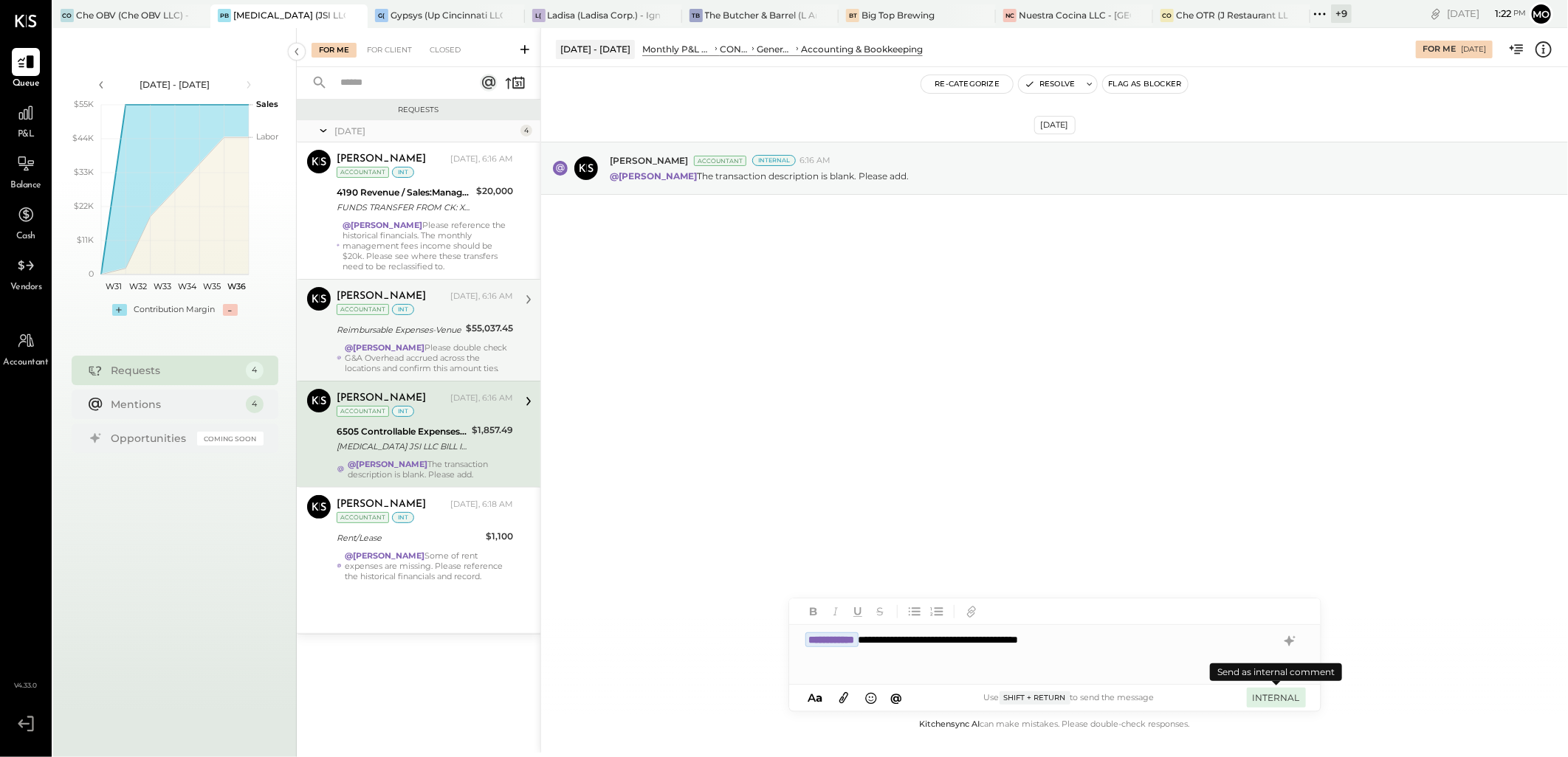
click at [1264, 704] on button "INTERNAL" at bounding box center [1276, 698] width 59 height 20
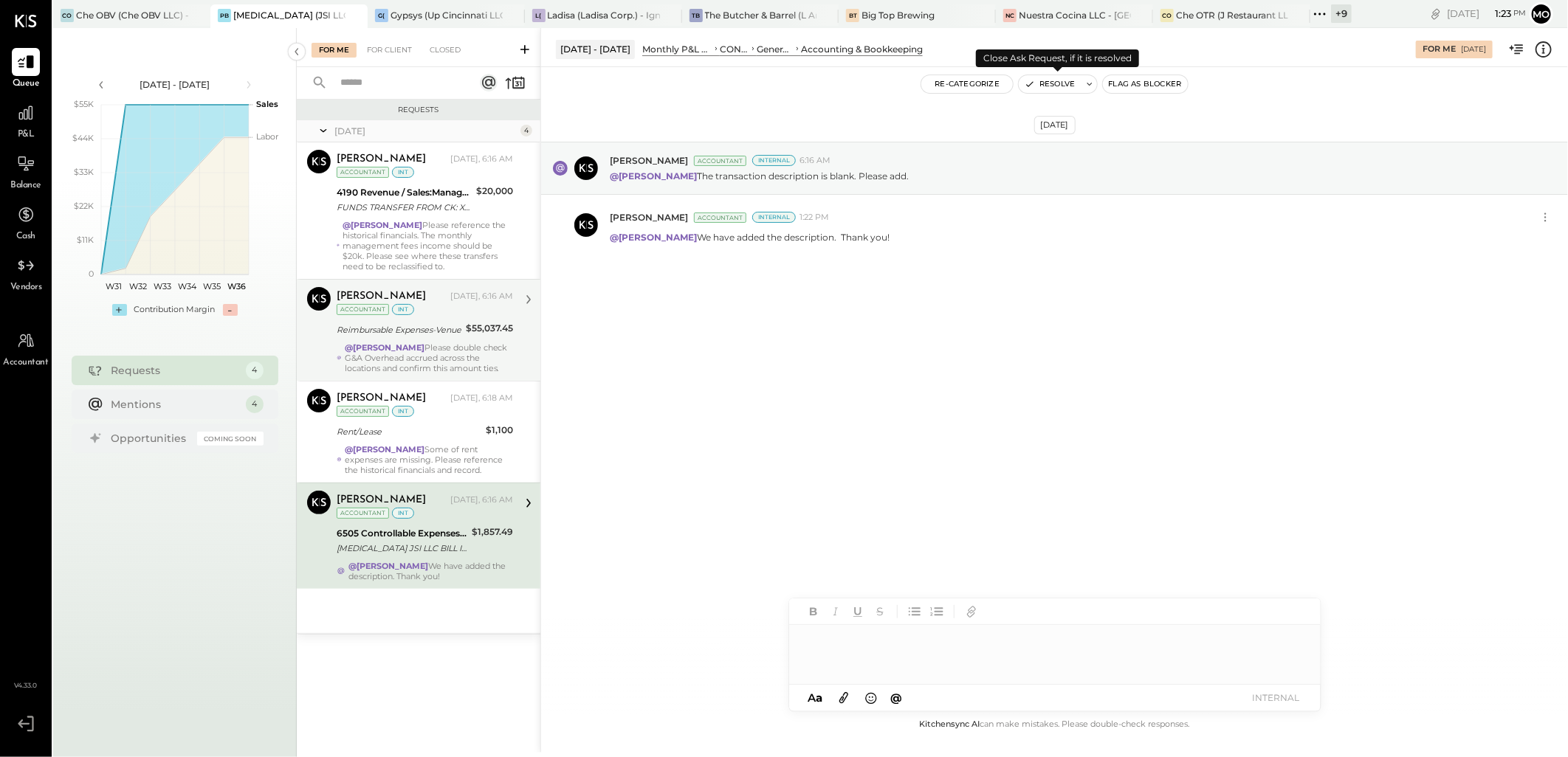
click at [1056, 86] on button "Resolve" at bounding box center [1050, 84] width 62 height 18
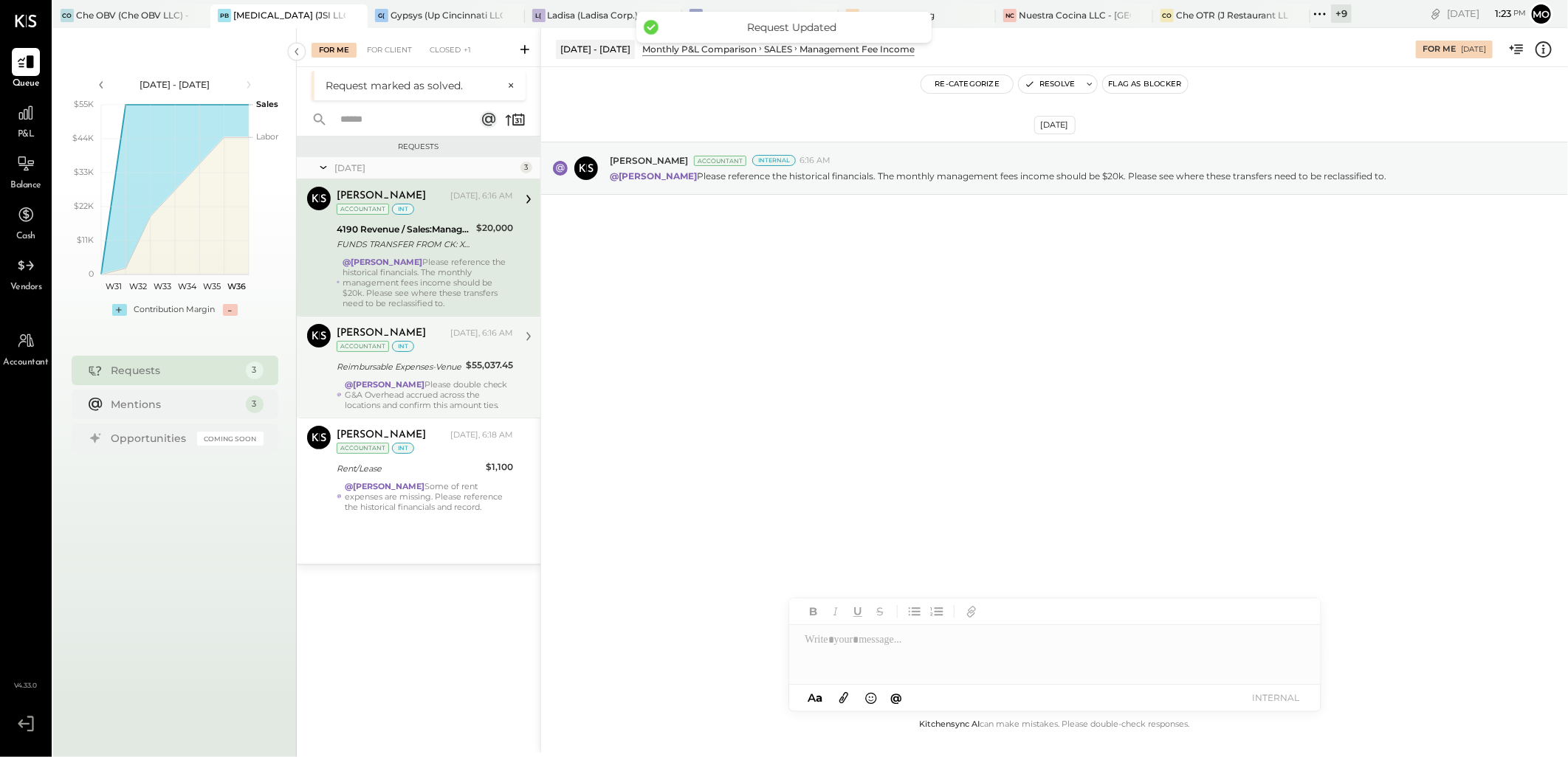
click at [498, 244] on div "$20,000" at bounding box center [495, 237] width 37 height 33
click at [446, 394] on div "@Mohammadsalkin Ansari Please double check G&A Overhead accrued across the loca…" at bounding box center [428, 395] width 168 height 31
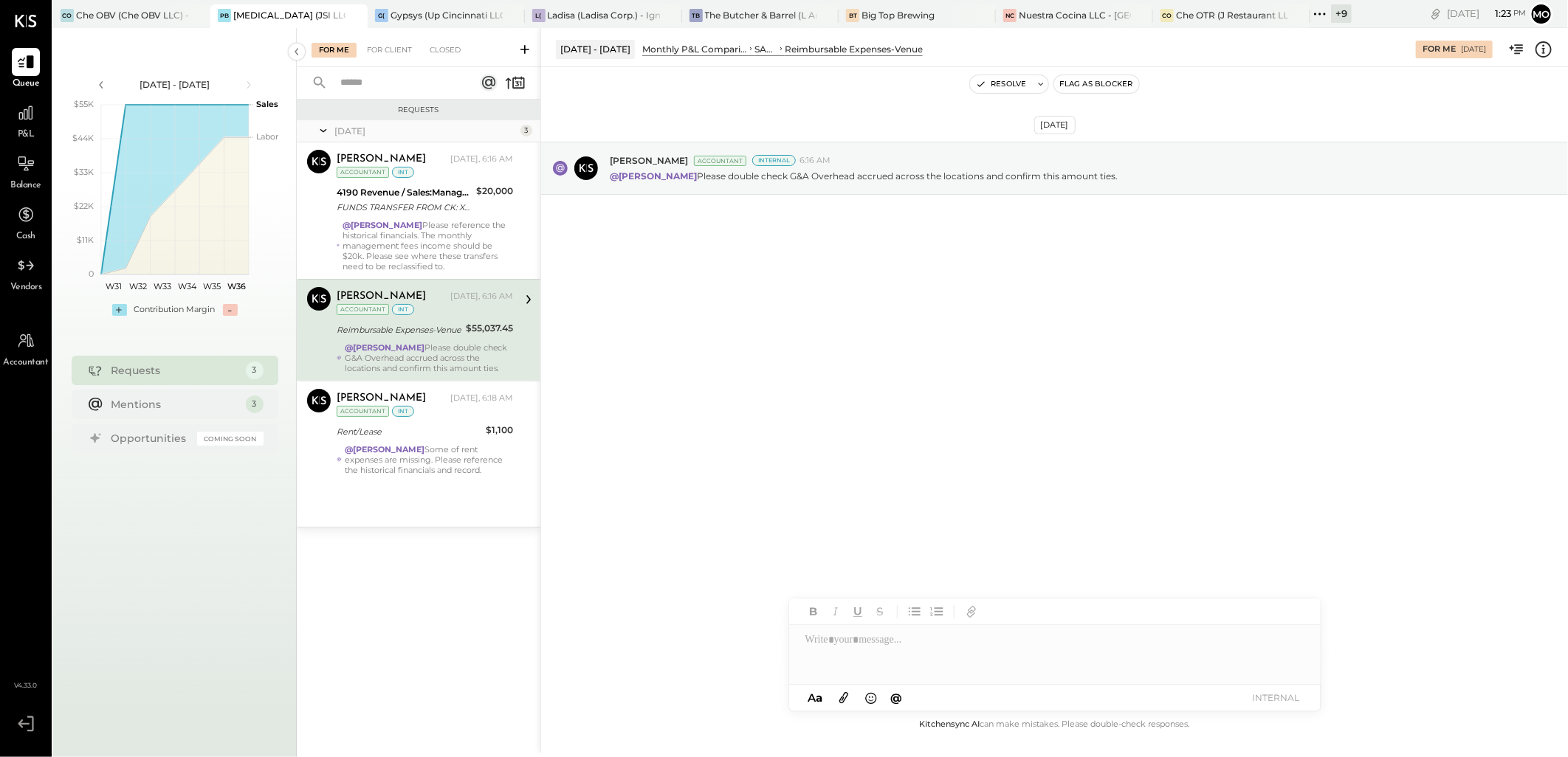
click at [437, 57] on div "Closed" at bounding box center [445, 50] width 46 height 15
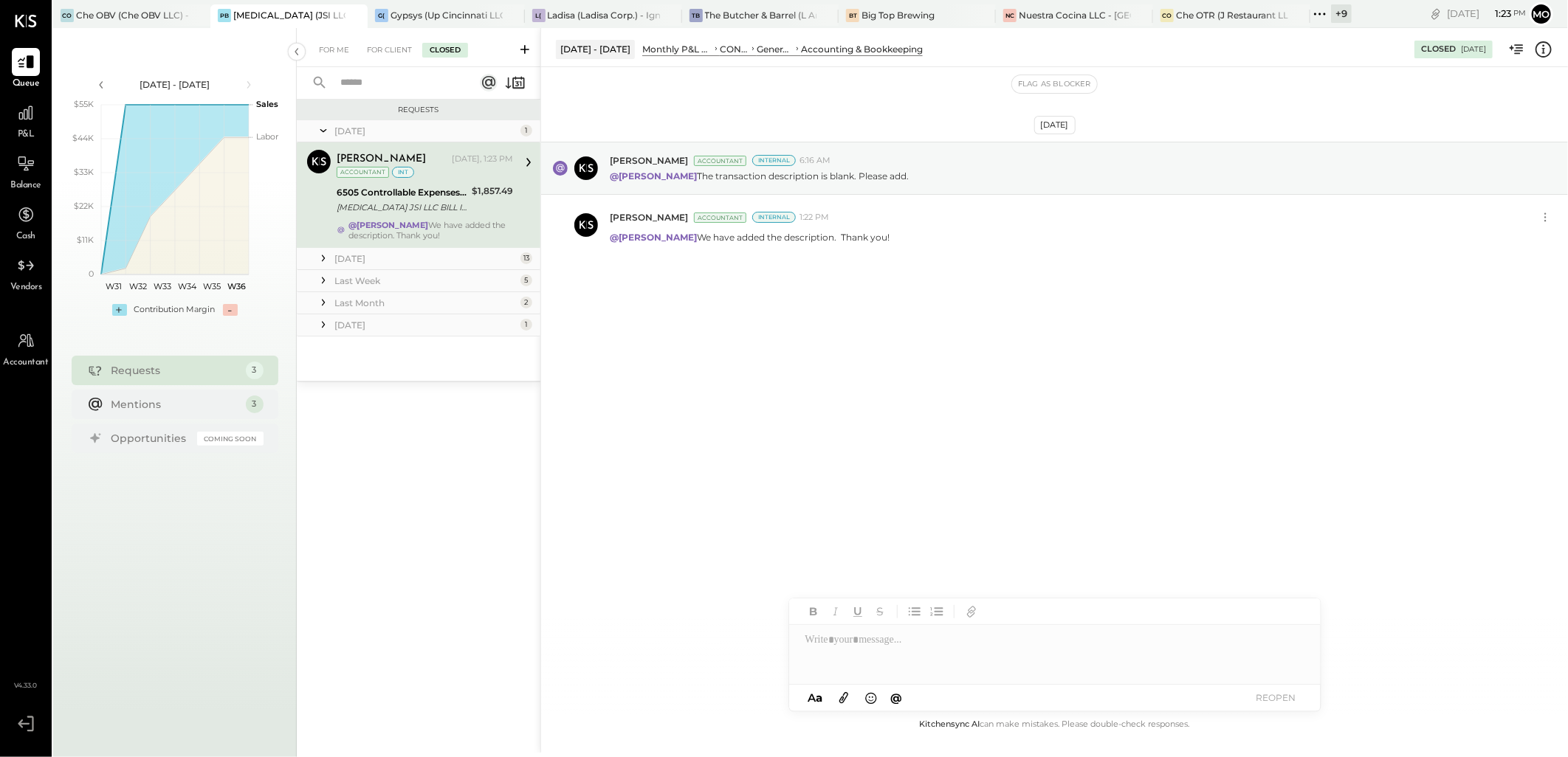
click at [386, 264] on div "[DATE]" at bounding box center [425, 258] width 182 height 12
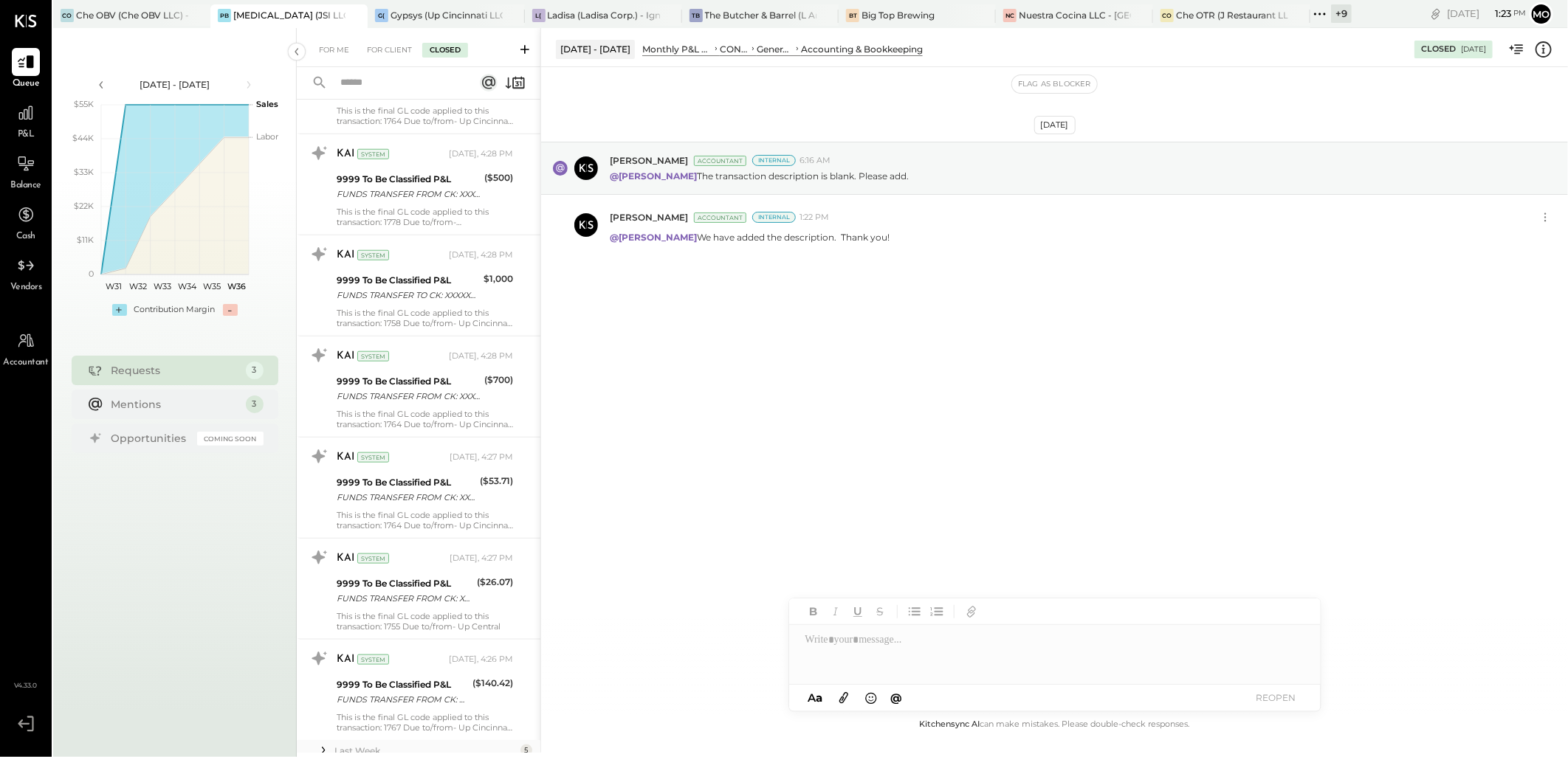
scroll to position [942, 0]
click at [363, 654] on div "Last Week" at bounding box center [425, 652] width 182 height 12
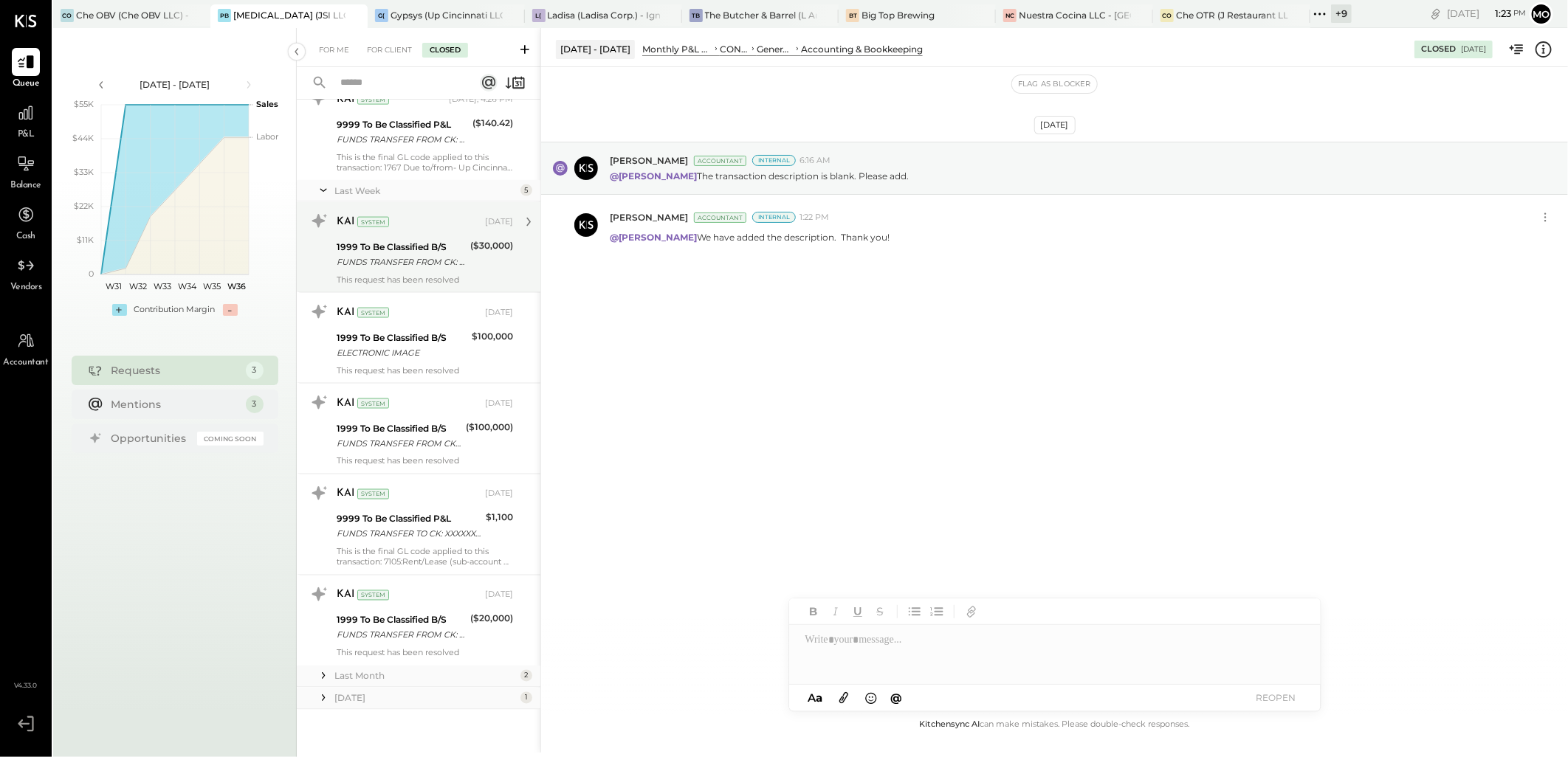
scroll to position [1405, 0]
click at [431, 269] on div "KAI System [DATE] 1999 To Be Classified B/S FUNDS TRANSFER FROM CK: XXXXXX7993 …" at bounding box center [424, 244] width 176 height 75
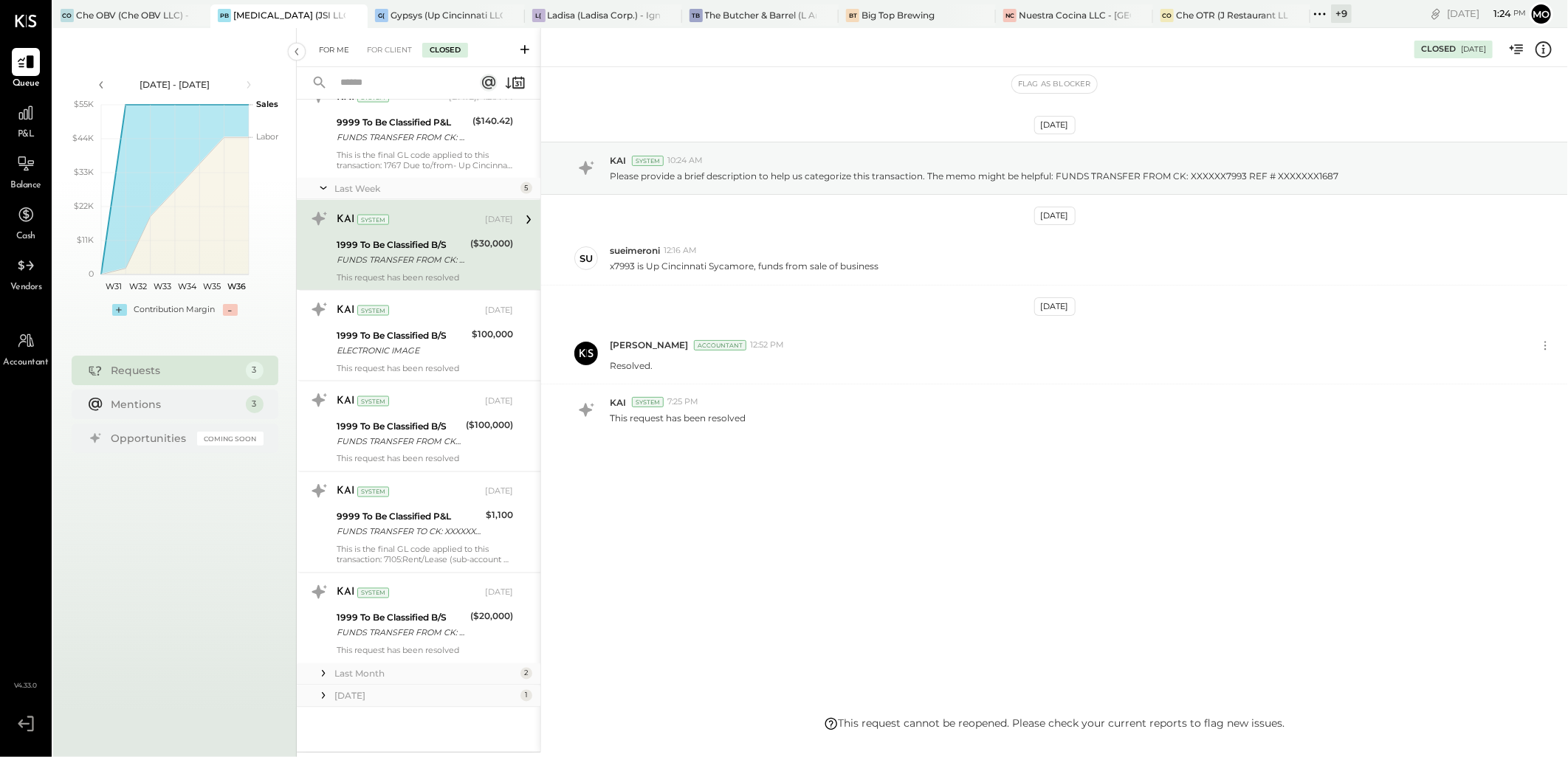
drag, startPoint x: 341, startPoint y: 50, endPoint x: 348, endPoint y: 55, distance: 8.6
click at [341, 50] on div "For Me" at bounding box center [334, 50] width 45 height 15
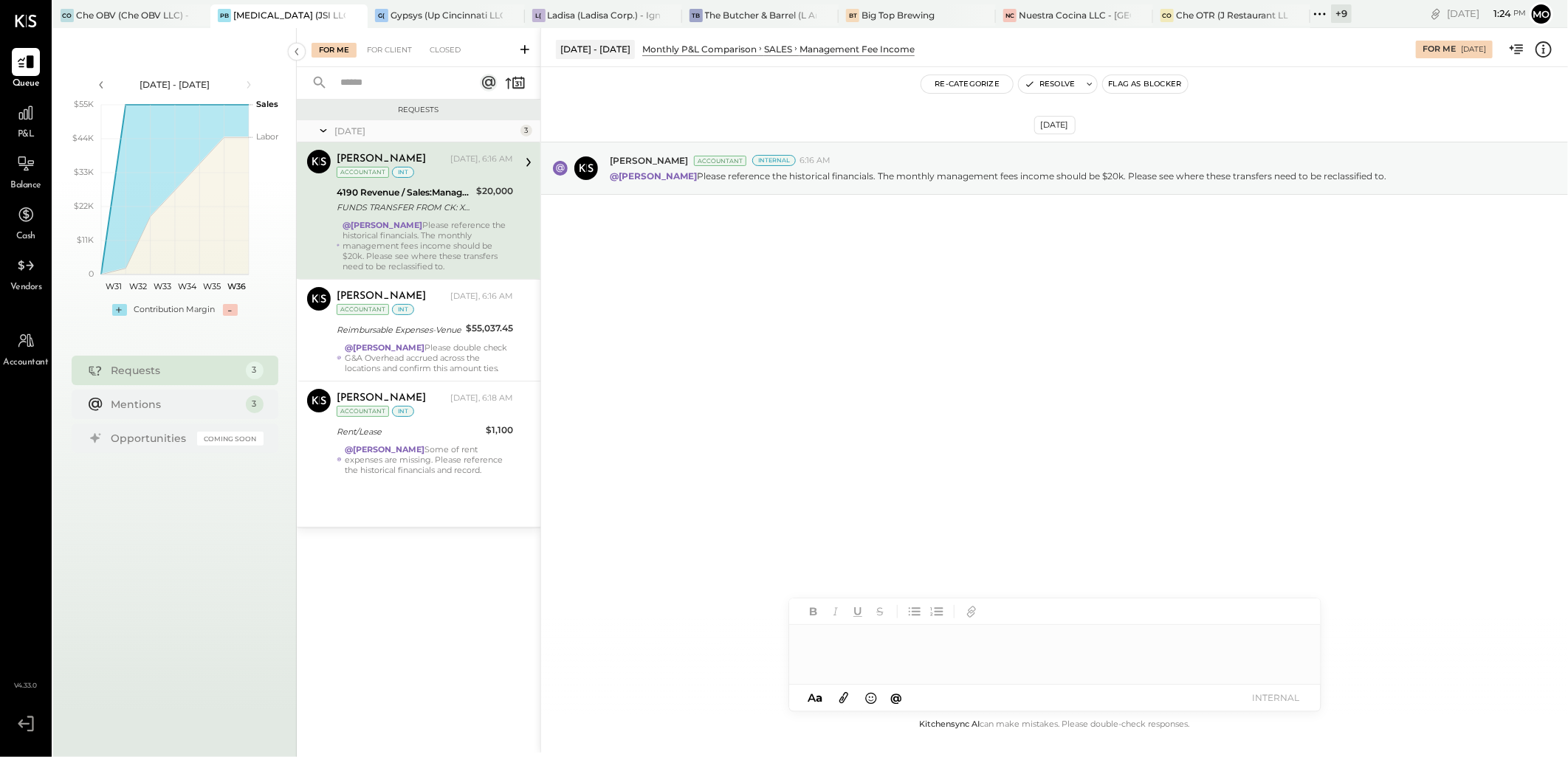
click at [456, 244] on div "@[PERSON_NAME] Please reference the historical financials. The monthly manageme…" at bounding box center [427, 245] width 171 height 52
click at [844, 645] on div at bounding box center [1054, 655] width 531 height 59
click at [919, 614] on div "JS [PERSON_NAME]" at bounding box center [911, 623] width 169 height 29
drag, startPoint x: 957, startPoint y: 639, endPoint x: 1001, endPoint y: 648, distance: 44.9
click at [957, 639] on div "**********" at bounding box center [1054, 655] width 531 height 59
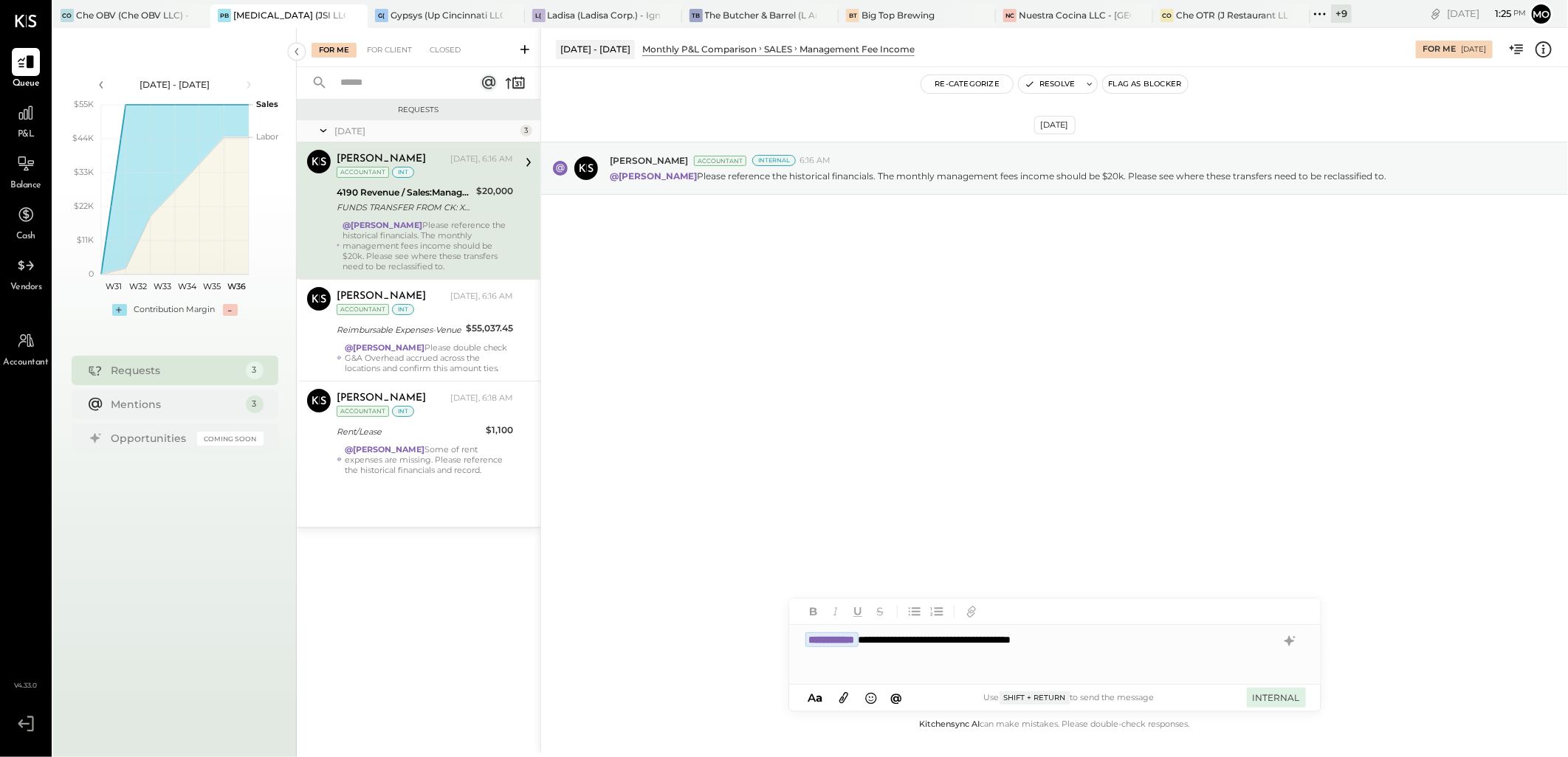
click at [1289, 700] on button "INTERNAL" at bounding box center [1276, 698] width 59 height 20
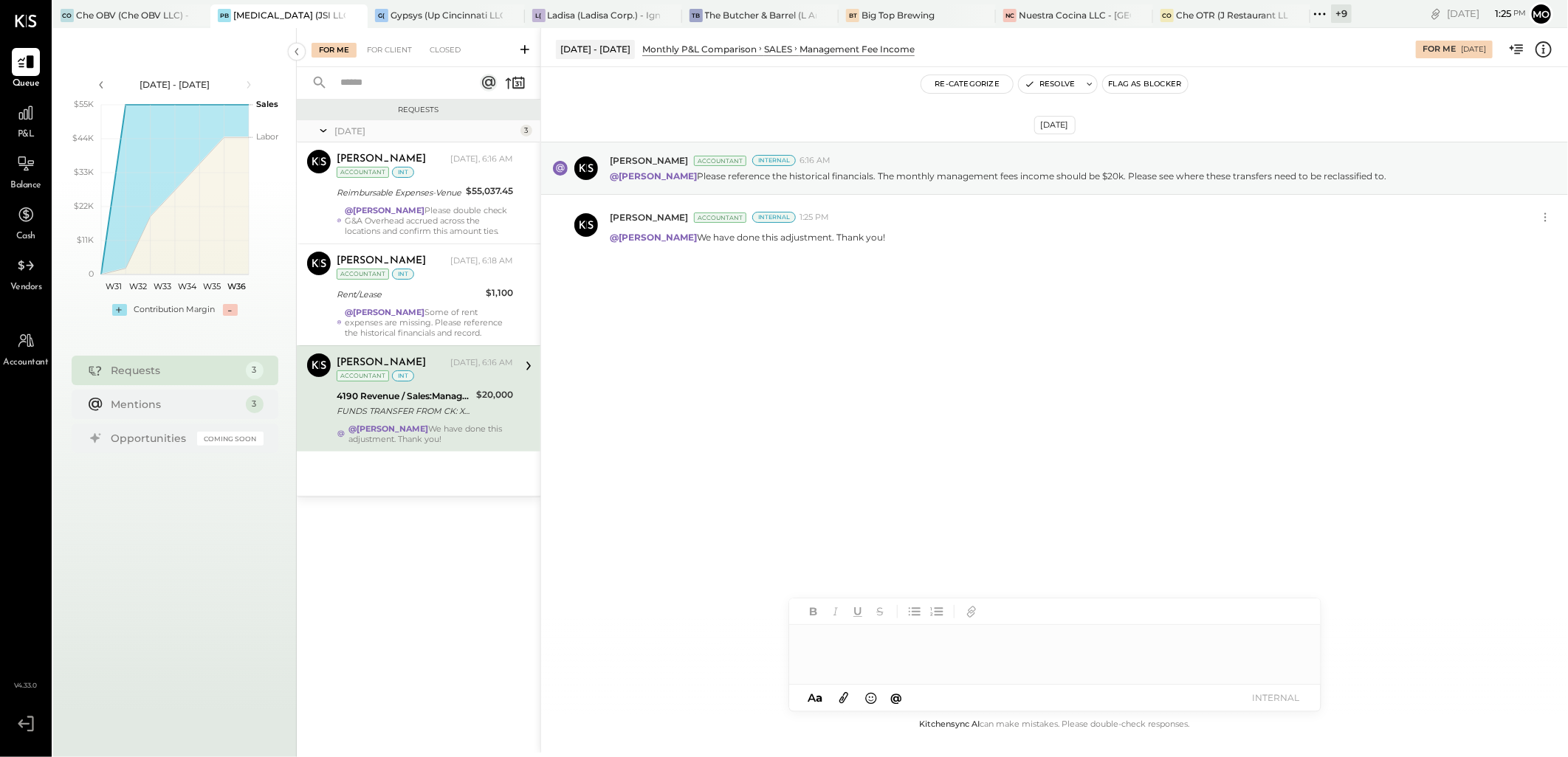
click at [462, 416] on div "FUNDS TRANSFER FROM CK: XXXXXX7993 REF # XXXXXXX9973" at bounding box center [404, 410] width 135 height 15
click at [1051, 86] on button "Resolve" at bounding box center [1050, 84] width 62 height 18
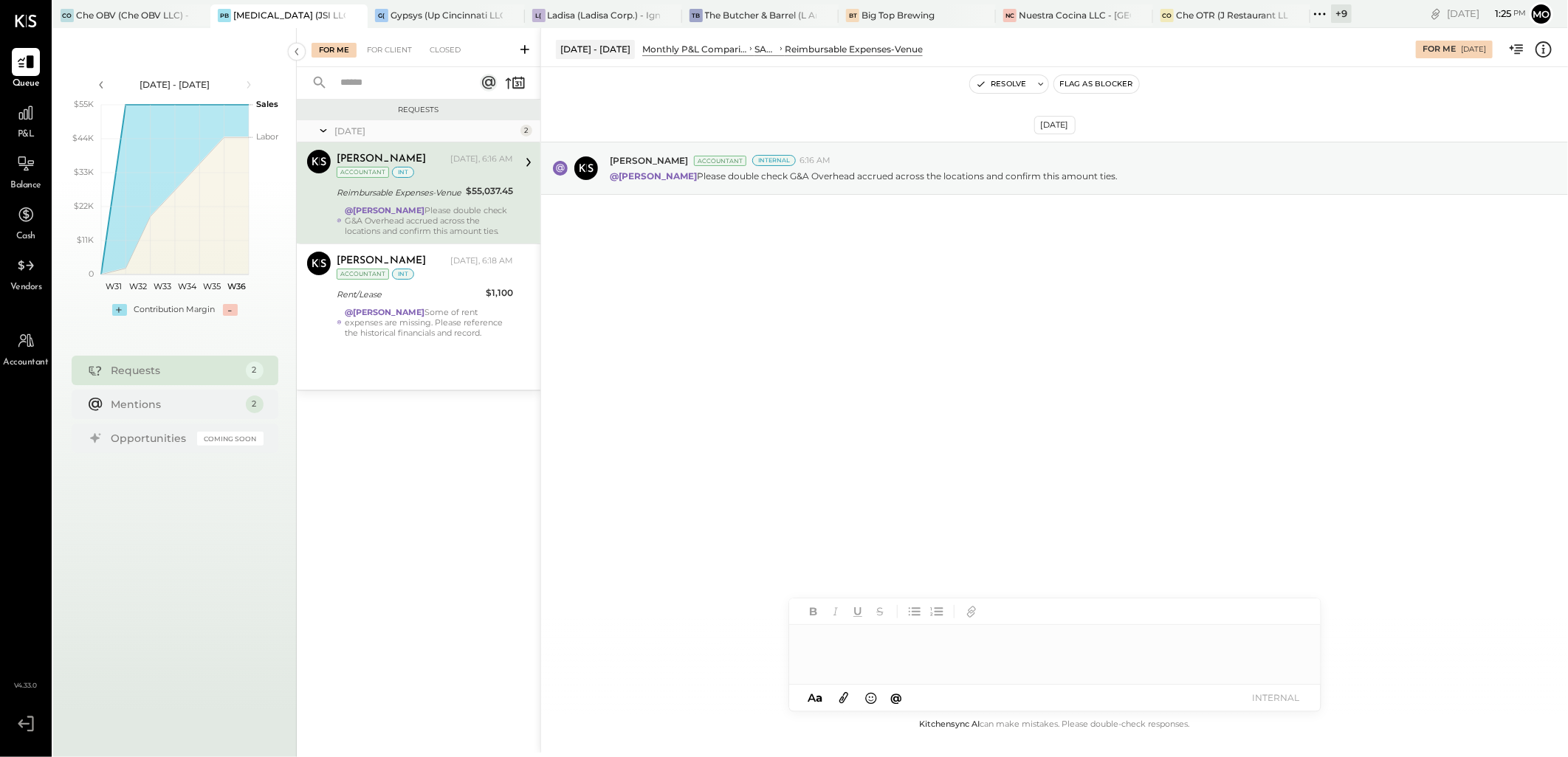
click at [843, 637] on div at bounding box center [1054, 655] width 531 height 59
click at [940, 629] on span "[PERSON_NAME]" at bounding box center [930, 623] width 116 height 14
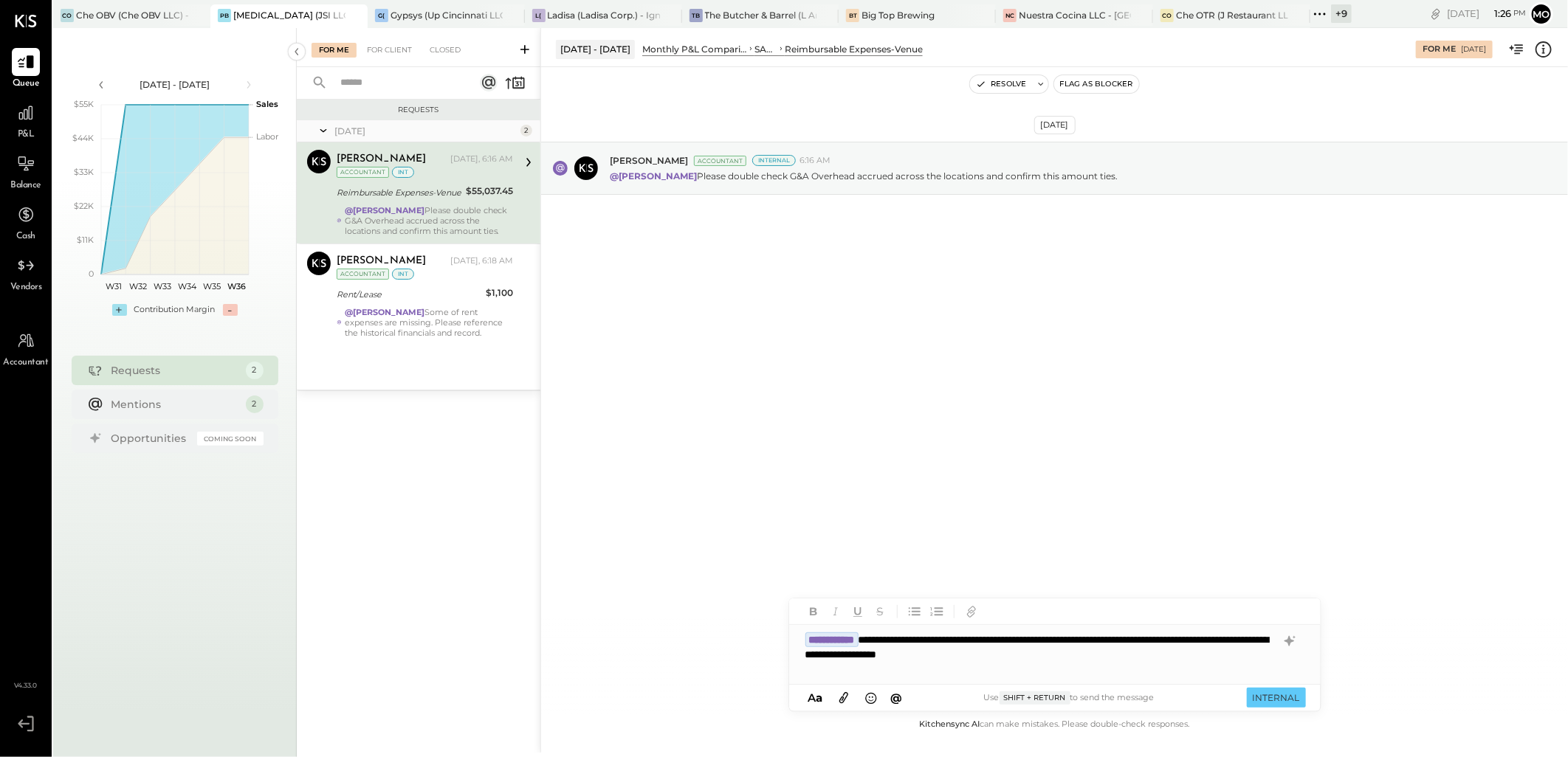
click at [1039, 637] on div "**********" at bounding box center [1054, 655] width 531 height 59
click at [1255, 701] on button "INTERNAL" at bounding box center [1276, 698] width 59 height 20
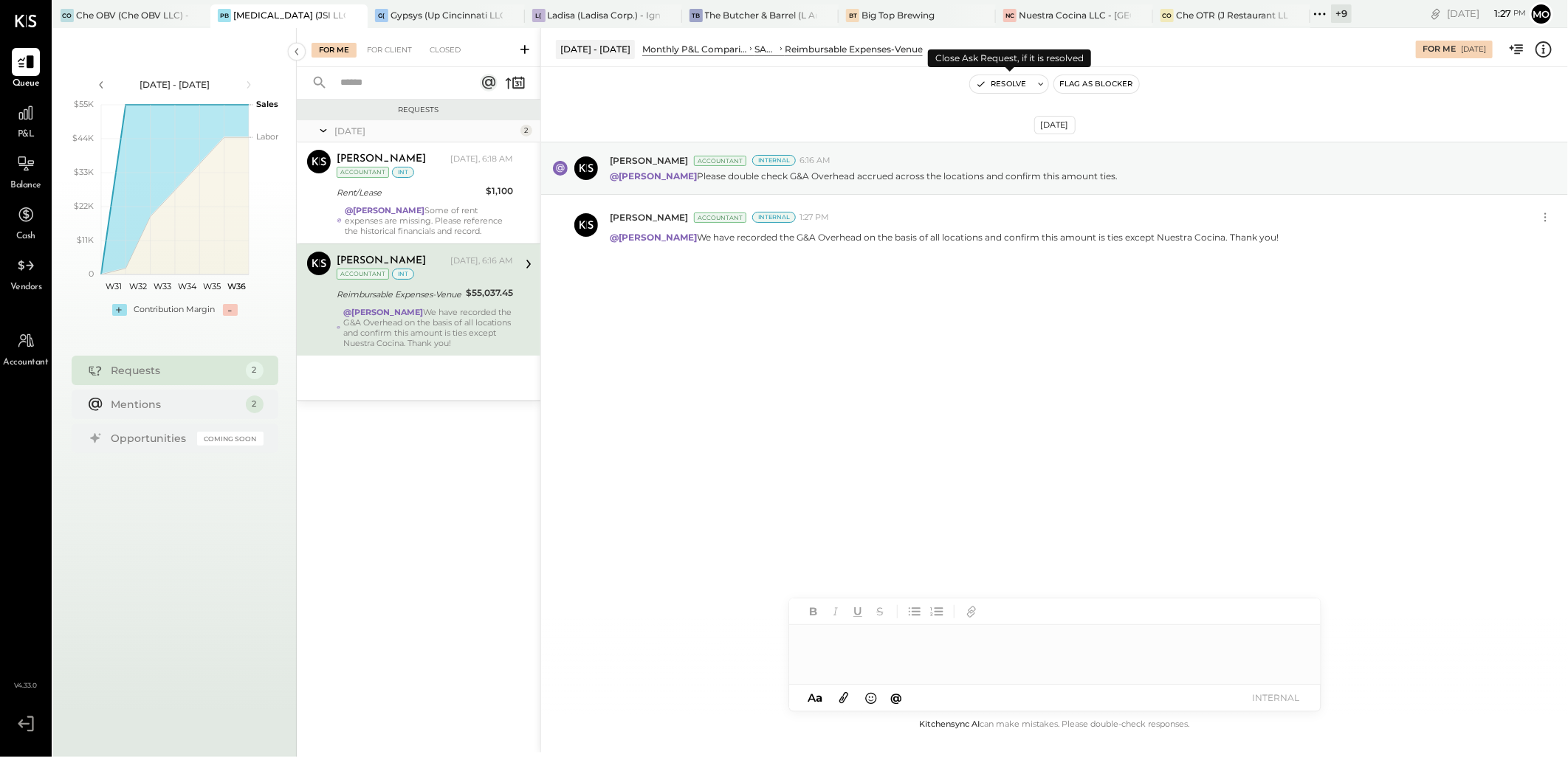
click at [1009, 76] on button "Resolve" at bounding box center [1001, 84] width 62 height 18
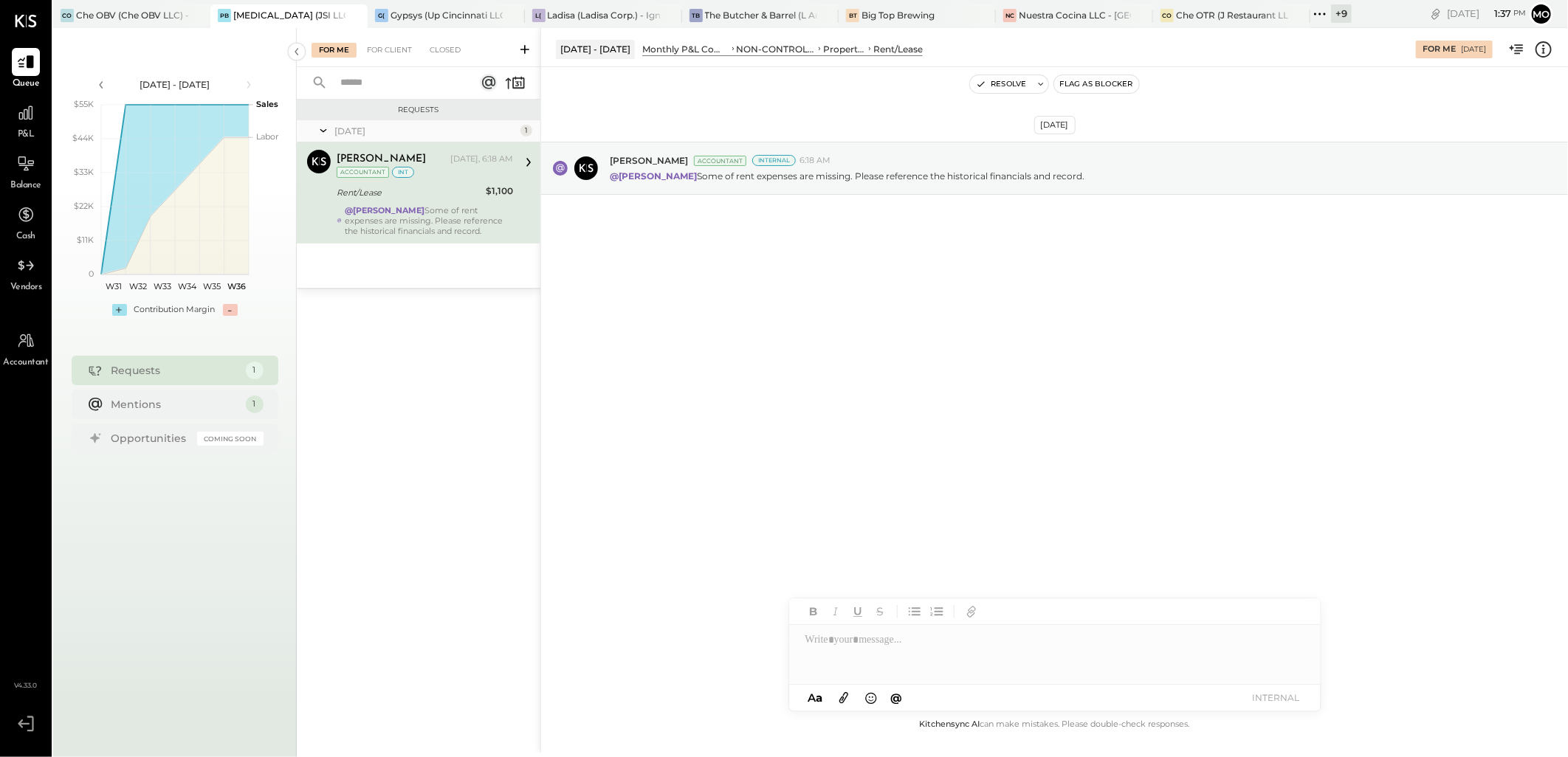
click at [859, 642] on div at bounding box center [1054, 655] width 531 height 59
type input "*****"
drag, startPoint x: 881, startPoint y: 620, endPoint x: 1040, endPoint y: 611, distance: 159.3
click at [881, 618] on span "[PERSON_NAME]" at bounding box center [930, 623] width 116 height 14
click at [1289, 699] on button "INTERNAL" at bounding box center [1276, 698] width 59 height 20
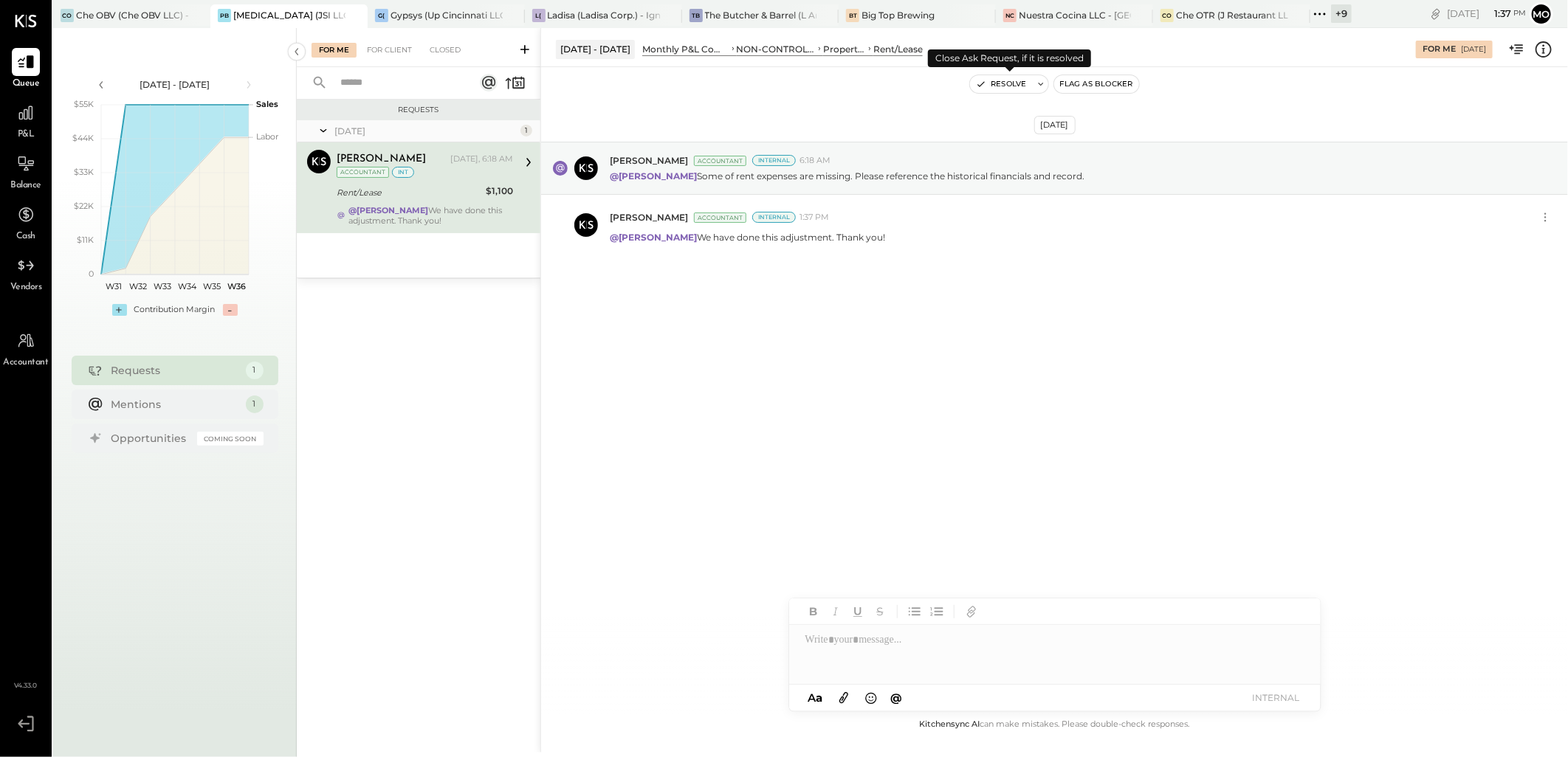
click at [993, 80] on button "Resolve" at bounding box center [1001, 84] width 62 height 18
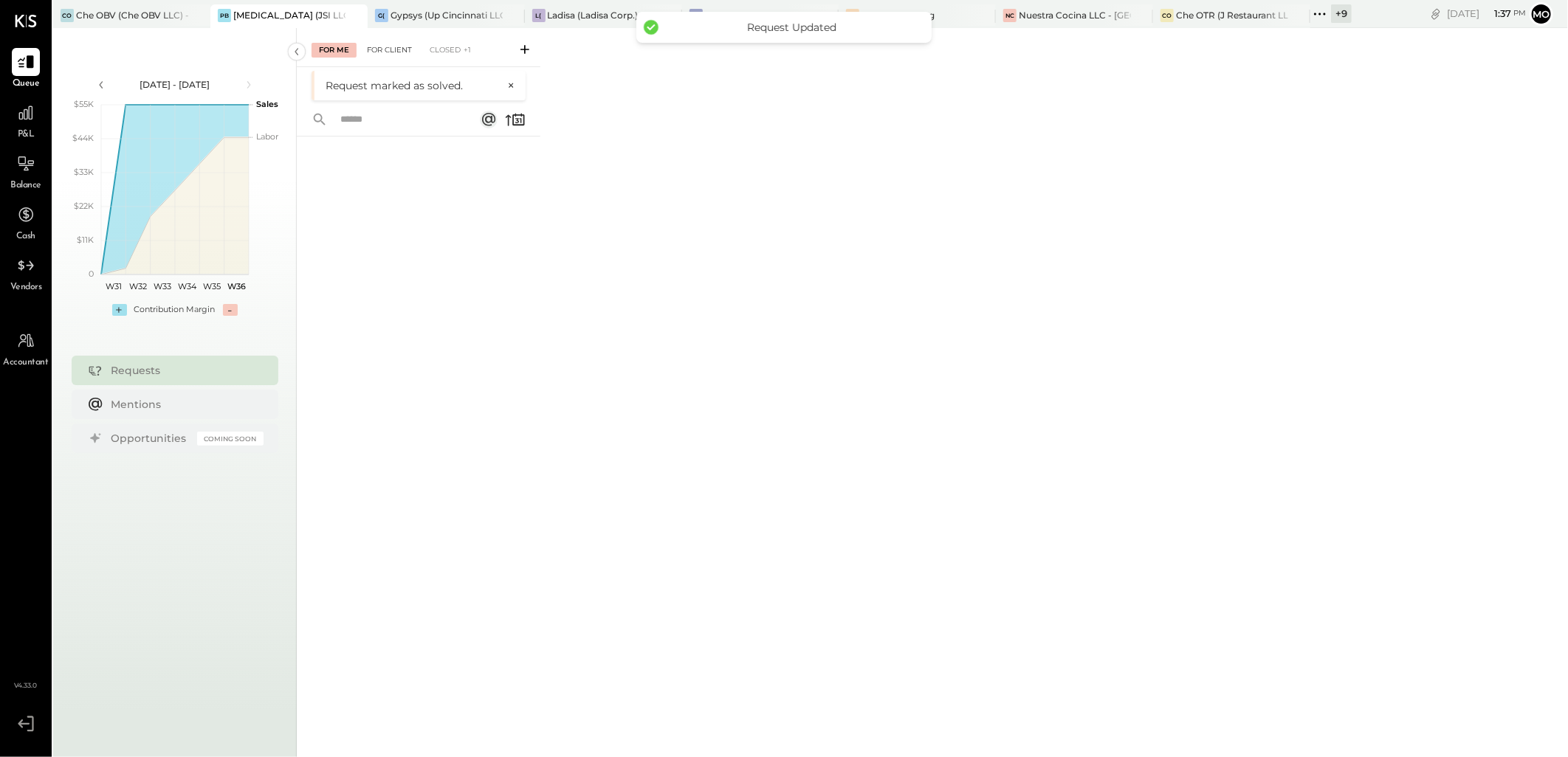
click at [381, 53] on div "For Client" at bounding box center [389, 50] width 60 height 15
click at [340, 52] on div "For Me" at bounding box center [334, 50] width 45 height 15
click at [614, 19] on div "Ladisa (Ladisa Corp.) - Ignite" at bounding box center [604, 15] width 112 height 12
